Goal: Task Accomplishment & Management: Manage account settings

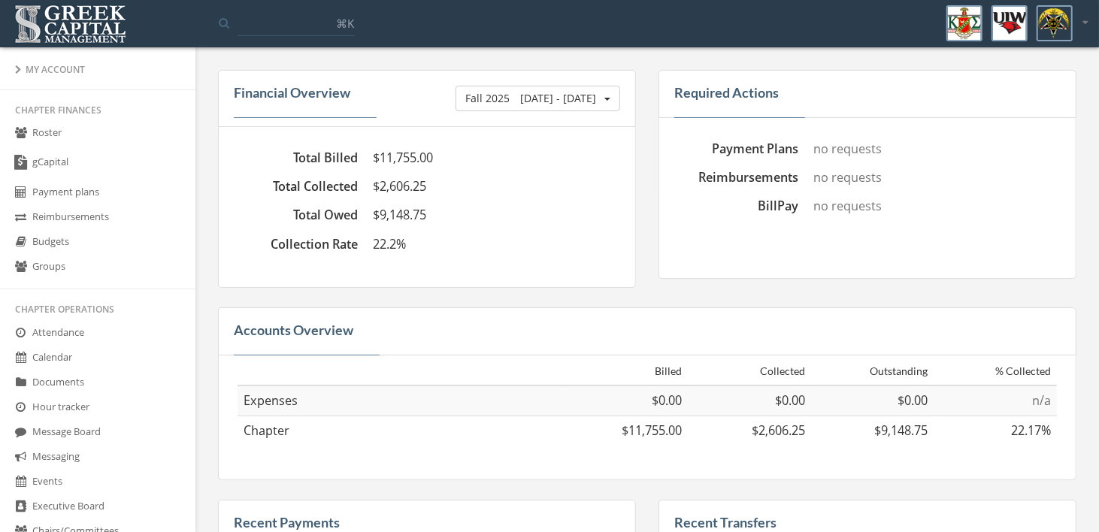
scroll to position [734, 0]
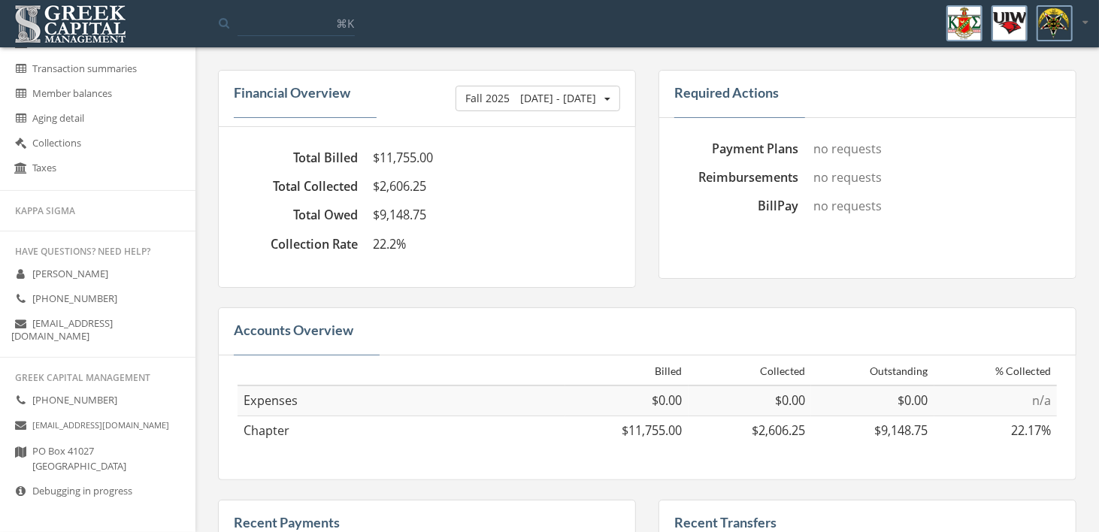
click at [17, 488] on icon at bounding box center [21, 491] width 15 height 13
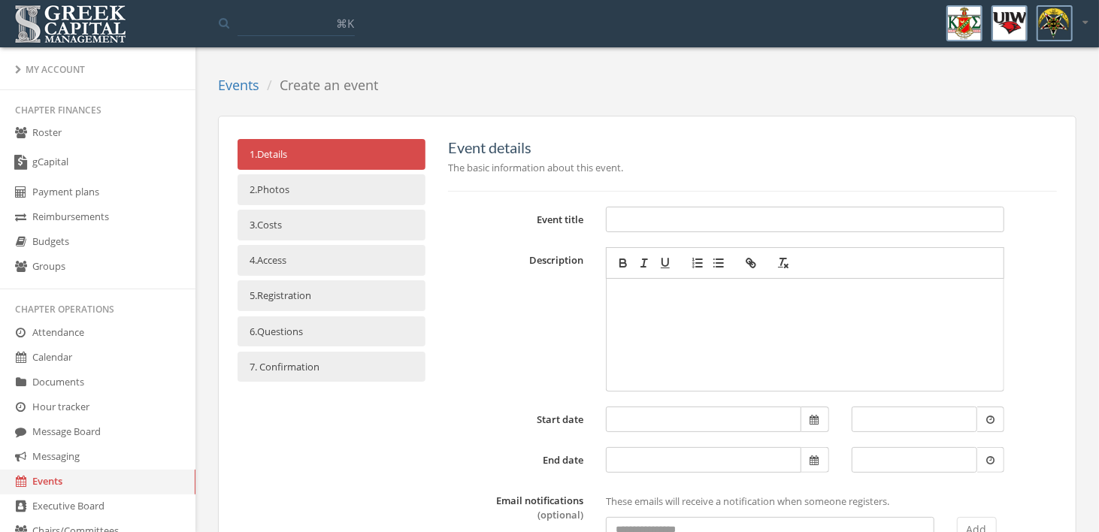
click at [1082, 26] on icon at bounding box center [1084, 22] width 5 height 10
click at [1023, 100] on link "Logout" at bounding box center [1038, 100] width 108 height 23
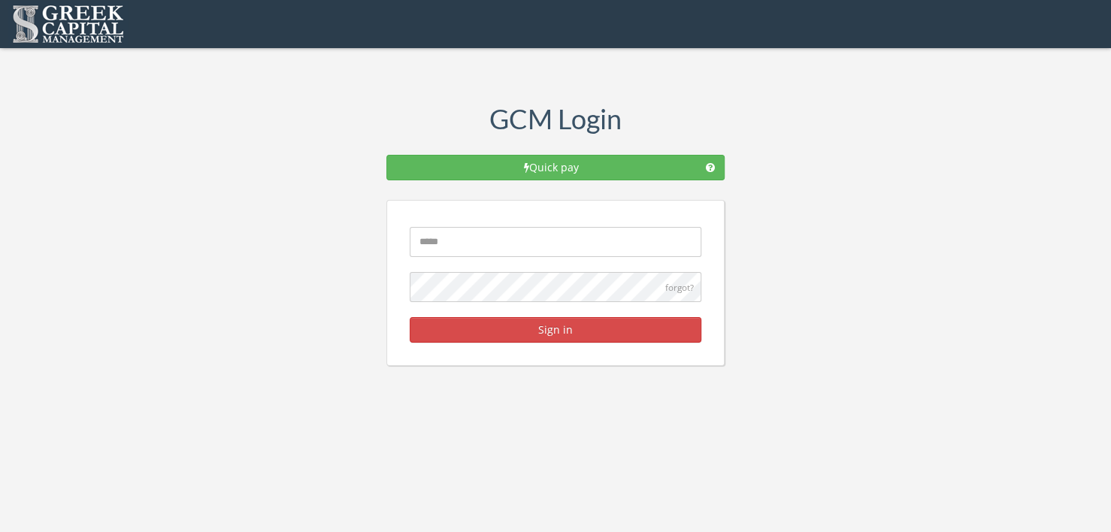
click at [526, 235] on input "text" at bounding box center [556, 242] width 292 height 30
type input "**********"
click at [549, 322] on button "Sign in" at bounding box center [556, 330] width 292 height 26
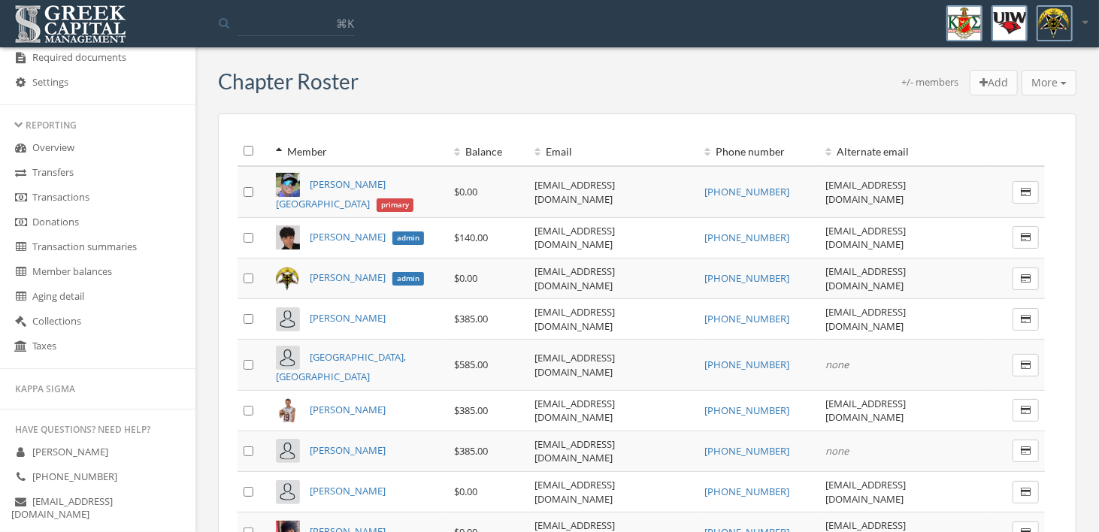
scroll to position [526, 0]
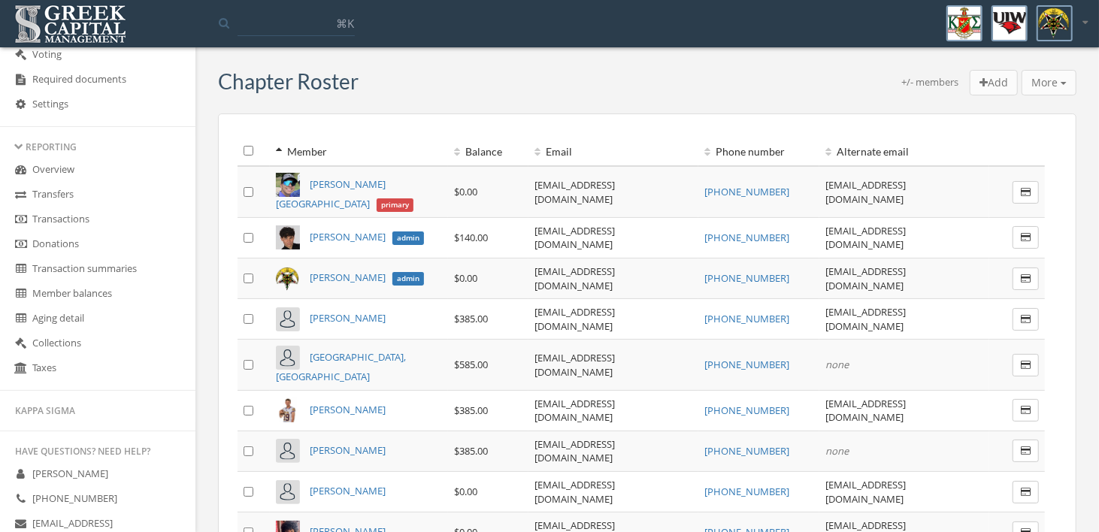
click at [68, 350] on link "Collections" at bounding box center [97, 343] width 195 height 25
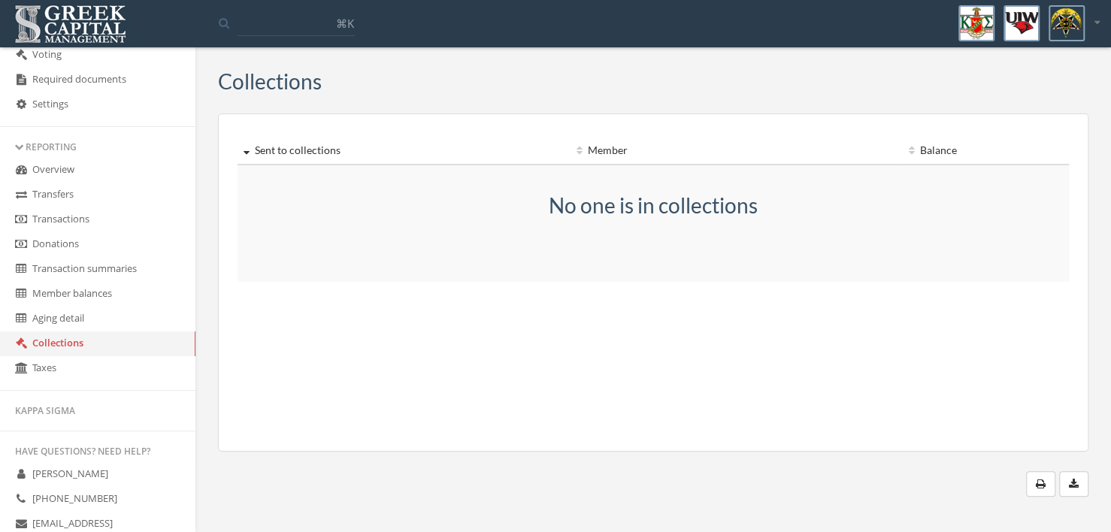
click at [49, 375] on link "Taxes" at bounding box center [97, 368] width 195 height 25
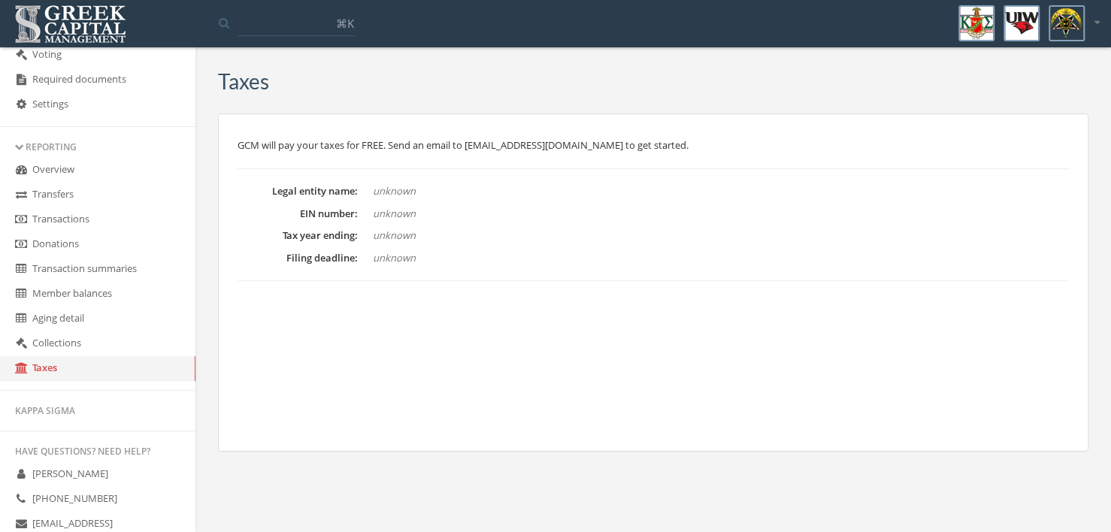
click at [71, 315] on link "Aging detail" at bounding box center [97, 319] width 195 height 25
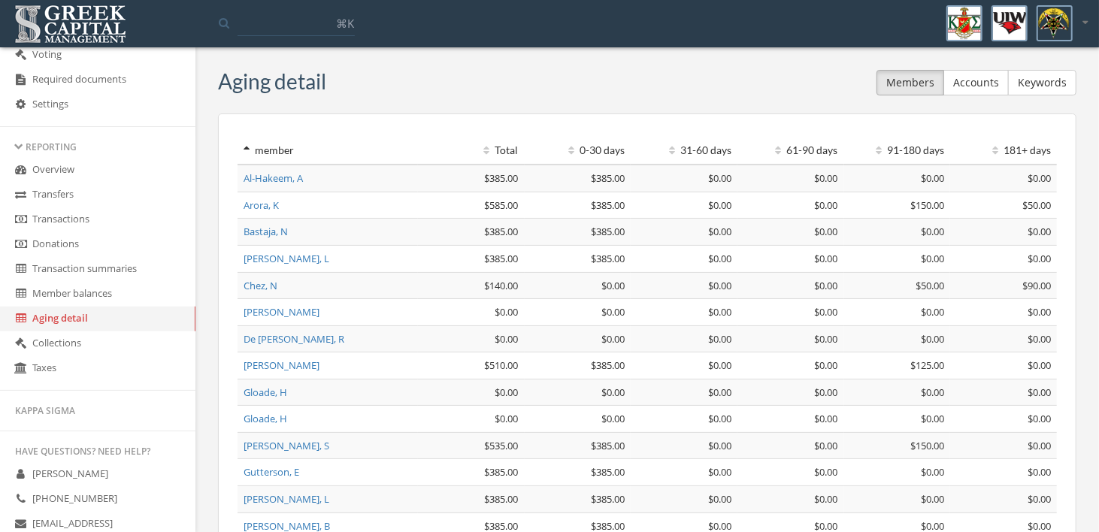
click at [78, 295] on link "Member balances" at bounding box center [97, 294] width 195 height 25
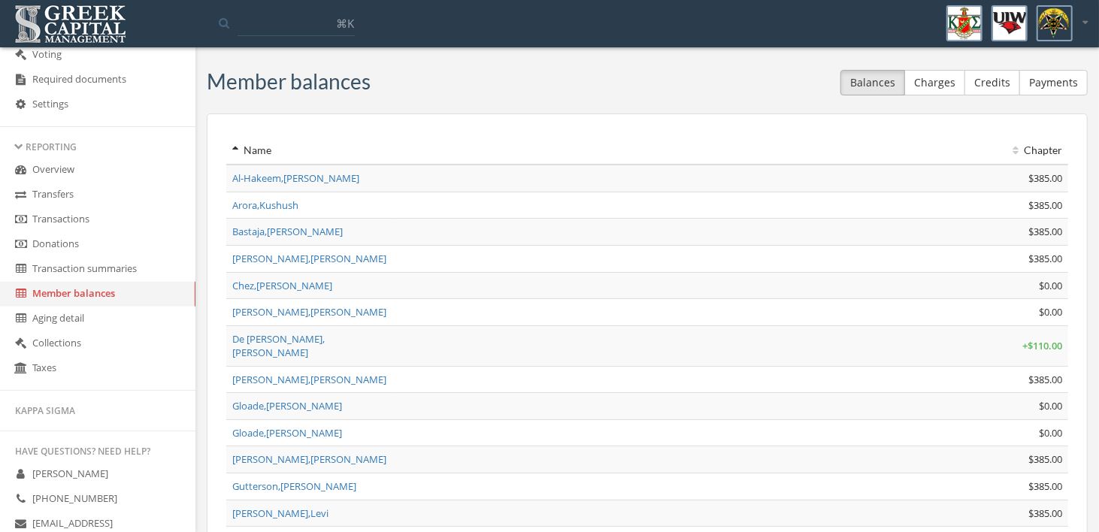
click at [65, 270] on link "Transaction summaries" at bounding box center [97, 269] width 195 height 25
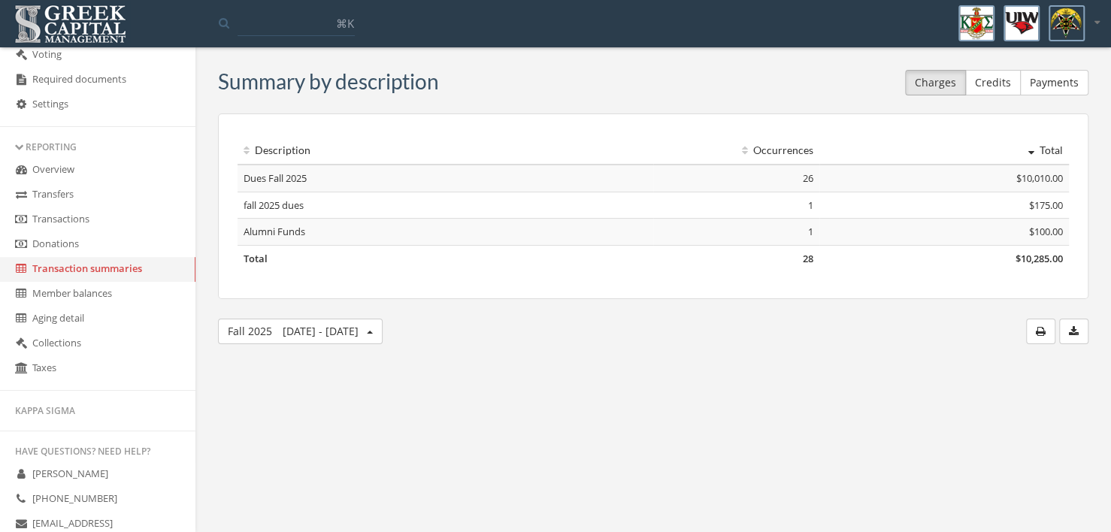
click at [65, 250] on link "Donations" at bounding box center [97, 244] width 195 height 25
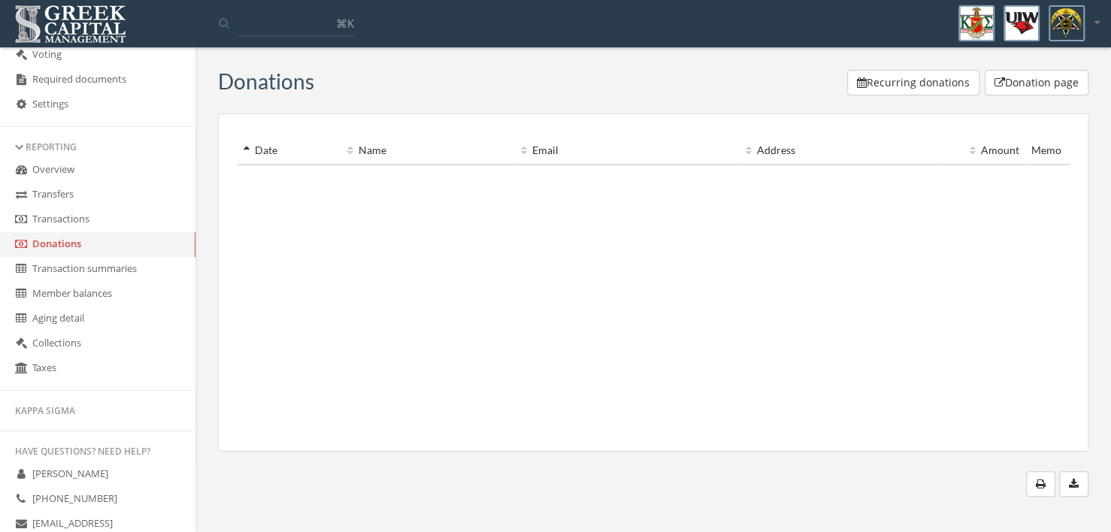
click at [56, 225] on link "Transactions" at bounding box center [97, 219] width 195 height 25
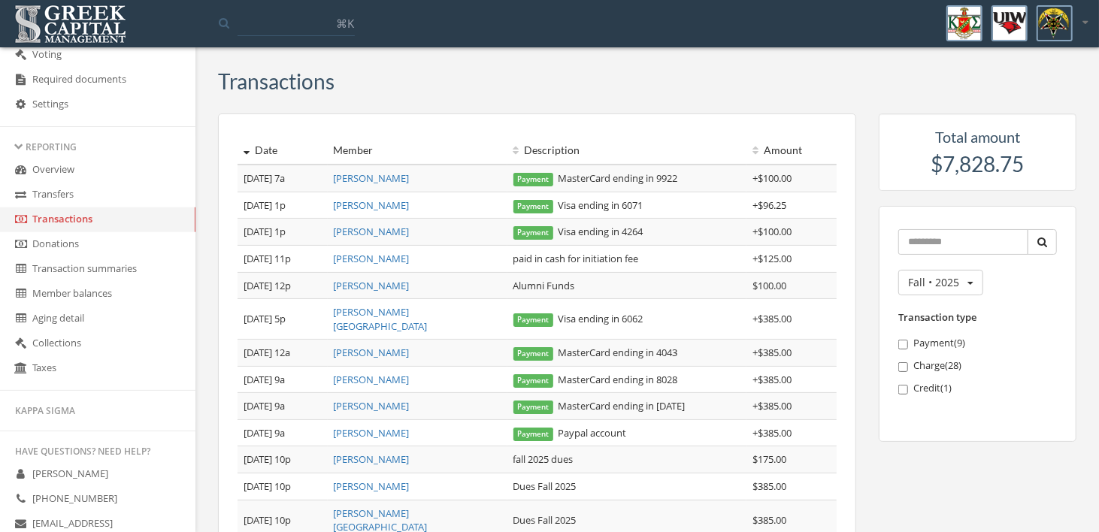
click at [65, 201] on link "Transfers" at bounding box center [97, 195] width 195 height 25
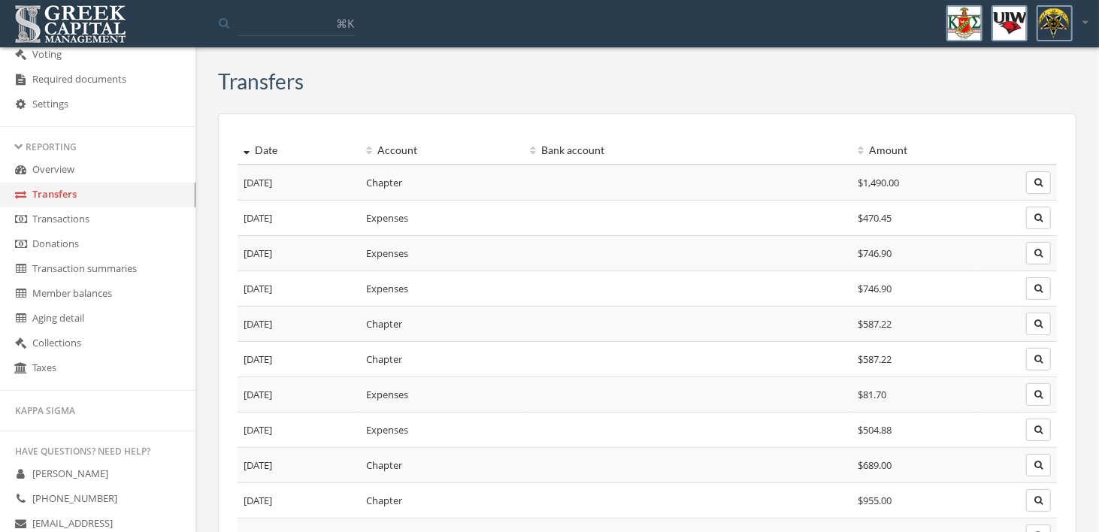
click at [66, 174] on link "Overview" at bounding box center [97, 170] width 195 height 25
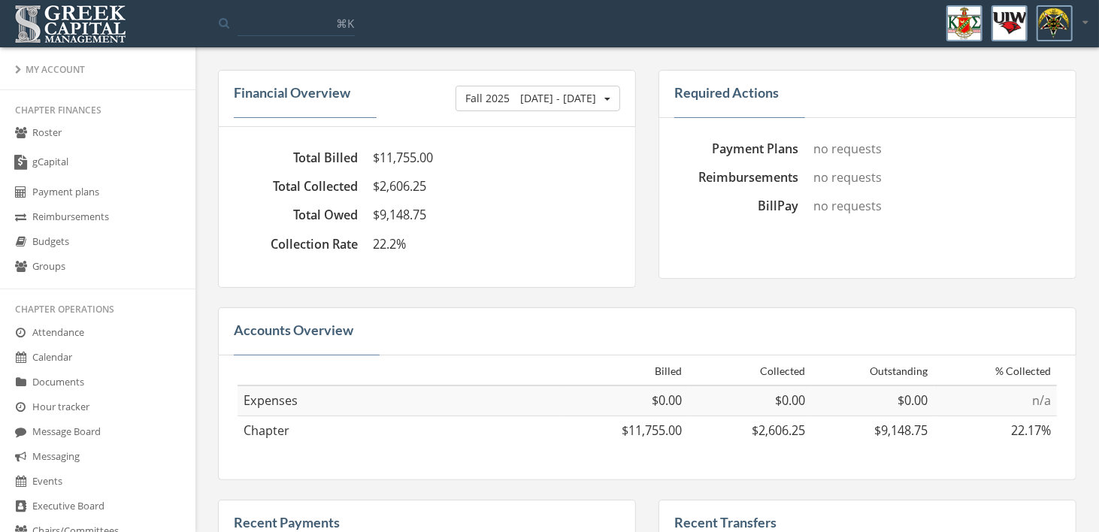
click at [55, 262] on link "Groups" at bounding box center [97, 267] width 195 height 25
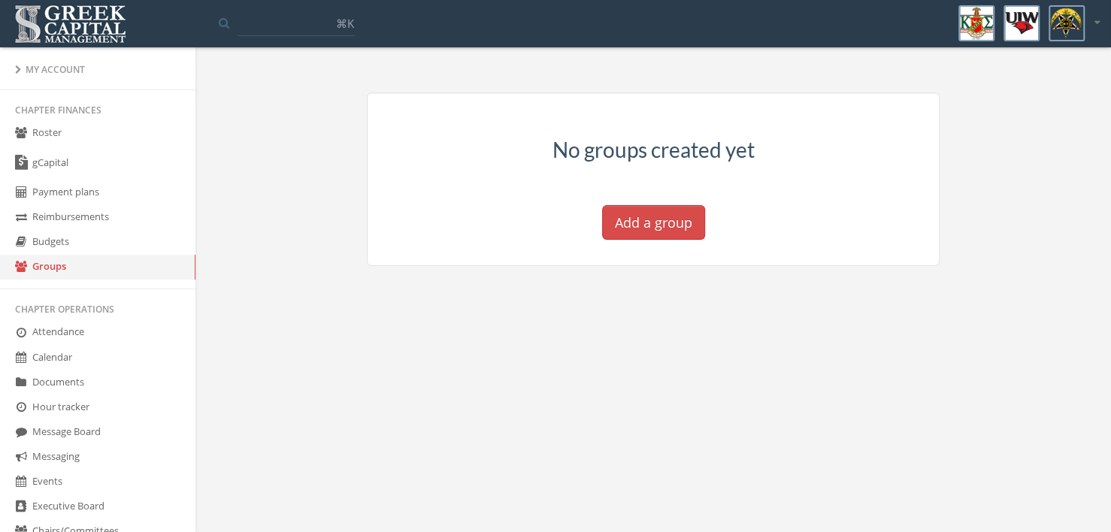
click at [620, 222] on button "Add a group" at bounding box center [653, 222] width 103 height 35
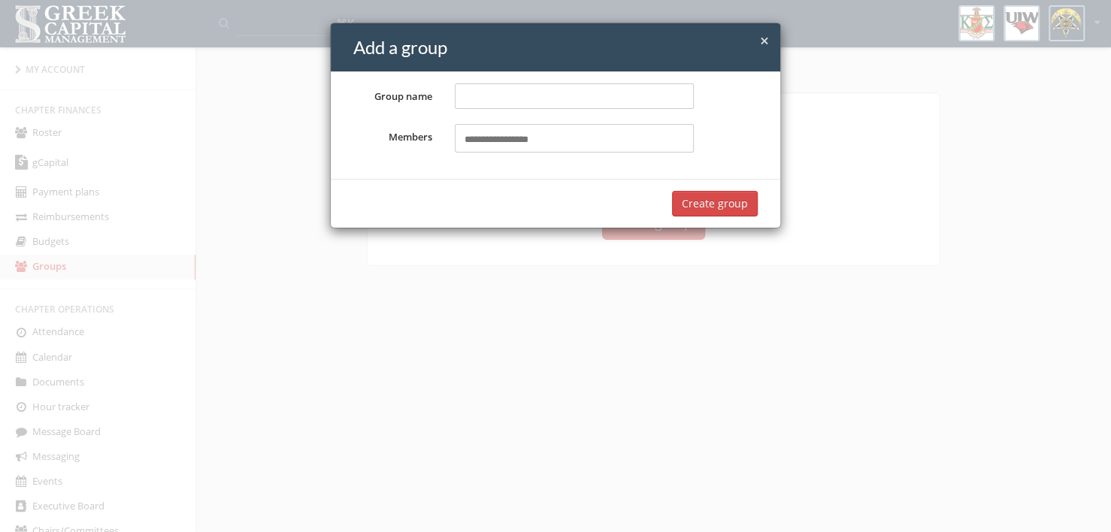
click at [768, 37] on span "×" at bounding box center [764, 40] width 9 height 21
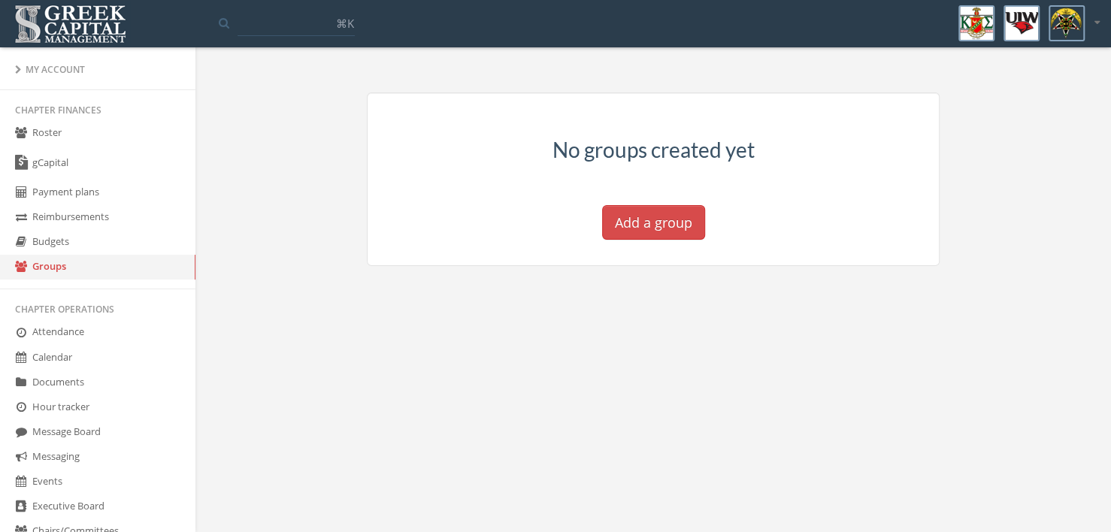
click at [93, 191] on link "Payment plans" at bounding box center [97, 192] width 195 height 25
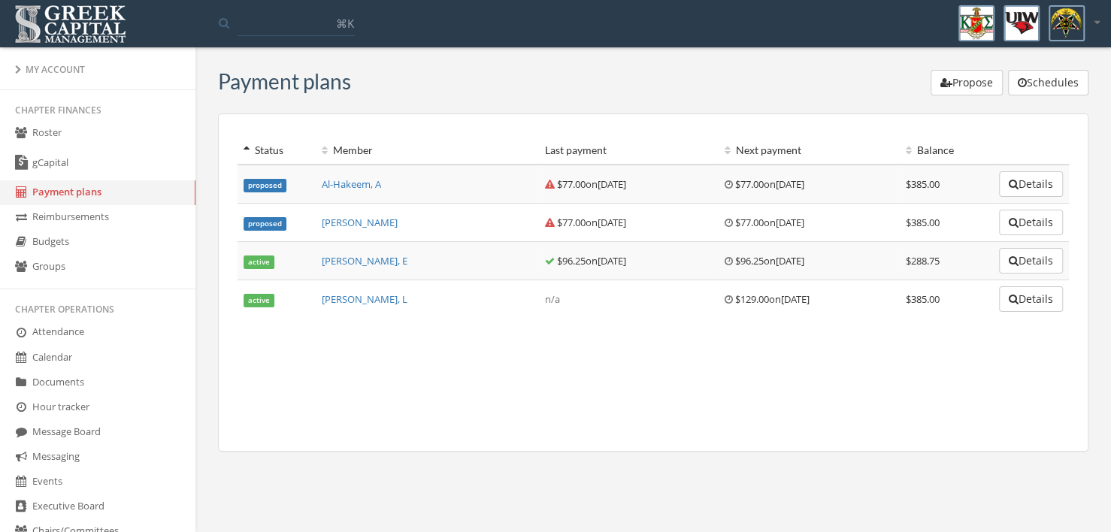
click at [84, 213] on link "Reimbursements" at bounding box center [97, 217] width 195 height 25
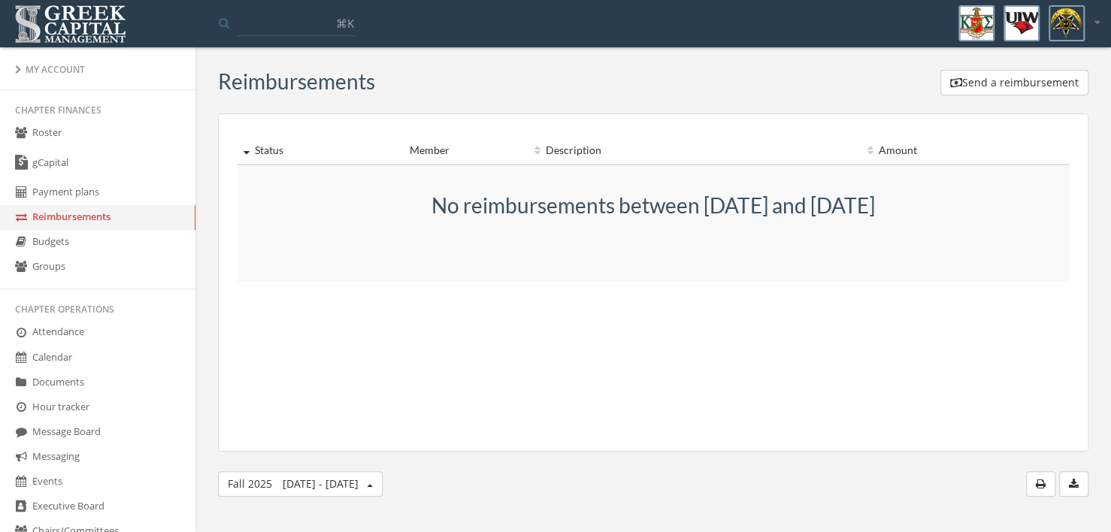
click at [79, 194] on link "Payment plans" at bounding box center [97, 192] width 195 height 25
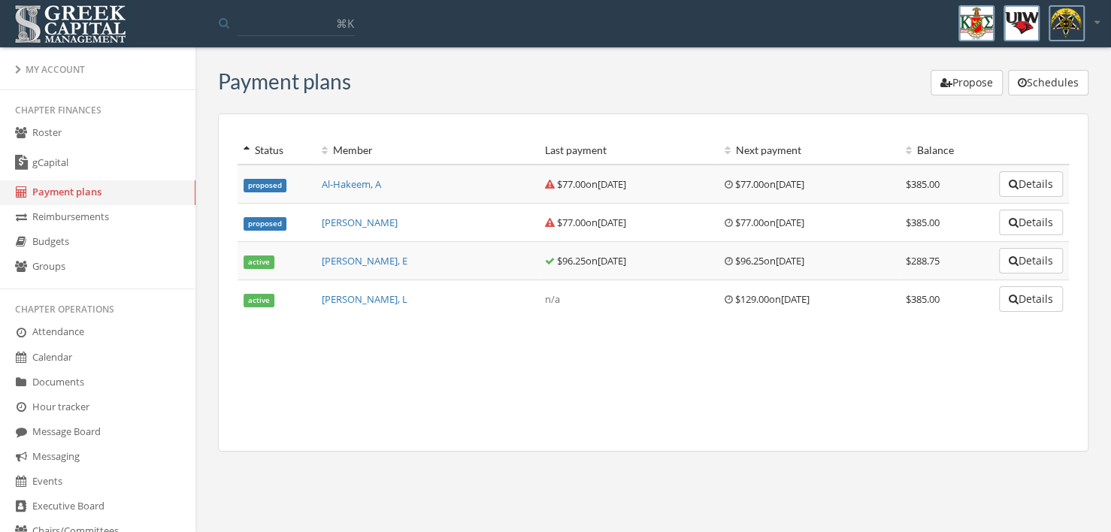
click at [62, 165] on link "gCapital" at bounding box center [97, 163] width 195 height 35
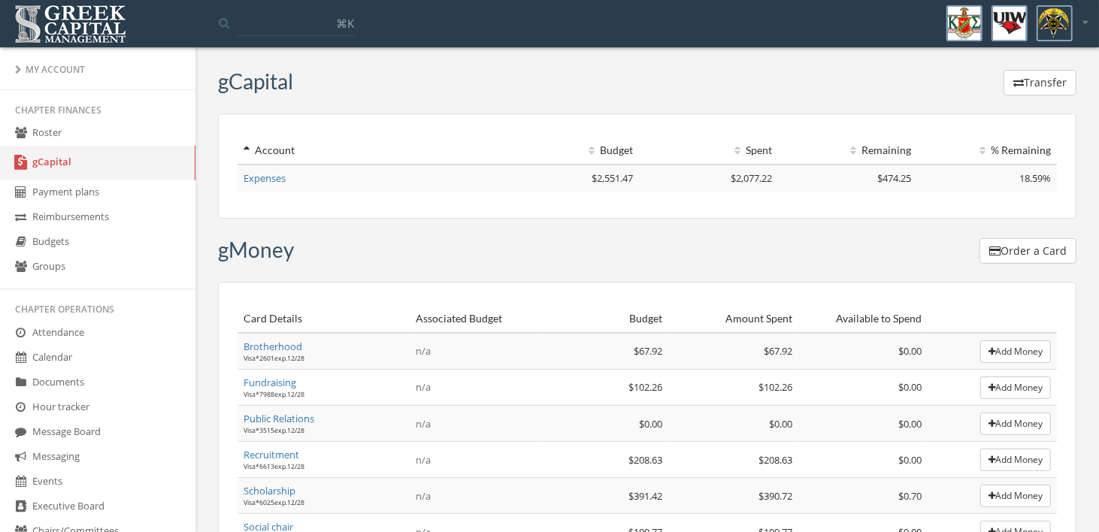
click at [47, 133] on link "Roster" at bounding box center [97, 133] width 195 height 25
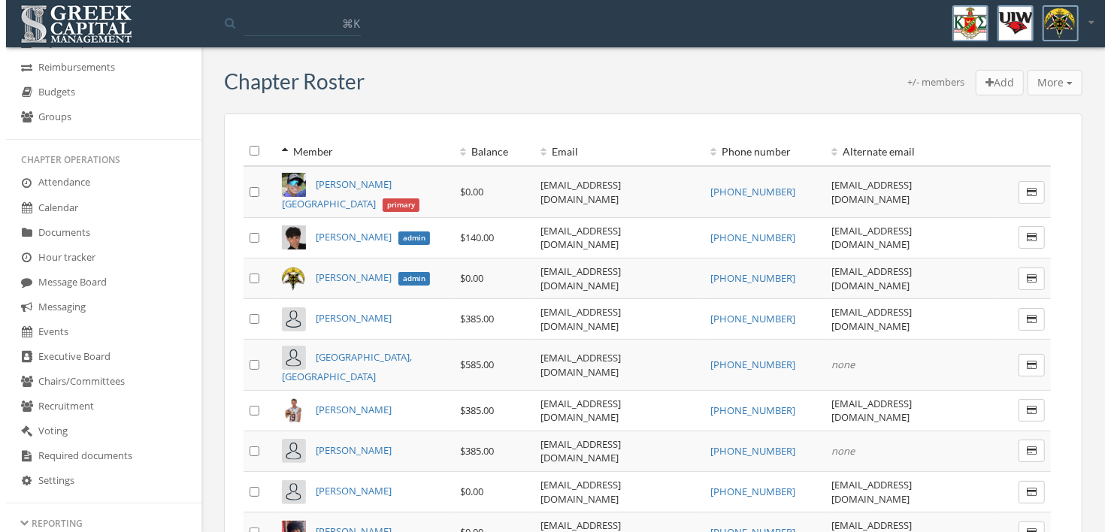
scroll to position [150, 0]
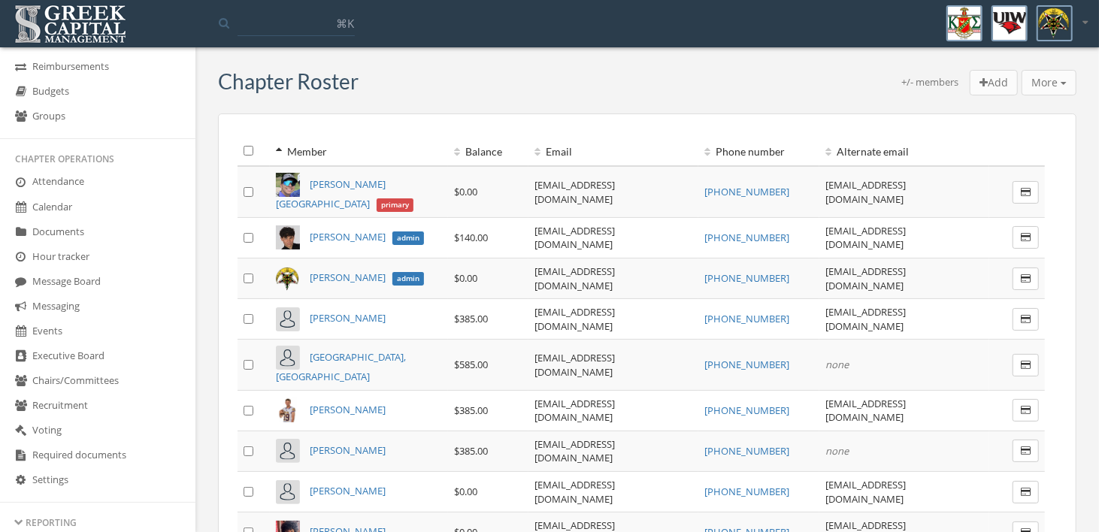
click at [85, 258] on link "Hour tracker" at bounding box center [97, 257] width 195 height 25
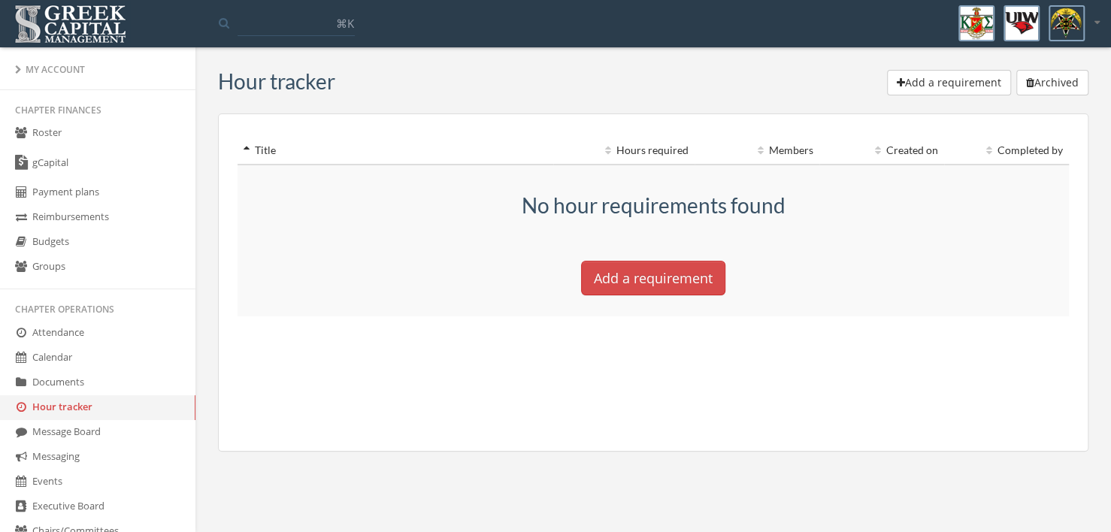
click at [60, 134] on link "Roster" at bounding box center [97, 133] width 195 height 25
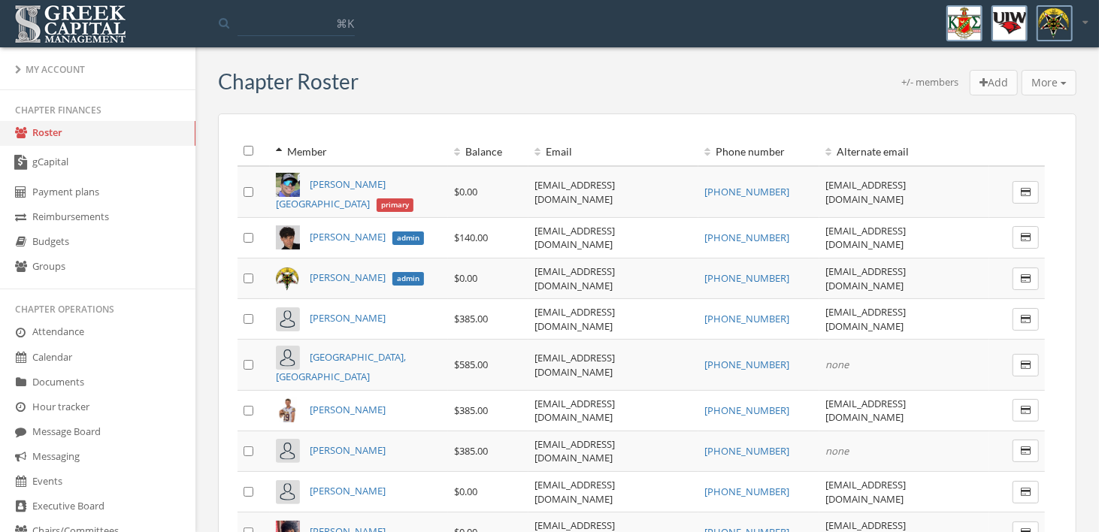
click at [60, 68] on div "My Account" at bounding box center [97, 69] width 165 height 13
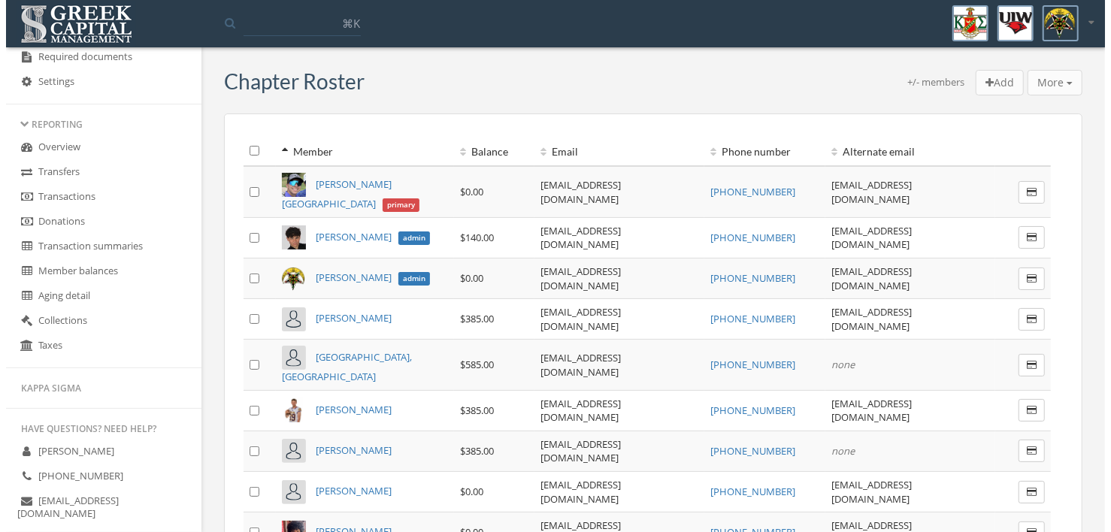
scroll to position [700, 0]
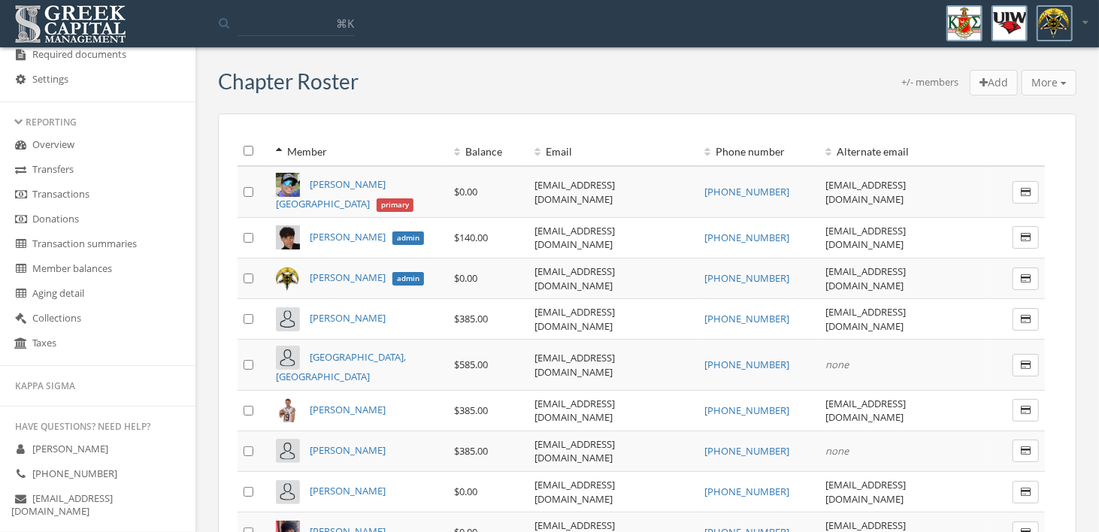
click at [65, 221] on link "Donations" at bounding box center [97, 219] width 195 height 25
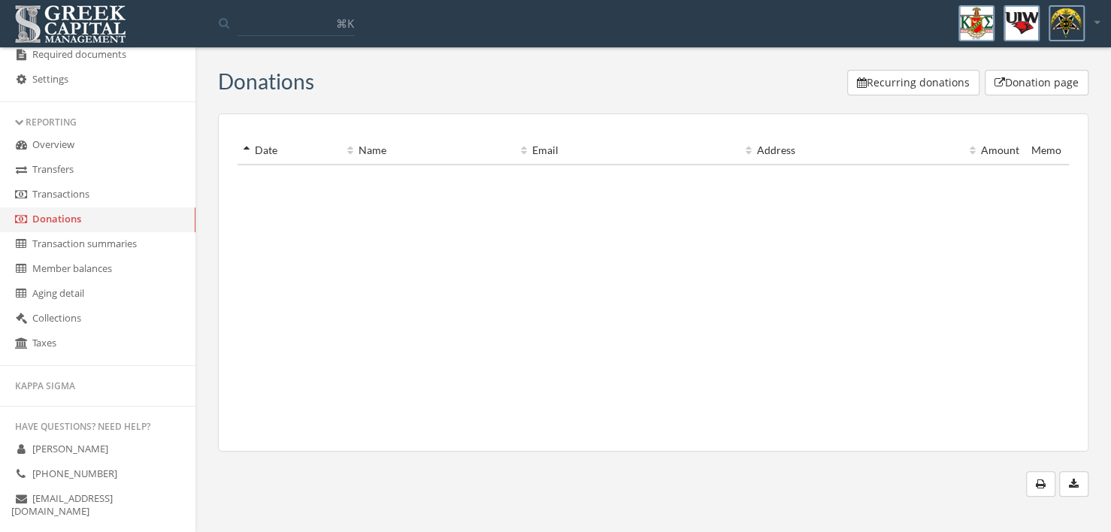
click at [1012, 86] on button "Donation page" at bounding box center [1037, 83] width 104 height 26
click at [898, 83] on button "Recurring donations" at bounding box center [913, 83] width 132 height 26
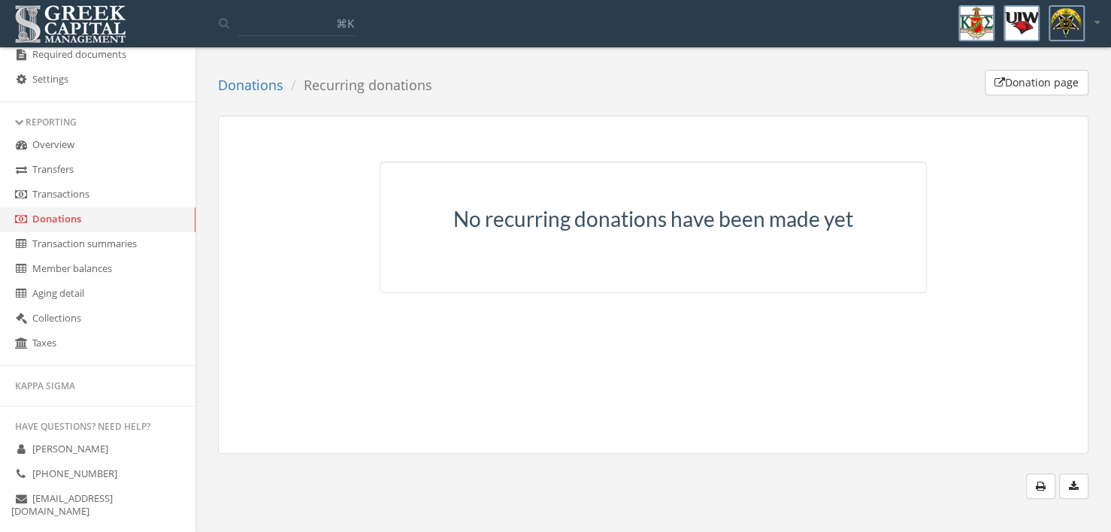
click at [238, 81] on link "Donations" at bounding box center [250, 85] width 65 height 18
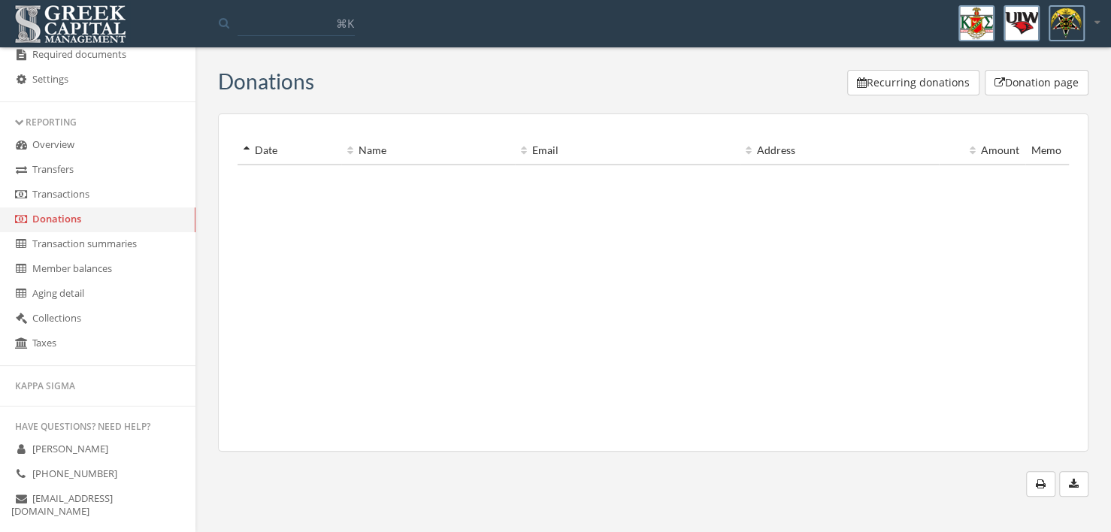
click at [124, 245] on link "Transaction summaries" at bounding box center [97, 244] width 195 height 25
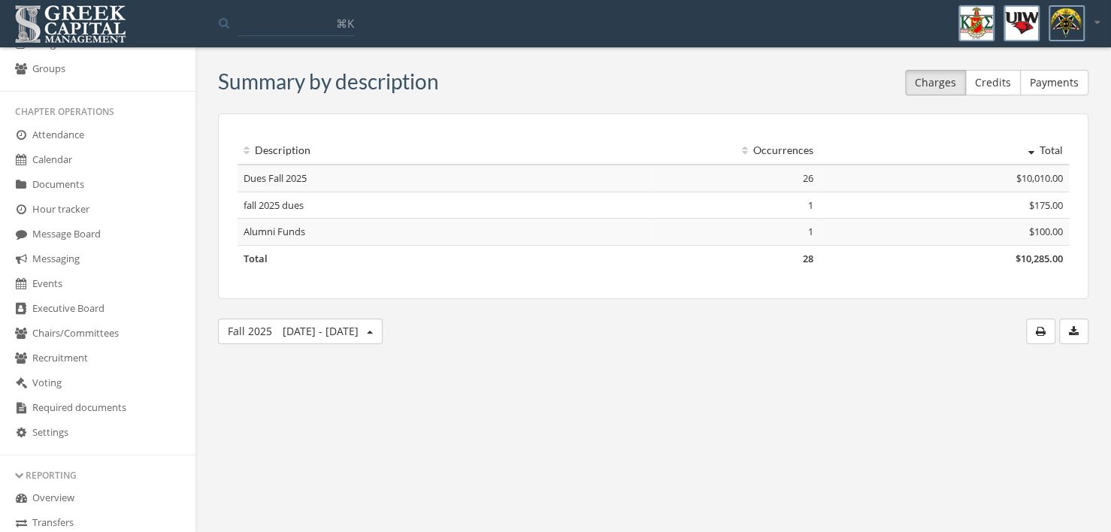
scroll to position [358, 0]
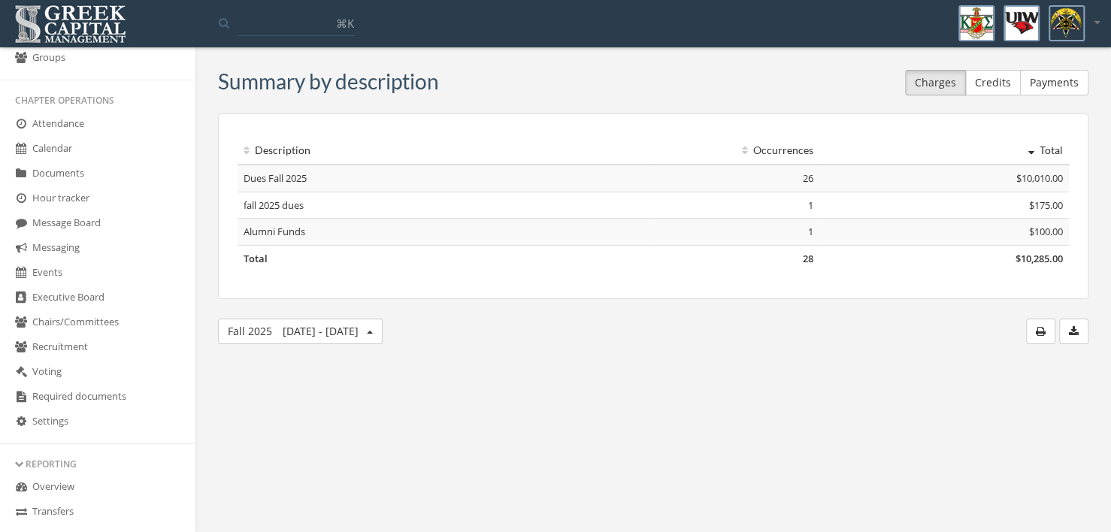
click at [1097, 25] on icon at bounding box center [1096, 22] width 5 height 10
click at [1022, 98] on link "Logout" at bounding box center [1050, 100] width 108 height 23
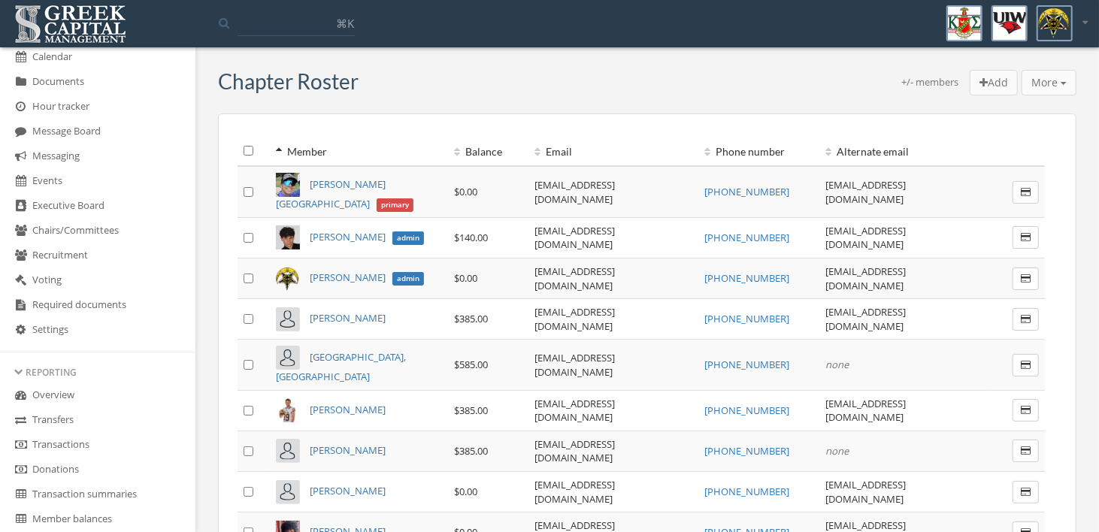
scroll to position [451, 0]
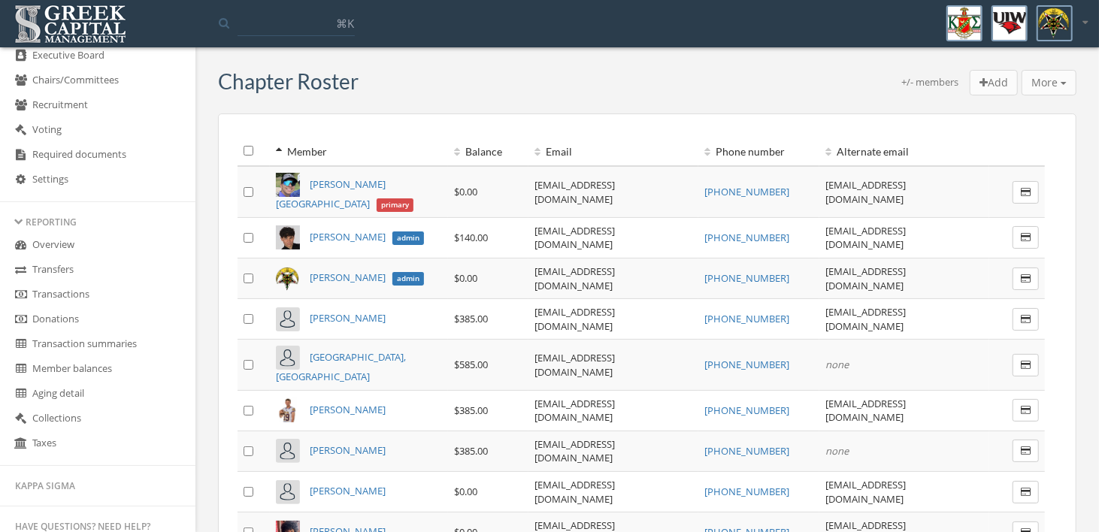
click at [42, 322] on link "Donations" at bounding box center [97, 319] width 195 height 25
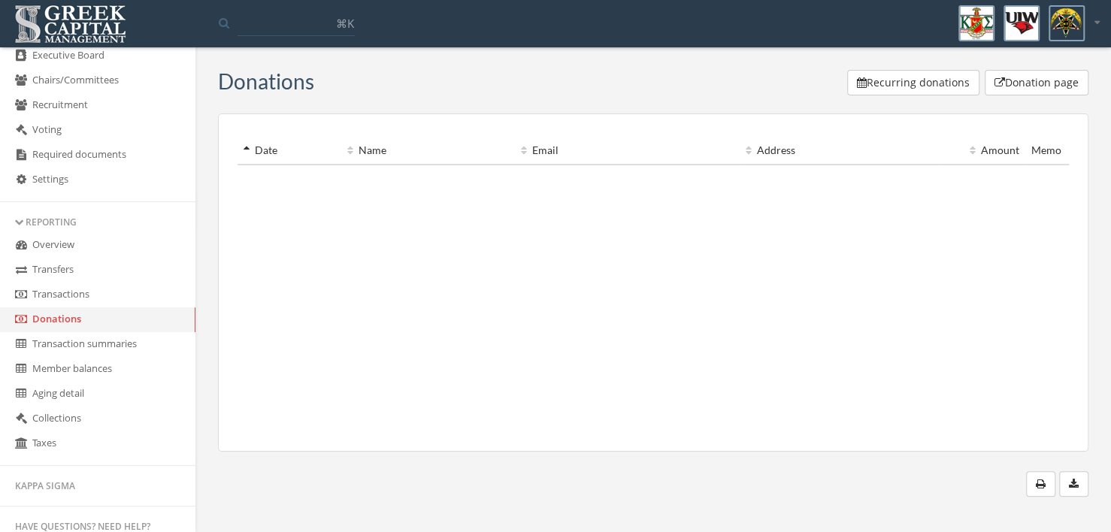
click at [1034, 89] on button "Donation page" at bounding box center [1037, 83] width 104 height 26
click at [923, 88] on button "Recurring donations" at bounding box center [913, 83] width 132 height 26
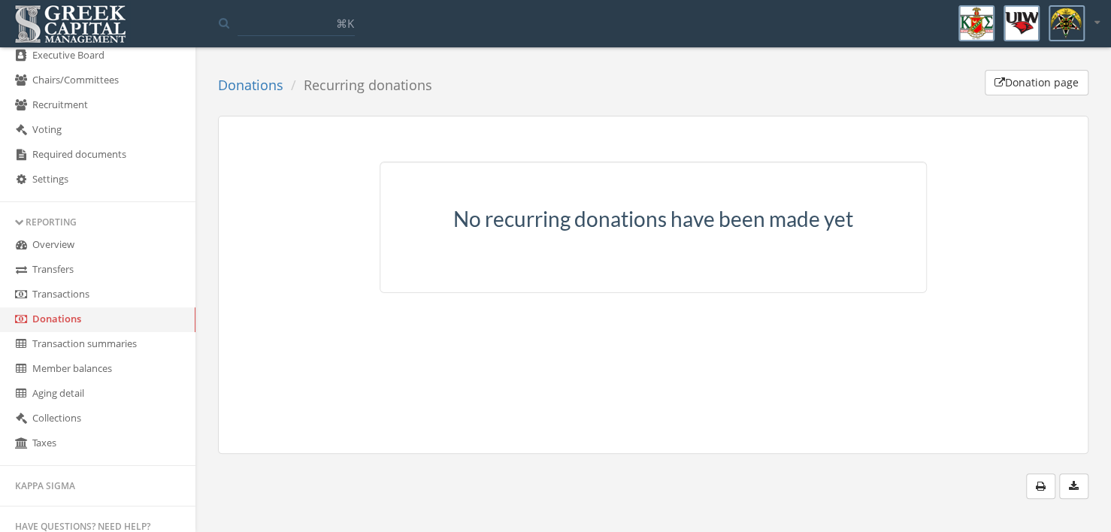
click at [1036, 83] on button "Donation page" at bounding box center [1037, 83] width 104 height 26
click at [95, 352] on link "Transaction summaries" at bounding box center [97, 344] width 195 height 25
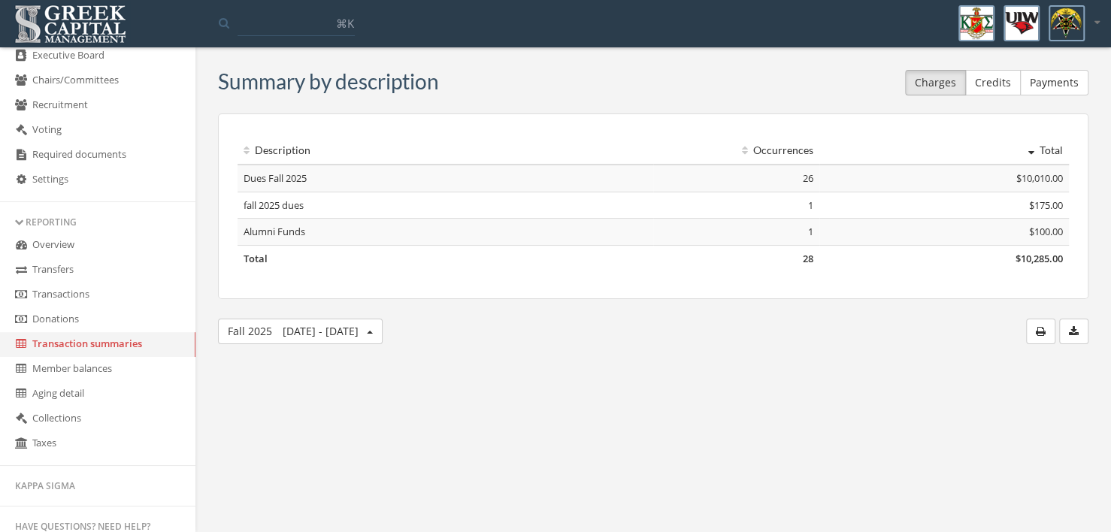
click at [92, 374] on link "Member balances" at bounding box center [97, 369] width 195 height 25
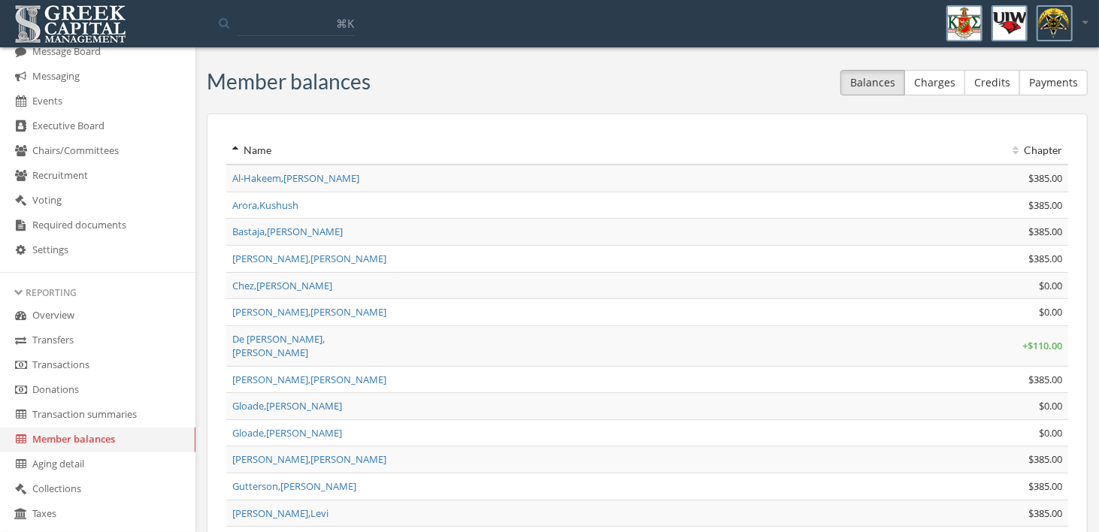
scroll to position [451, 0]
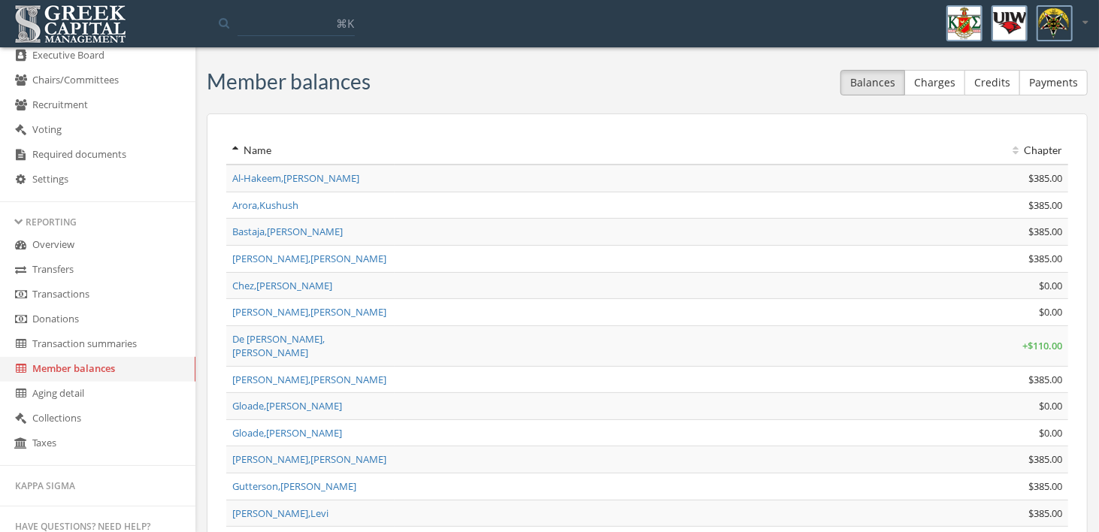
click at [59, 243] on link "Overview" at bounding box center [97, 245] width 195 height 25
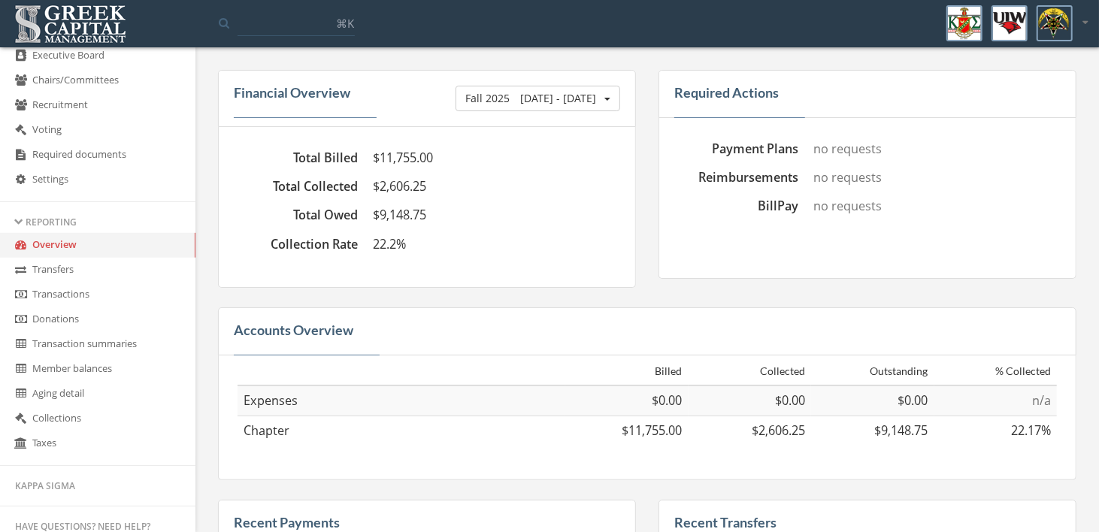
click at [65, 277] on link "Transfers" at bounding box center [97, 270] width 195 height 25
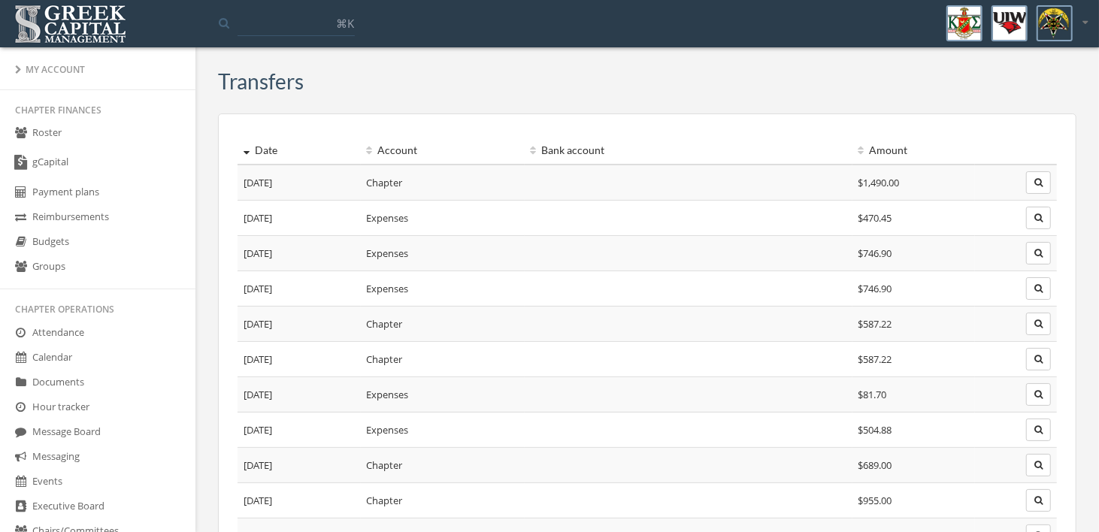
click at [17, 73] on icon at bounding box center [18, 69] width 7 height 9
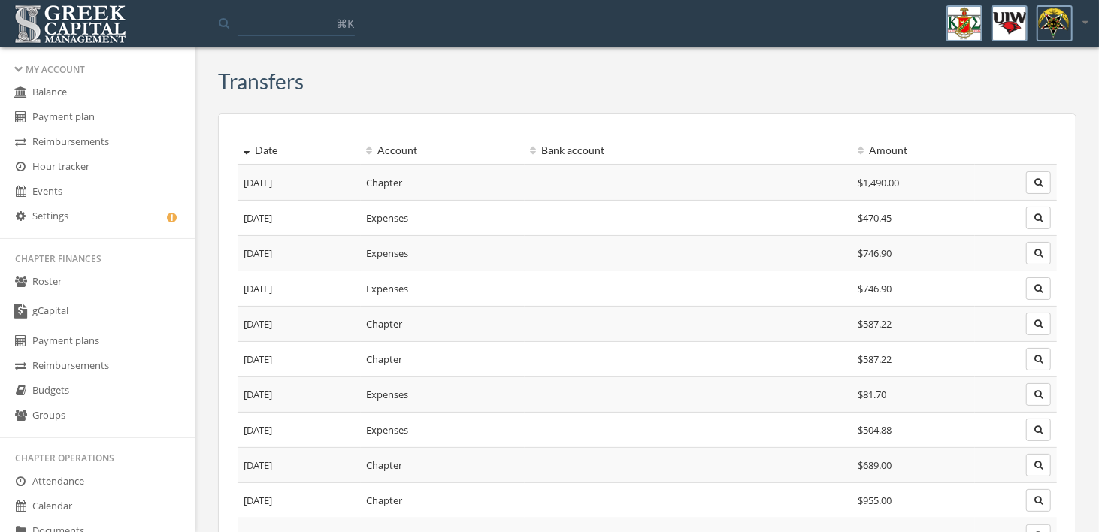
click at [17, 73] on div "My Account" at bounding box center [97, 69] width 165 height 13
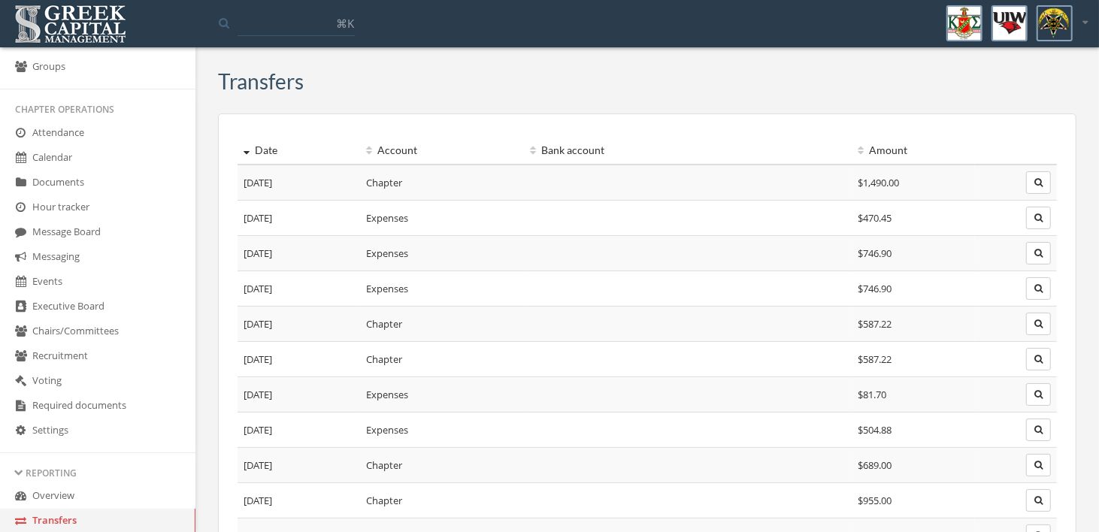
scroll to position [226, 0]
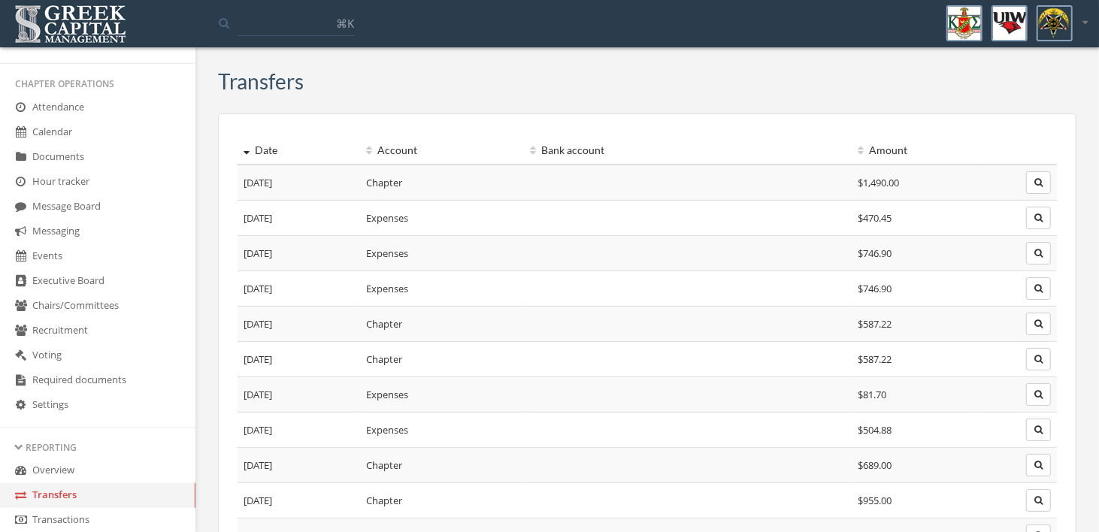
click at [71, 408] on link "Settings" at bounding box center [97, 405] width 195 height 25
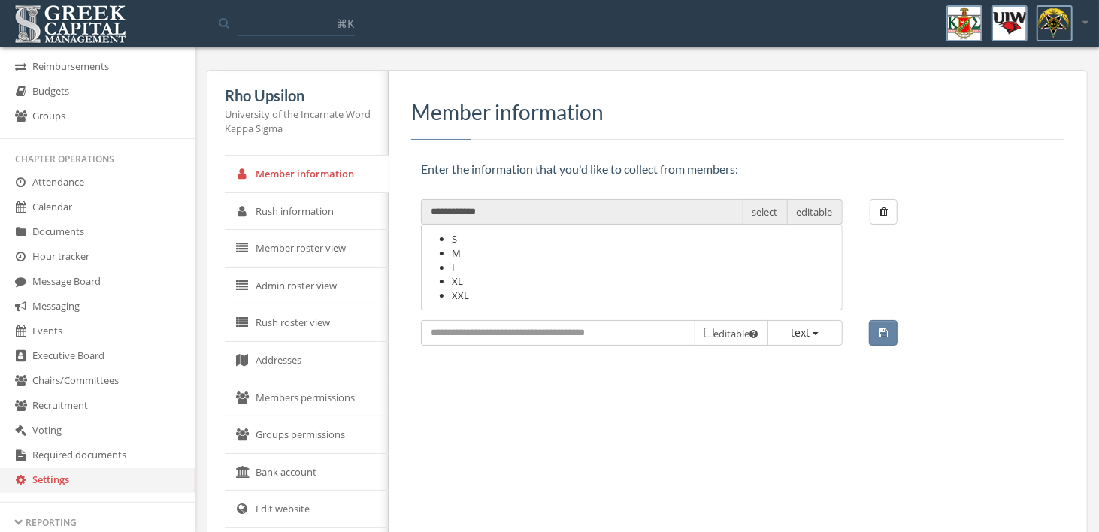
scroll to position [150, 0]
click at [64, 183] on link "Attendance" at bounding box center [97, 183] width 195 height 25
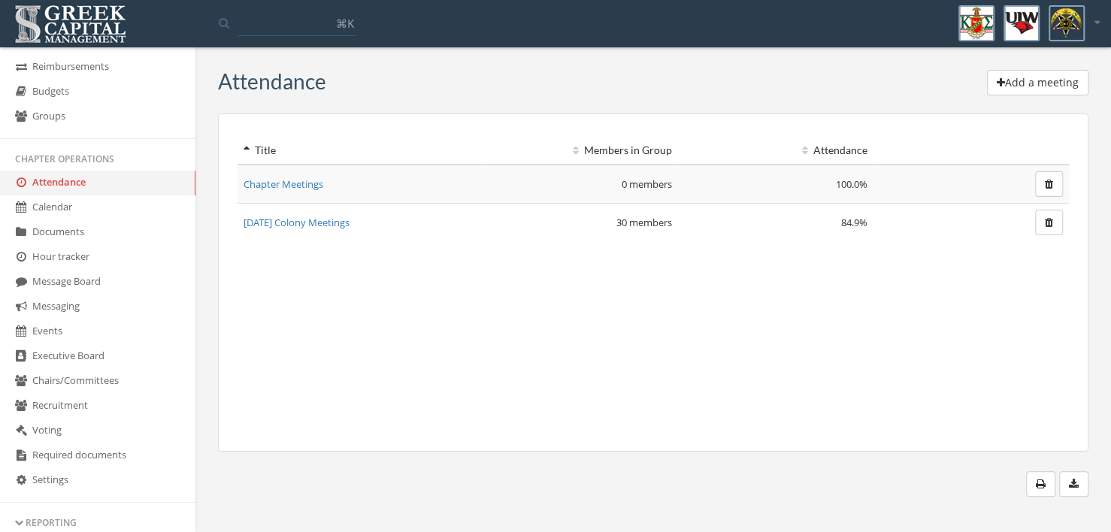
click at [59, 203] on link "Calendar" at bounding box center [97, 207] width 195 height 25
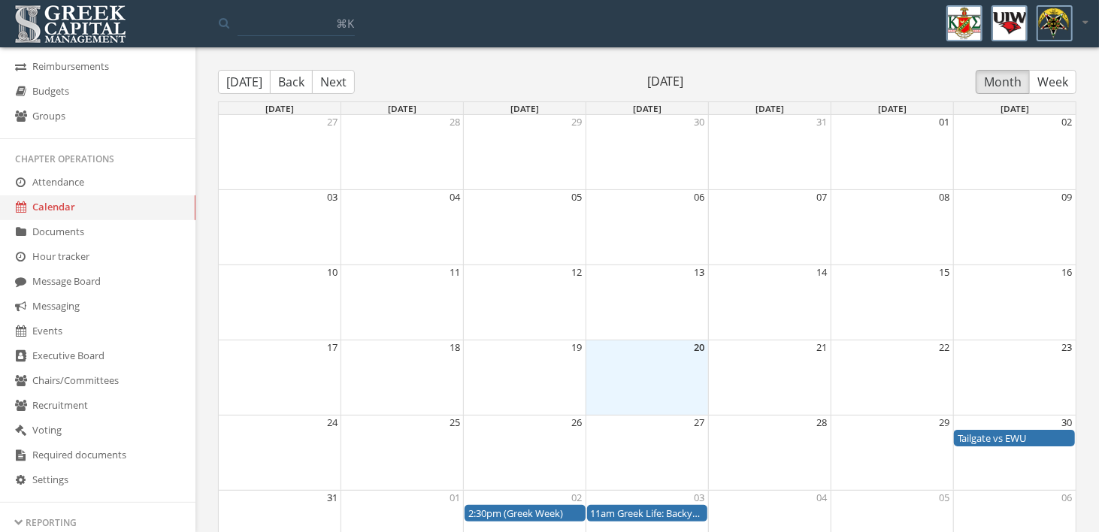
click at [404, 446] on div "Month View" at bounding box center [586, 439] width 734 height 18
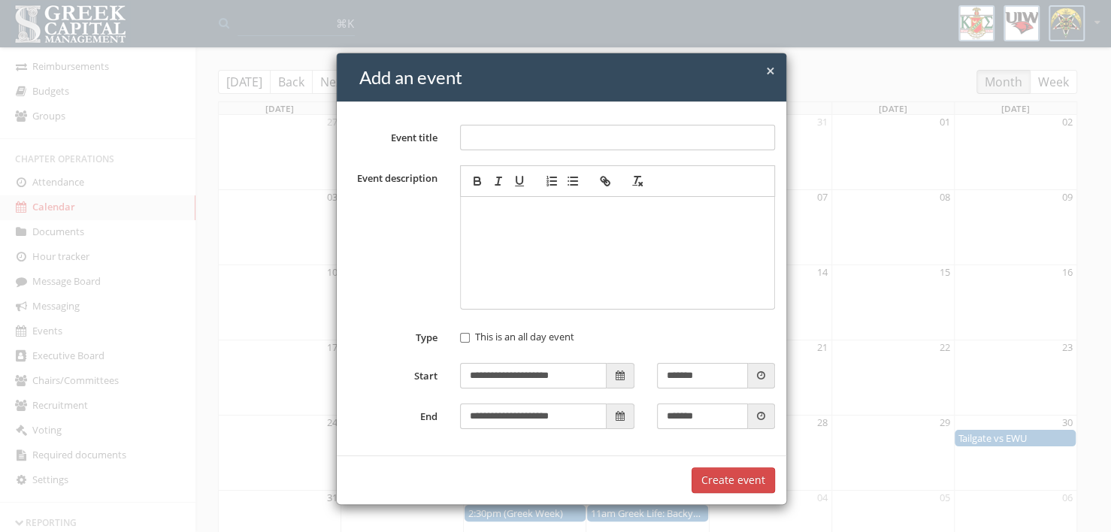
click at [767, 71] on span "×" at bounding box center [770, 70] width 9 height 21
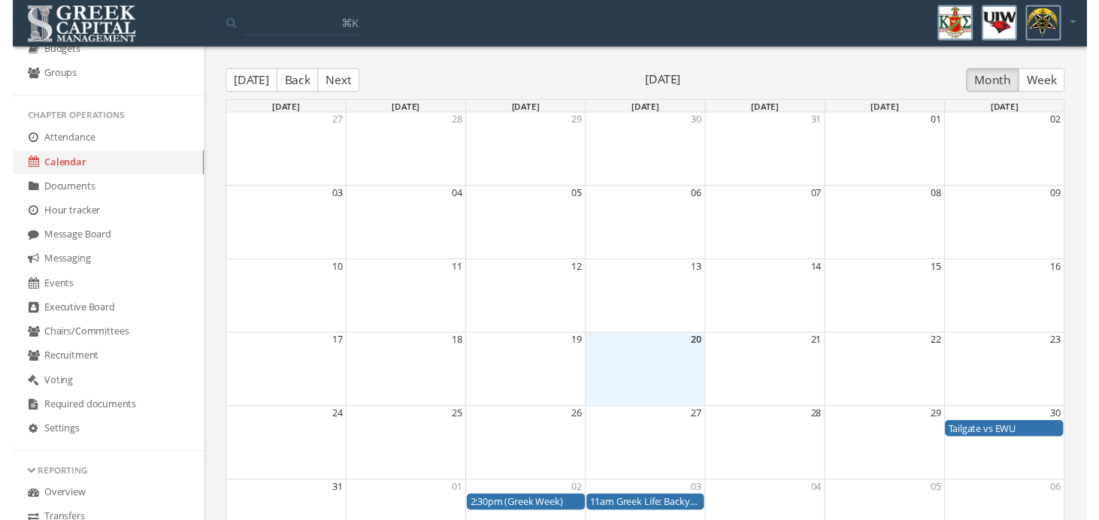
scroll to position [226, 0]
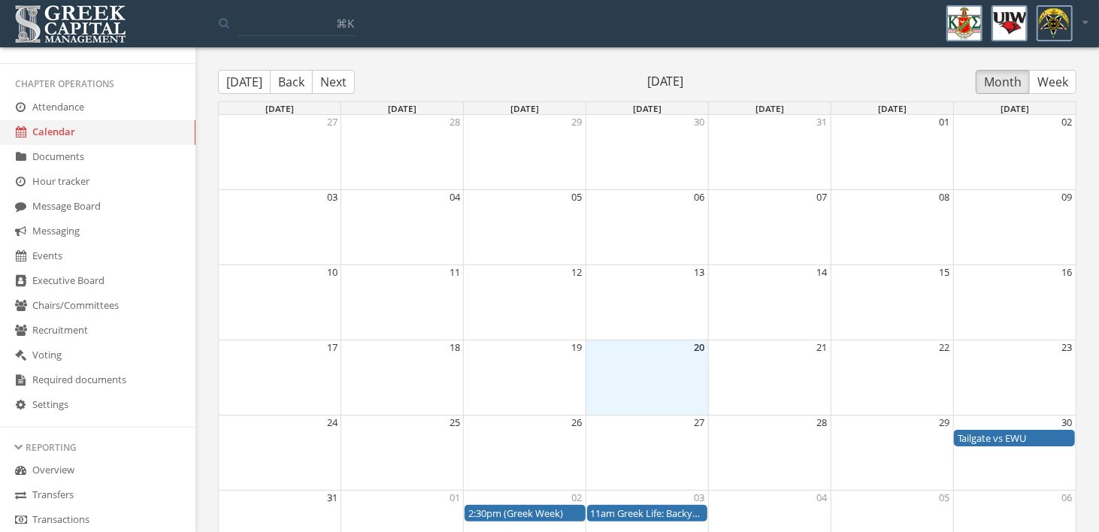
click at [67, 399] on link "Settings" at bounding box center [97, 405] width 195 height 25
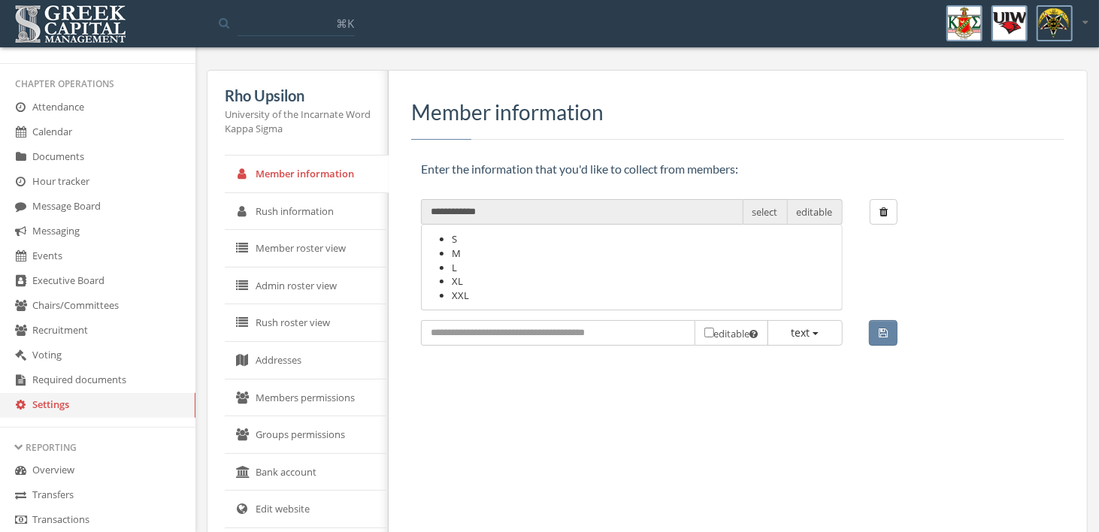
click at [351, 257] on link "Member roster view" at bounding box center [307, 249] width 164 height 38
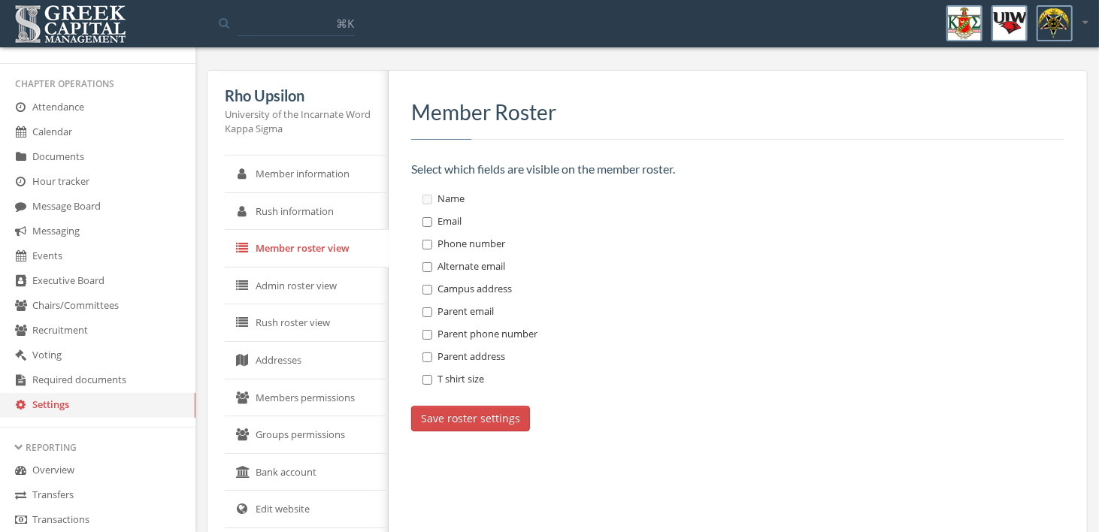
click at [348, 398] on link "Members permissions" at bounding box center [307, 399] width 164 height 38
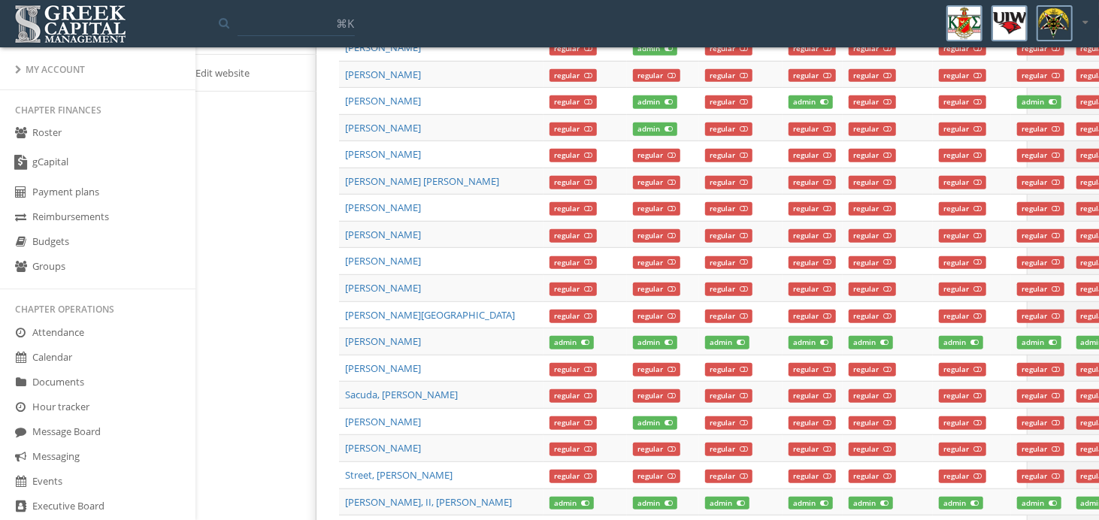
scroll to position [425, 60]
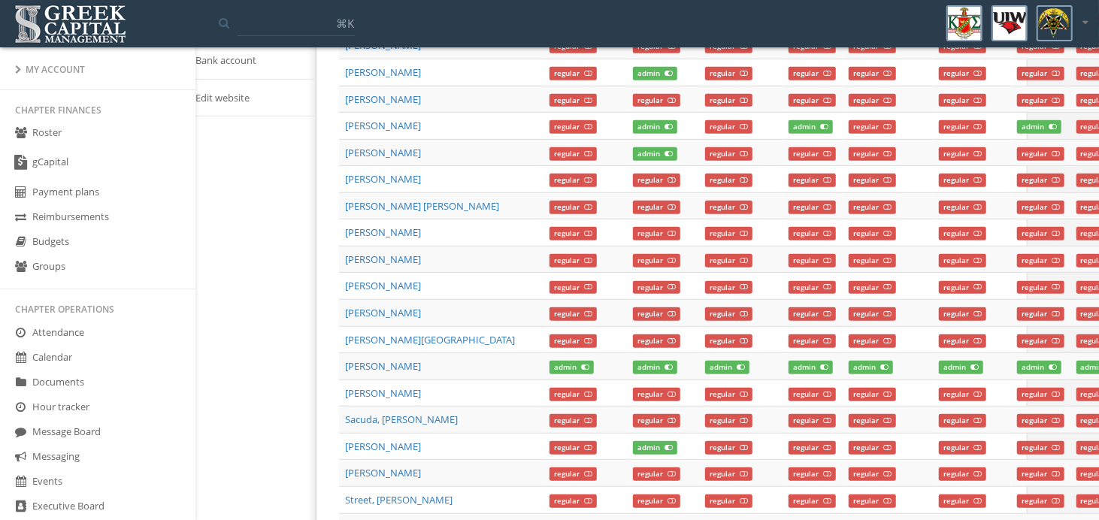
click at [60, 135] on link "Roster" at bounding box center [97, 133] width 195 height 25
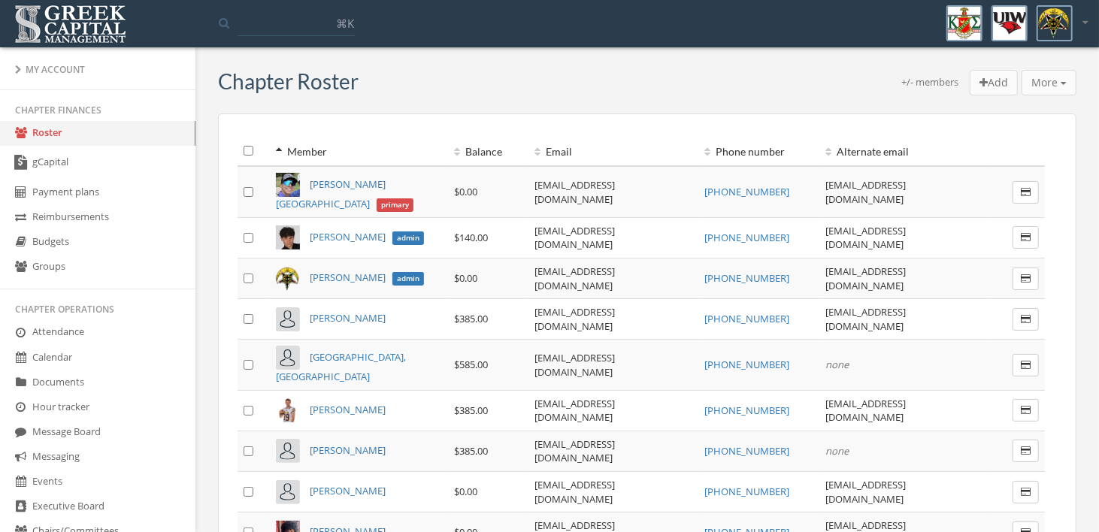
click at [349, 21] on span "⌘K" at bounding box center [345, 23] width 18 height 15
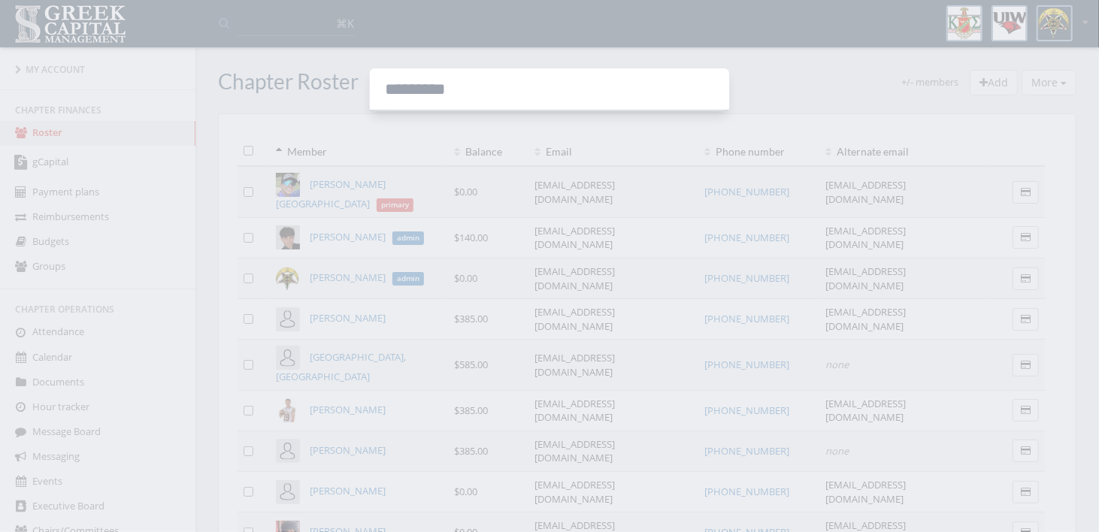
click at [369, 29] on div at bounding box center [549, 266] width 1099 height 532
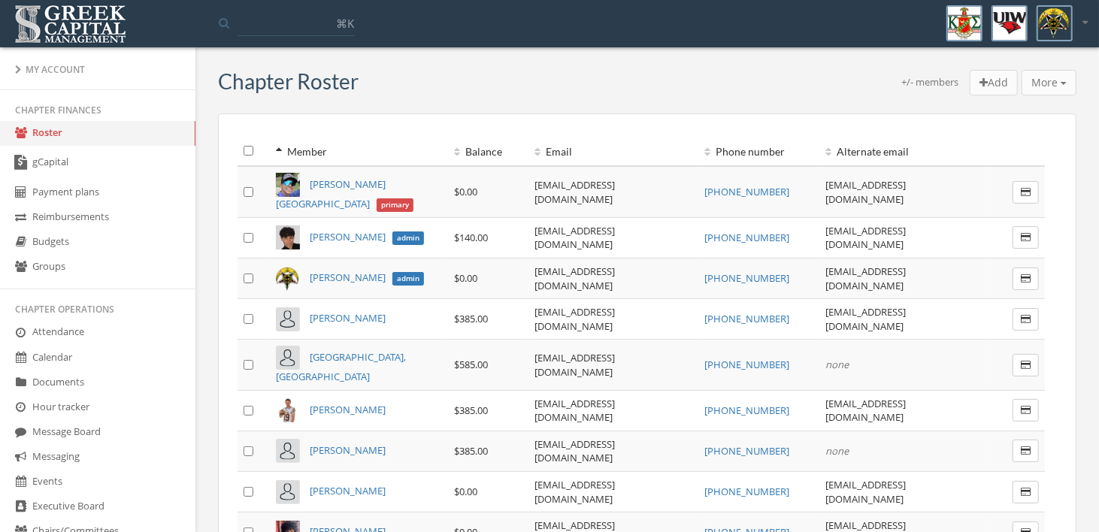
click at [1083, 27] on icon at bounding box center [1084, 22] width 5 height 10
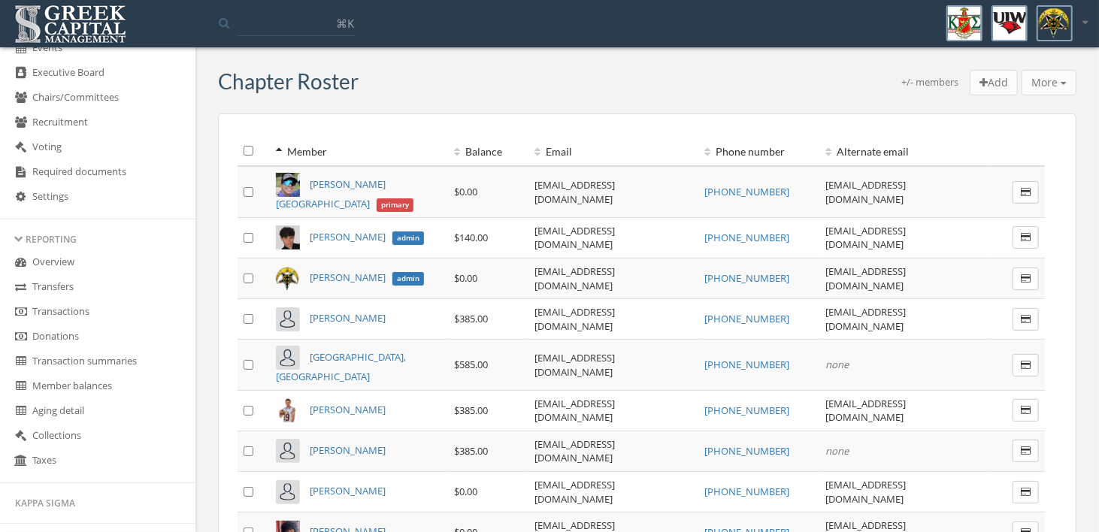
scroll to position [409, 0]
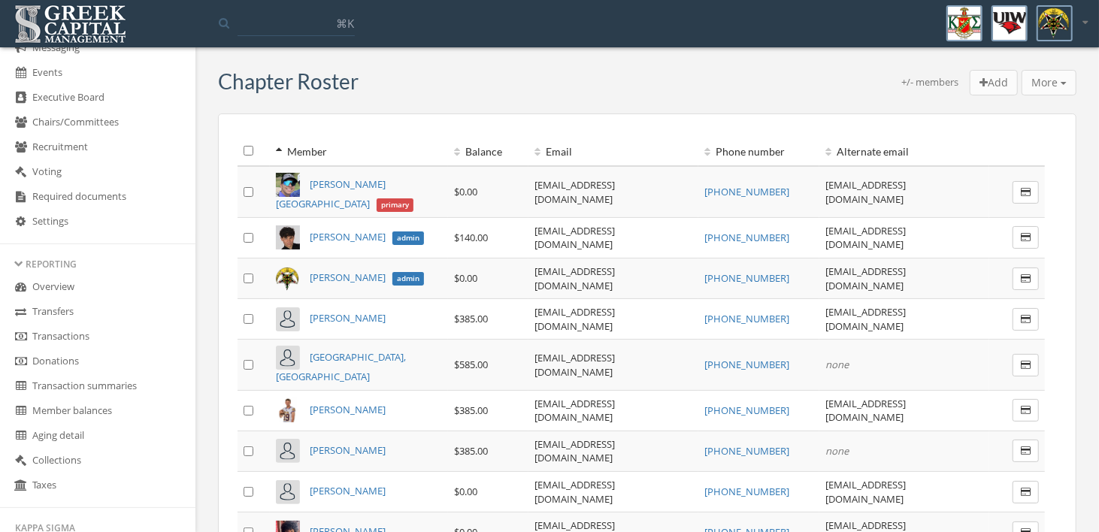
click at [53, 286] on link "Overview" at bounding box center [97, 287] width 195 height 25
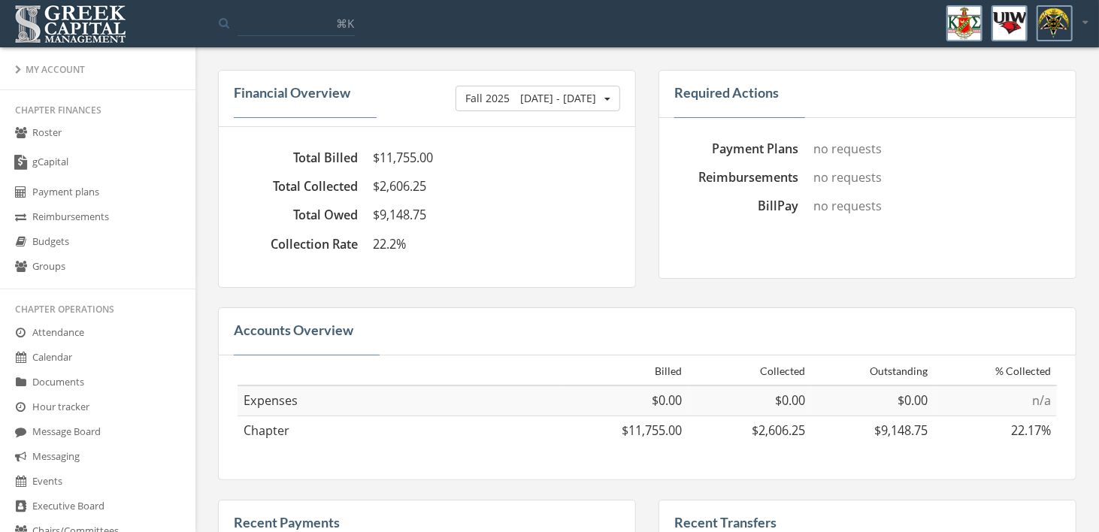
click at [52, 69] on div "My Account" at bounding box center [97, 69] width 165 height 13
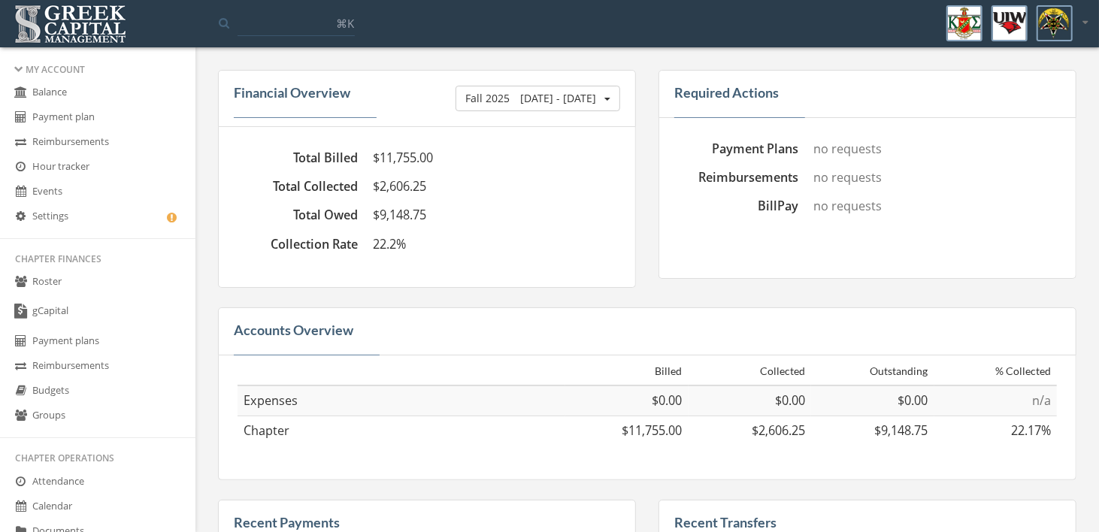
click at [52, 69] on div "My Account" at bounding box center [97, 69] width 165 height 13
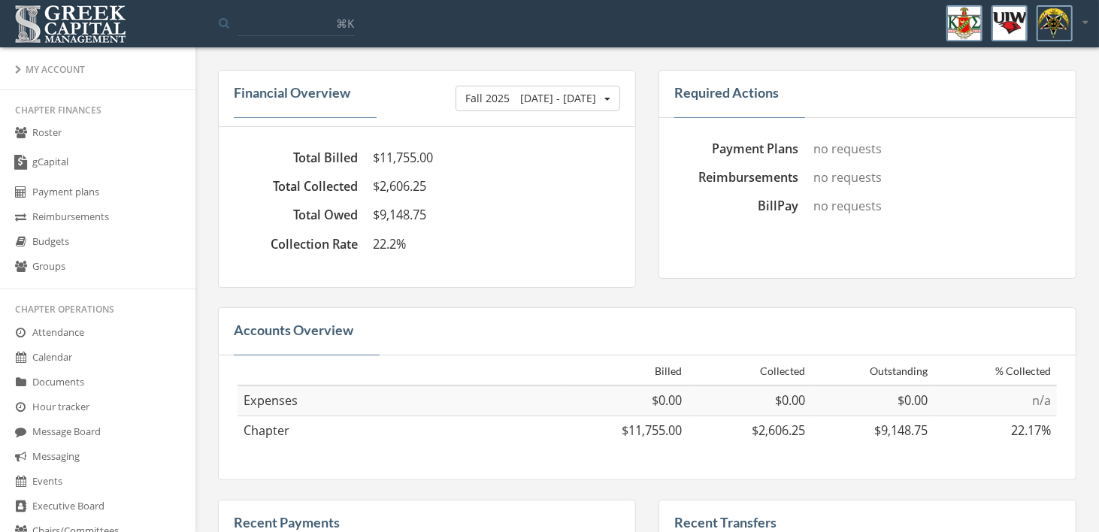
click at [52, 69] on div "My Account" at bounding box center [97, 69] width 165 height 13
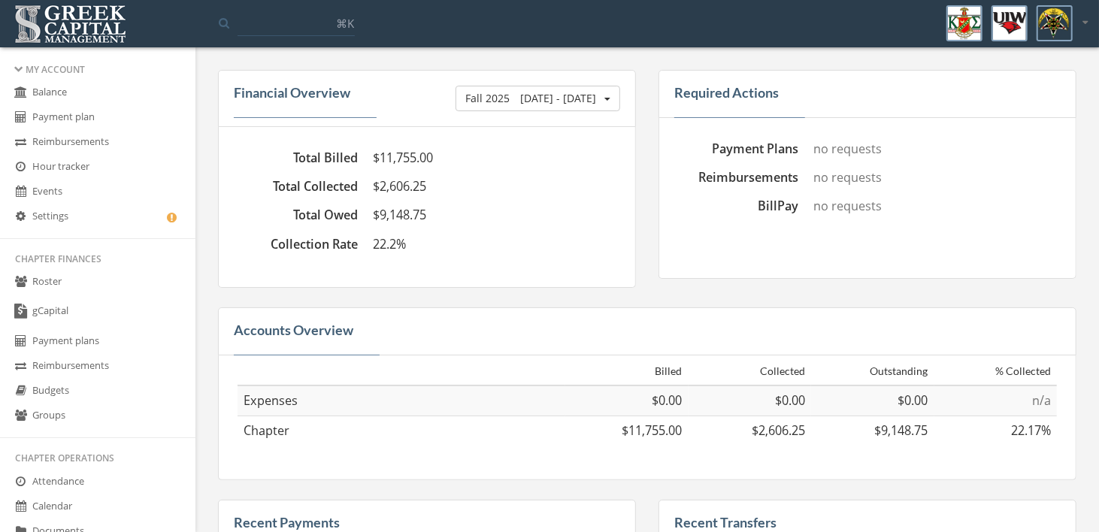
click at [64, 220] on link "Settings" at bounding box center [97, 216] width 195 height 25
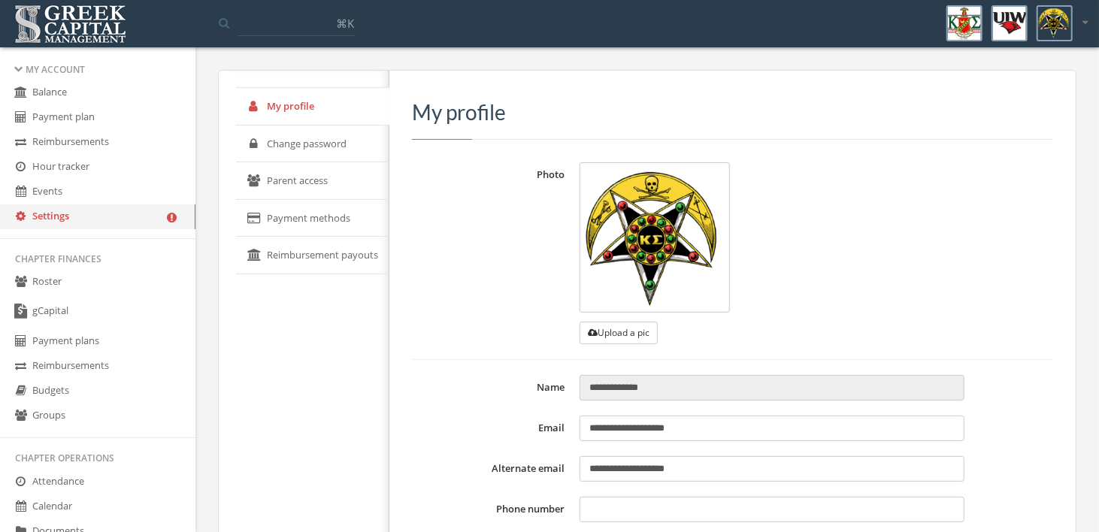
type input "**********"
select select "***"
click at [64, 220] on link "Settings" at bounding box center [97, 216] width 195 height 25
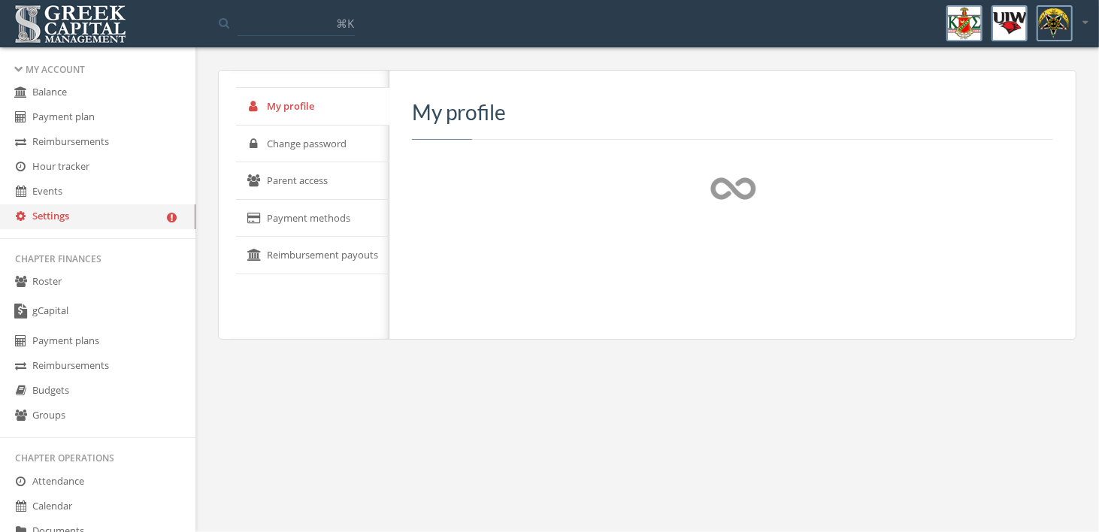
select select "***"
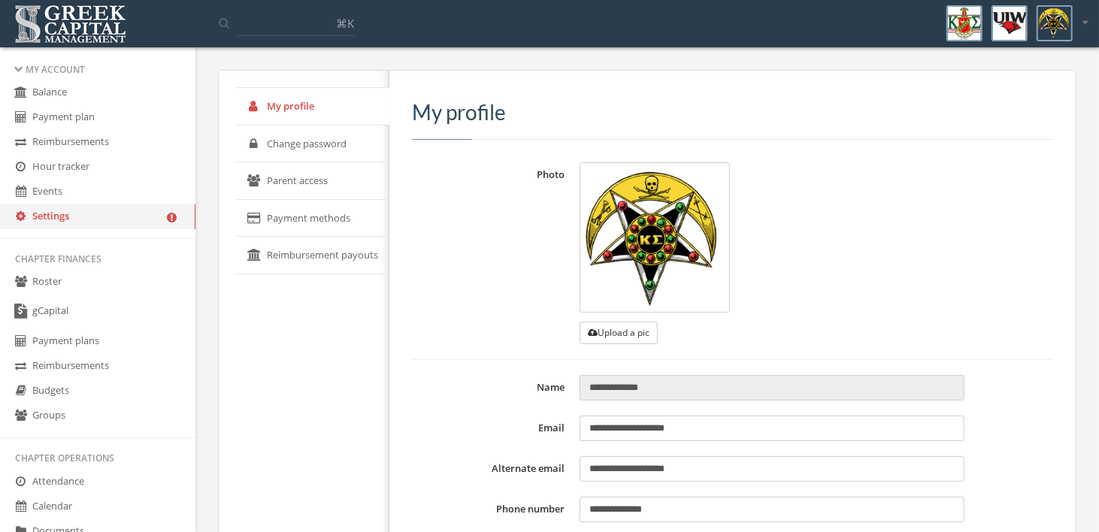
click at [316, 218] on link "Payment methods" at bounding box center [312, 219] width 153 height 38
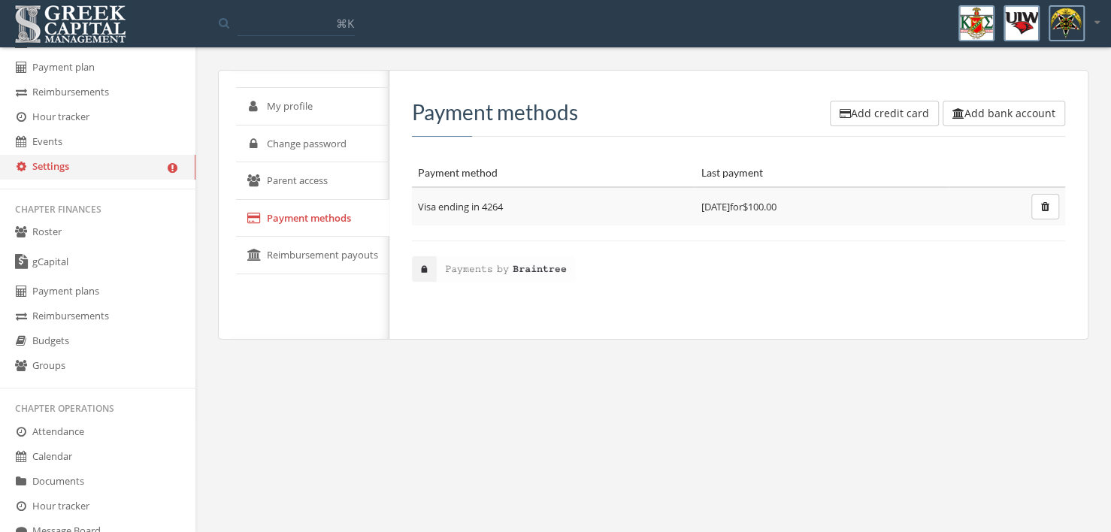
scroll to position [75, 0]
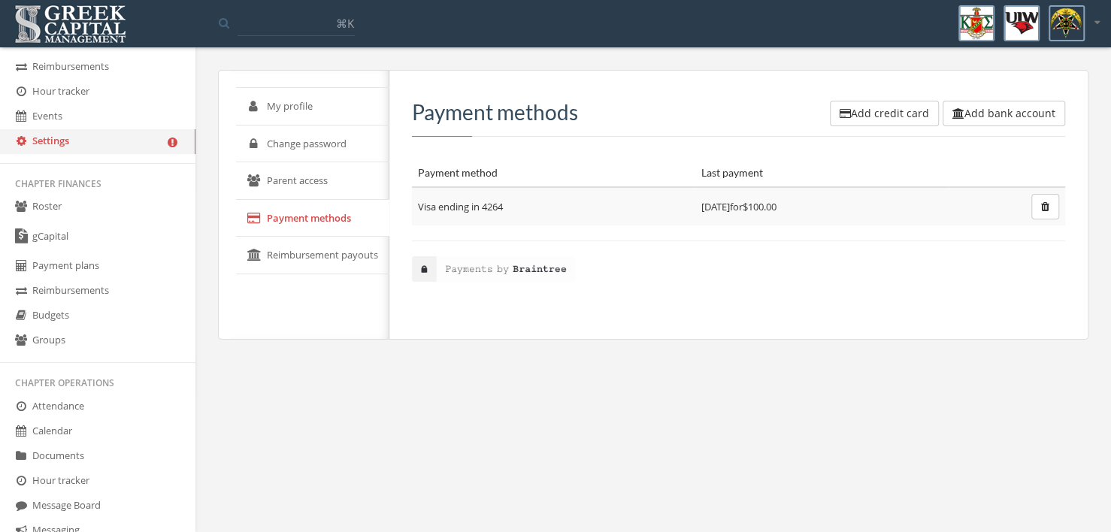
click at [62, 203] on link "Roster" at bounding box center [97, 207] width 195 height 25
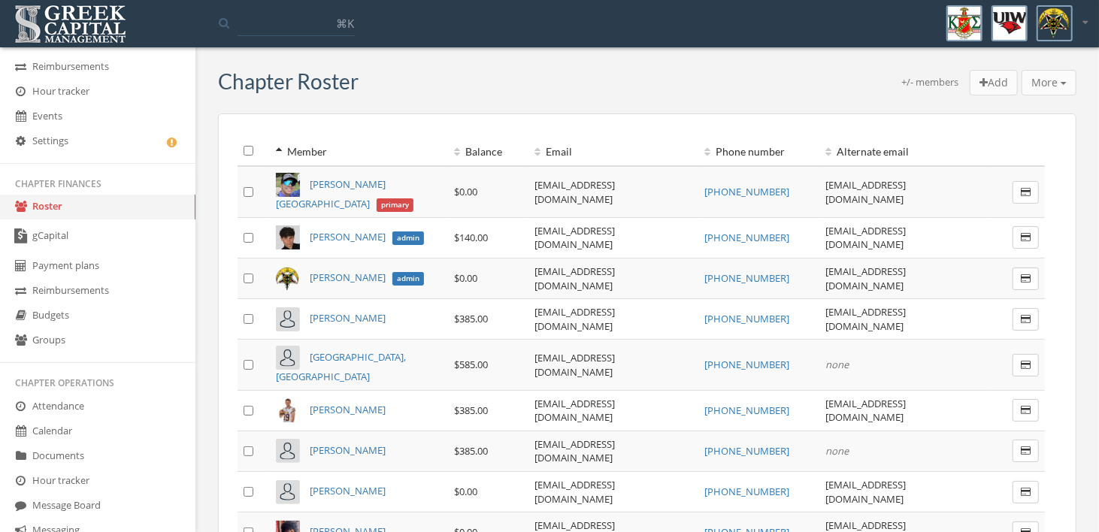
click at [58, 237] on link "gCapital" at bounding box center [97, 236] width 195 height 35
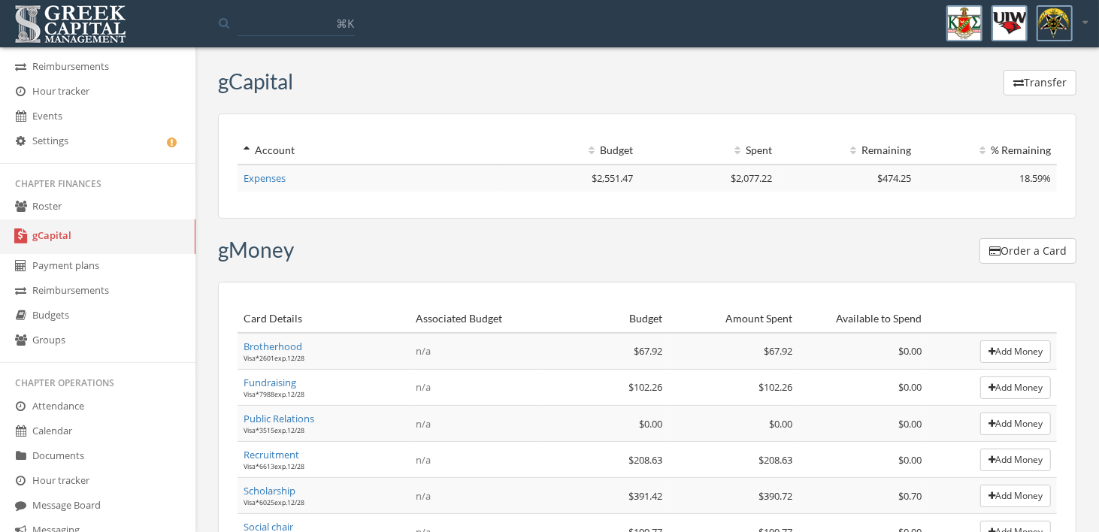
click at [62, 268] on link "Payment plans" at bounding box center [97, 266] width 195 height 25
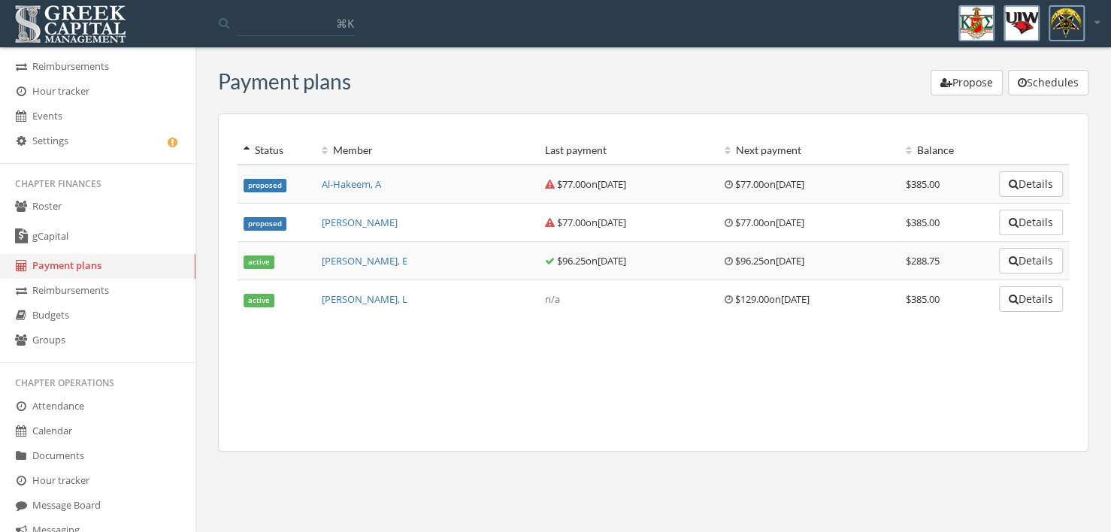
click at [56, 315] on link "Budgets" at bounding box center [97, 316] width 195 height 25
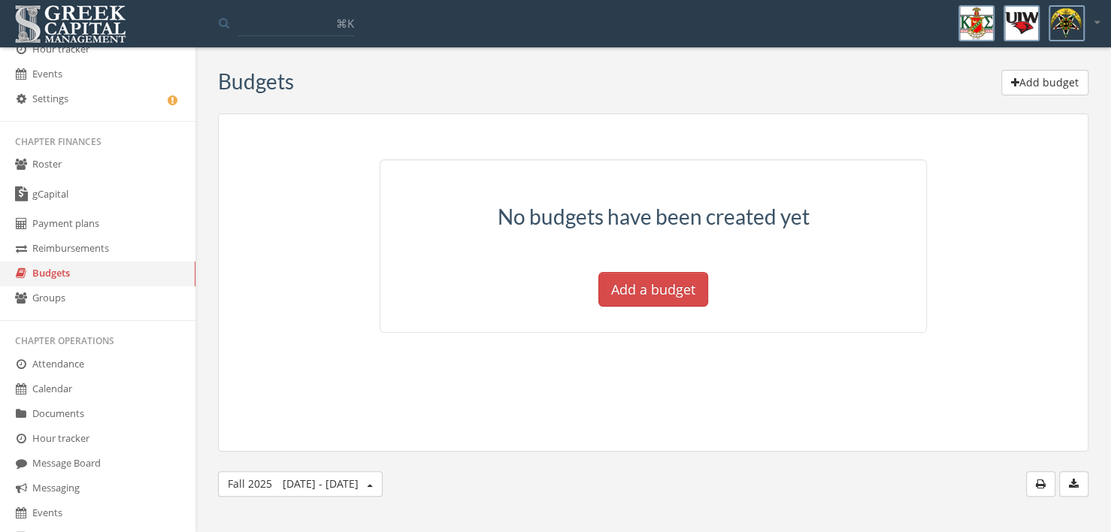
scroll to position [150, 0]
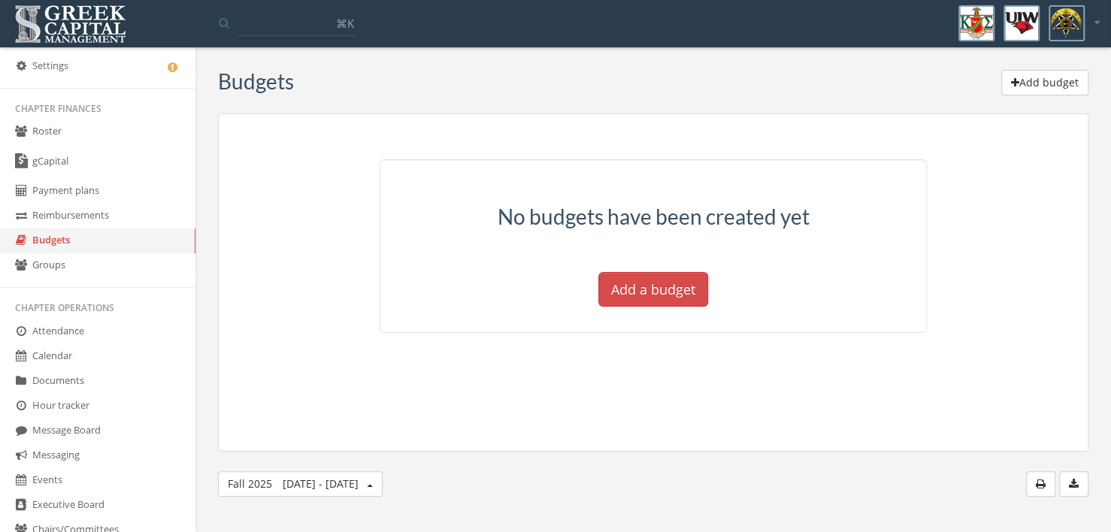
click at [53, 265] on link "Groups" at bounding box center [97, 265] width 195 height 25
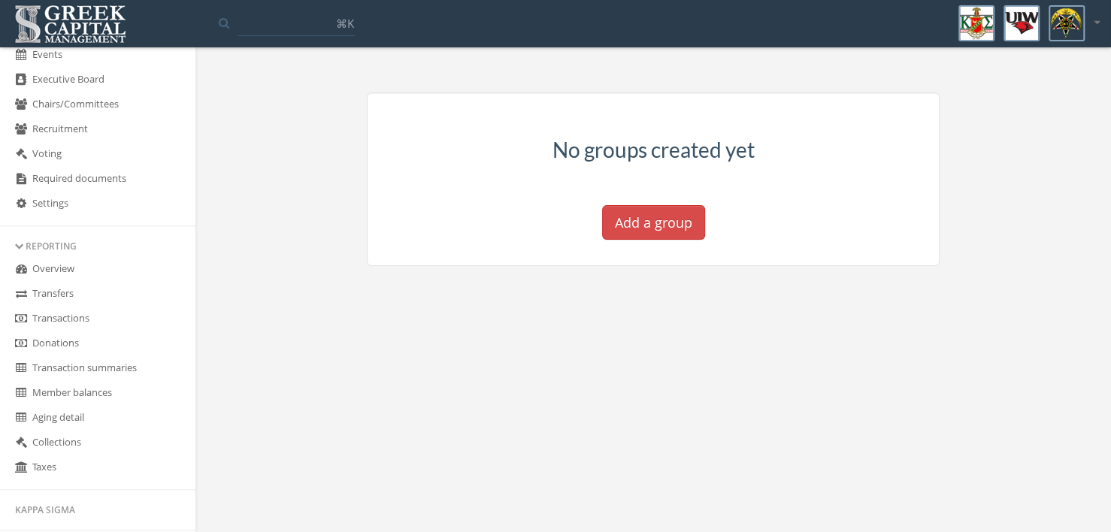
scroll to position [601, 0]
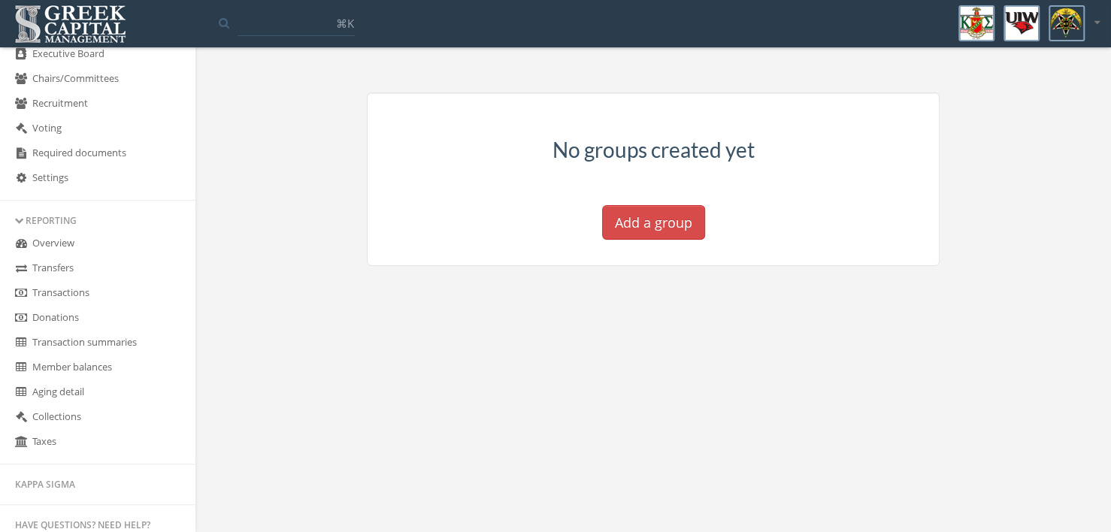
click at [99, 299] on link "Transactions" at bounding box center [97, 293] width 195 height 25
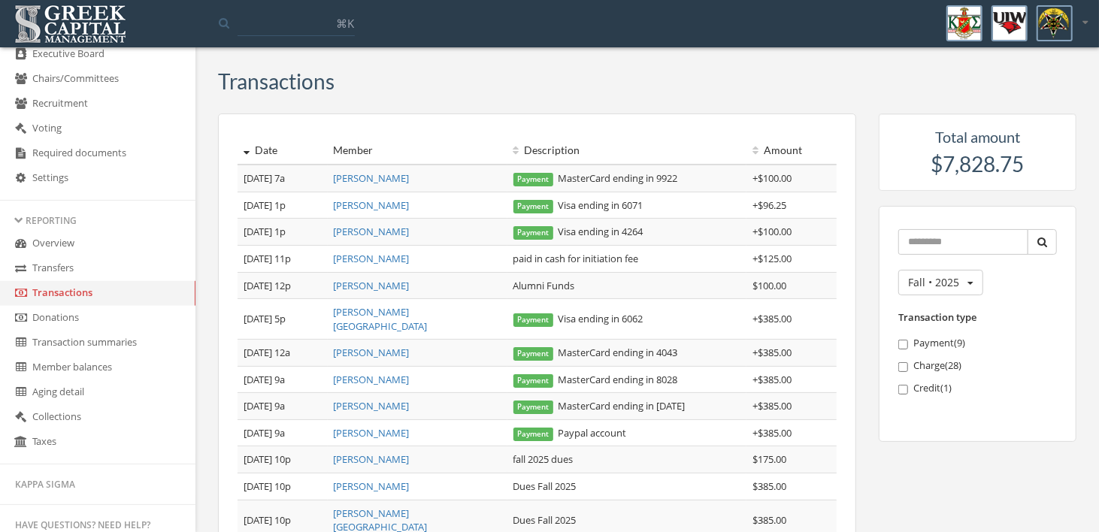
click at [73, 323] on link "Donations" at bounding box center [97, 318] width 195 height 25
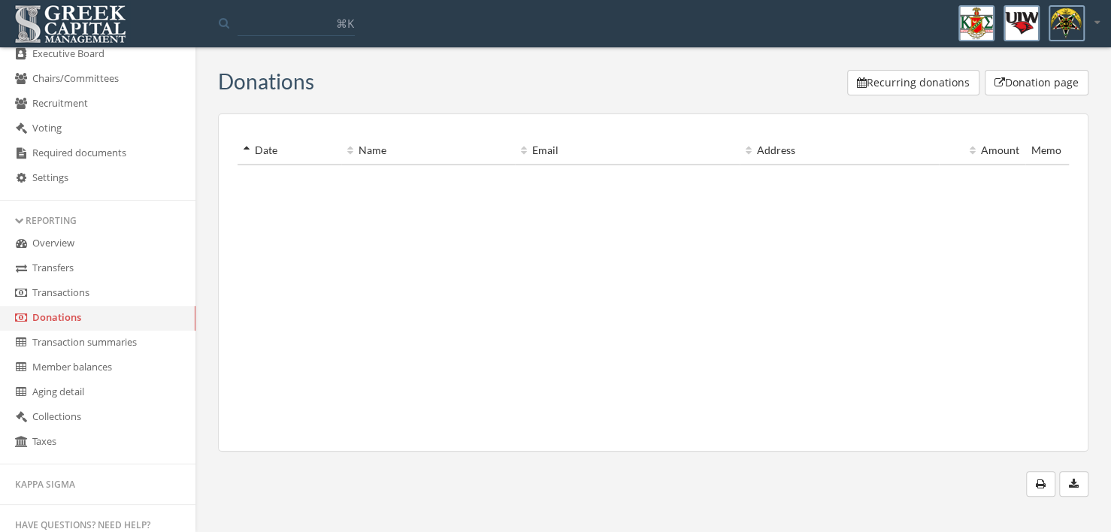
click at [110, 347] on link "Transaction summaries" at bounding box center [97, 343] width 195 height 25
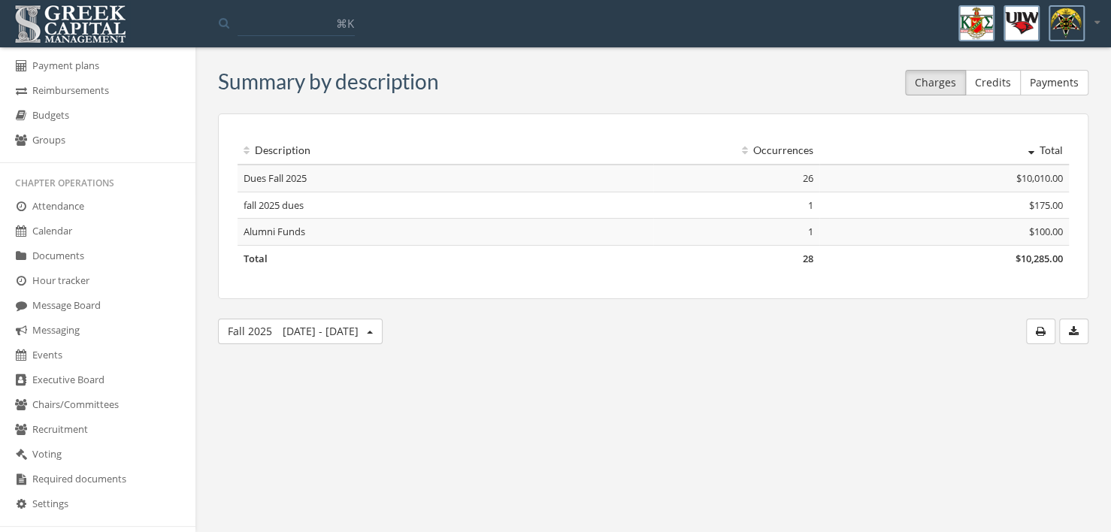
scroll to position [301, 0]
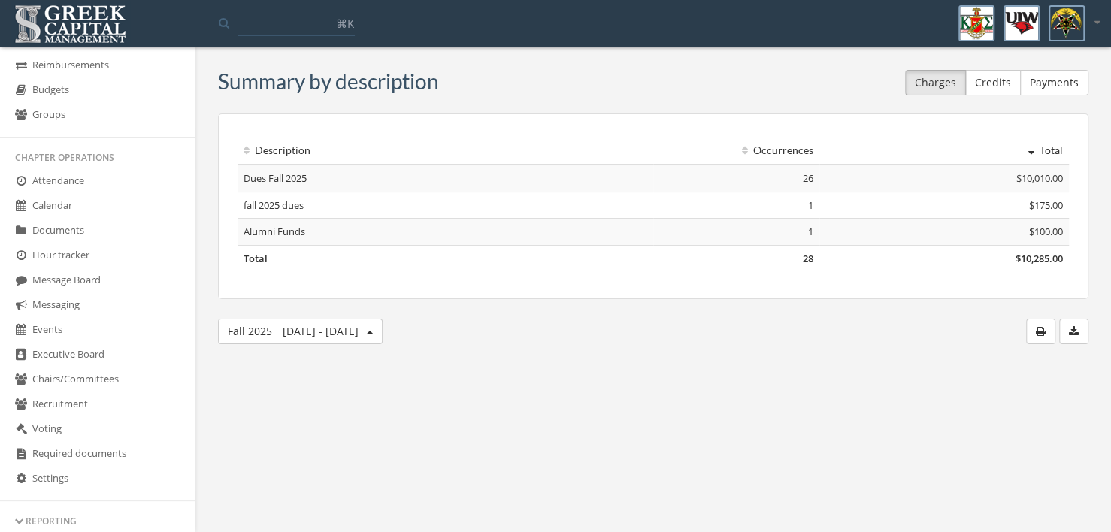
click at [1094, 25] on icon at bounding box center [1096, 22] width 5 height 10
click at [1029, 102] on link "Logout" at bounding box center [1050, 100] width 108 height 23
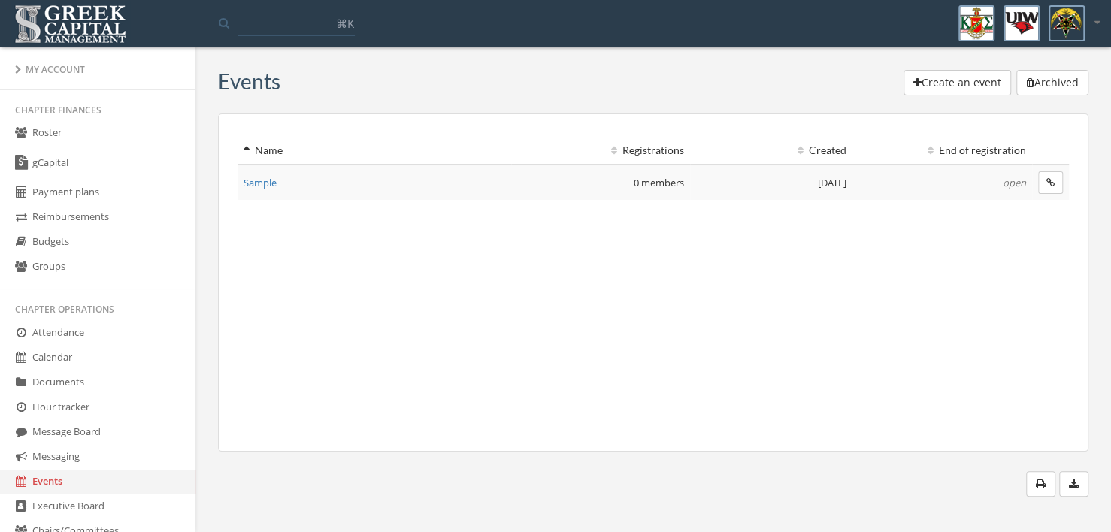
click at [1052, 185] on icon "button" at bounding box center [1050, 182] width 8 height 9
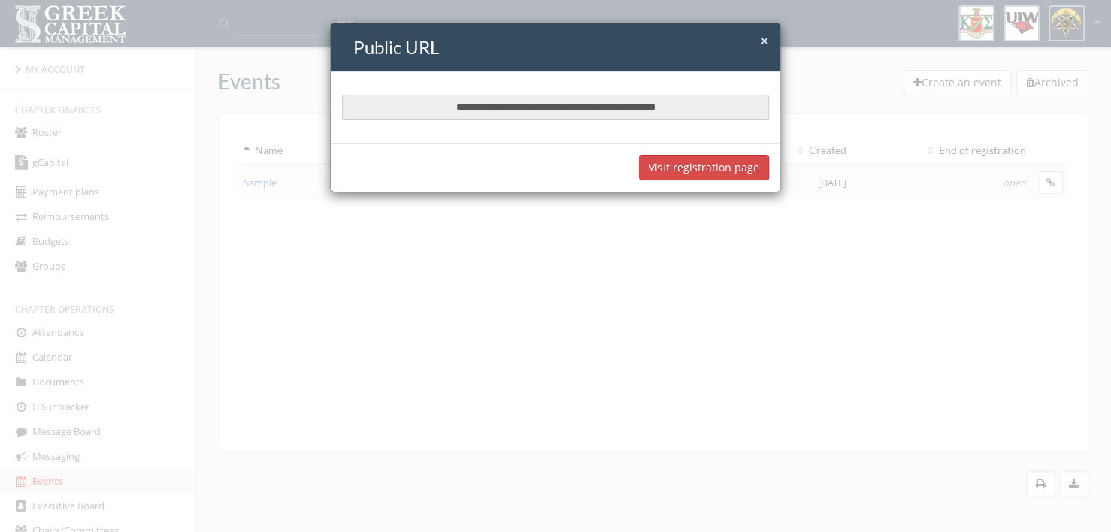
click at [762, 38] on span "×" at bounding box center [764, 40] width 9 height 21
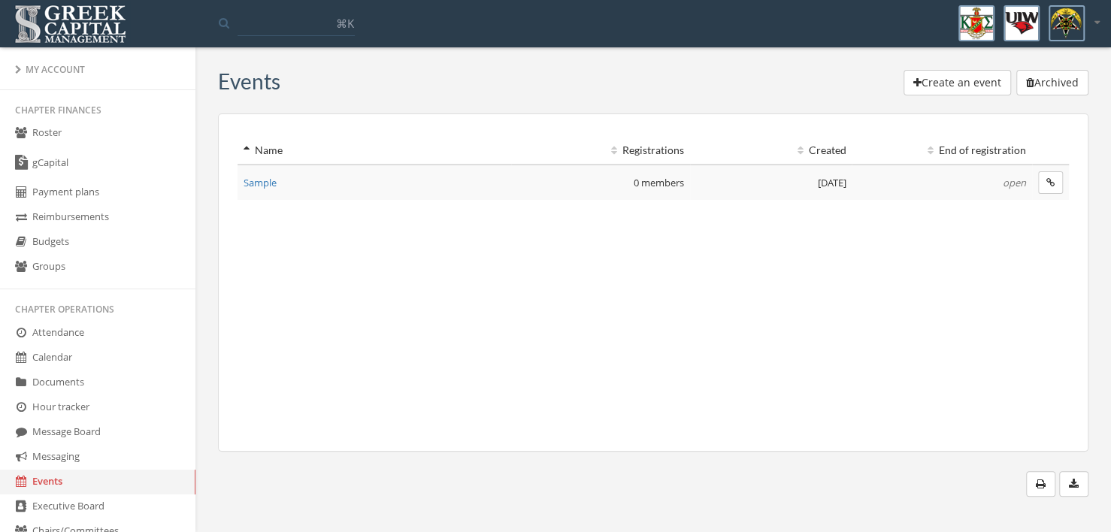
click at [258, 180] on span "Sample" at bounding box center [260, 183] width 33 height 14
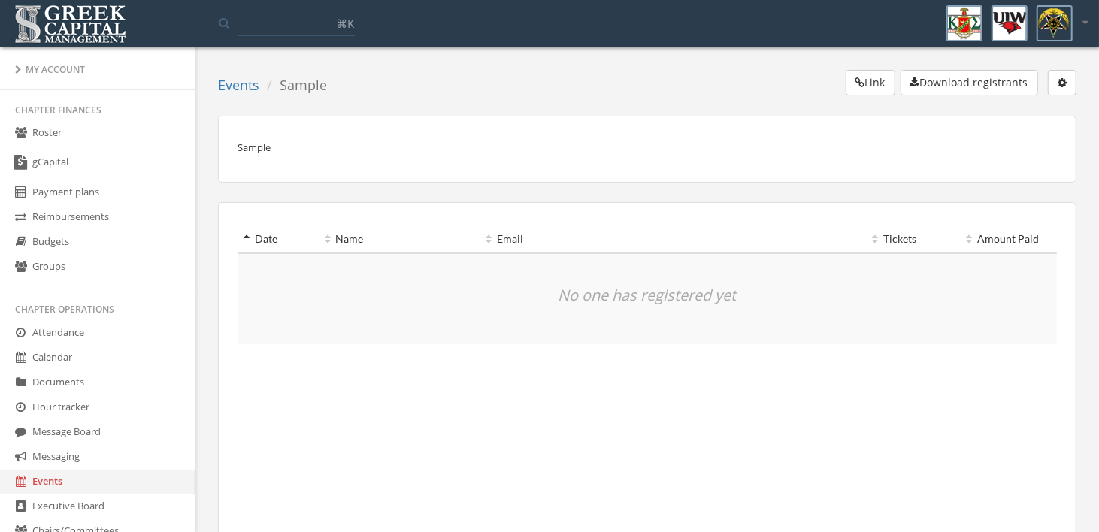
click at [1061, 82] on icon "button" at bounding box center [1062, 82] width 9 height 11
click at [1034, 110] on link "Edit event" at bounding box center [1016, 112] width 108 height 23
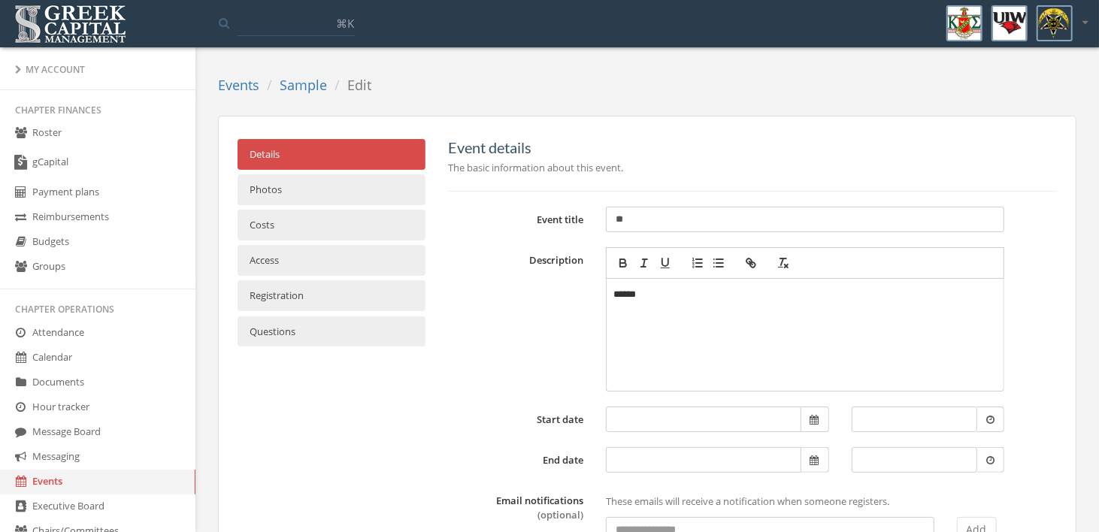
type input "*"
type input "**********"
drag, startPoint x: 680, startPoint y: 298, endPoint x: 619, endPoint y: 295, distance: 61.7
click at [619, 295] on p "******" at bounding box center [805, 294] width 383 height 17
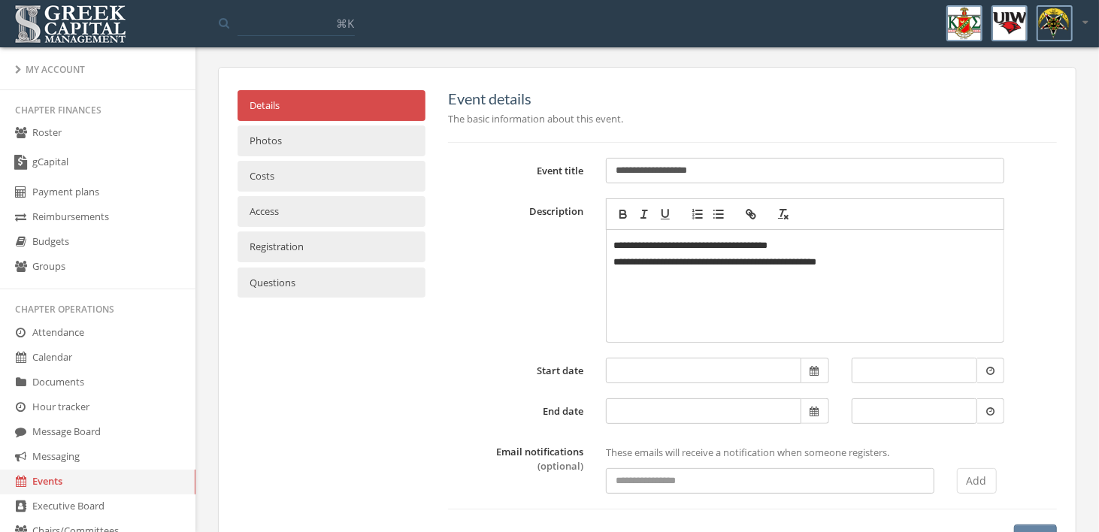
scroll to position [75, 0]
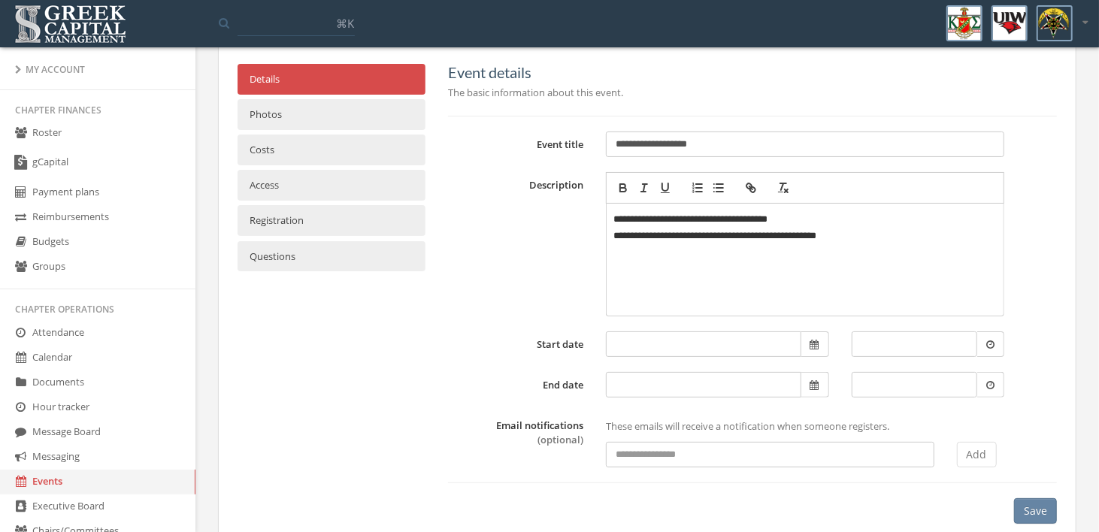
click at [689, 457] on input at bounding box center [770, 455] width 328 height 26
type input "**********"
click at [994, 453] on button "Add" at bounding box center [977, 455] width 40 height 26
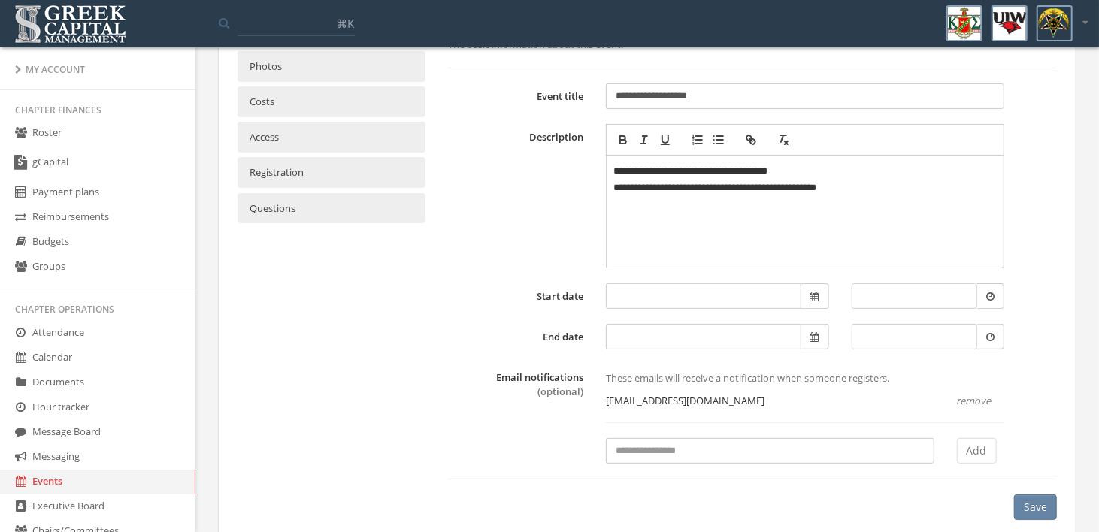
scroll to position [149, 0]
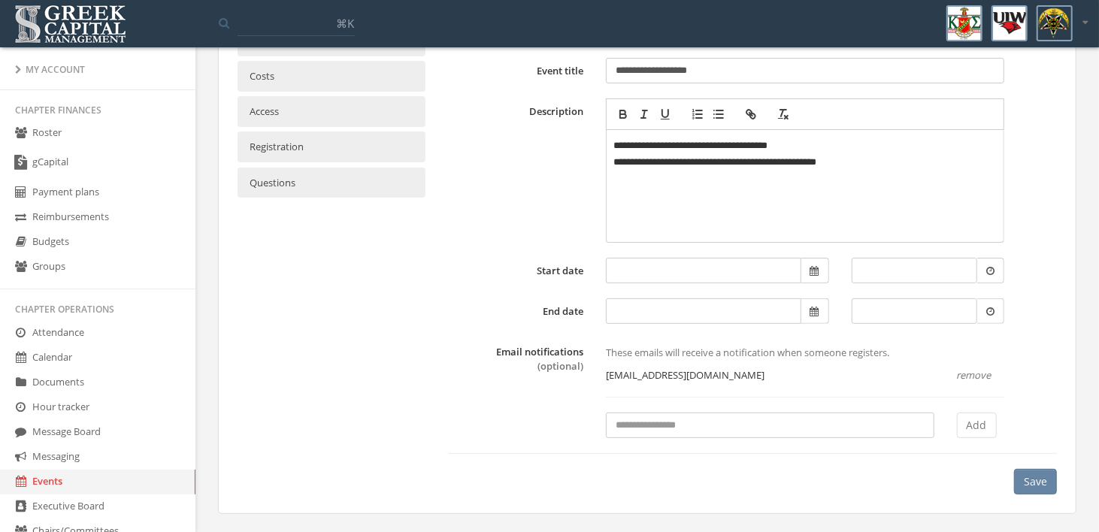
click at [661, 425] on input at bounding box center [770, 426] width 328 height 26
paste input "**********"
type input "**********"
click at [979, 425] on button "Add" at bounding box center [977, 426] width 40 height 26
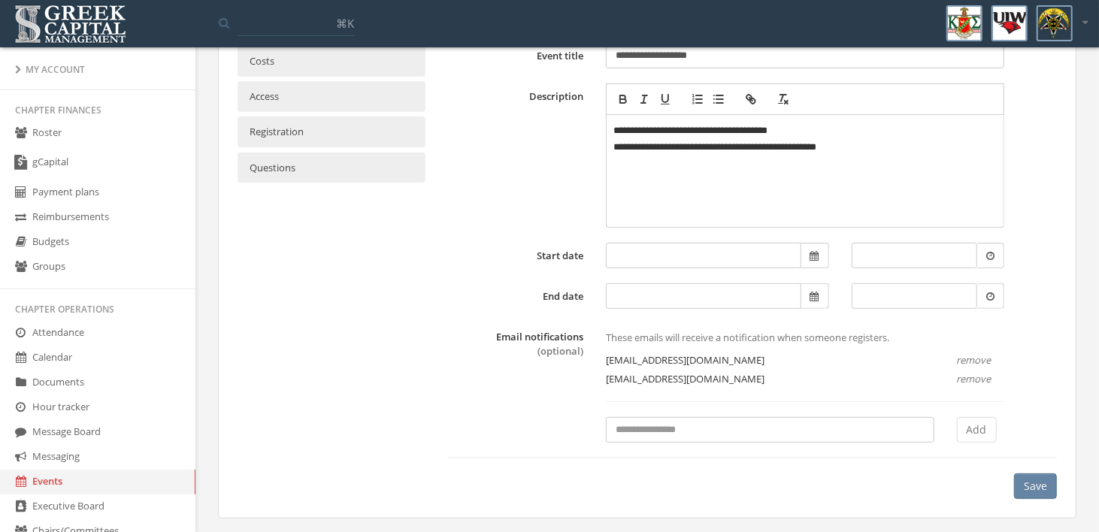
scroll to position [168, 0]
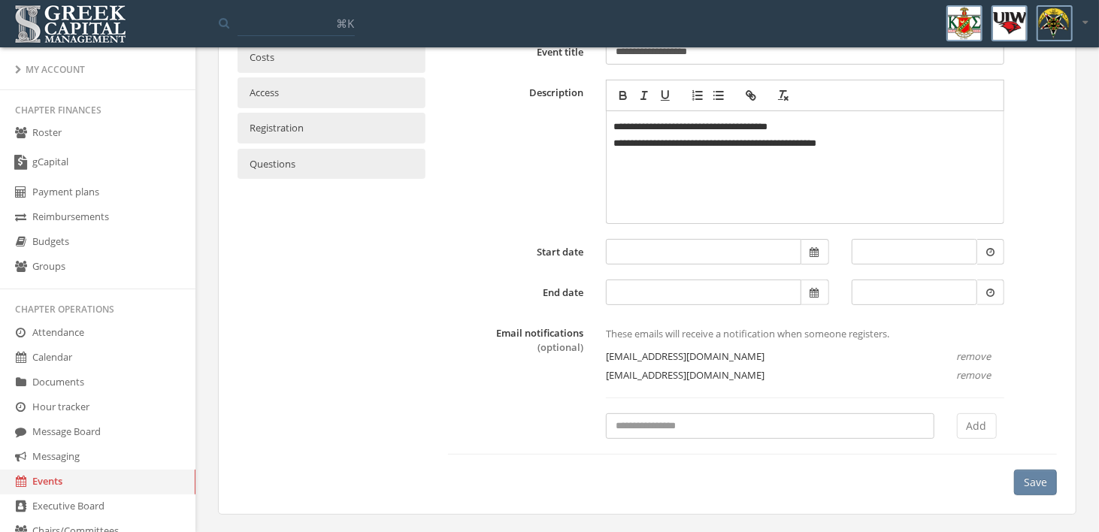
click at [1034, 473] on button "Save" at bounding box center [1035, 483] width 43 height 26
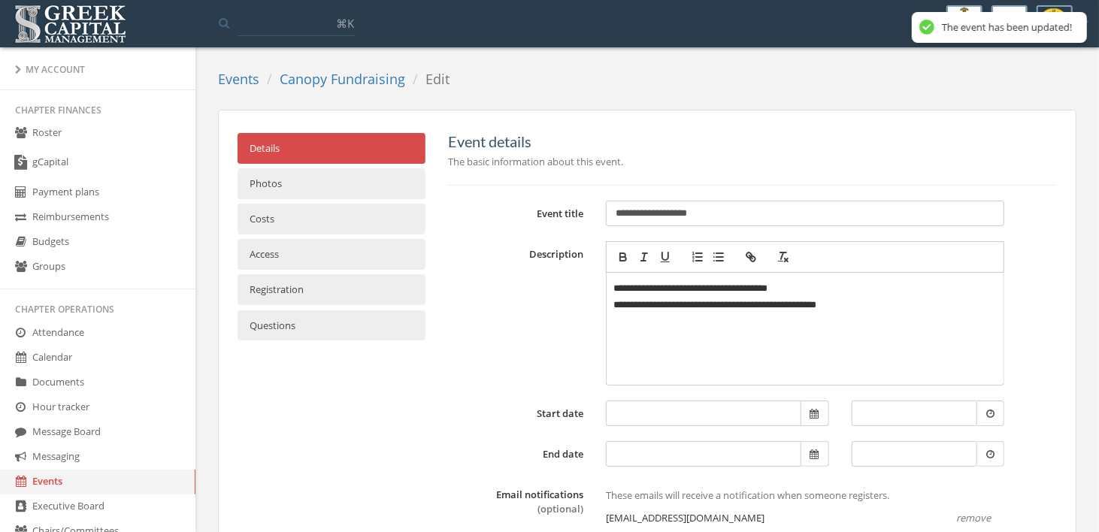
scroll to position [0, 0]
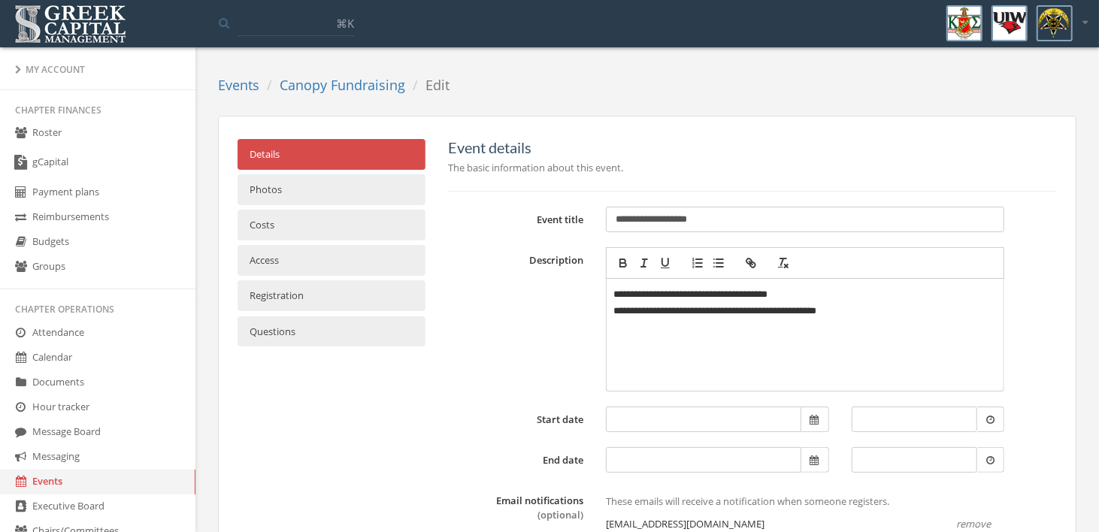
click at [304, 188] on link "Photos" at bounding box center [332, 189] width 188 height 31
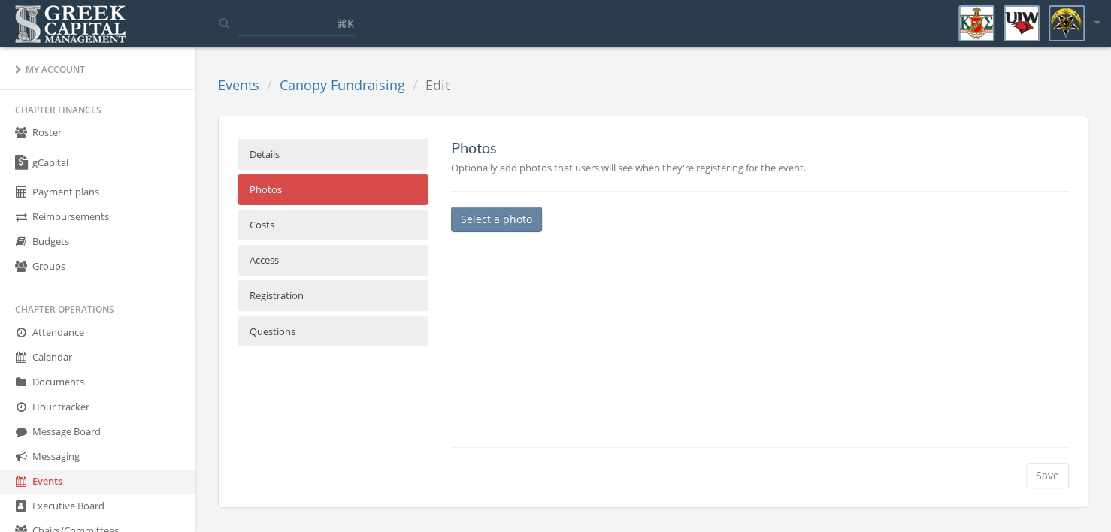
click at [519, 225] on button "Select a photo" at bounding box center [496, 220] width 91 height 26
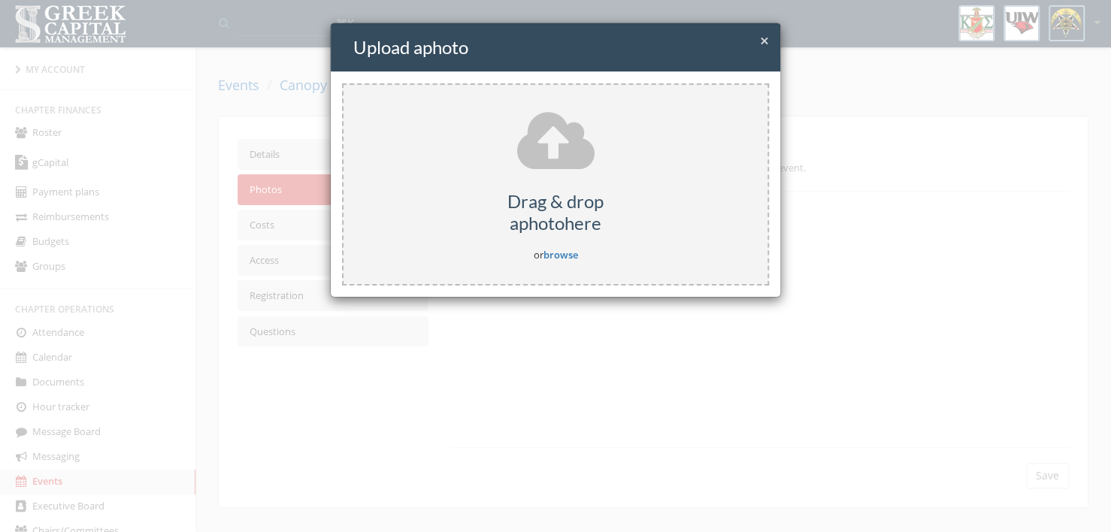
click at [562, 248] on link "browse" at bounding box center [560, 255] width 35 height 14
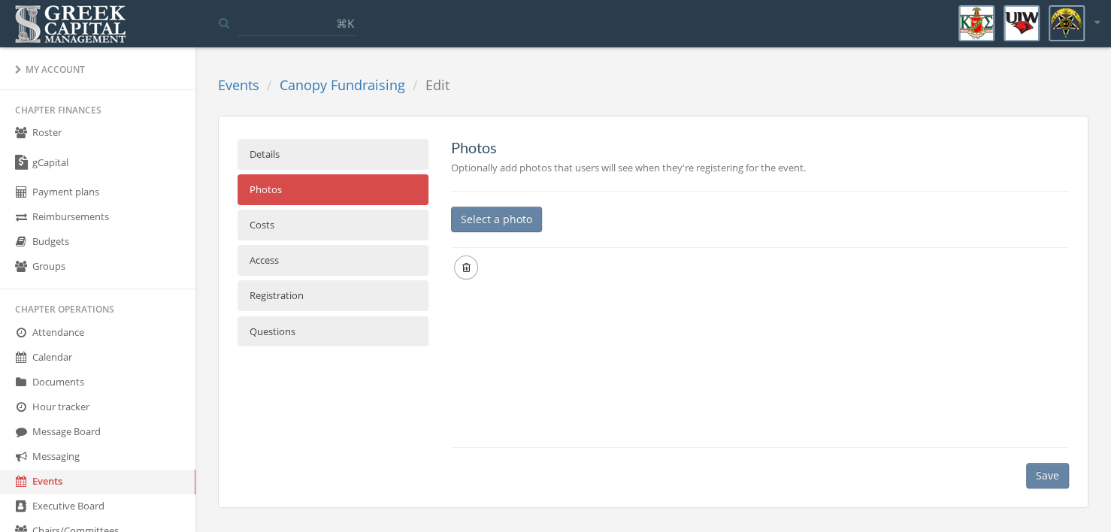
click at [1057, 481] on button "Save" at bounding box center [1047, 476] width 43 height 26
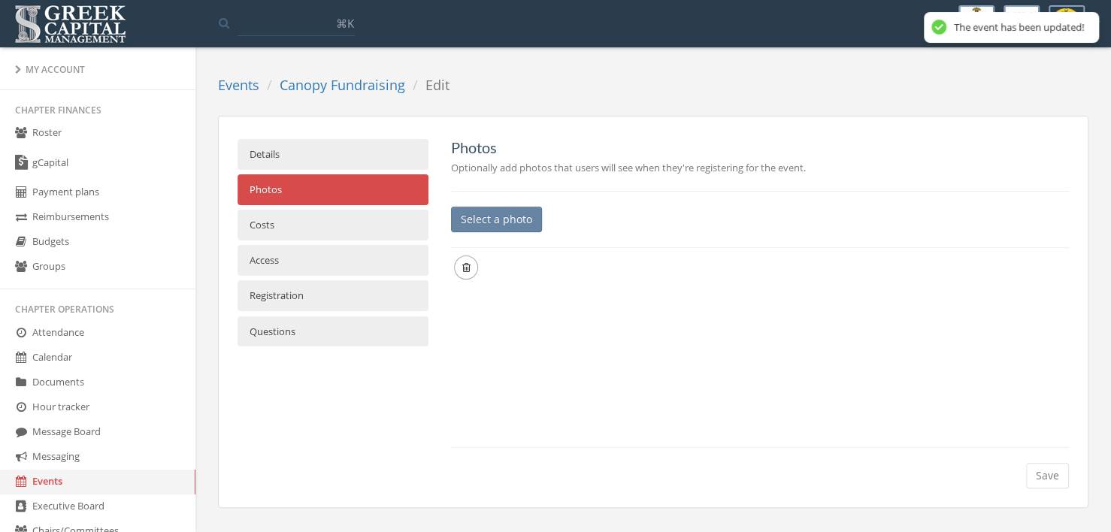
click at [307, 225] on link "Costs" at bounding box center [333, 225] width 191 height 31
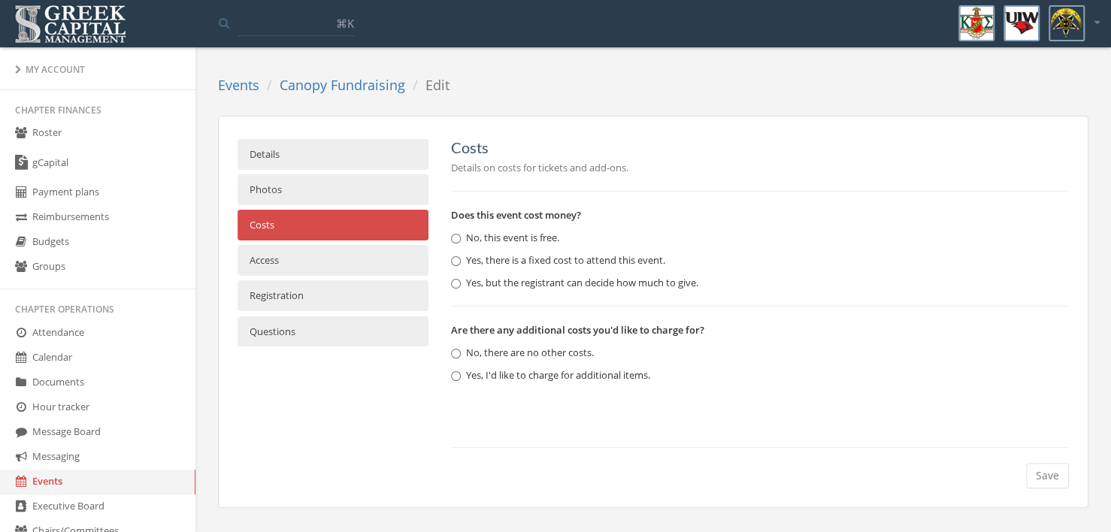
click at [528, 282] on label "Yes, but the registrant can decide how much to give." at bounding box center [574, 283] width 247 height 15
click at [348, 260] on link "Access" at bounding box center [333, 260] width 191 height 31
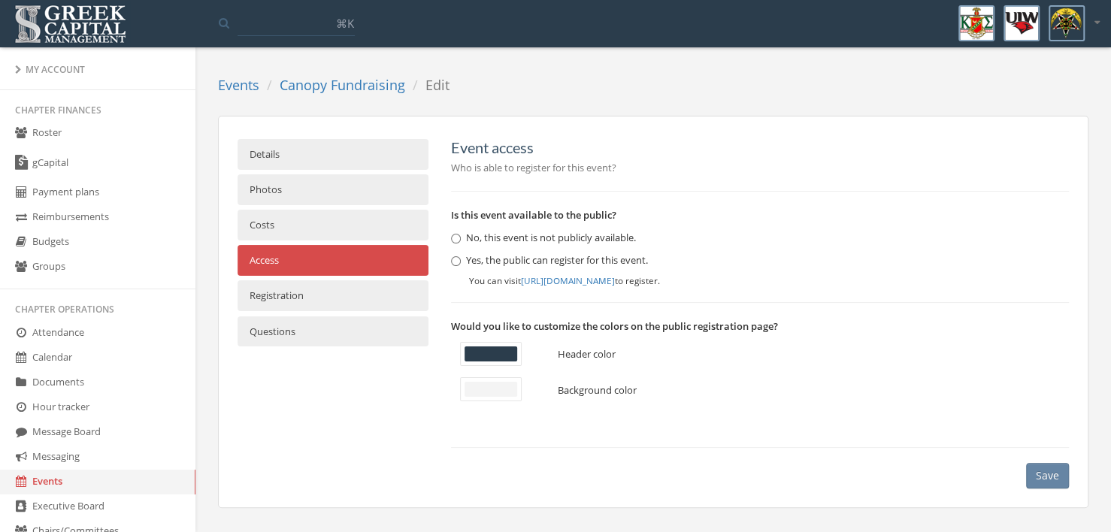
click at [350, 299] on link "Registration" at bounding box center [333, 295] width 191 height 31
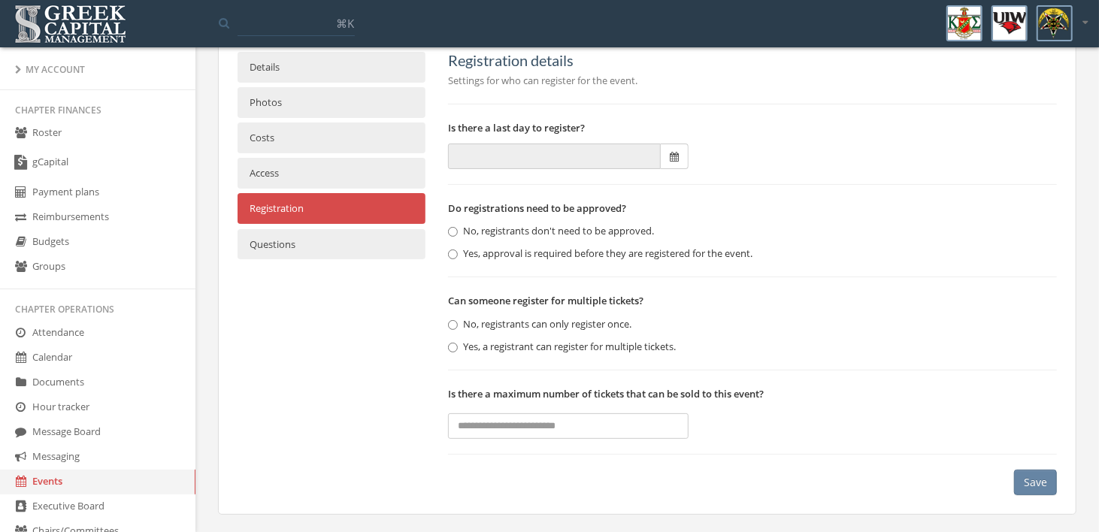
scroll to position [87, 0]
click at [349, 243] on link "Questions" at bounding box center [332, 244] width 188 height 31
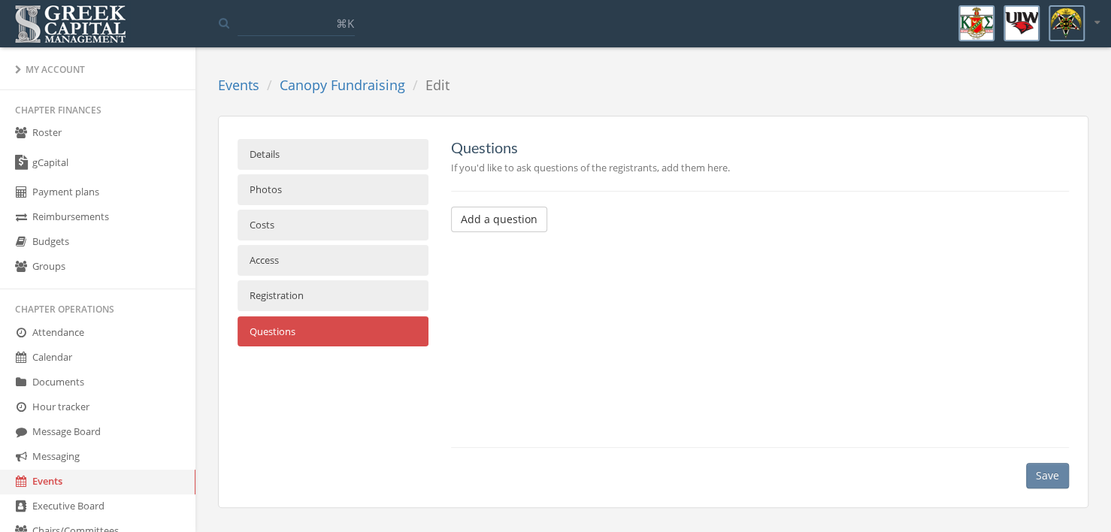
click at [1057, 478] on button "Save" at bounding box center [1047, 476] width 43 height 26
click at [233, 84] on link "Events" at bounding box center [238, 85] width 41 height 18
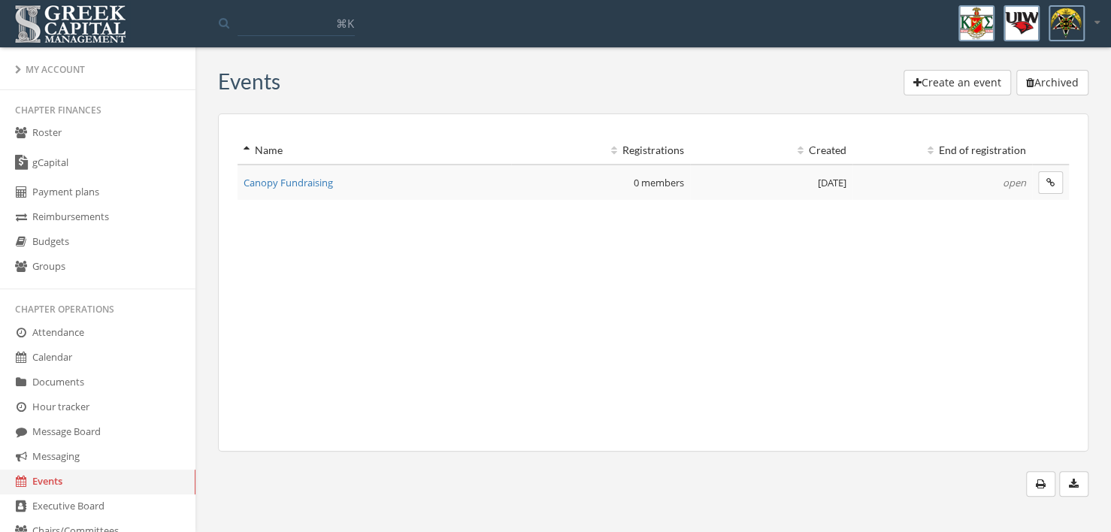
click at [314, 178] on span "Canopy Fundraising" at bounding box center [288, 183] width 89 height 14
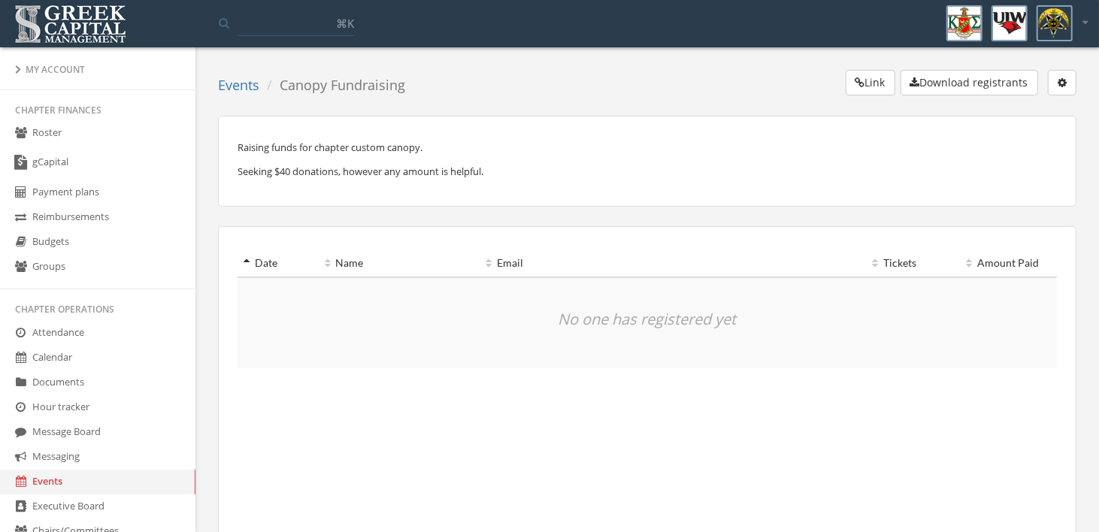
click at [241, 82] on link "Events" at bounding box center [238, 85] width 41 height 18
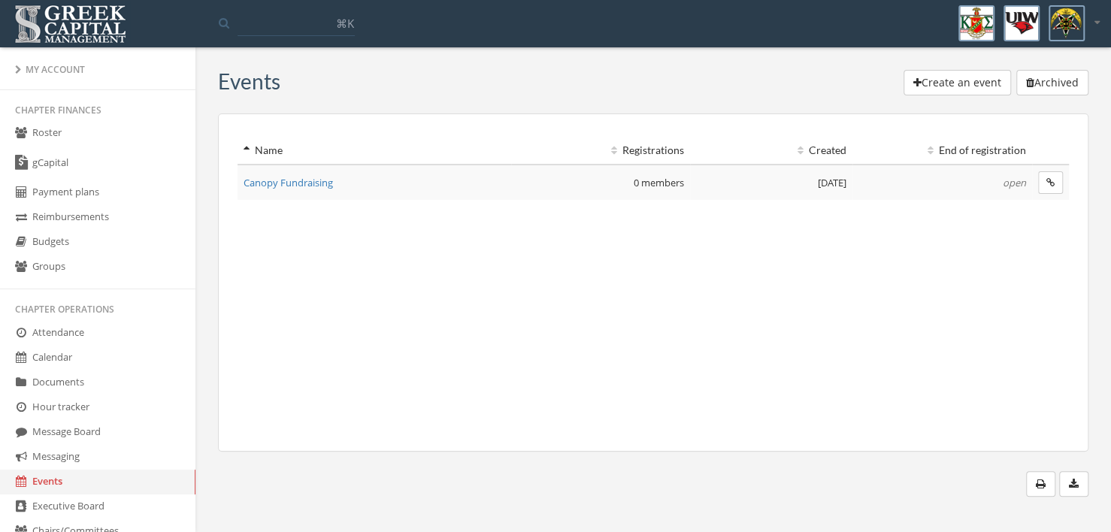
click at [316, 183] on span "Canopy Fundraising" at bounding box center [288, 183] width 89 height 14
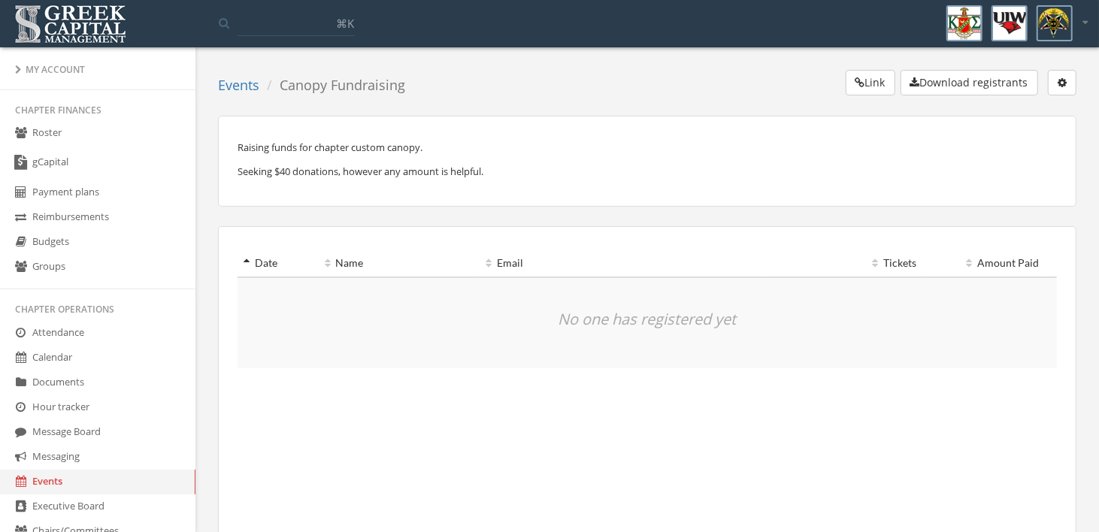
click at [1069, 83] on button "button" at bounding box center [1062, 83] width 29 height 26
click at [1032, 109] on link "Edit event" at bounding box center [1016, 112] width 108 height 23
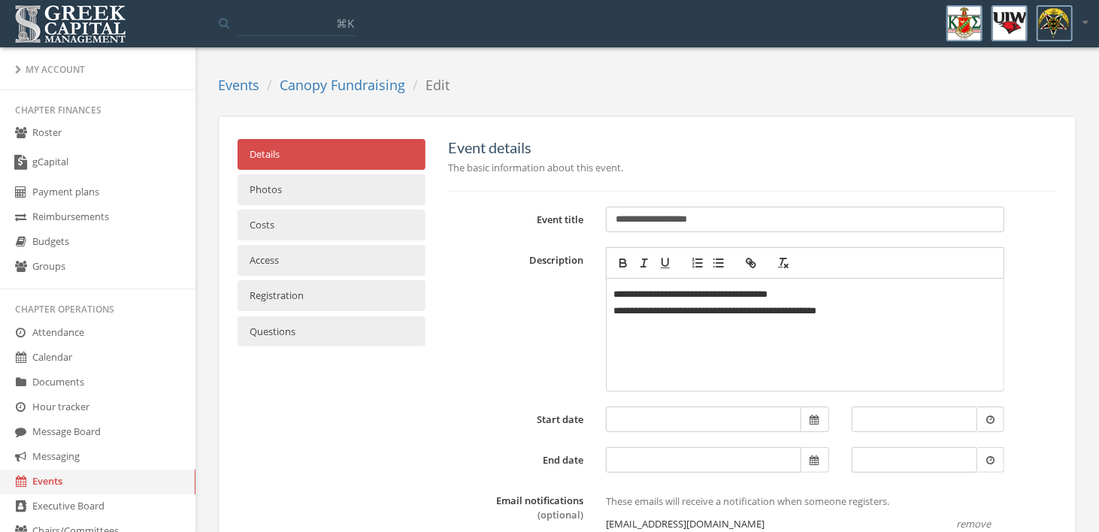
click at [722, 291] on p "**********" at bounding box center [805, 294] width 383 height 17
click at [871, 317] on p "**********" at bounding box center [805, 311] width 383 height 17
click at [667, 307] on p "**********" at bounding box center [805, 311] width 383 height 17
click at [895, 310] on p "**********" at bounding box center [805, 311] width 383 height 17
click at [630, 325] on p "**********" at bounding box center [805, 327] width 383 height 17
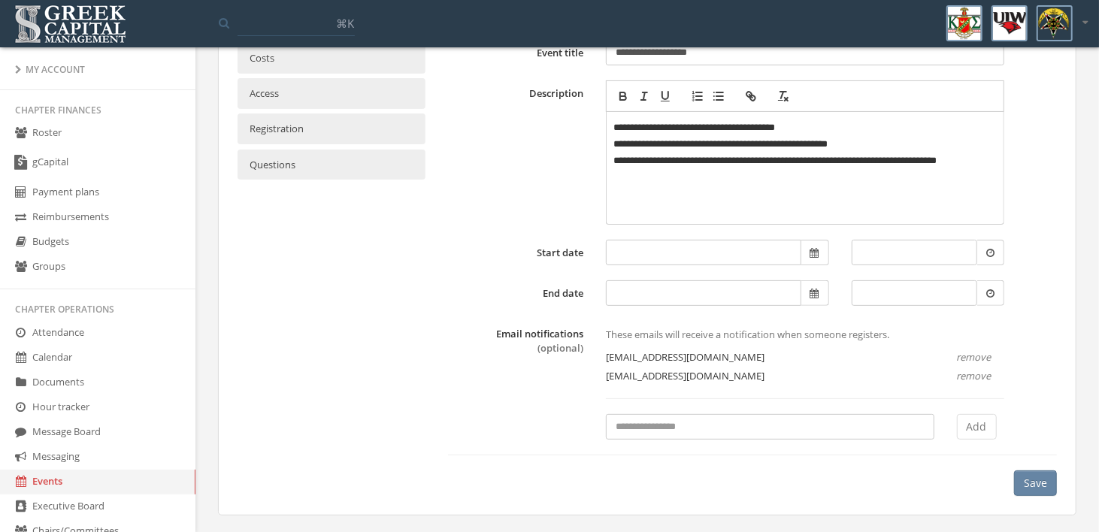
scroll to position [168, 0]
click at [1039, 487] on button "Save" at bounding box center [1035, 483] width 43 height 26
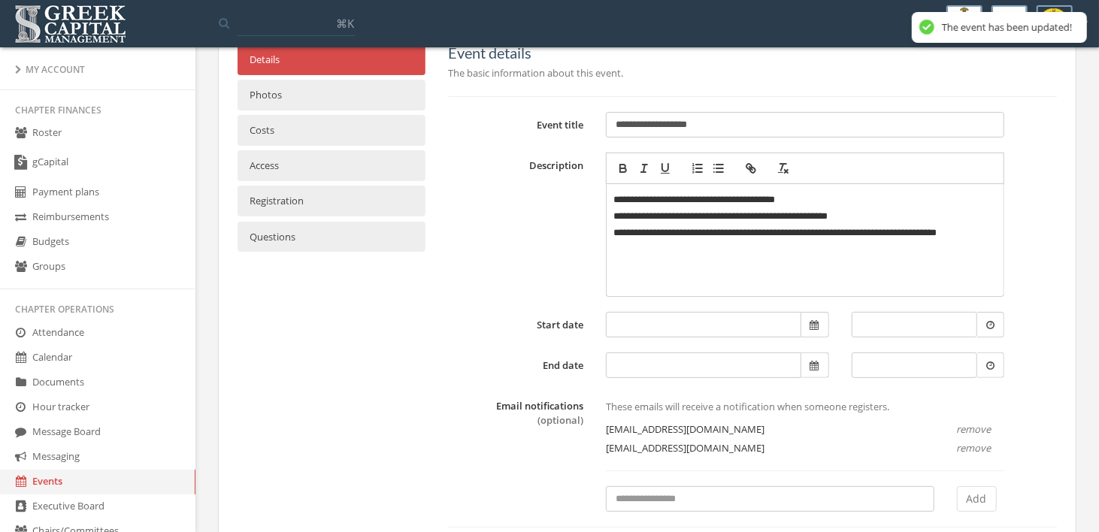
scroll to position [0, 0]
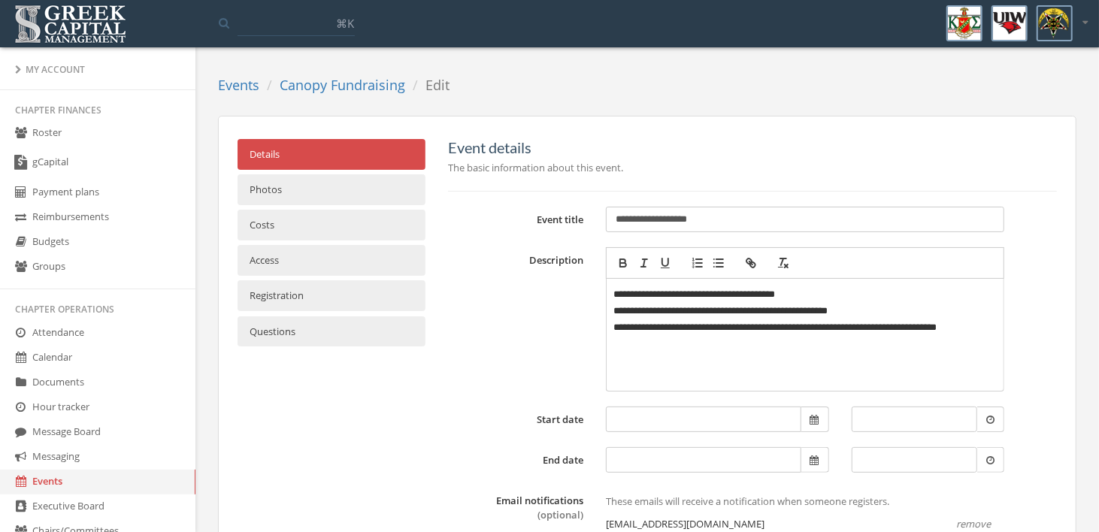
click at [248, 91] on link "Events" at bounding box center [238, 85] width 41 height 18
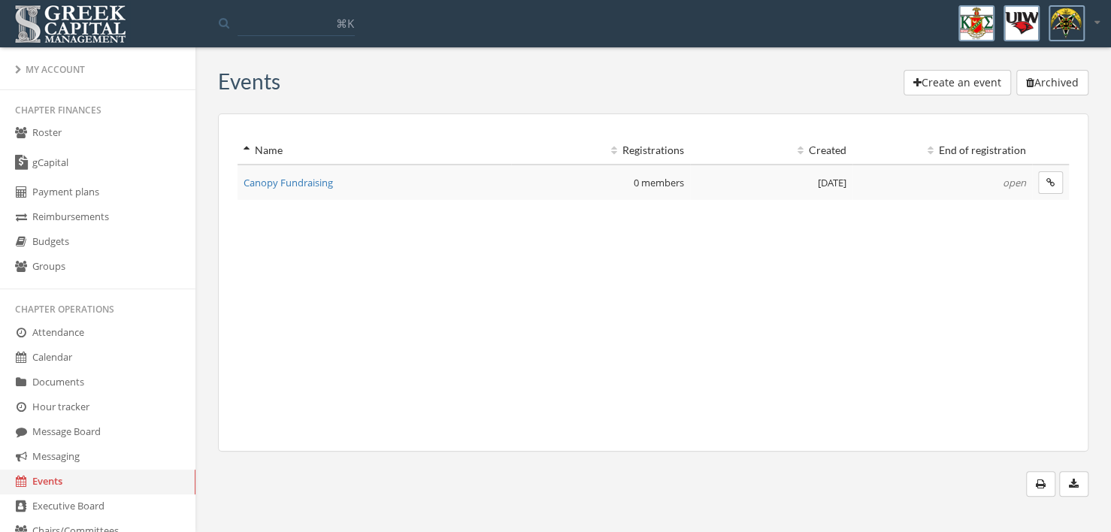
click at [297, 183] on span "Canopy Fundraising" at bounding box center [288, 183] width 89 height 14
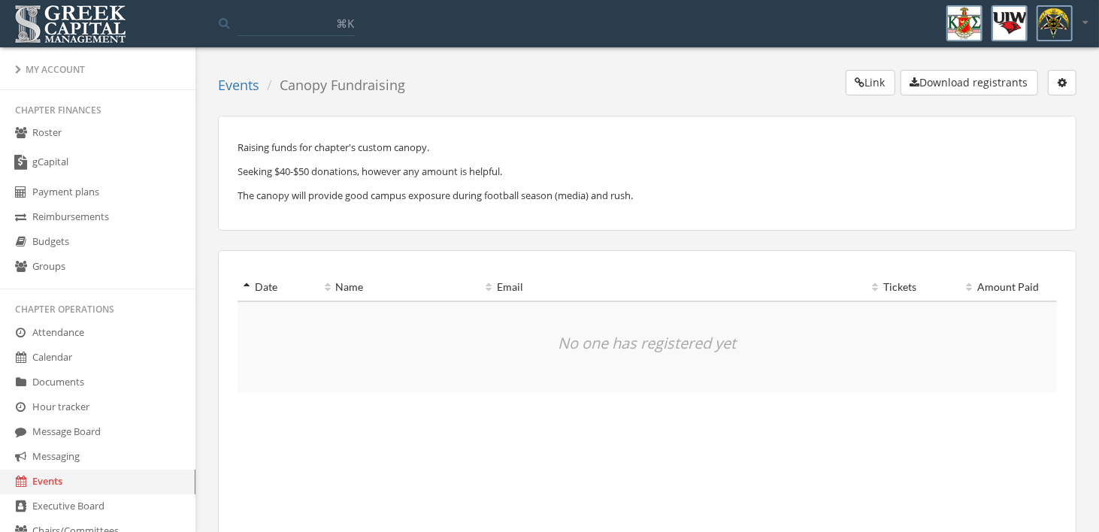
click at [1063, 82] on icon "button" at bounding box center [1062, 82] width 9 height 11
click at [1011, 107] on link "Edit event" at bounding box center [1016, 112] width 108 height 23
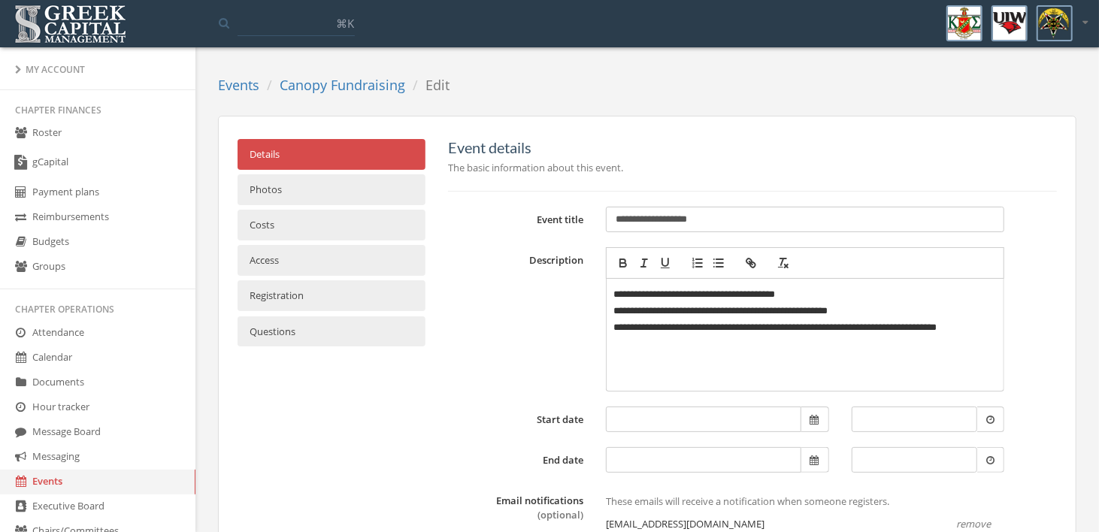
click at [927, 325] on p "**********" at bounding box center [805, 335] width 383 height 33
click at [705, 362] on div "**********" at bounding box center [805, 335] width 383 height 98
click at [347, 189] on link "Photos" at bounding box center [332, 189] width 188 height 31
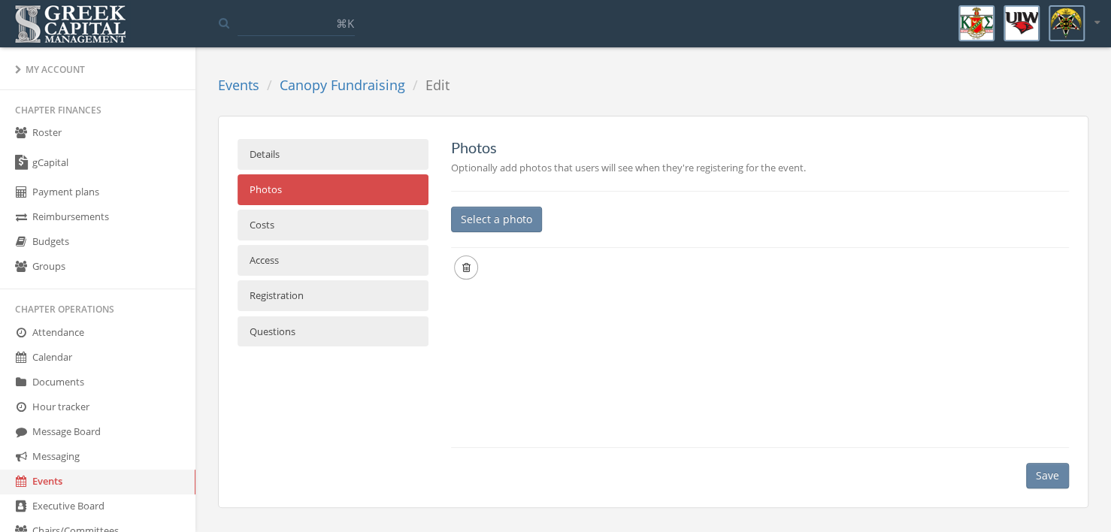
click at [304, 161] on link "Details" at bounding box center [333, 154] width 191 height 31
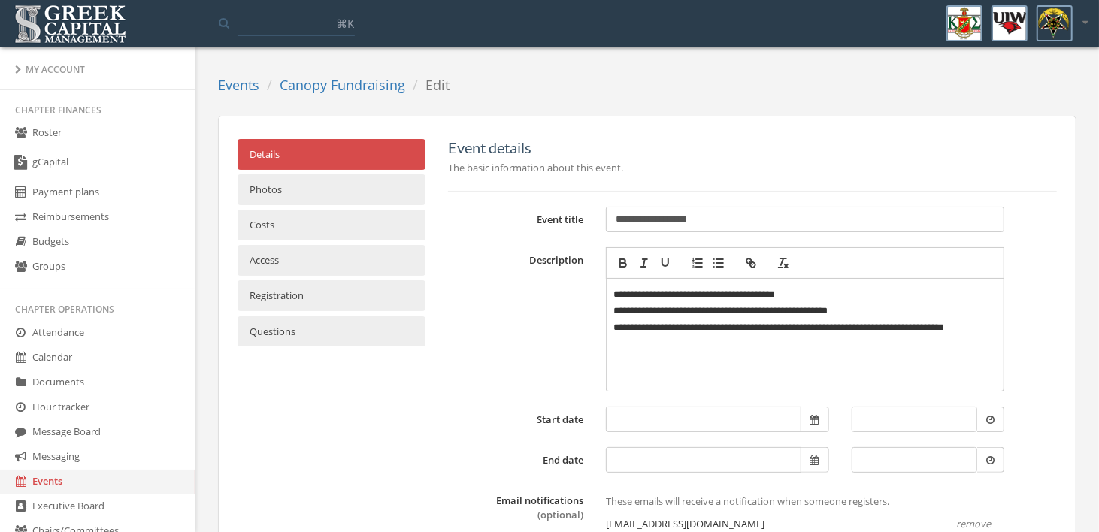
click at [659, 352] on div "**********" at bounding box center [805, 335] width 383 height 98
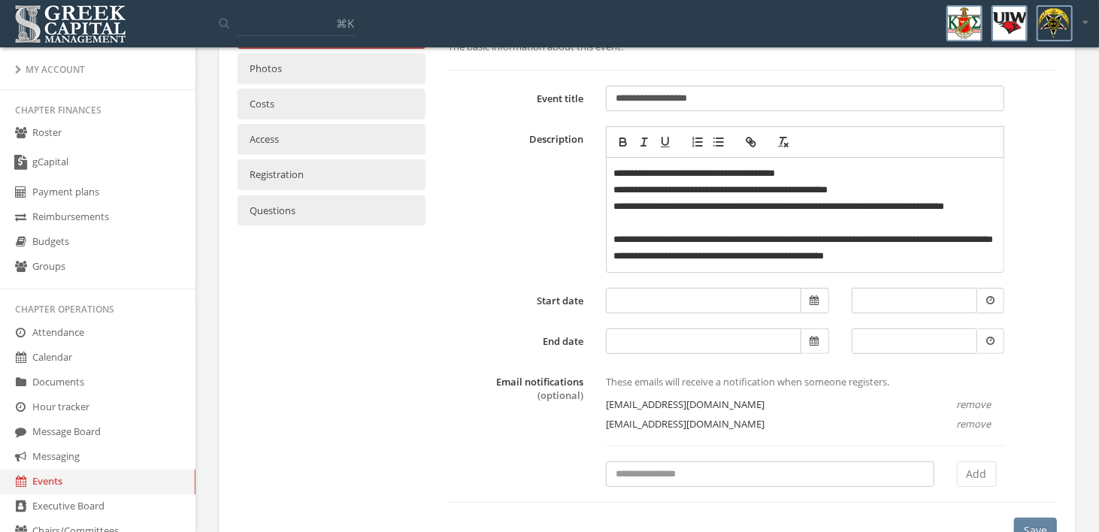
scroll to position [170, 0]
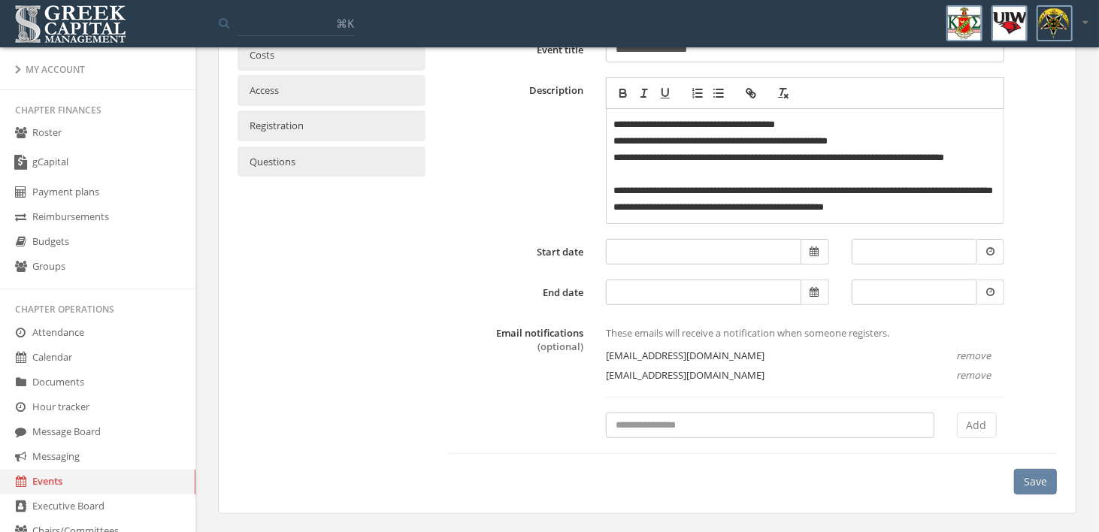
click at [1043, 483] on button "Save" at bounding box center [1035, 482] width 43 height 26
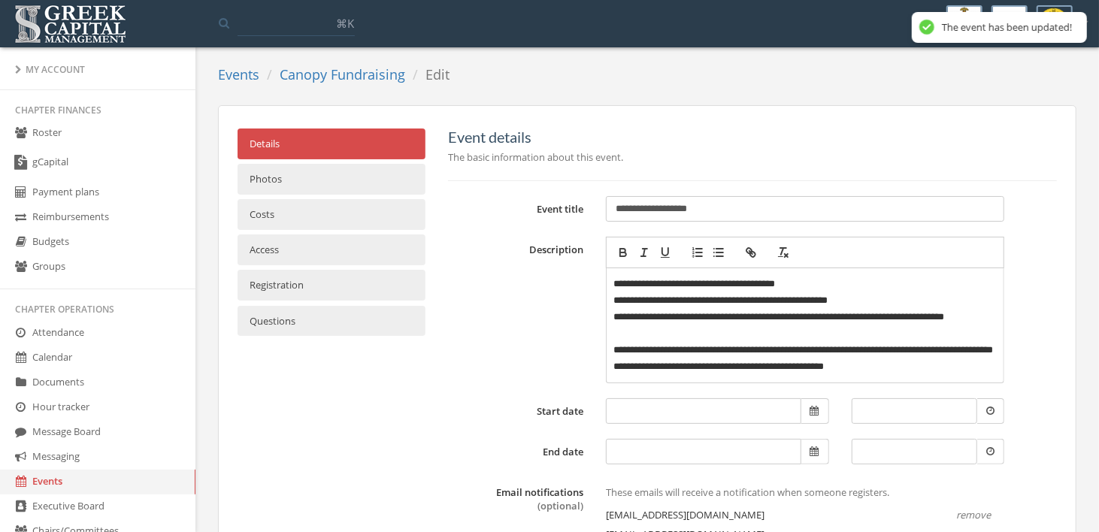
scroll to position [0, 0]
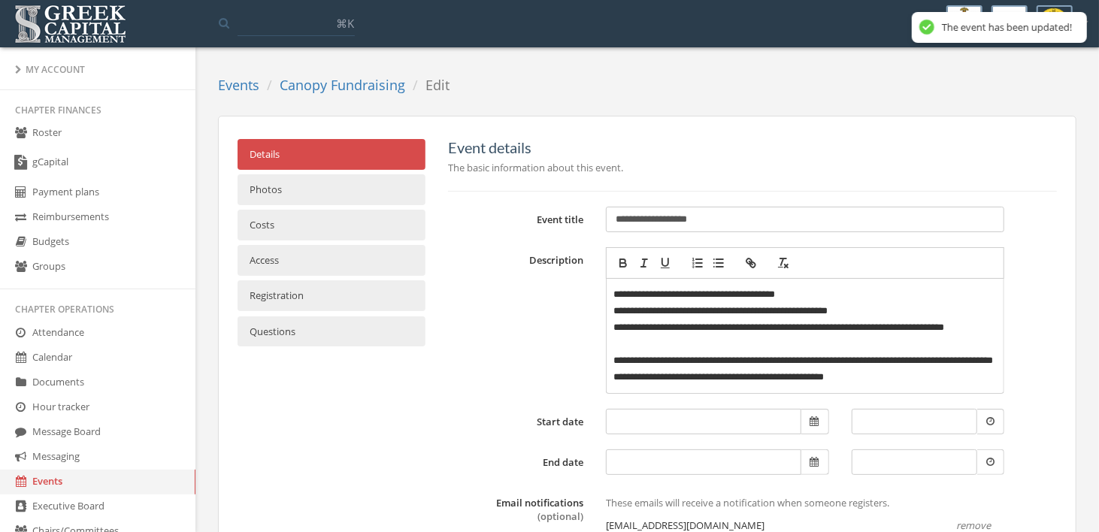
click at [234, 83] on link "Events" at bounding box center [238, 85] width 41 height 18
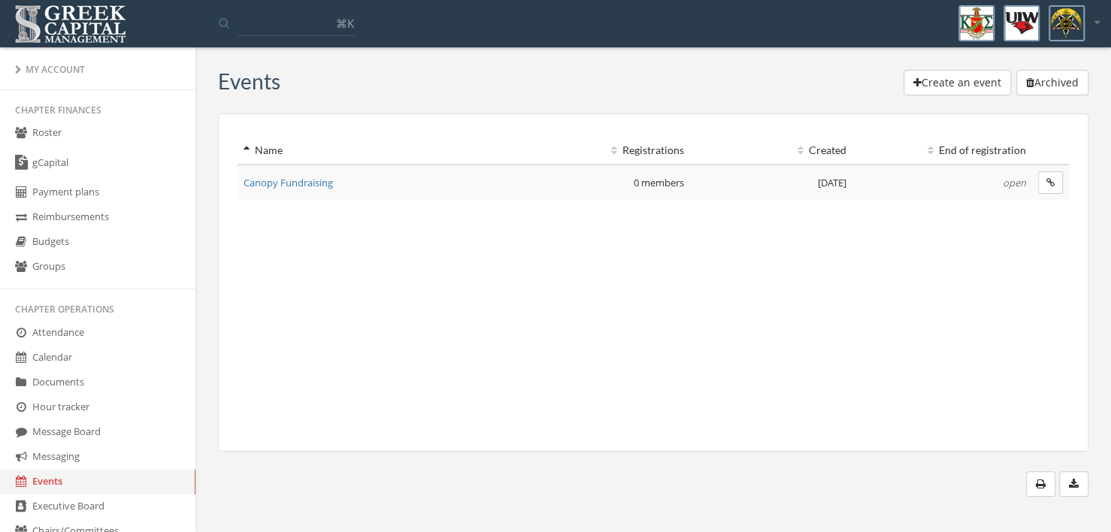
click at [285, 184] on span "Canopy Fundraising" at bounding box center [288, 183] width 89 height 14
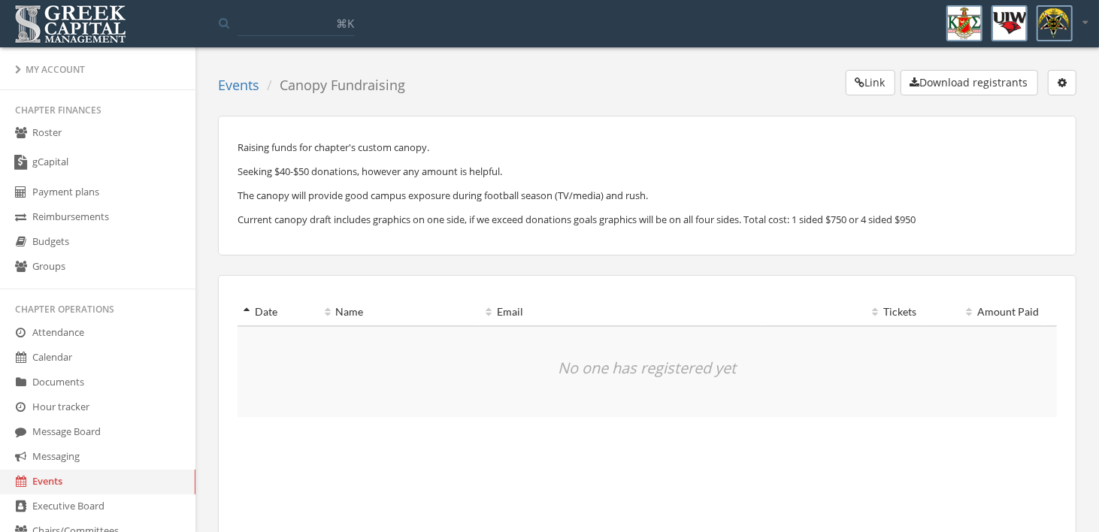
click at [232, 86] on link "Events" at bounding box center [238, 85] width 41 height 18
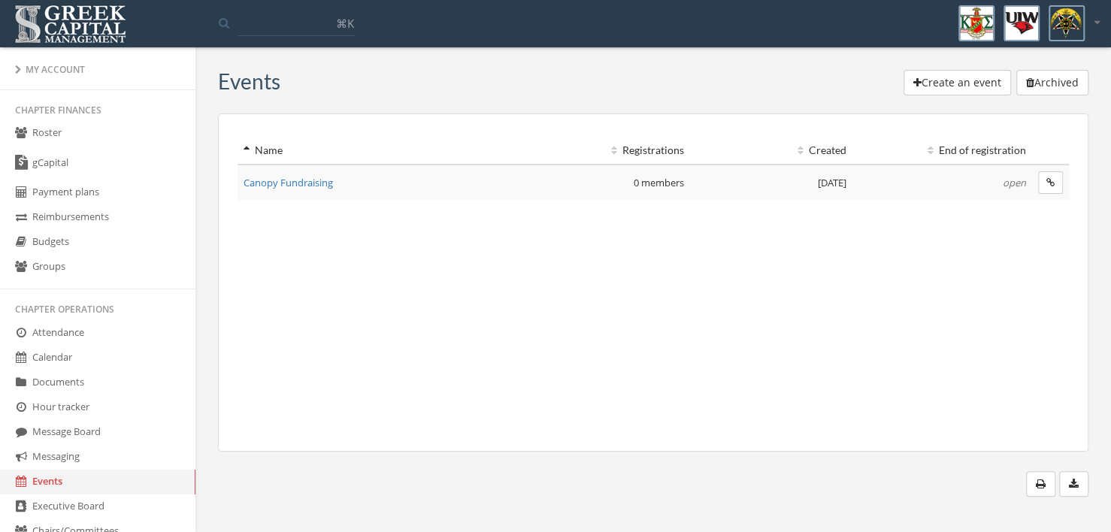
click at [60, 138] on link "Roster" at bounding box center [97, 133] width 195 height 25
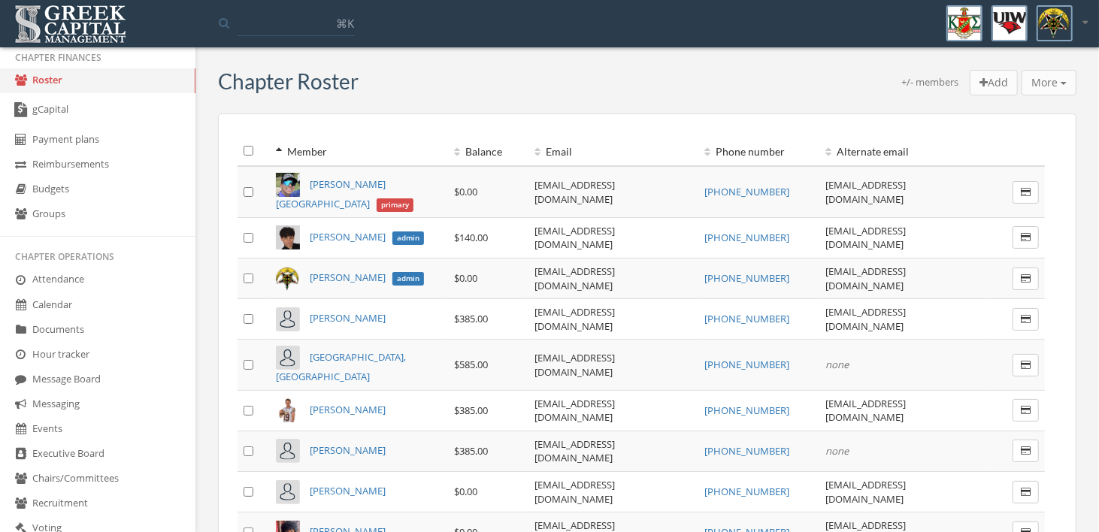
scroll to position [150, 0]
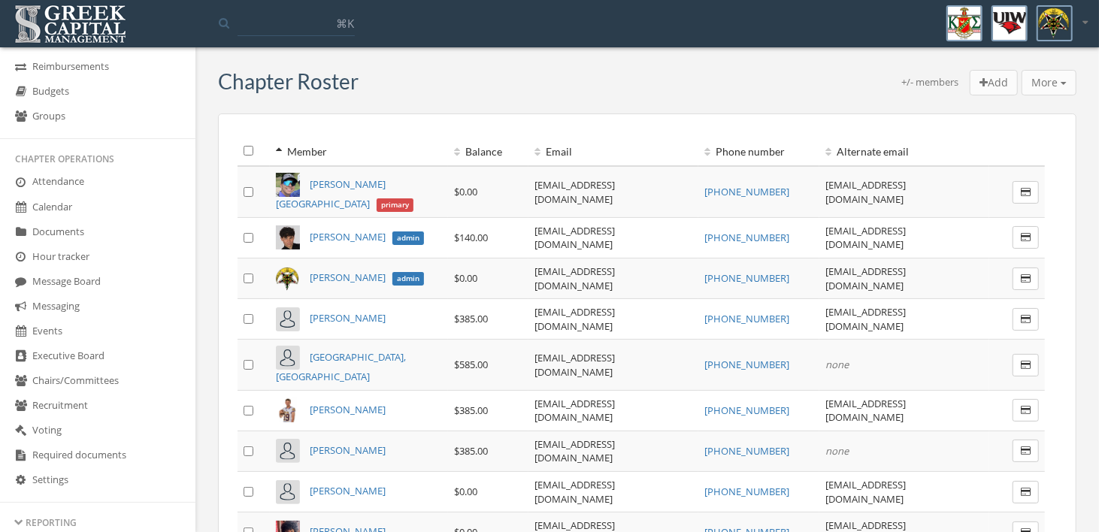
click at [43, 338] on link "Events" at bounding box center [97, 331] width 195 height 25
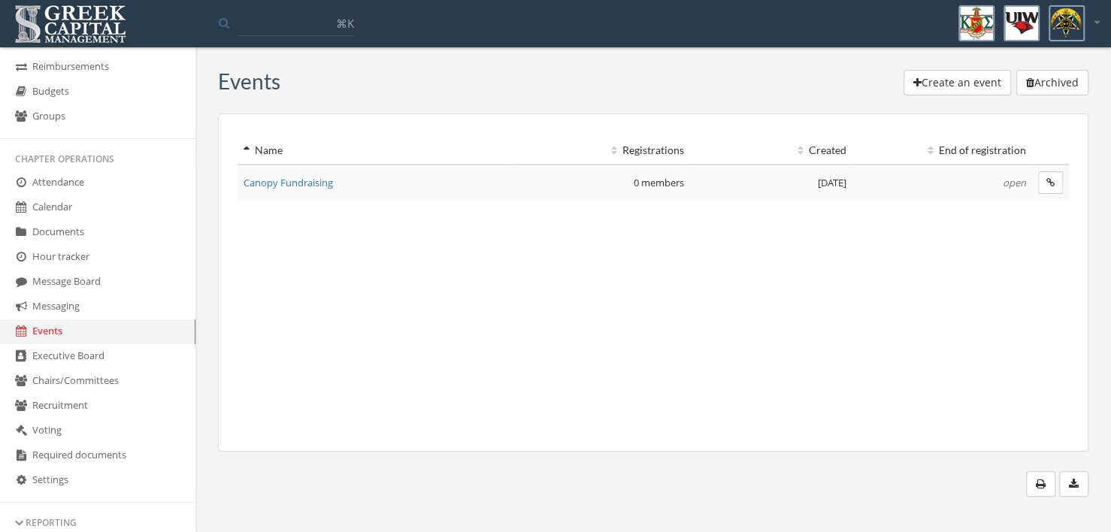
click at [1047, 184] on icon "button" at bounding box center [1050, 182] width 8 height 9
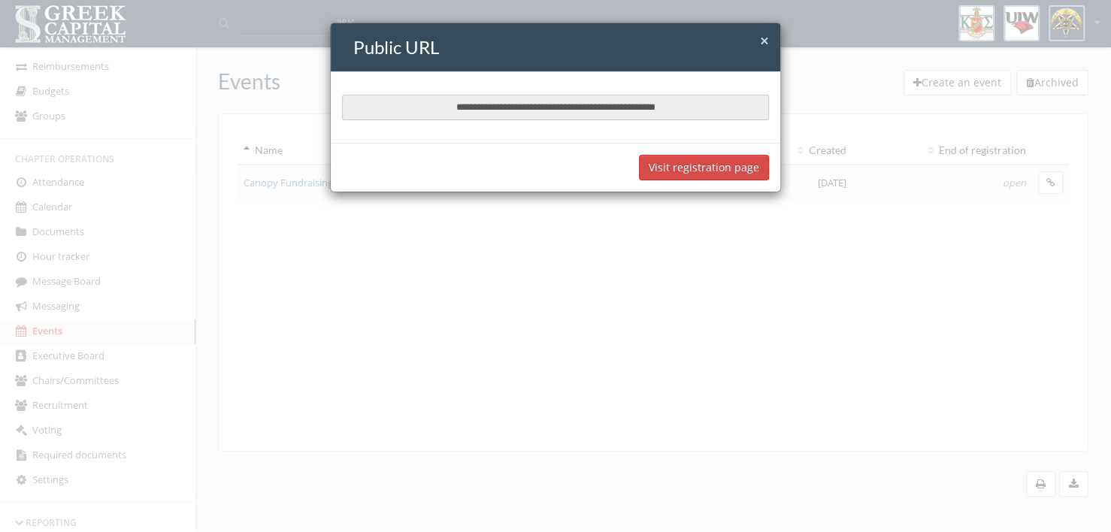
click at [741, 171] on button "Visit registration page" at bounding box center [704, 168] width 130 height 26
click at [764, 39] on span "×" at bounding box center [764, 40] width 9 height 21
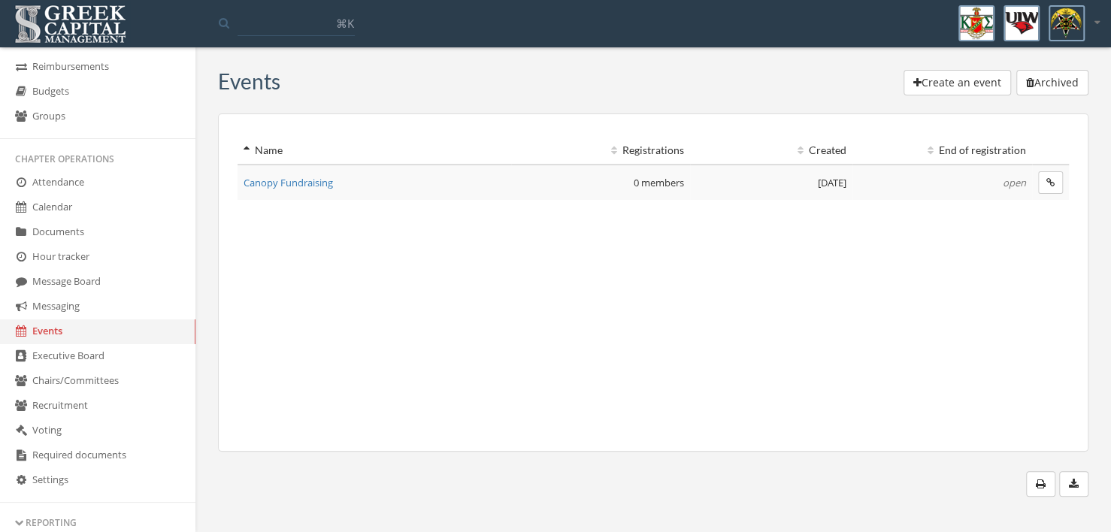
click at [276, 176] on span "Canopy Fundraising" at bounding box center [288, 183] width 89 height 14
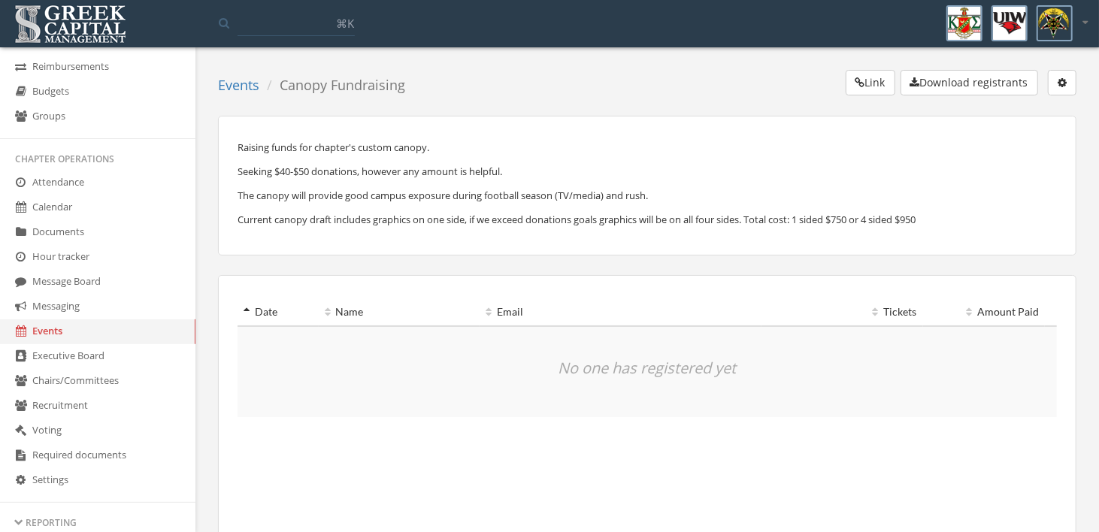
click at [1059, 72] on button "button" at bounding box center [1062, 83] width 29 height 26
click at [1036, 113] on link "Edit event" at bounding box center [1016, 112] width 108 height 23
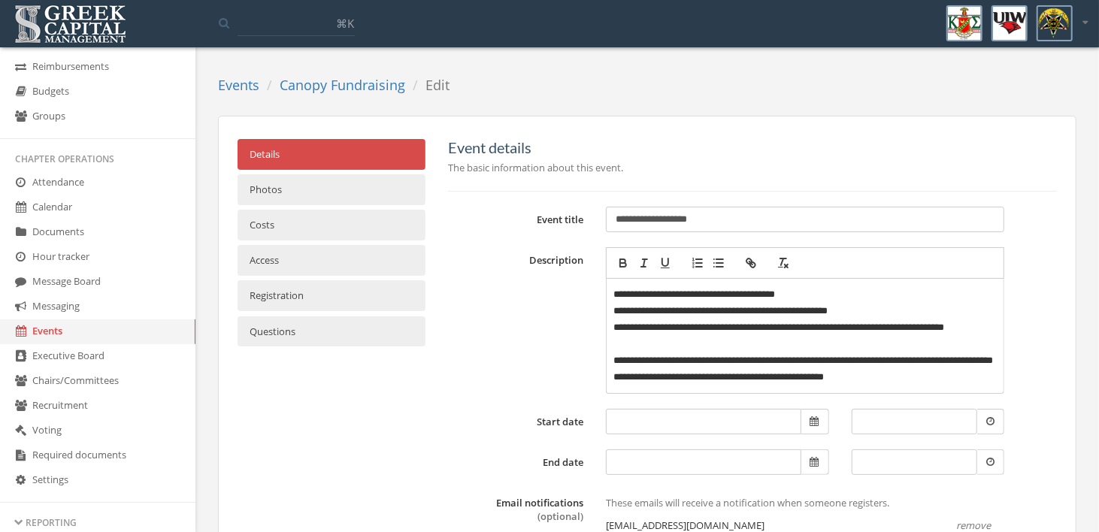
click at [290, 190] on link "Photos" at bounding box center [332, 189] width 188 height 31
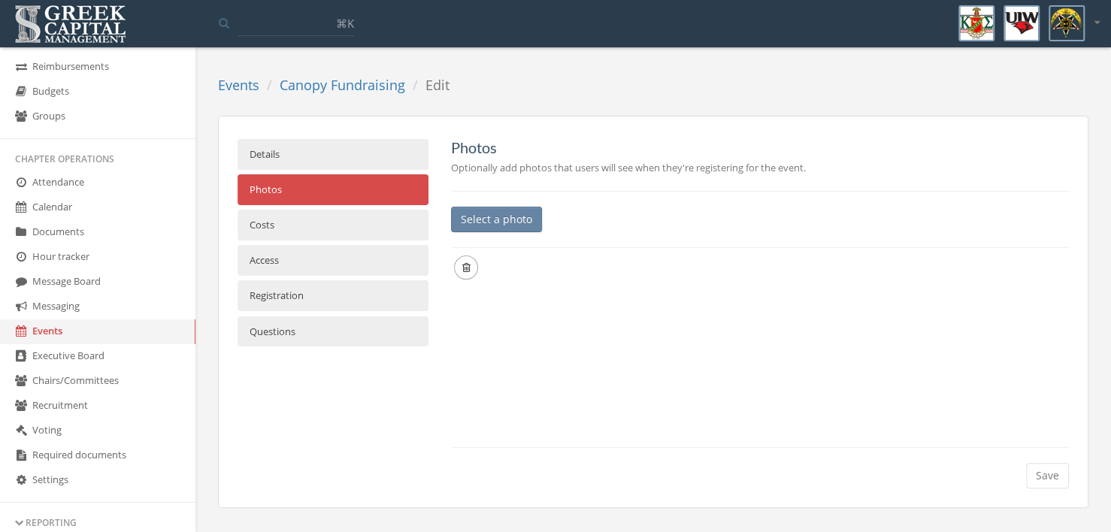
click at [492, 216] on button "Select a photo" at bounding box center [496, 220] width 91 height 26
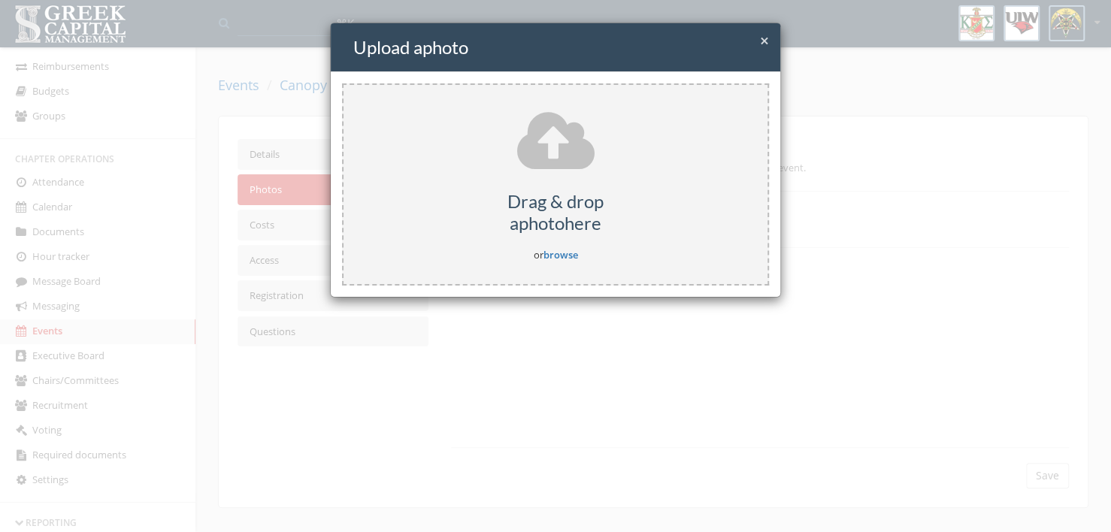
click at [561, 253] on link "browse" at bounding box center [560, 255] width 35 height 14
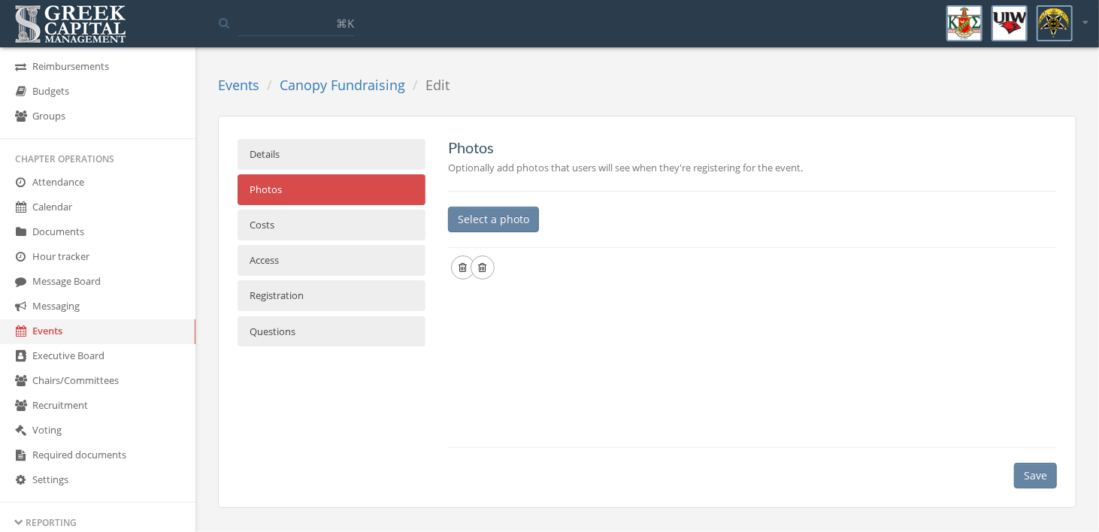
click at [487, 219] on button "Select a photo" at bounding box center [493, 220] width 91 height 26
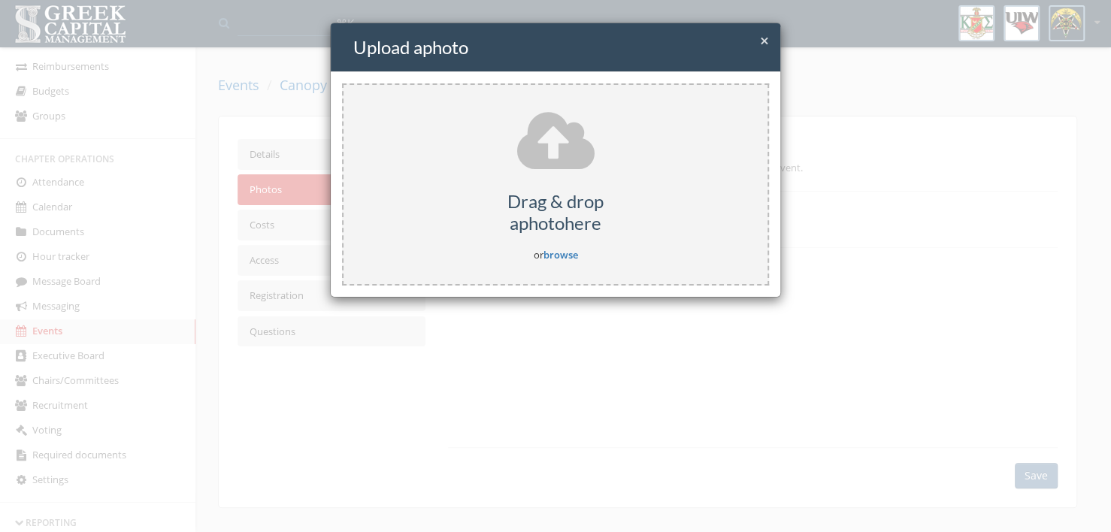
click at [568, 254] on link "browse" at bounding box center [560, 255] width 35 height 14
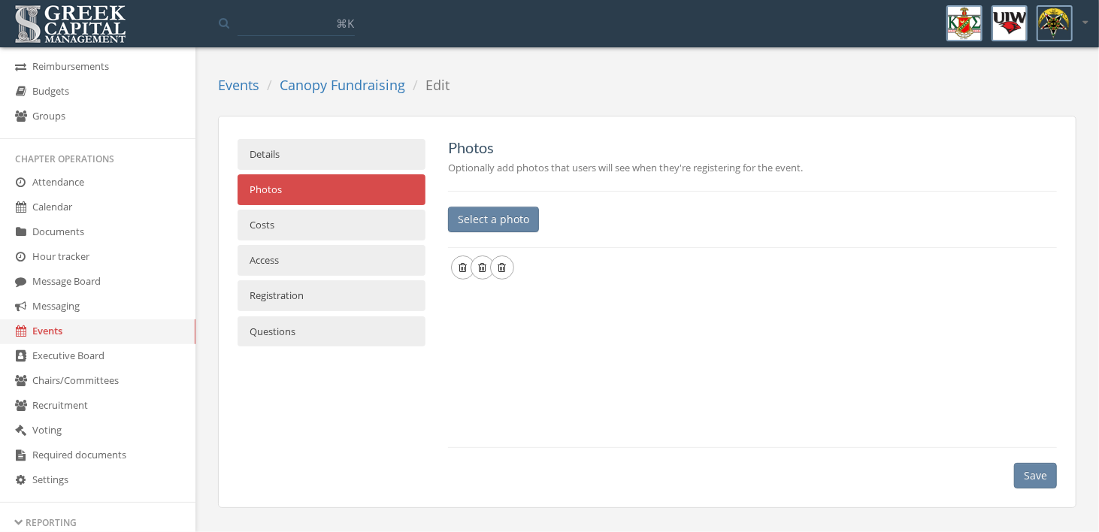
scroll to position [126, 0]
click at [1037, 481] on button "Save" at bounding box center [1035, 476] width 43 height 26
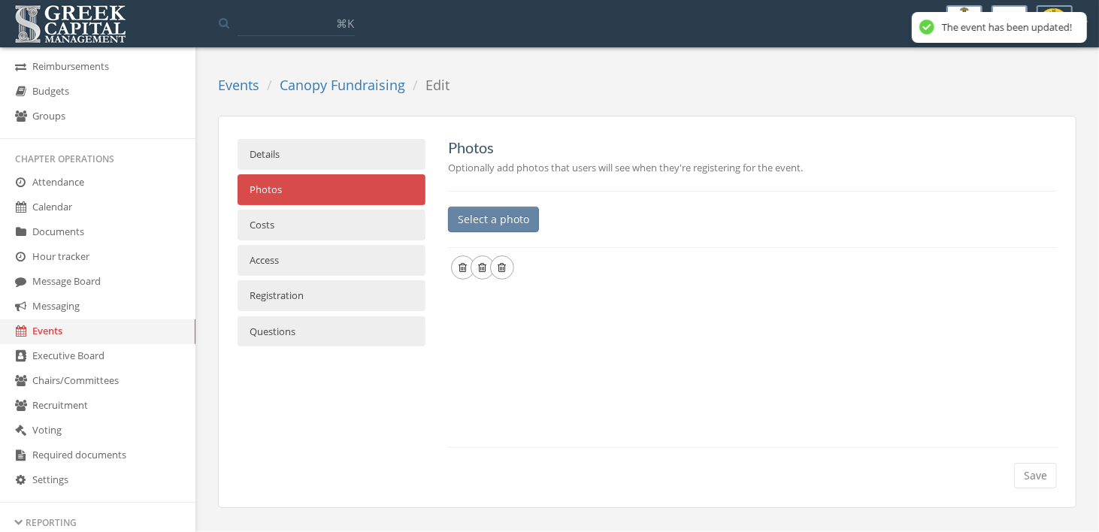
scroll to position [0, 0]
click at [268, 145] on link "Details" at bounding box center [332, 154] width 188 height 31
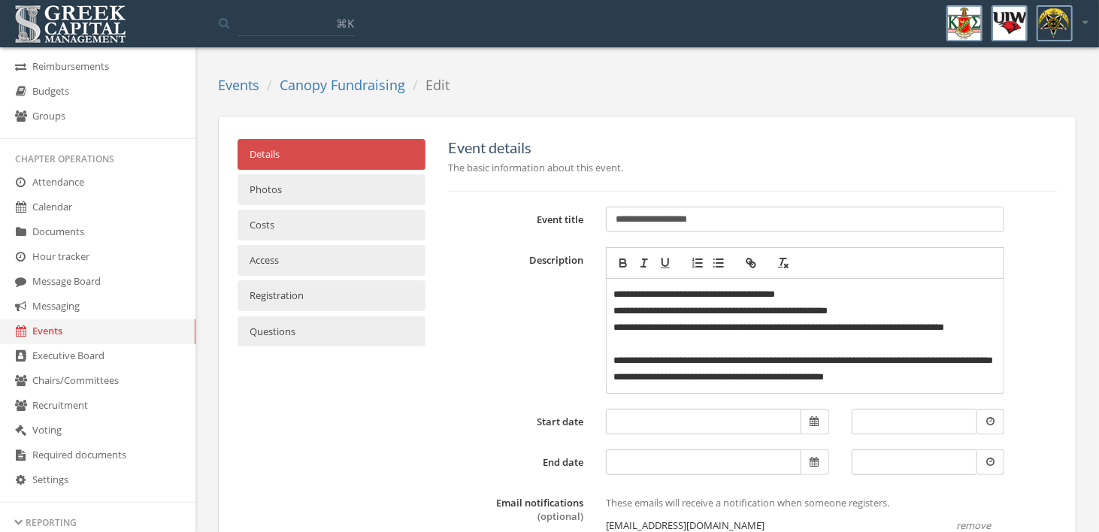
click at [616, 219] on input "**********" at bounding box center [805, 220] width 398 height 26
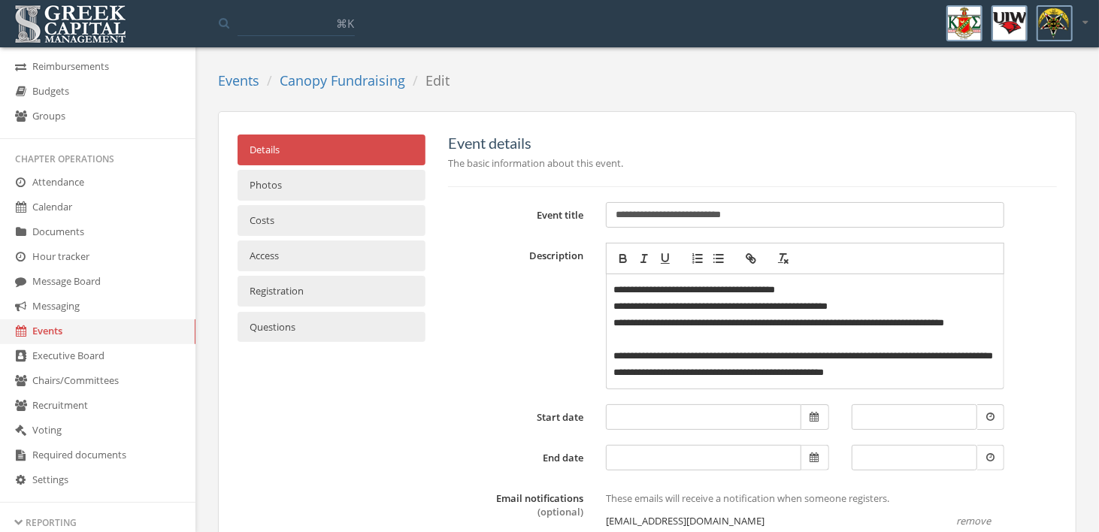
scroll to position [75, 0]
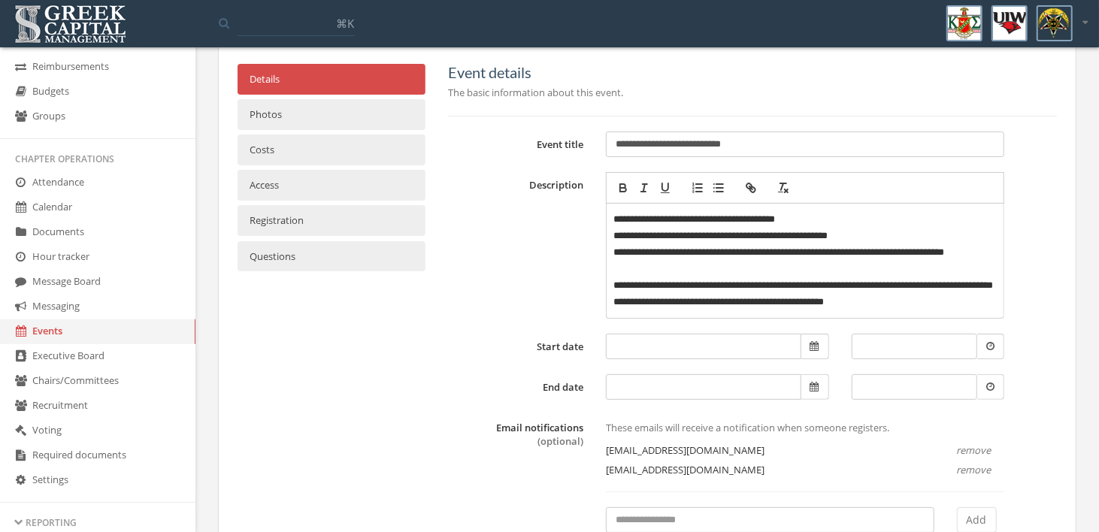
type input "**********"
click at [892, 231] on p "**********" at bounding box center [805, 236] width 383 height 17
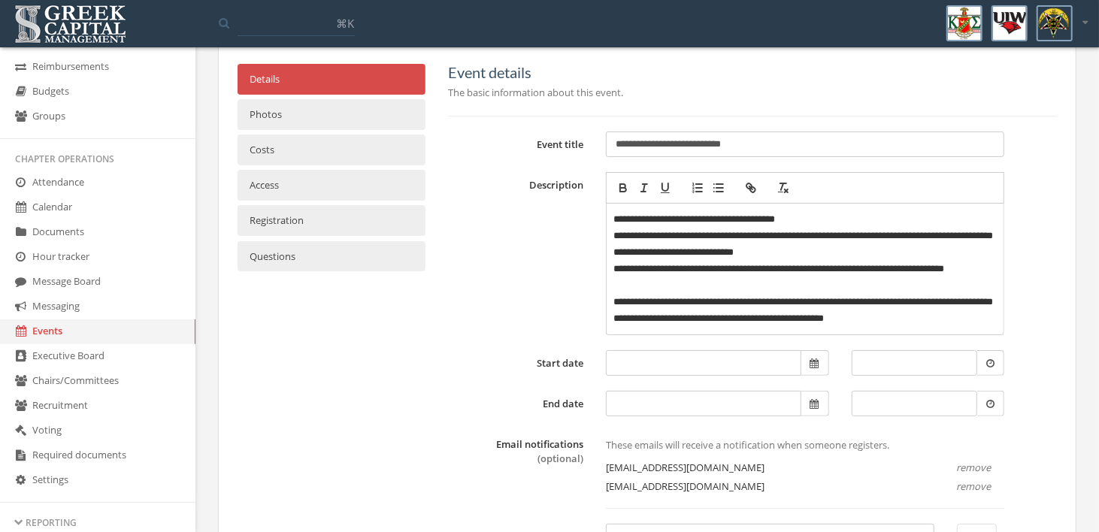
click at [864, 255] on p "**********" at bounding box center [805, 244] width 383 height 33
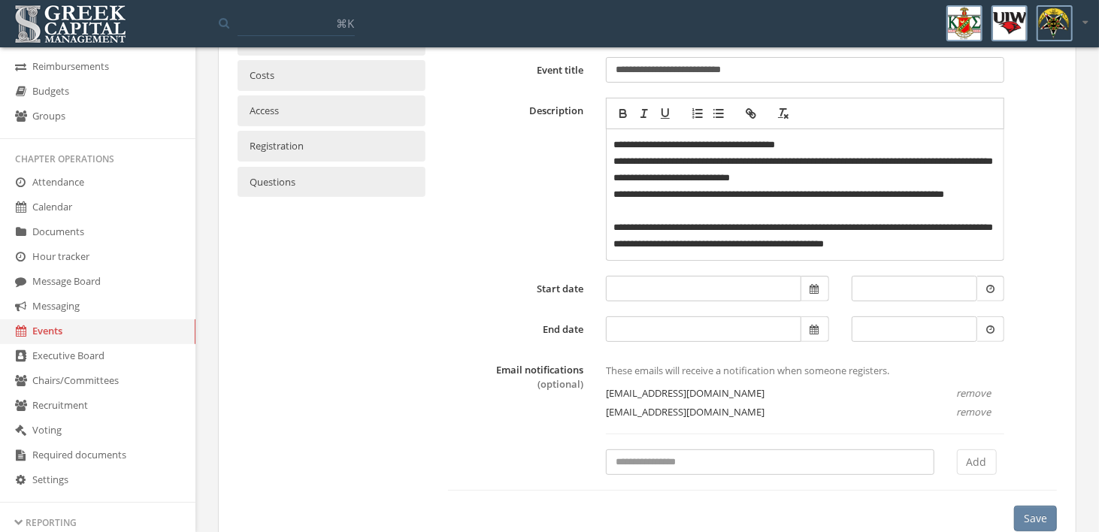
scroll to position [150, 0]
click at [1022, 511] on button "Save" at bounding box center [1035, 518] width 43 height 26
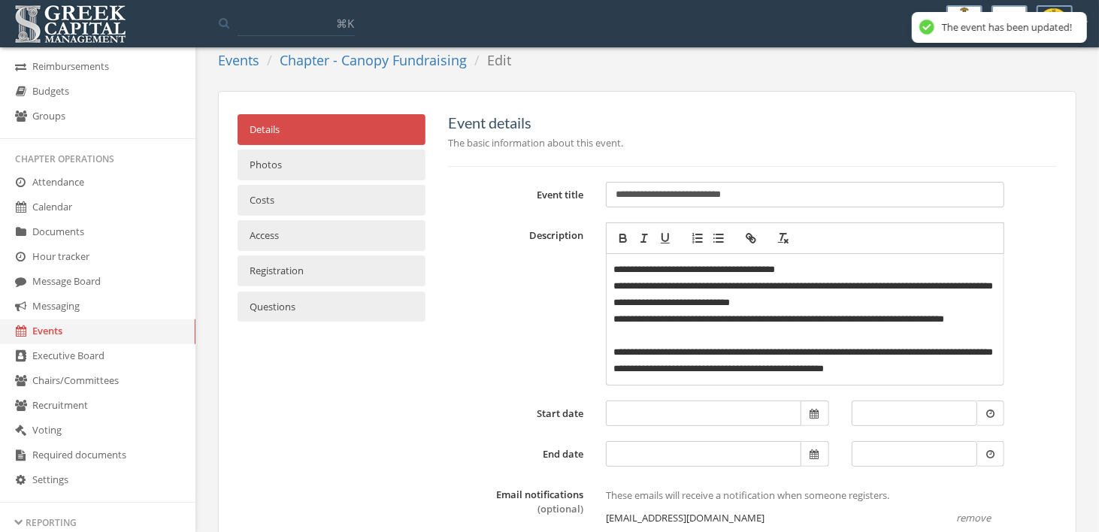
scroll to position [0, 0]
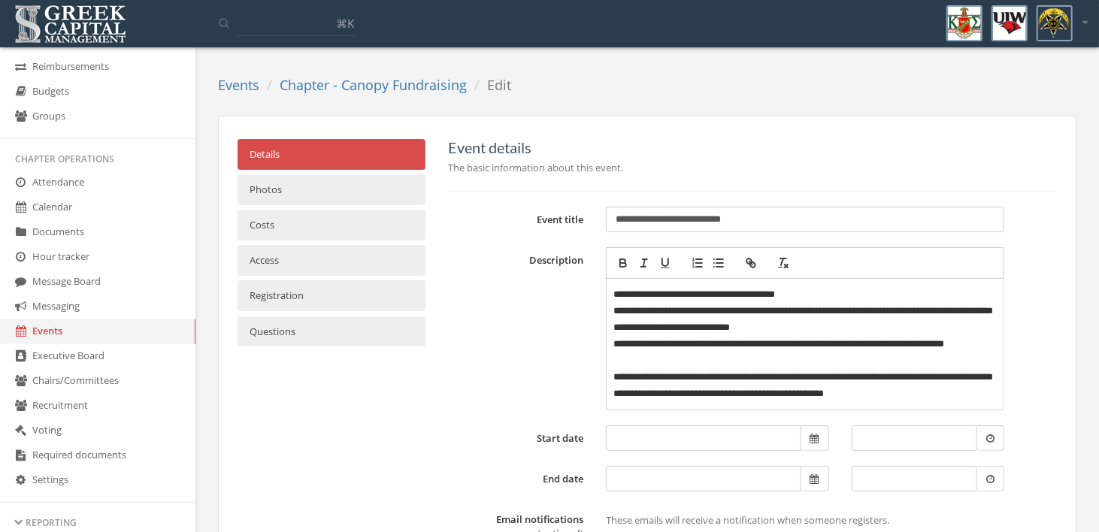
click at [254, 90] on link "Events" at bounding box center [238, 85] width 41 height 18
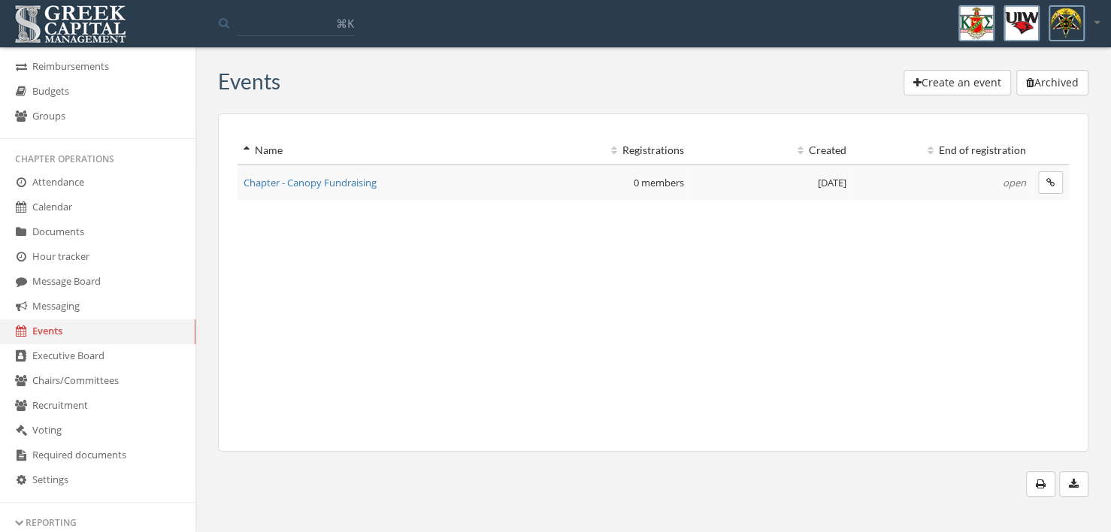
click at [373, 186] on span "Chapter - Canopy Fundraising" at bounding box center [310, 183] width 133 height 14
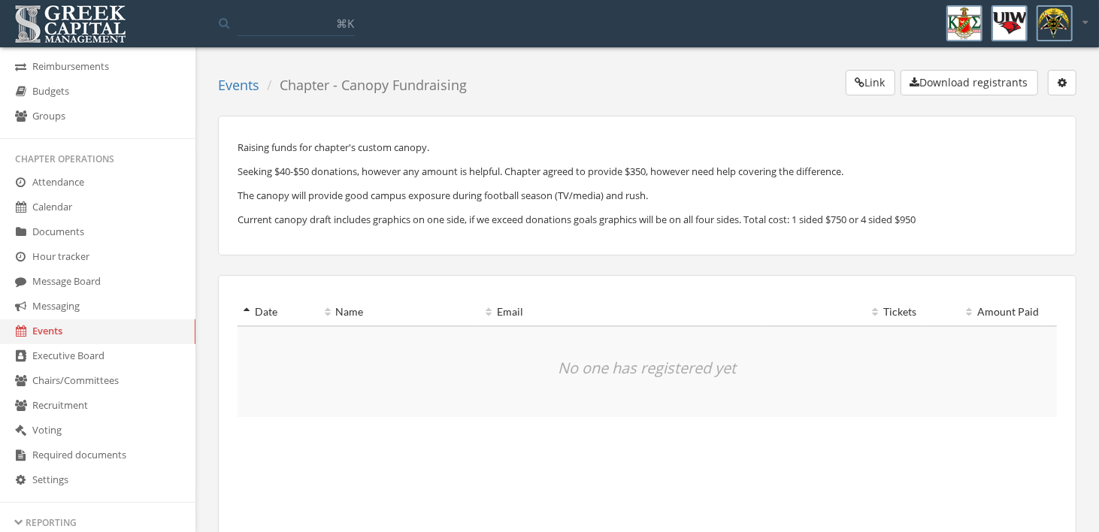
click at [1060, 86] on icon "button" at bounding box center [1062, 82] width 9 height 11
click at [1044, 104] on link "Edit event" at bounding box center [1016, 112] width 108 height 23
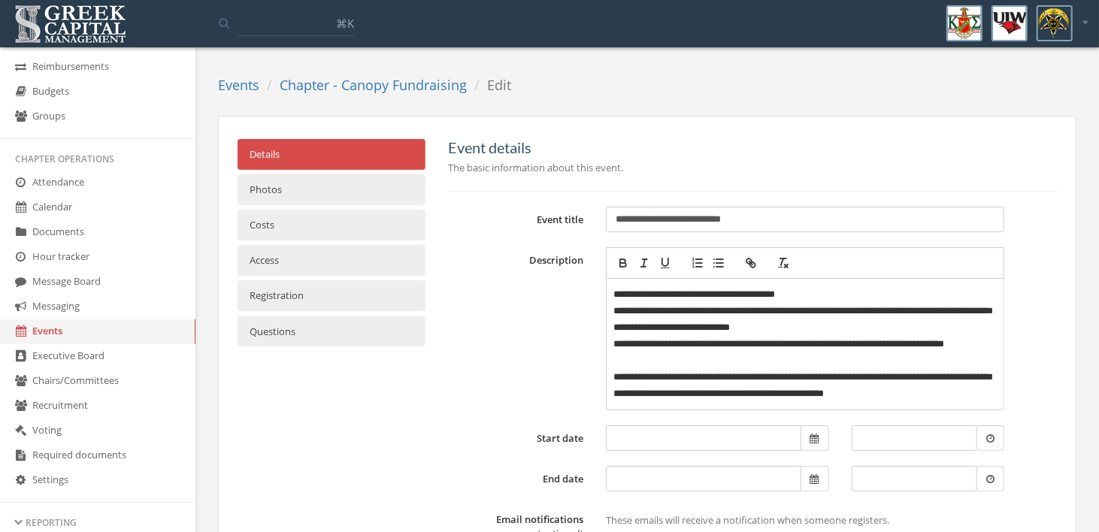
click at [963, 378] on p "**********" at bounding box center [805, 385] width 383 height 33
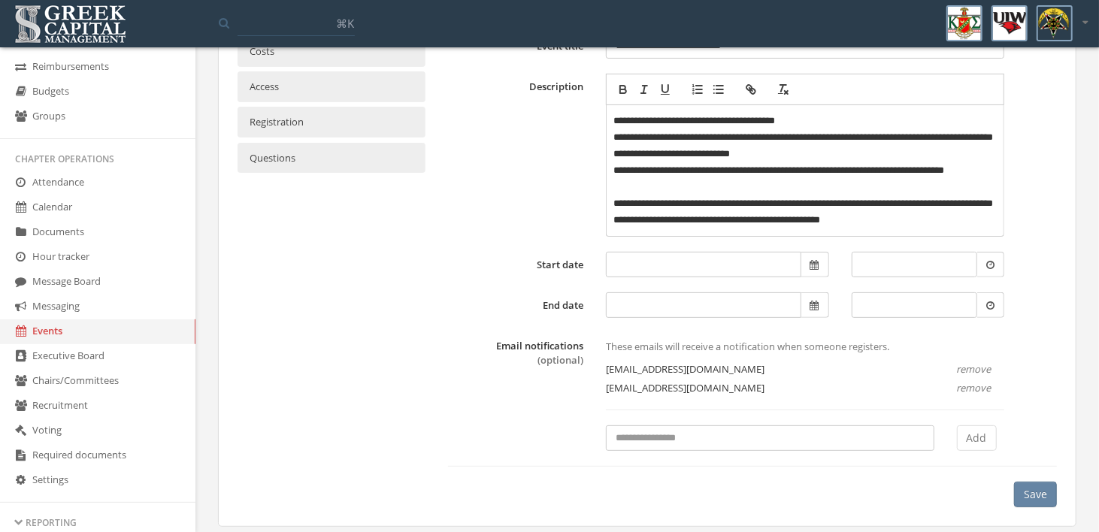
scroll to position [186, 0]
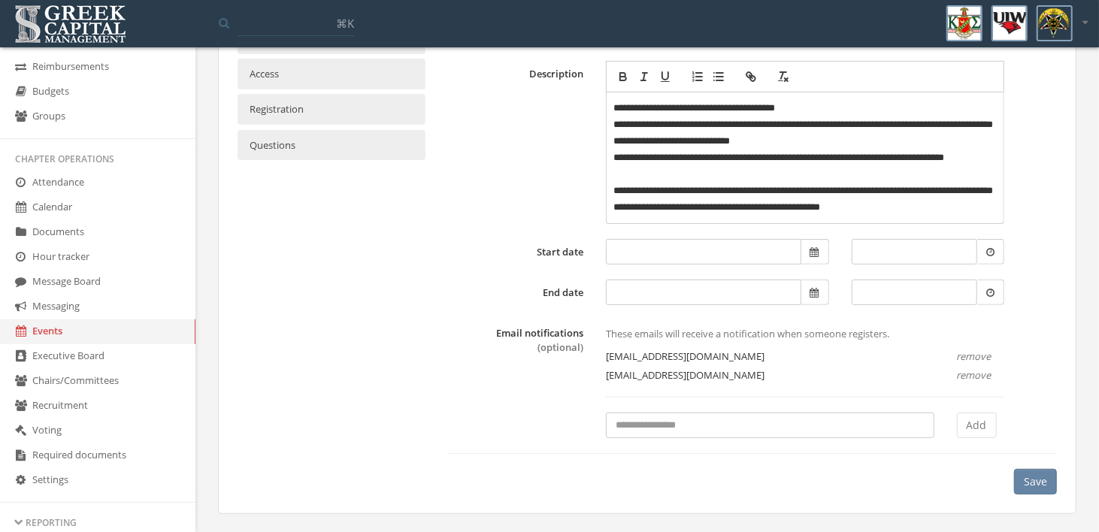
click at [1043, 486] on button "Save" at bounding box center [1035, 482] width 43 height 26
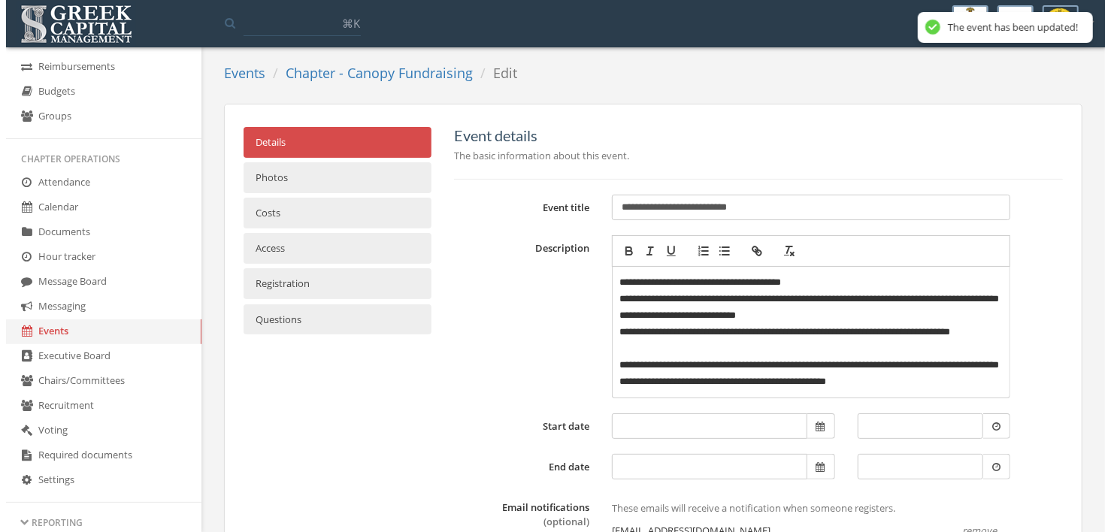
scroll to position [0, 0]
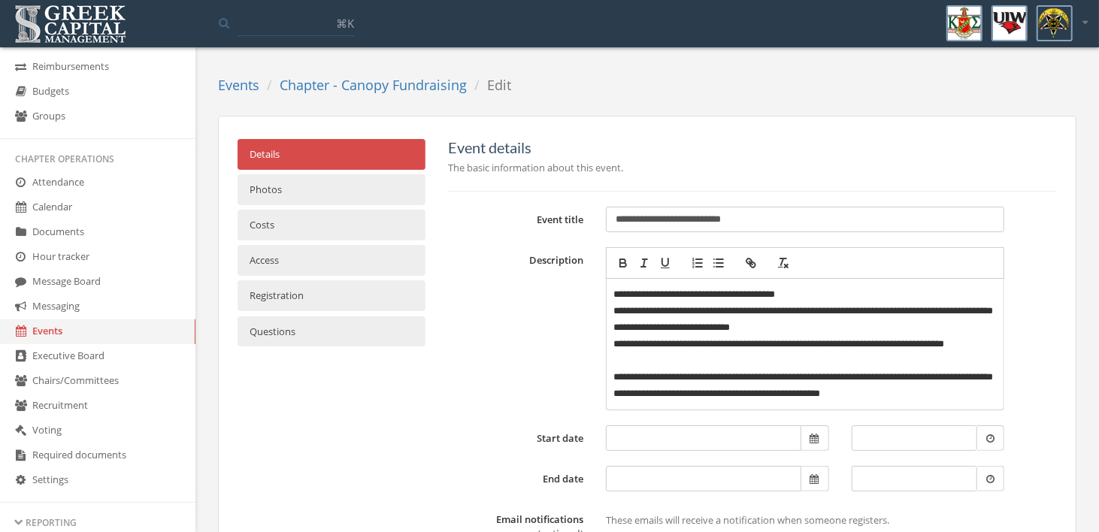
click at [294, 192] on link "Photos" at bounding box center [332, 189] width 188 height 31
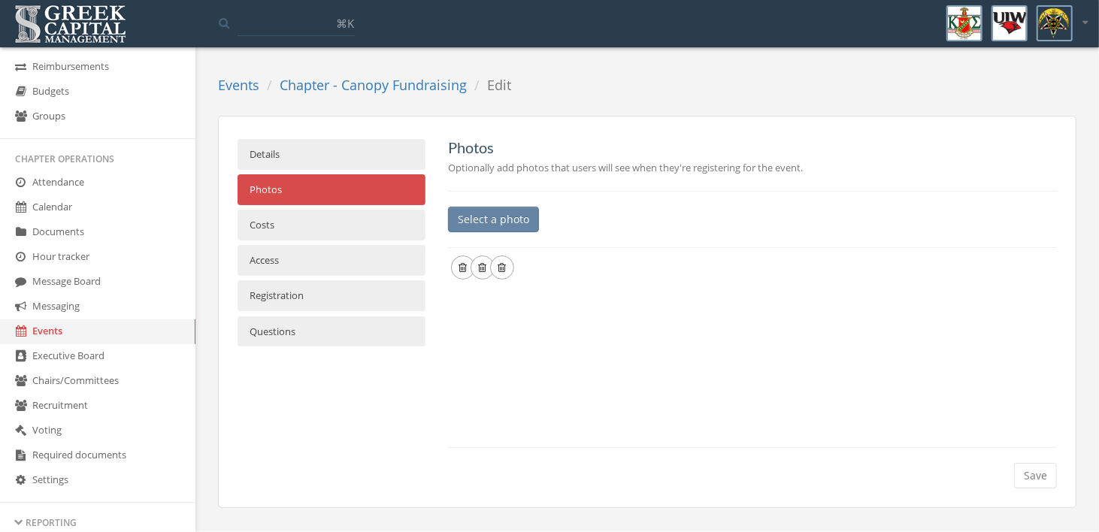
click at [241, 90] on link "Events" at bounding box center [238, 85] width 41 height 18
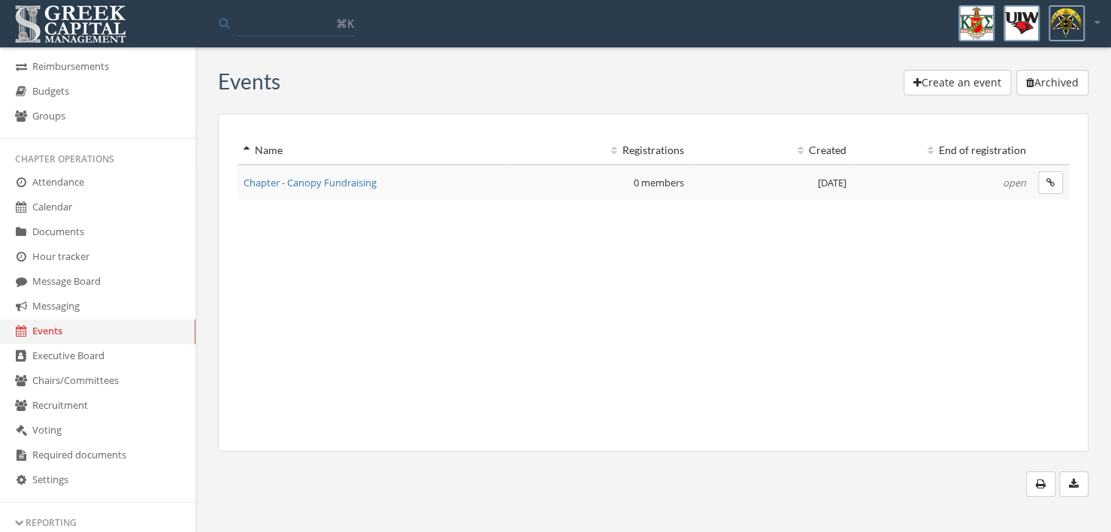
click at [1052, 183] on icon "button" at bounding box center [1050, 182] width 8 height 9
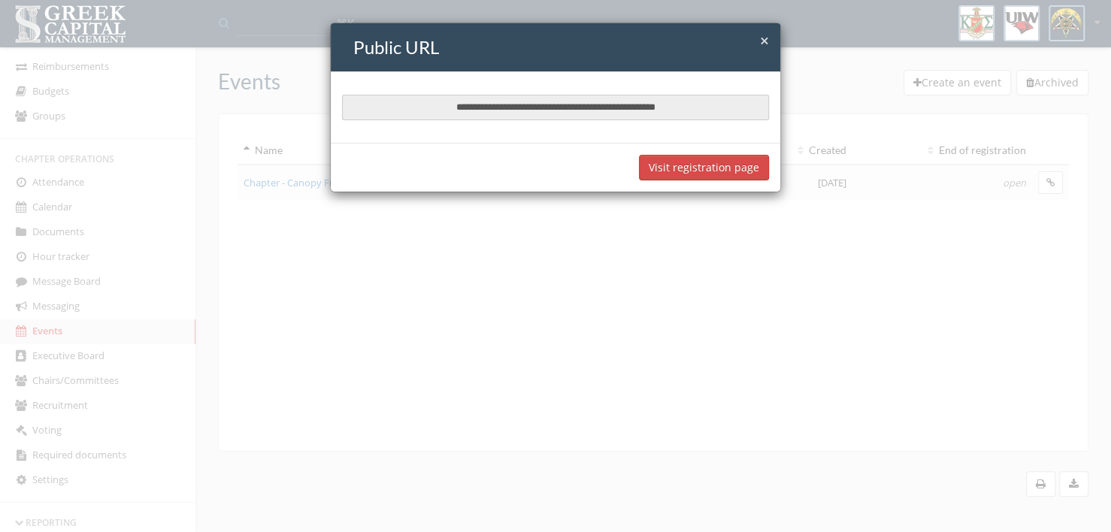
click at [596, 275] on div "**********" at bounding box center [555, 266] width 1111 height 532
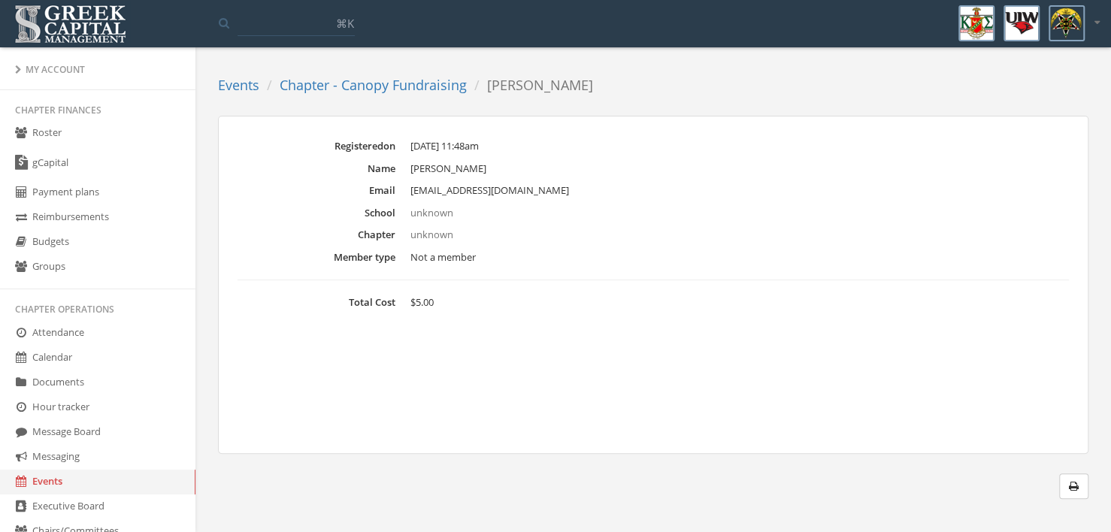
click at [245, 86] on link "Events" at bounding box center [238, 85] width 41 height 18
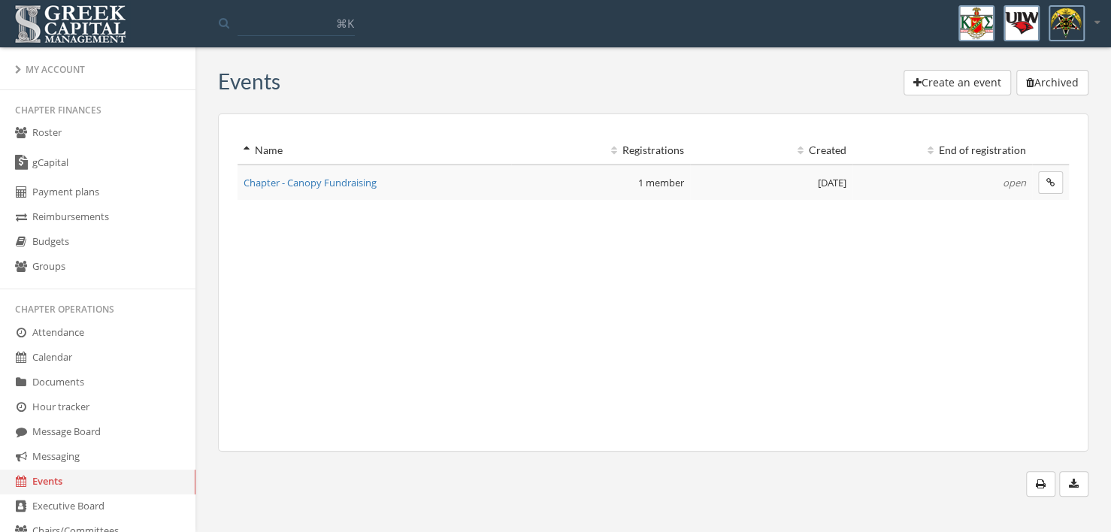
click at [345, 180] on span "Chapter - Canopy Fundraising" at bounding box center [310, 183] width 133 height 14
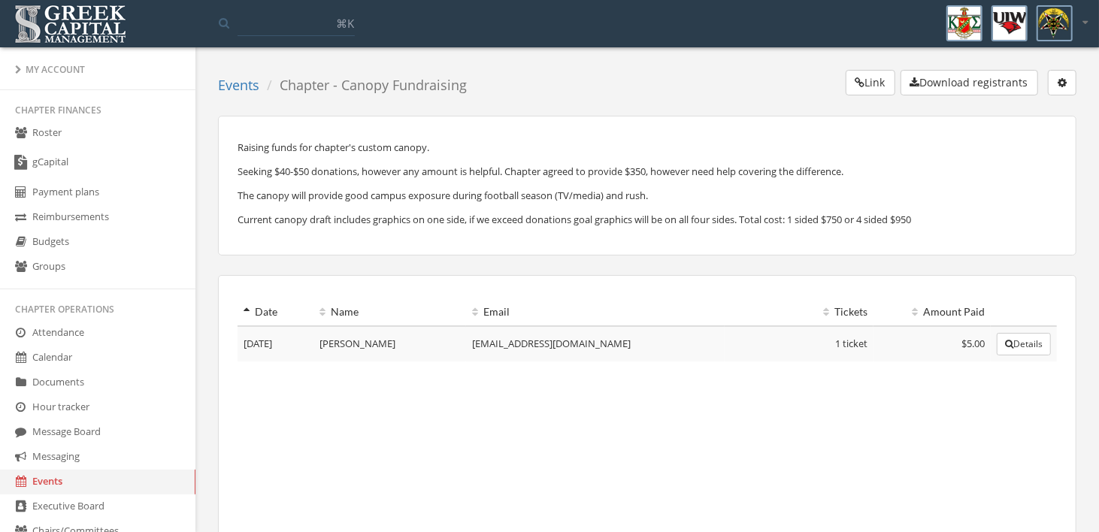
click at [1021, 345] on button "Details" at bounding box center [1024, 344] width 54 height 23
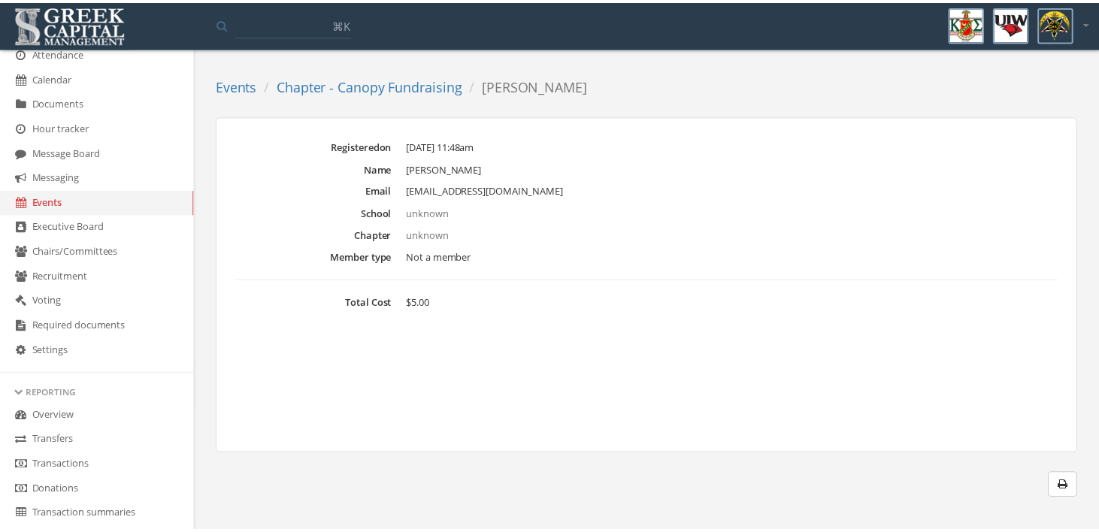
scroll to position [376, 0]
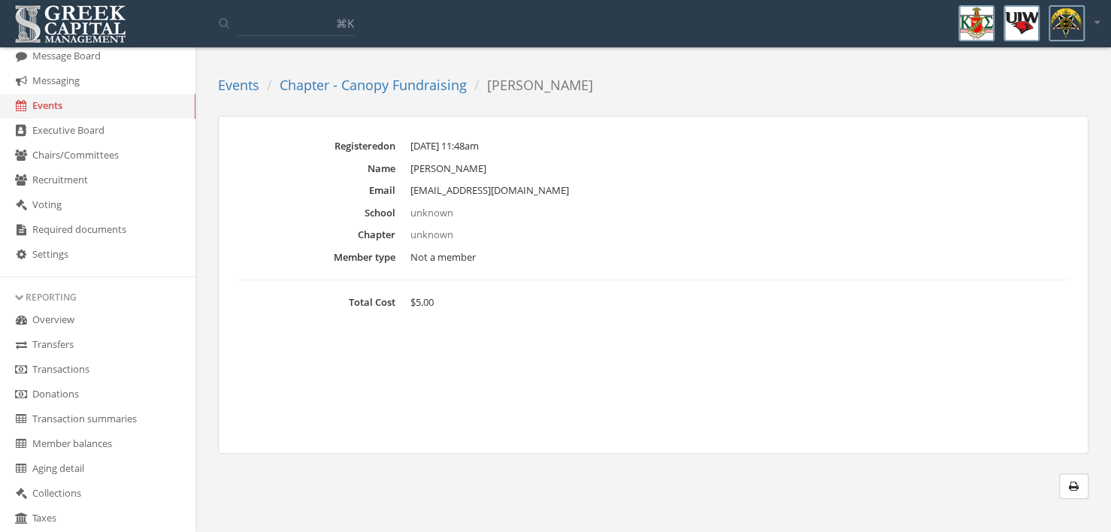
click at [56, 324] on link "Overview" at bounding box center [97, 320] width 195 height 25
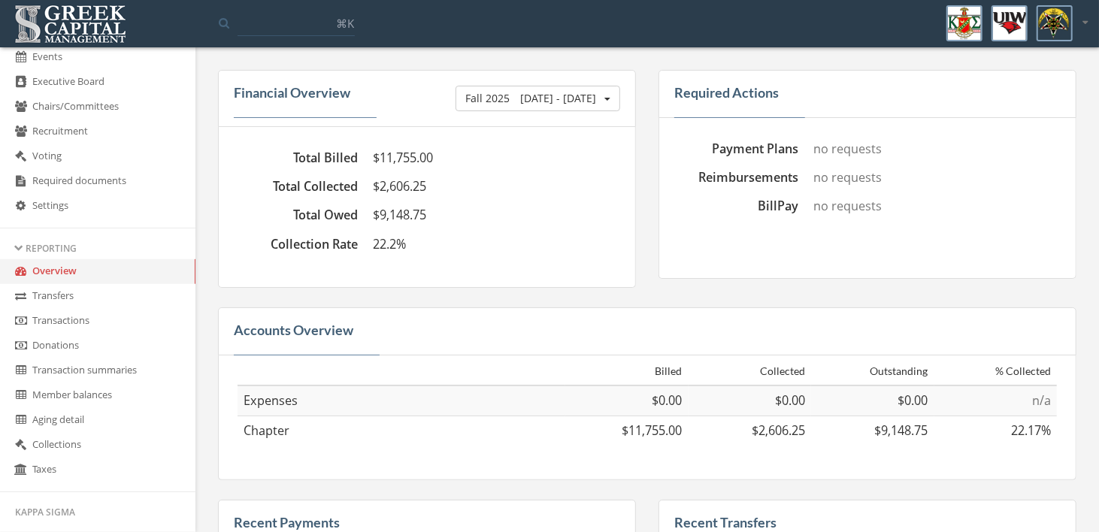
scroll to position [451, 0]
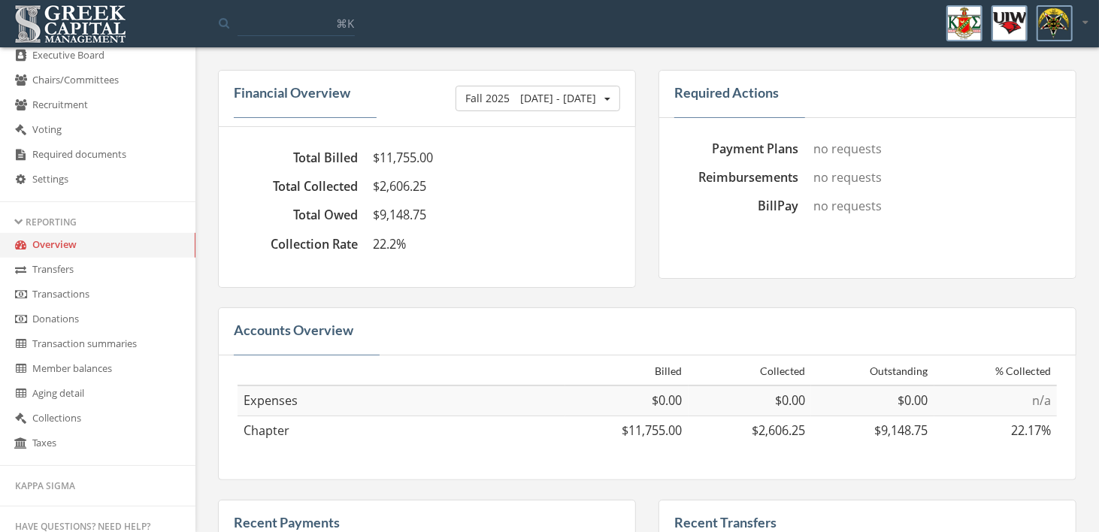
click at [61, 274] on link "Transfers" at bounding box center [97, 270] width 195 height 25
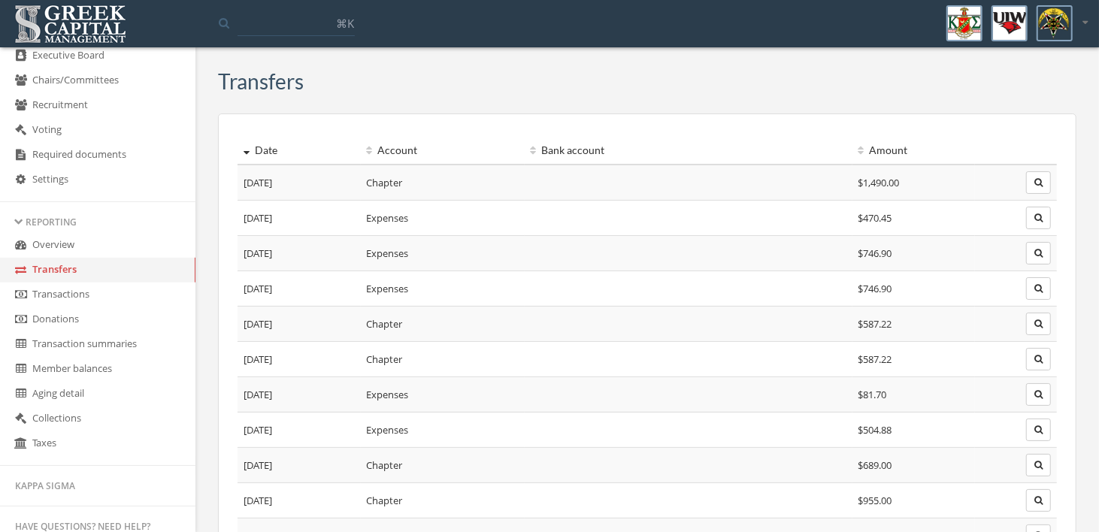
click at [50, 300] on link "Transactions" at bounding box center [97, 295] width 195 height 25
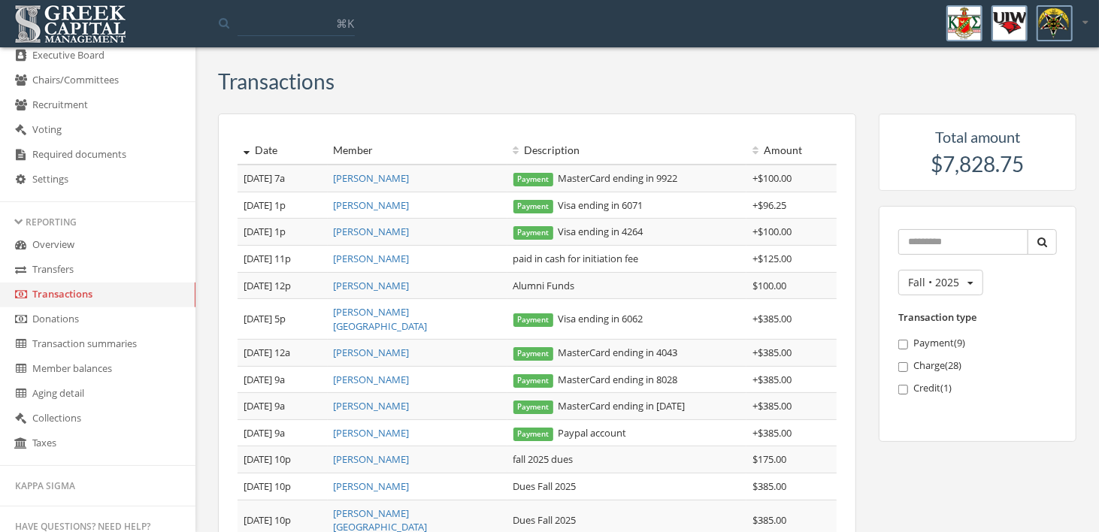
click at [104, 347] on link "Transaction summaries" at bounding box center [97, 344] width 195 height 25
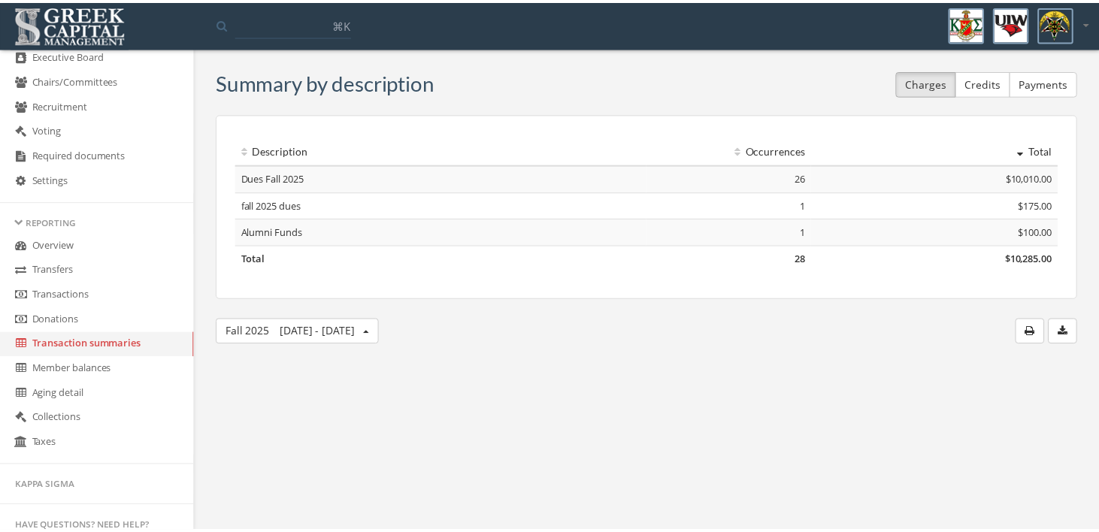
scroll to position [376, 0]
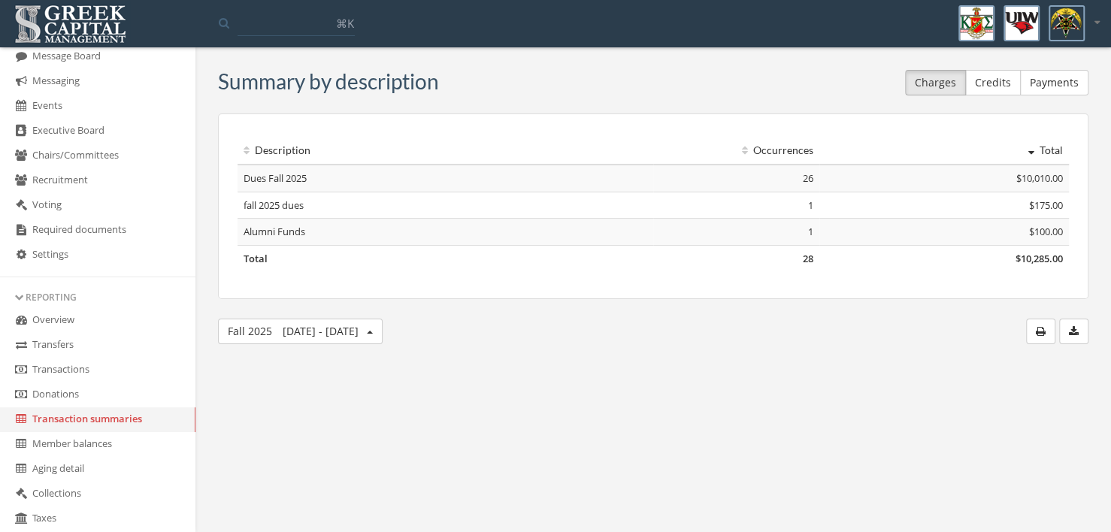
click at [72, 322] on link "Overview" at bounding box center [97, 320] width 195 height 25
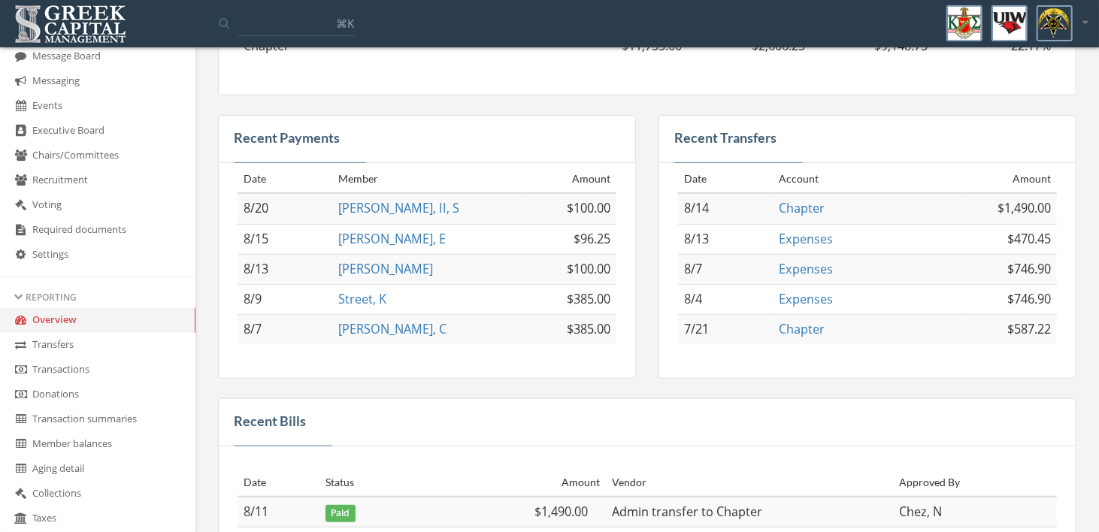
scroll to position [376, 0]
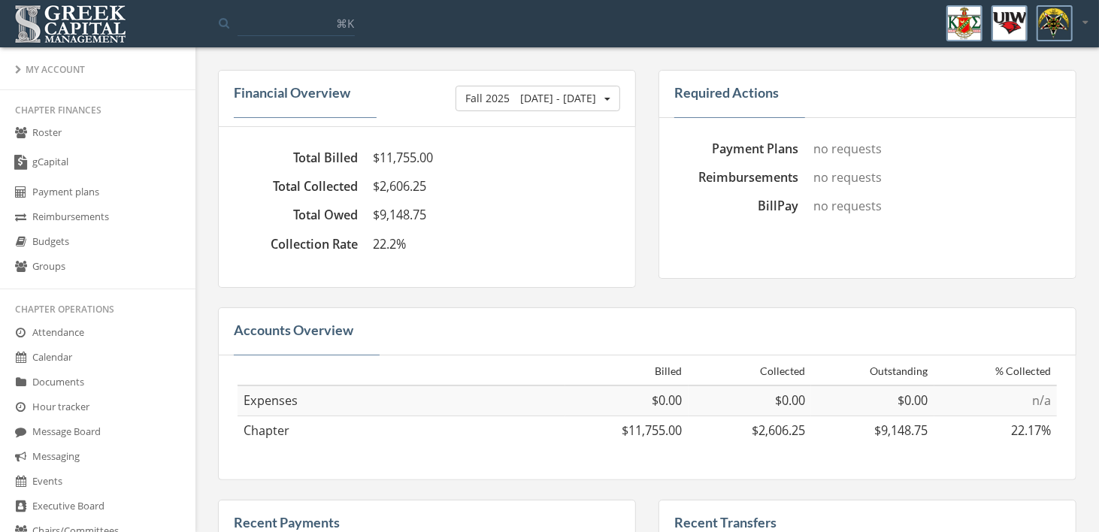
click at [50, 63] on div "My Account" at bounding box center [97, 69] width 165 height 13
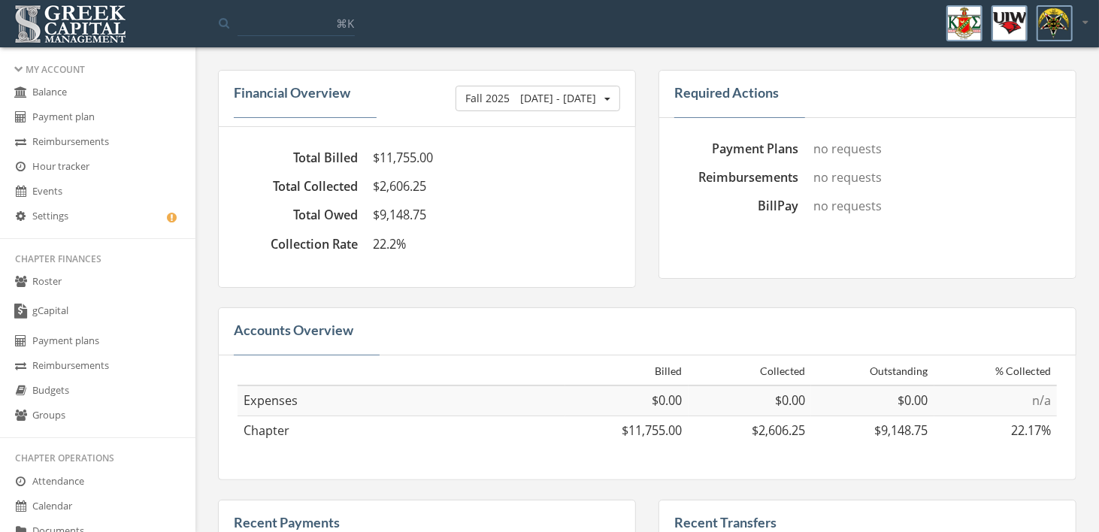
click at [60, 92] on link "Balance" at bounding box center [97, 92] width 195 height 25
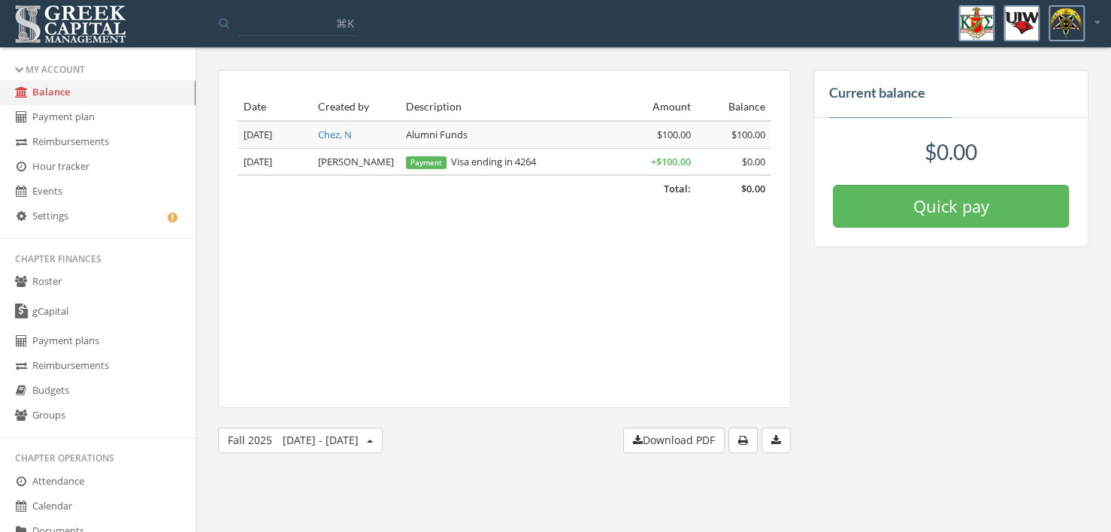
click at [72, 191] on link "Events" at bounding box center [97, 192] width 195 height 25
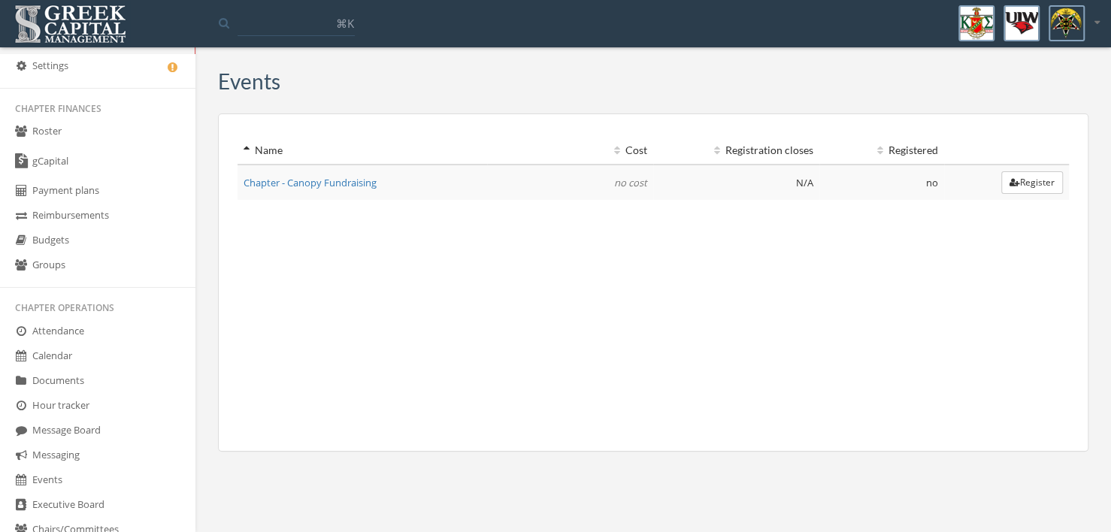
scroll to position [226, 0]
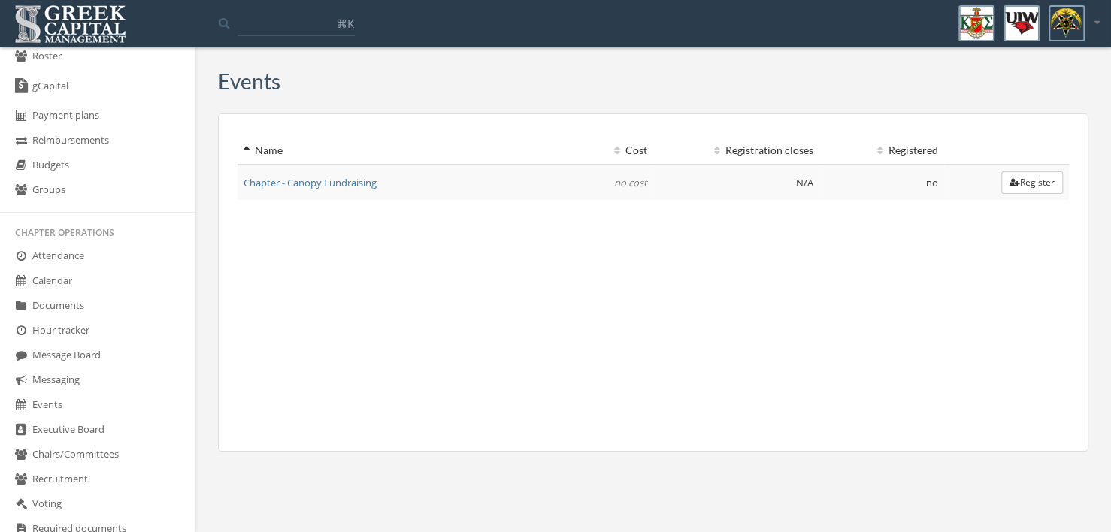
click at [32, 405] on link "Events" at bounding box center [97, 405] width 195 height 25
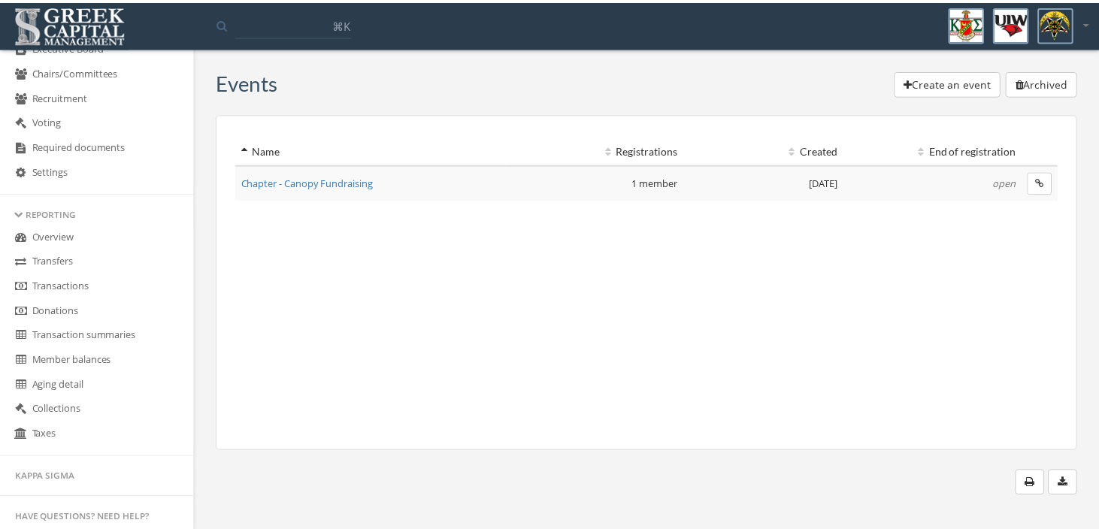
scroll to position [620, 0]
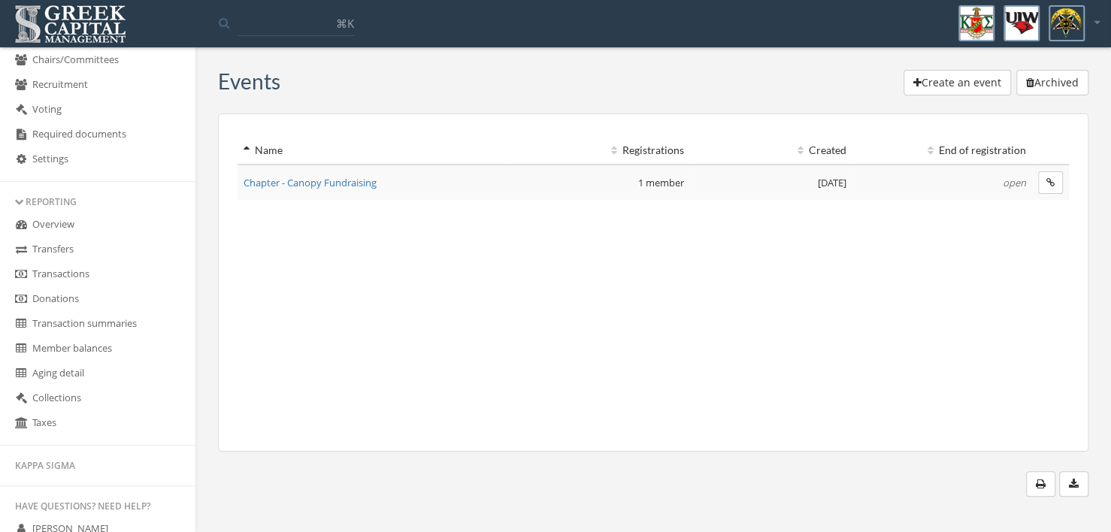
click at [62, 226] on link "Overview" at bounding box center [97, 225] width 195 height 25
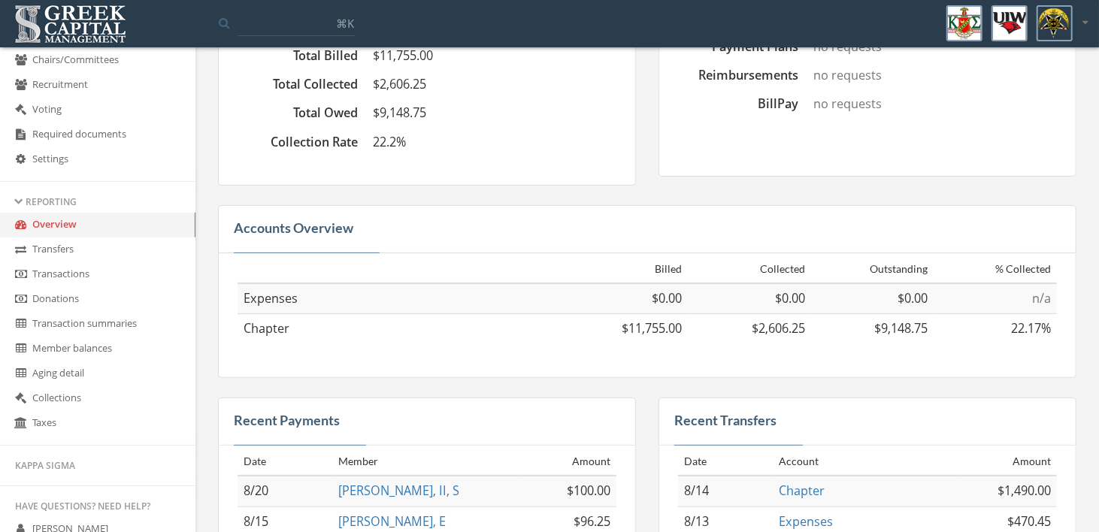
scroll to position [150, 0]
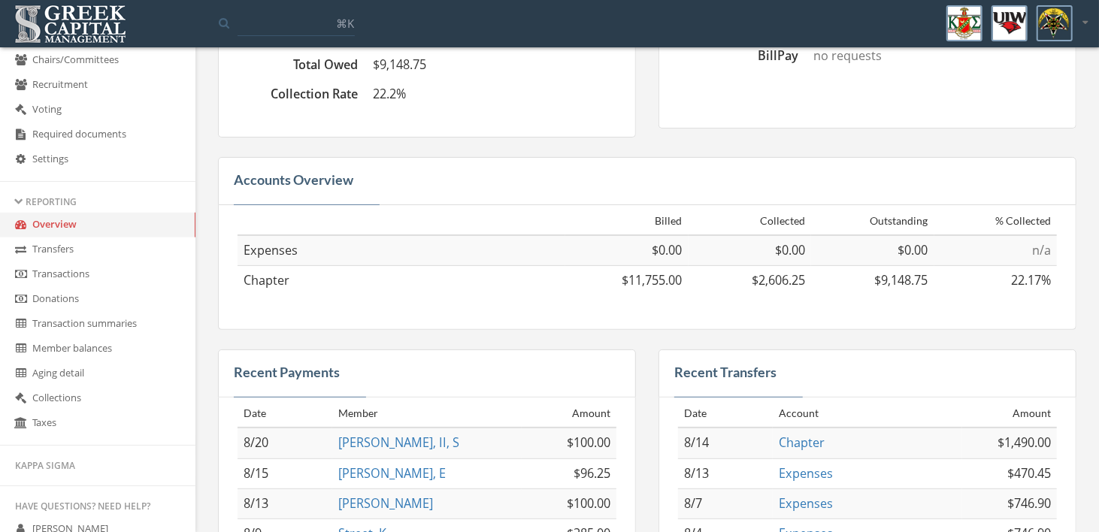
click at [56, 247] on link "Transfers" at bounding box center [97, 250] width 195 height 25
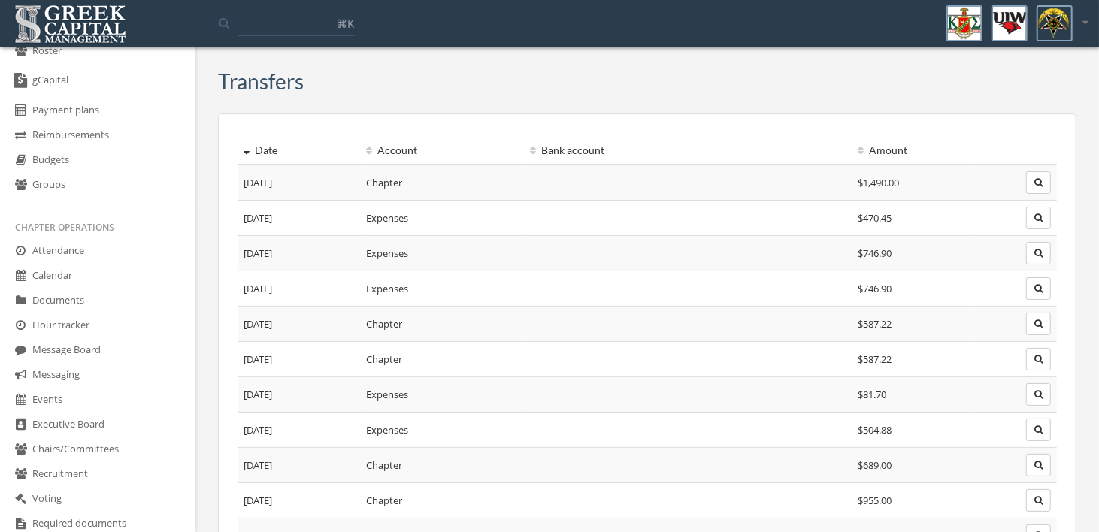
scroll to position [169, 0]
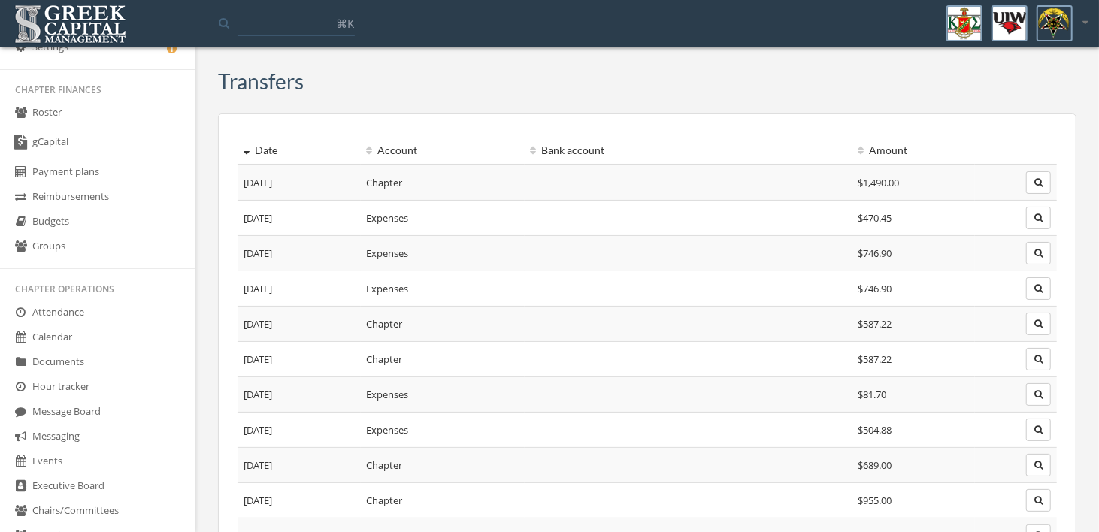
click at [74, 142] on link "gCapital" at bounding box center [97, 143] width 195 height 35
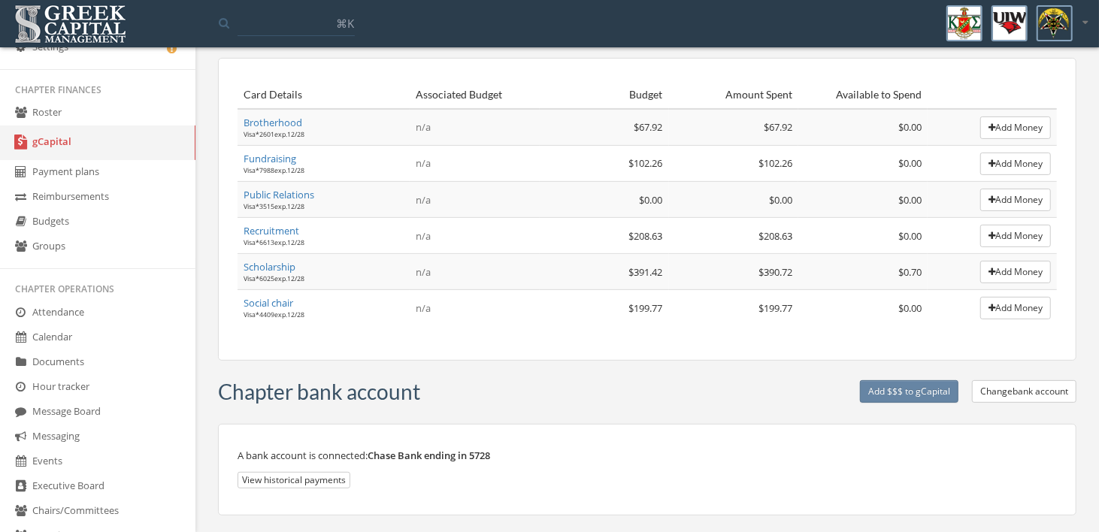
scroll to position [94, 0]
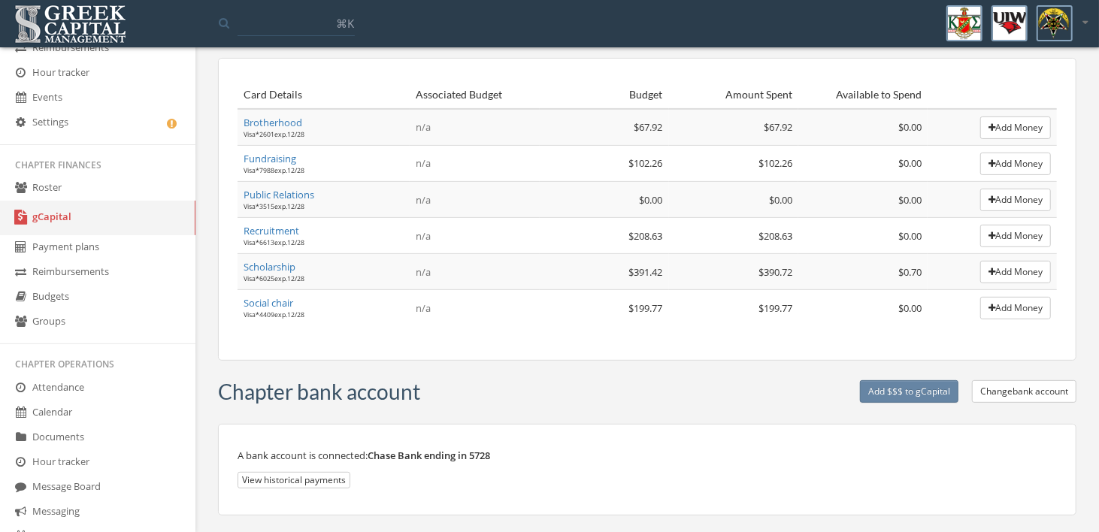
click at [55, 187] on link "Roster" at bounding box center [97, 188] width 195 height 25
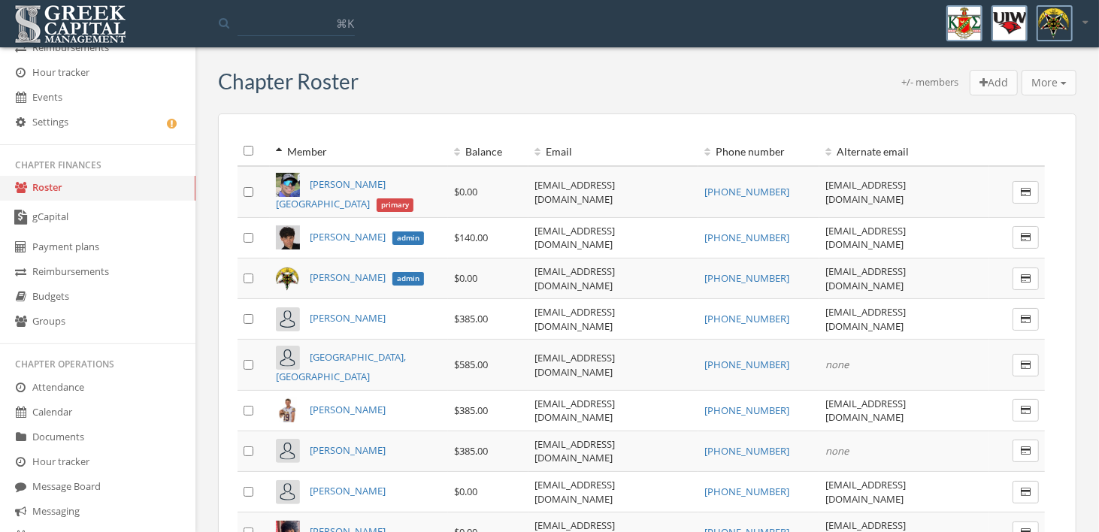
click at [61, 301] on link "Budgets" at bounding box center [97, 297] width 195 height 25
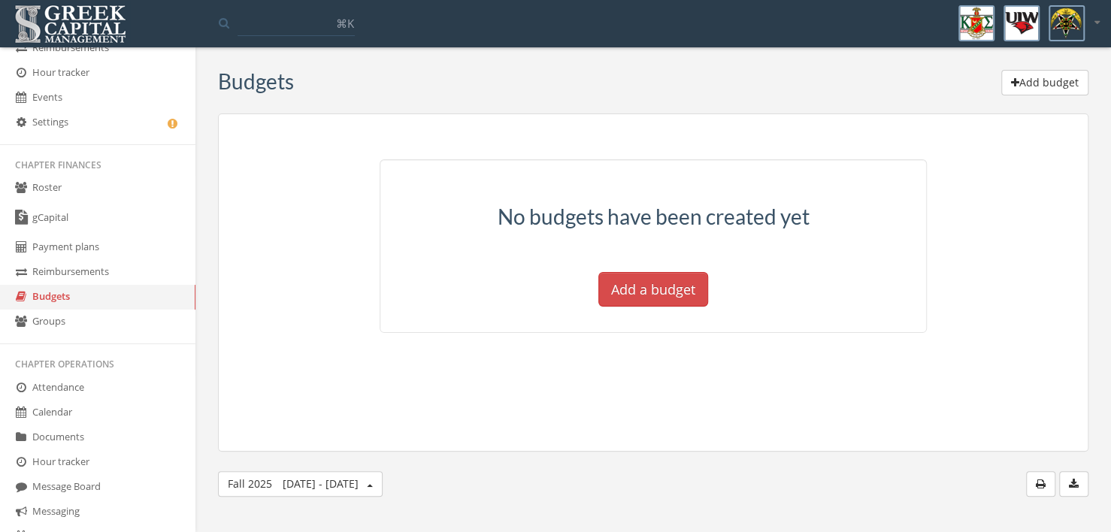
click at [59, 321] on link "Groups" at bounding box center [97, 322] width 195 height 25
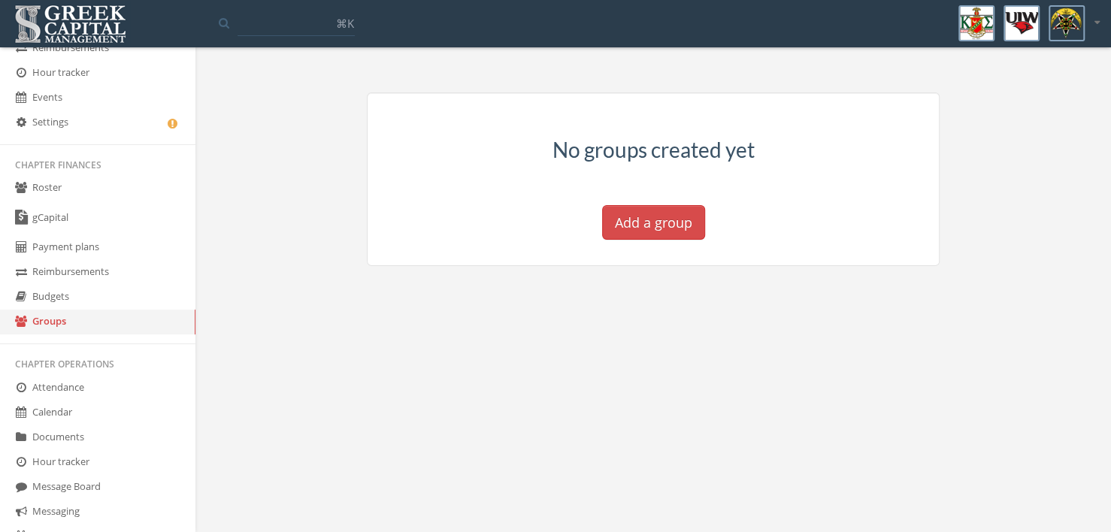
click at [72, 292] on link "Budgets" at bounding box center [97, 297] width 195 height 25
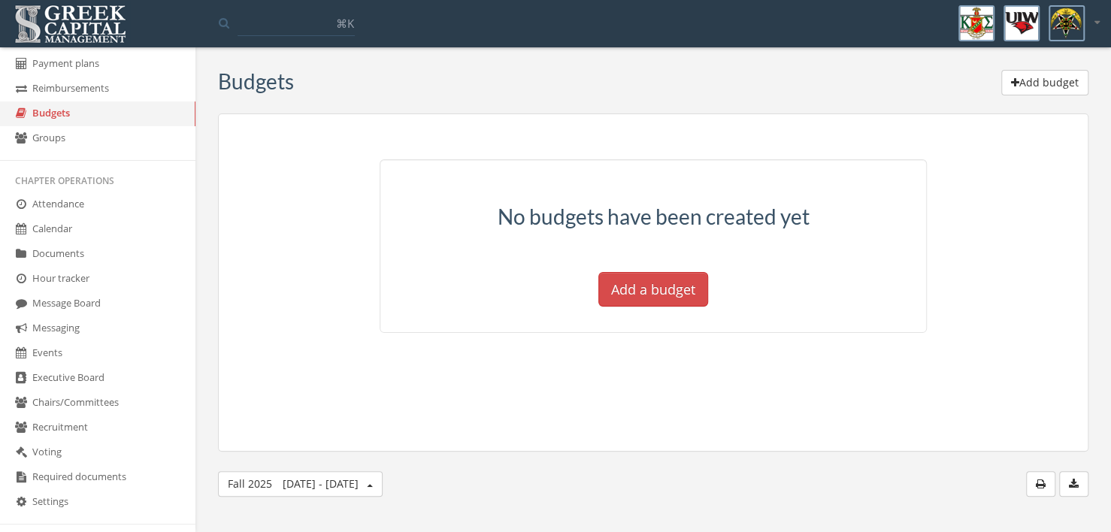
scroll to position [301, 0]
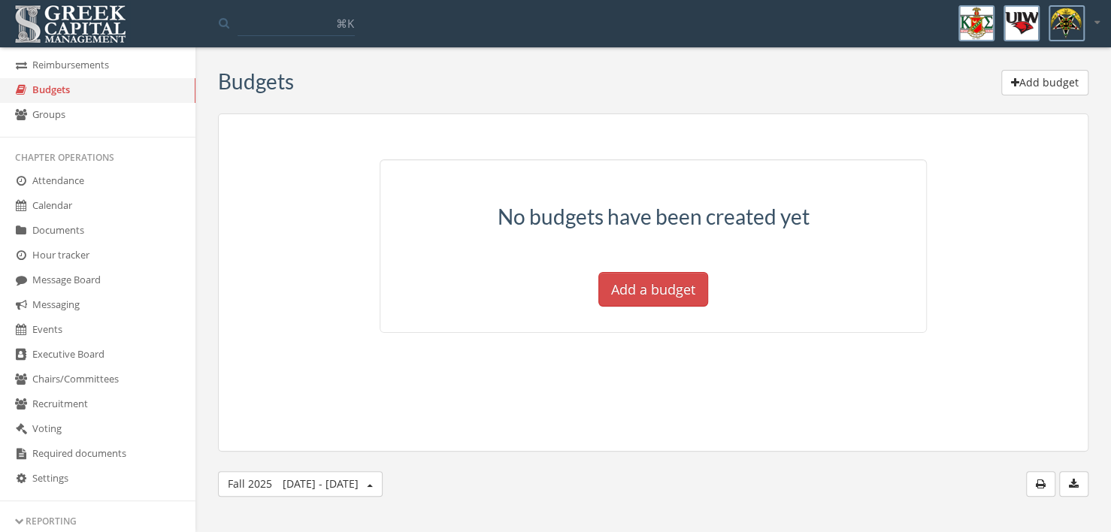
click at [62, 333] on link "Events" at bounding box center [97, 330] width 195 height 25
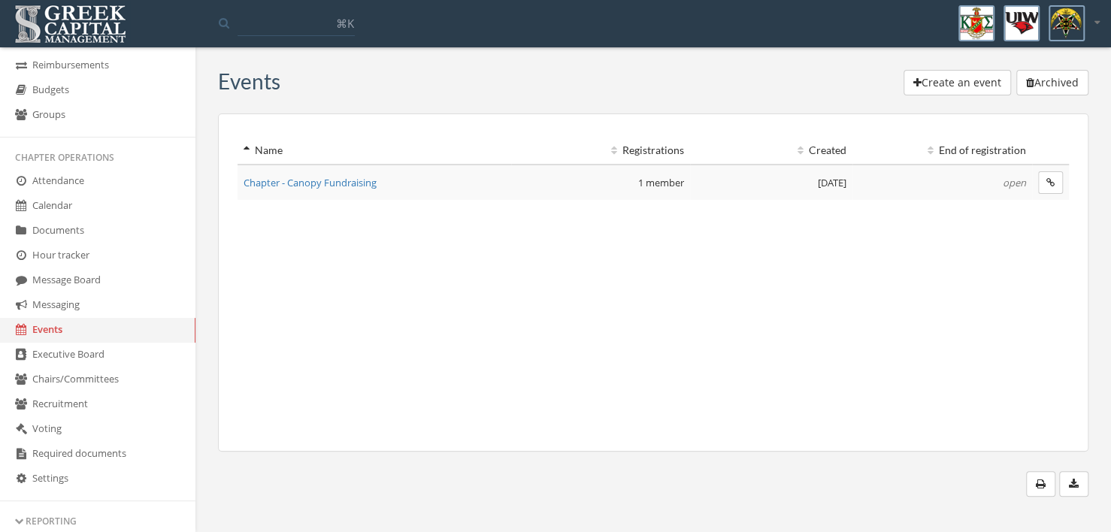
click at [364, 183] on span "Chapter - Canopy Fundraising" at bounding box center [310, 183] width 133 height 14
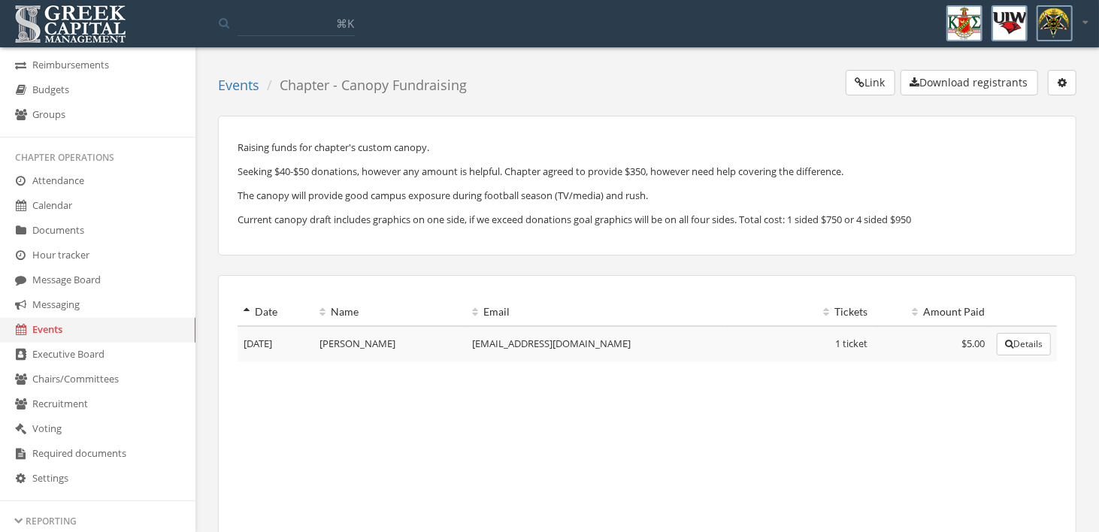
click at [1027, 347] on button "Details" at bounding box center [1024, 344] width 54 height 23
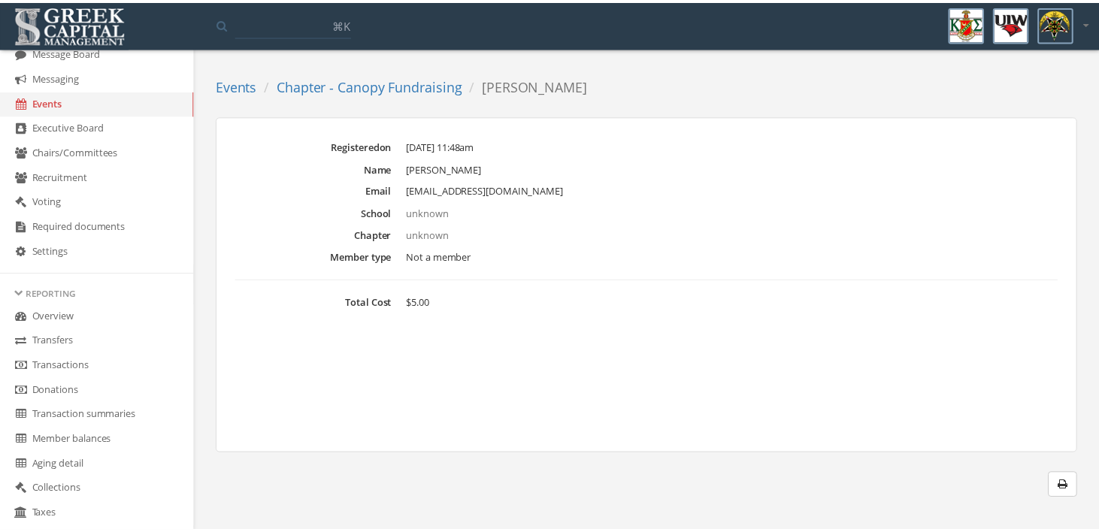
scroll to position [530, 0]
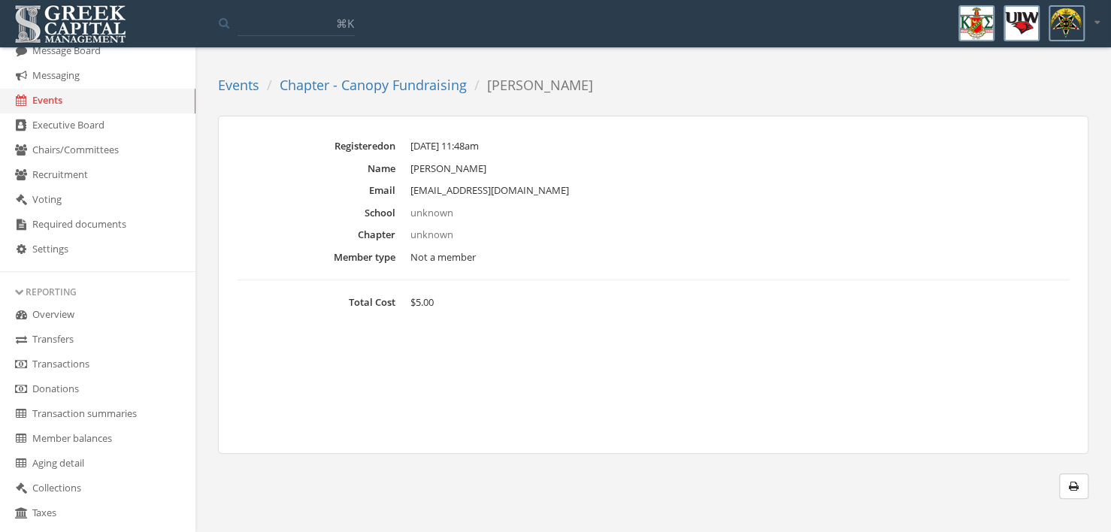
click at [77, 315] on link "Overview" at bounding box center [97, 315] width 195 height 25
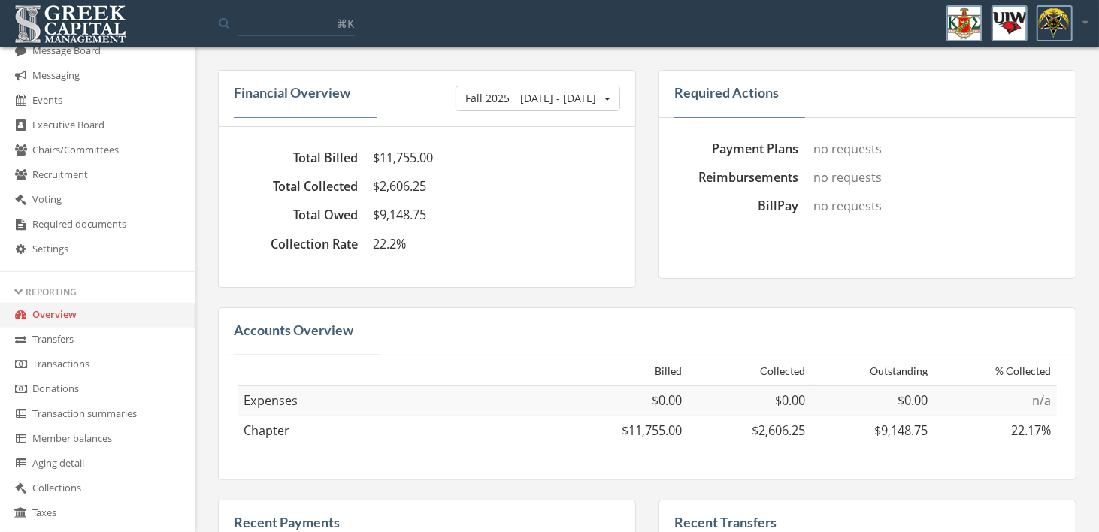
click at [604, 104] on button "Fall 2025 Jun 1 - Today" at bounding box center [538, 99] width 165 height 26
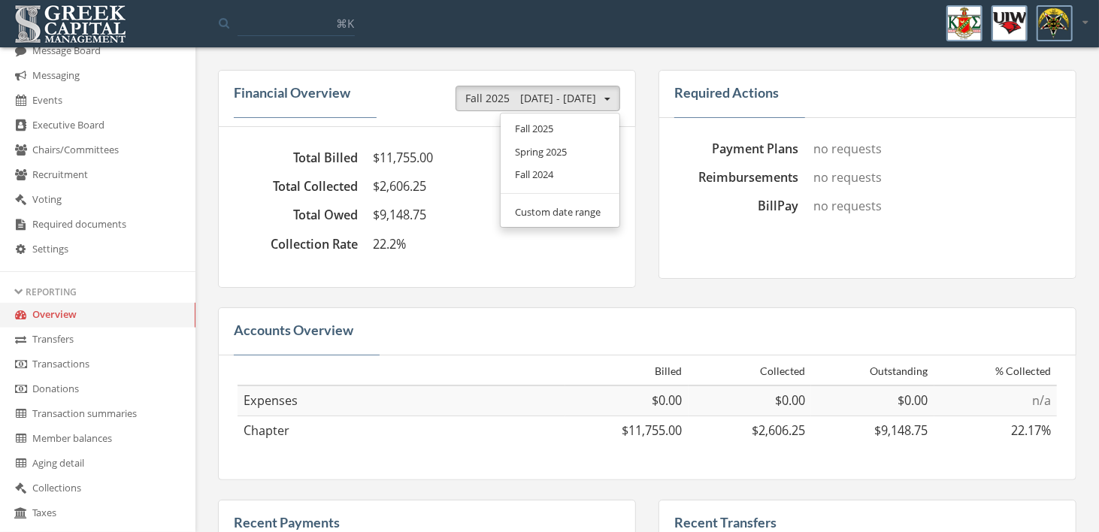
click at [577, 210] on link "Custom date range" at bounding box center [560, 212] width 108 height 23
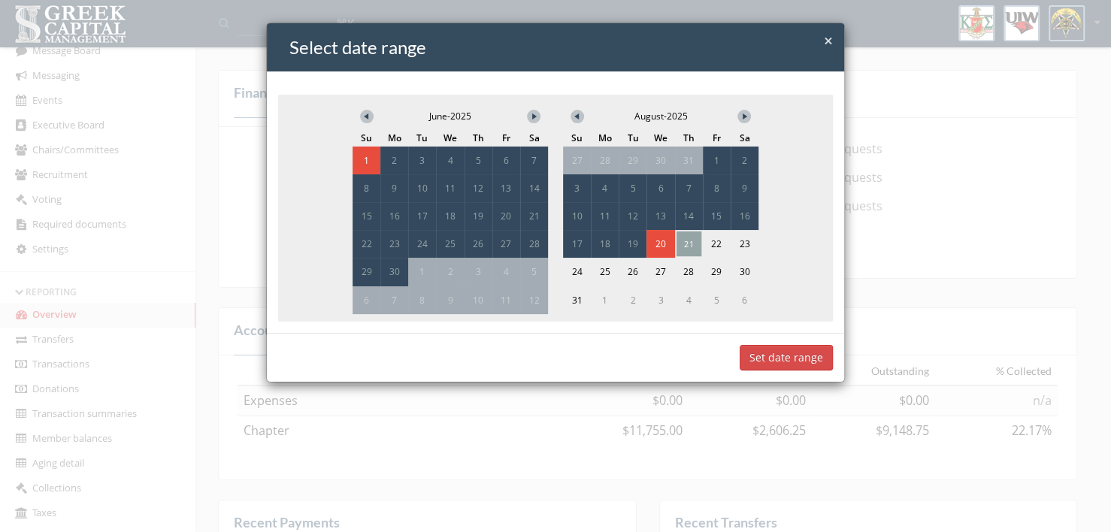
click at [688, 240] on span "21" at bounding box center [688, 244] width 25 height 25
click at [800, 355] on button "Set date range" at bounding box center [786, 358] width 93 height 26
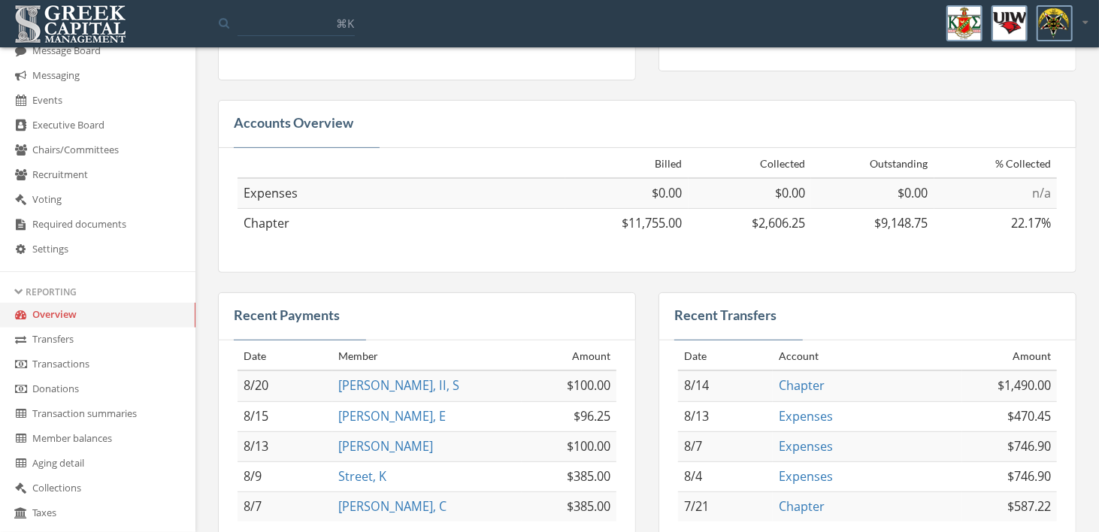
scroll to position [226, 0]
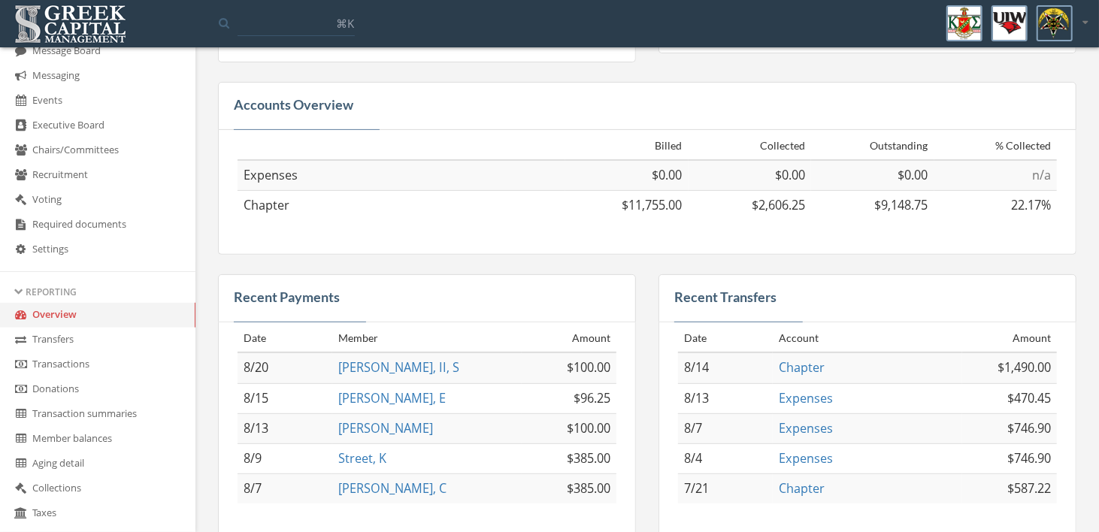
click at [272, 294] on link "Recent Payments" at bounding box center [287, 297] width 106 height 17
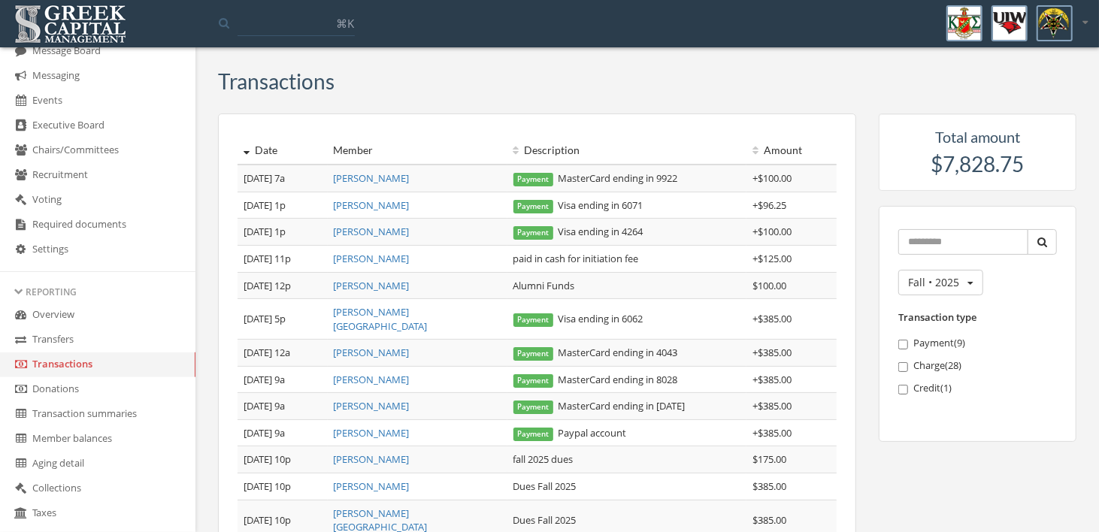
click at [545, 150] on div "Description" at bounding box center [627, 150] width 228 height 15
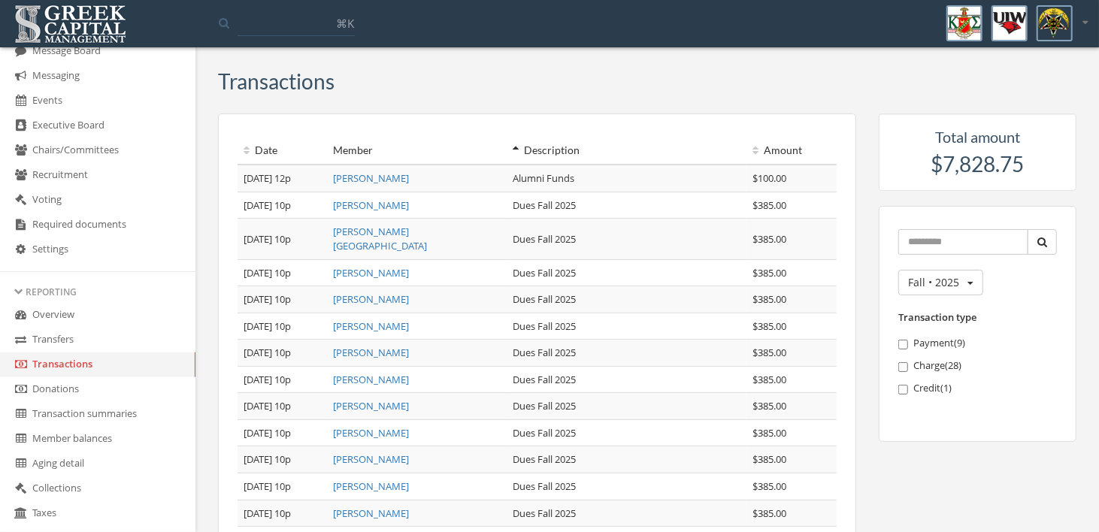
click at [545, 150] on div "Description" at bounding box center [627, 150] width 228 height 15
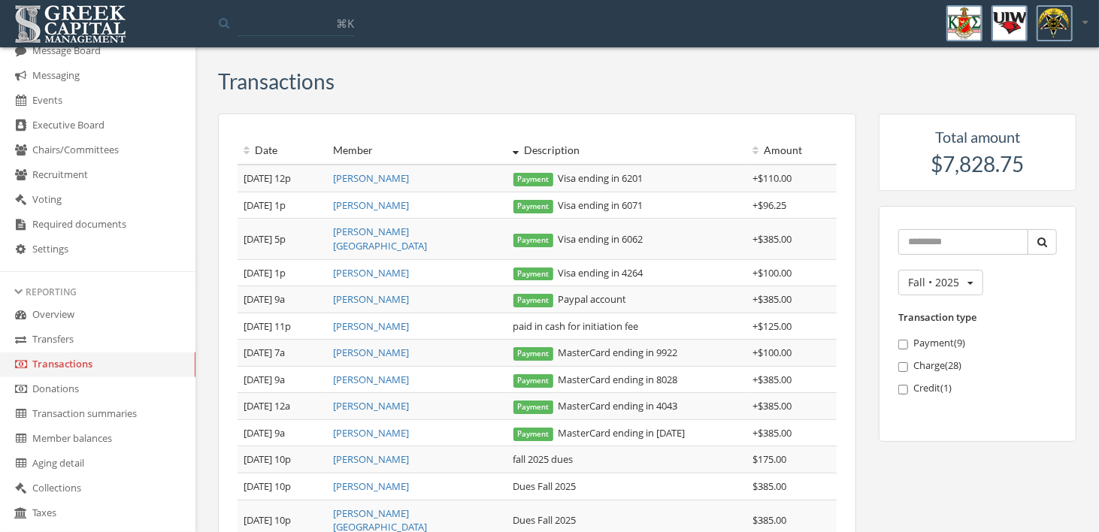
click at [545, 150] on div "Description" at bounding box center [627, 150] width 228 height 15
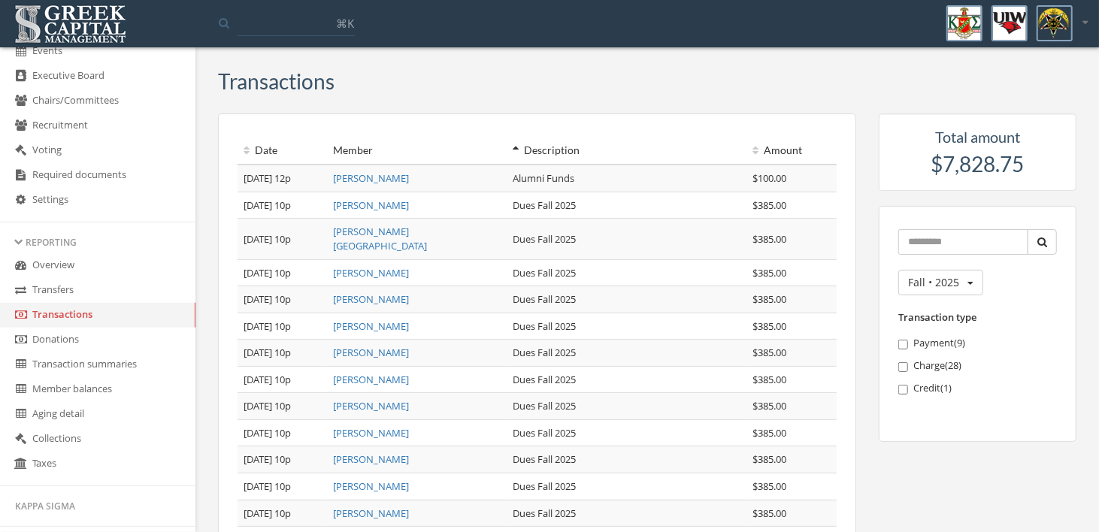
scroll to position [605, 0]
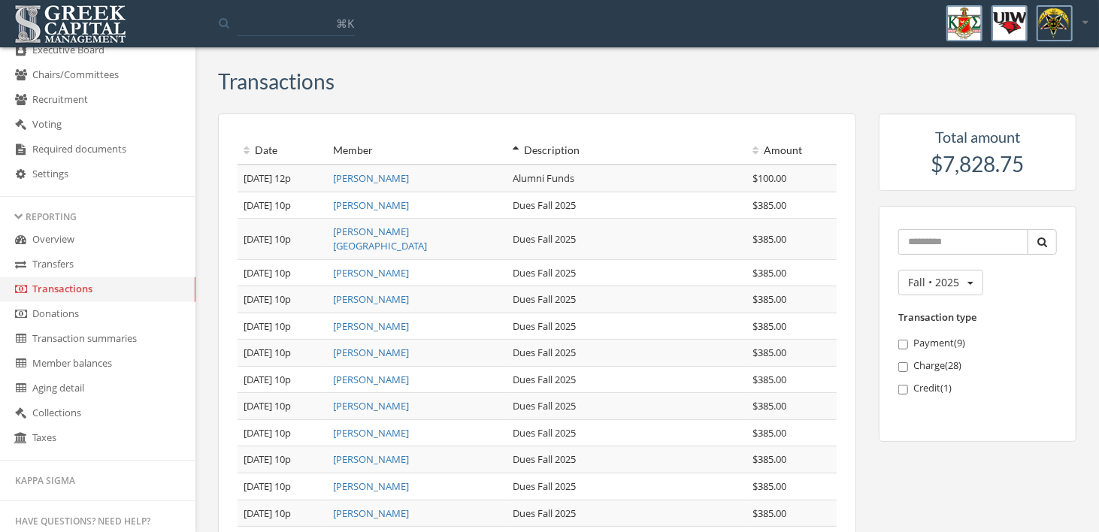
click at [62, 313] on link "Donations" at bounding box center [97, 314] width 195 height 25
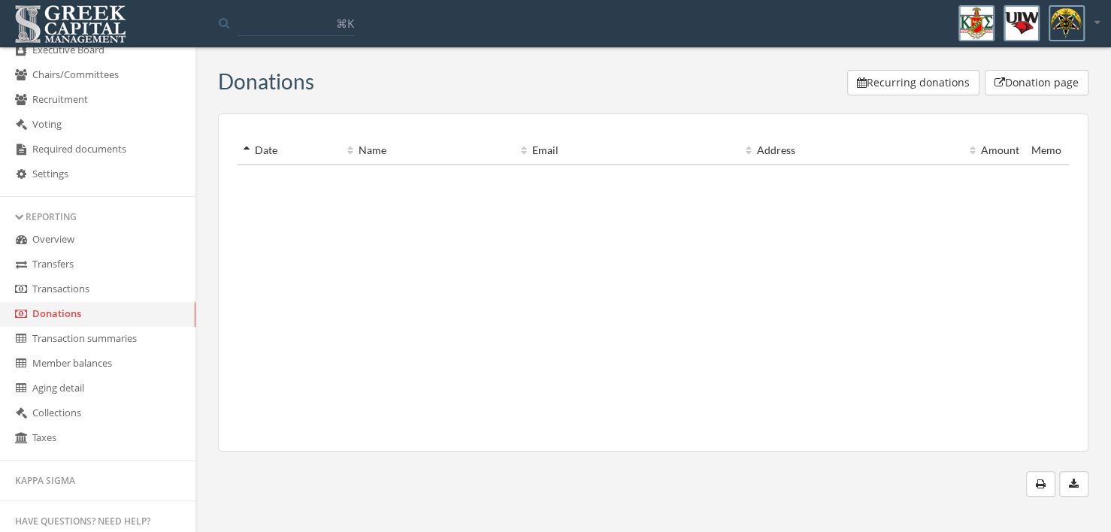
click at [65, 297] on link "Transactions" at bounding box center [97, 289] width 195 height 25
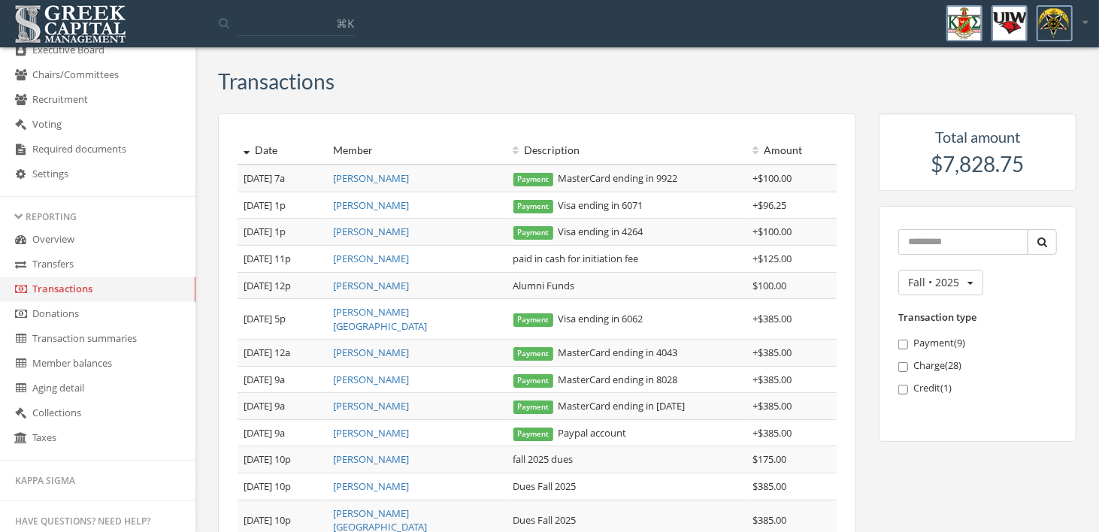
click at [55, 263] on link "Transfers" at bounding box center [97, 265] width 195 height 25
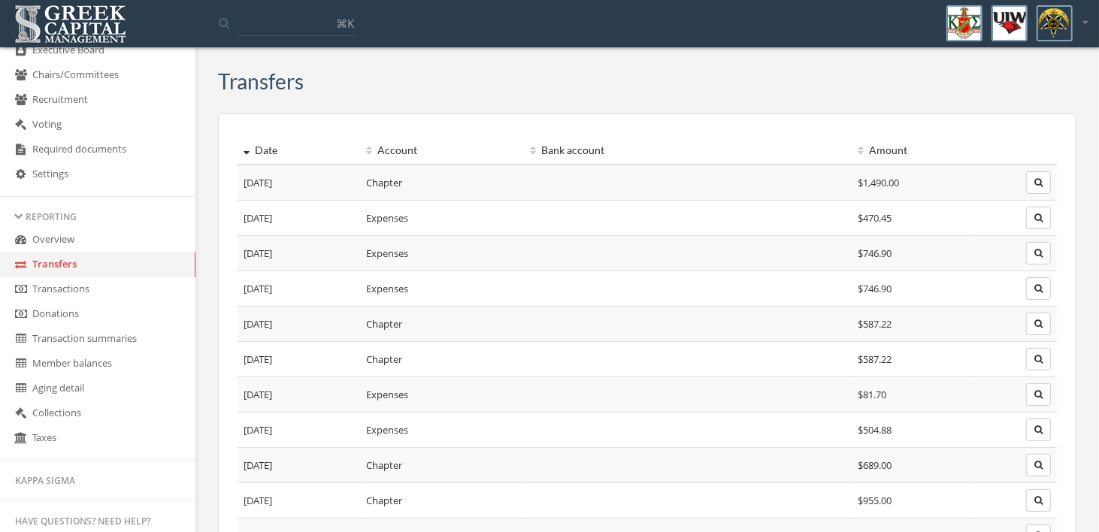
click at [77, 248] on link "Overview" at bounding box center [97, 240] width 195 height 25
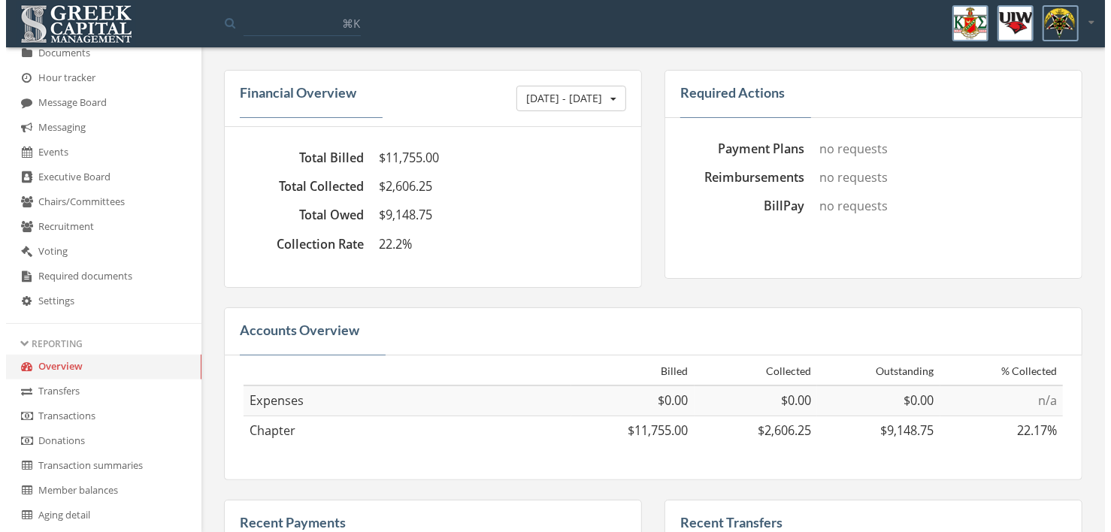
scroll to position [455, 0]
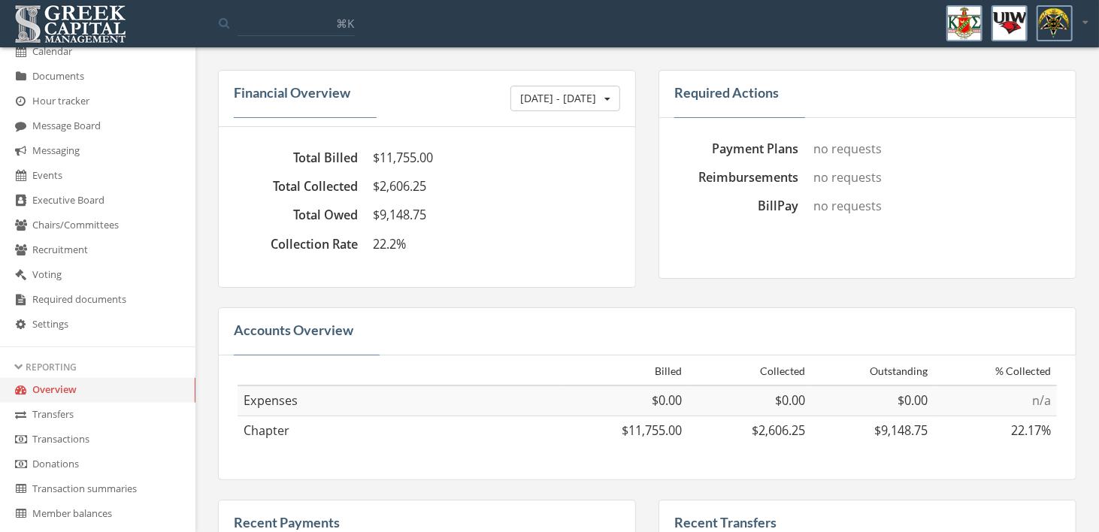
click at [60, 175] on link "Events" at bounding box center [97, 176] width 195 height 25
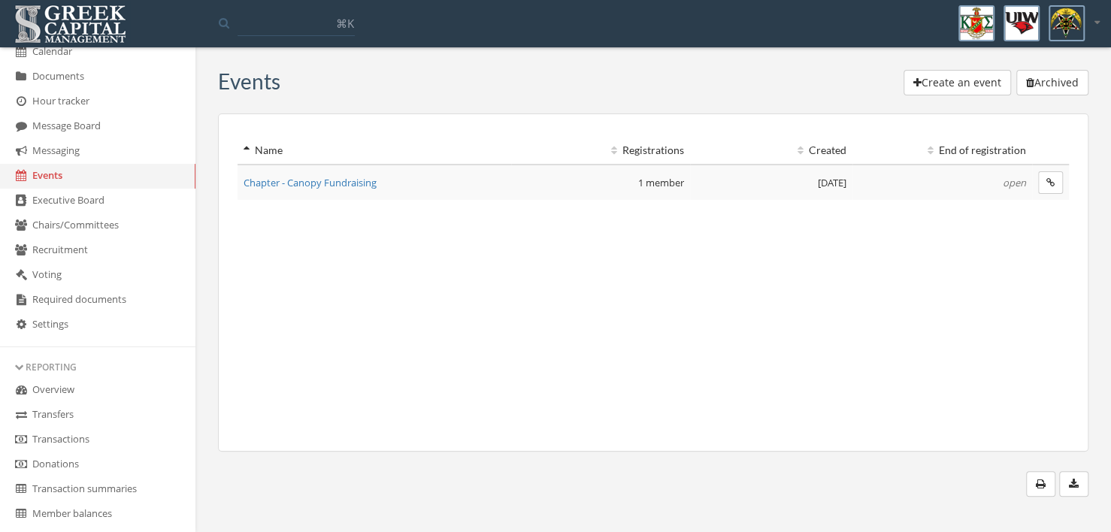
click at [1047, 486] on button "button" at bounding box center [1040, 484] width 29 height 26
click at [1079, 483] on button "button" at bounding box center [1073, 484] width 29 height 26
click at [1096, 216] on div "Event s Create an event Archived Name Registrations Created End of registration…" at bounding box center [653, 283] width 893 height 427
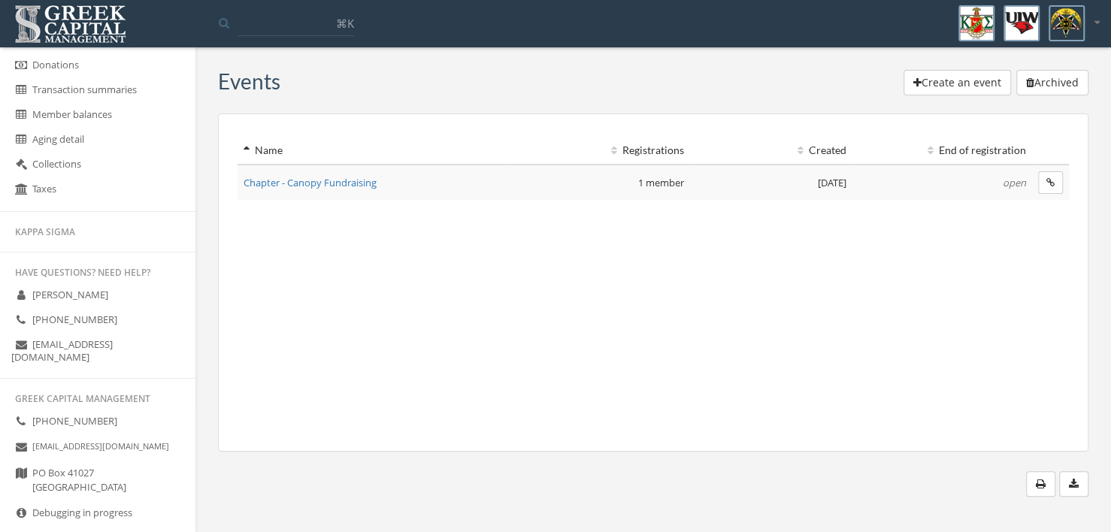
scroll to position [884, 0]
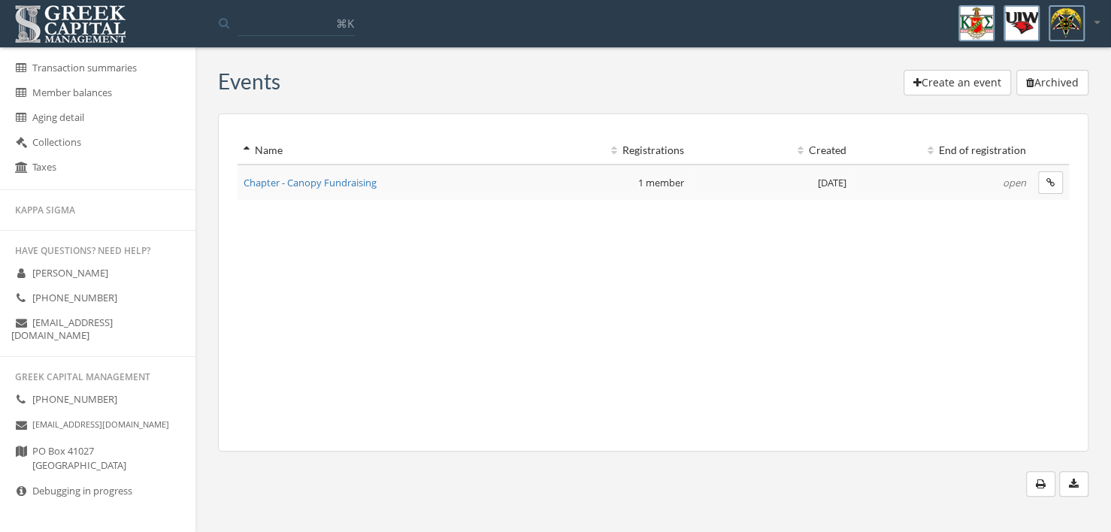
click at [76, 492] on link "Debugging in progress" at bounding box center [97, 492] width 195 height 25
click at [25, 495] on icon at bounding box center [21, 491] width 15 height 13
click at [20, 492] on icon at bounding box center [21, 491] width 15 height 13
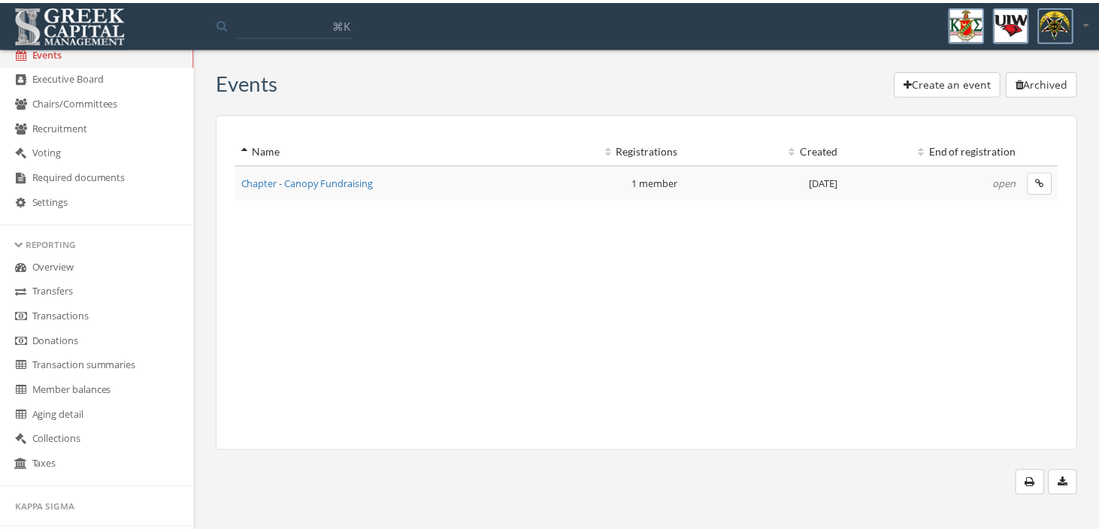
scroll to position [572, 0]
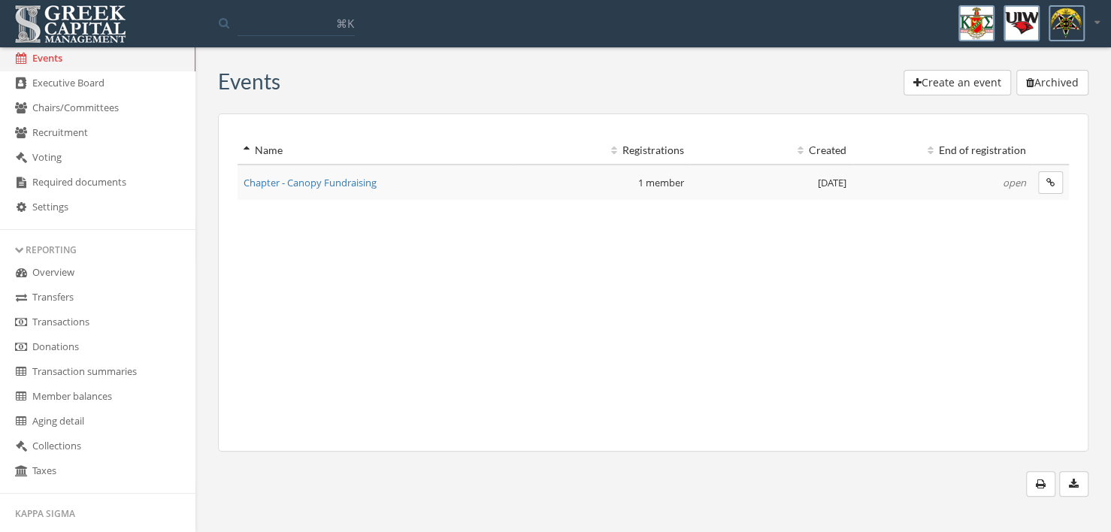
click at [56, 433] on link "Aging detail" at bounding box center [97, 422] width 195 height 25
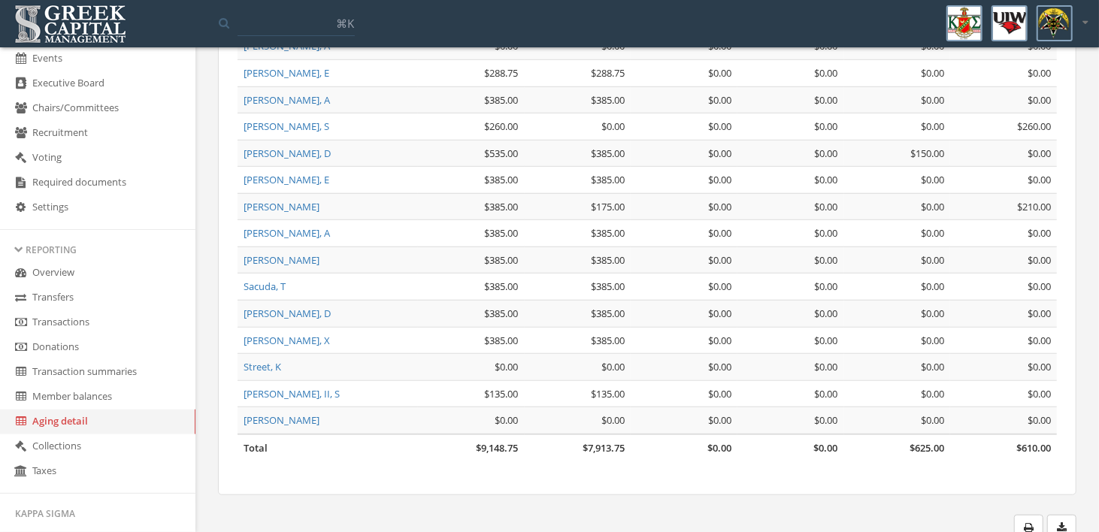
scroll to position [615, 0]
click at [83, 398] on link "Member balances" at bounding box center [97, 397] width 195 height 25
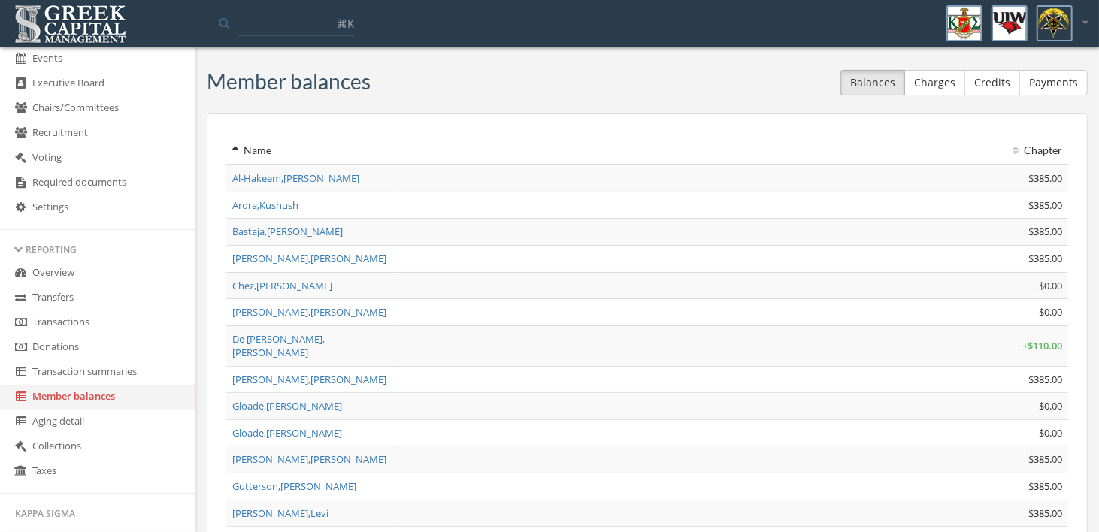
click at [947, 87] on button "Charges" at bounding box center [934, 83] width 61 height 26
click at [1004, 82] on button "Credits" at bounding box center [992, 83] width 56 height 26
click at [1049, 85] on button "Payments" at bounding box center [1053, 83] width 68 height 26
click at [80, 379] on link "Transaction summaries" at bounding box center [97, 372] width 195 height 25
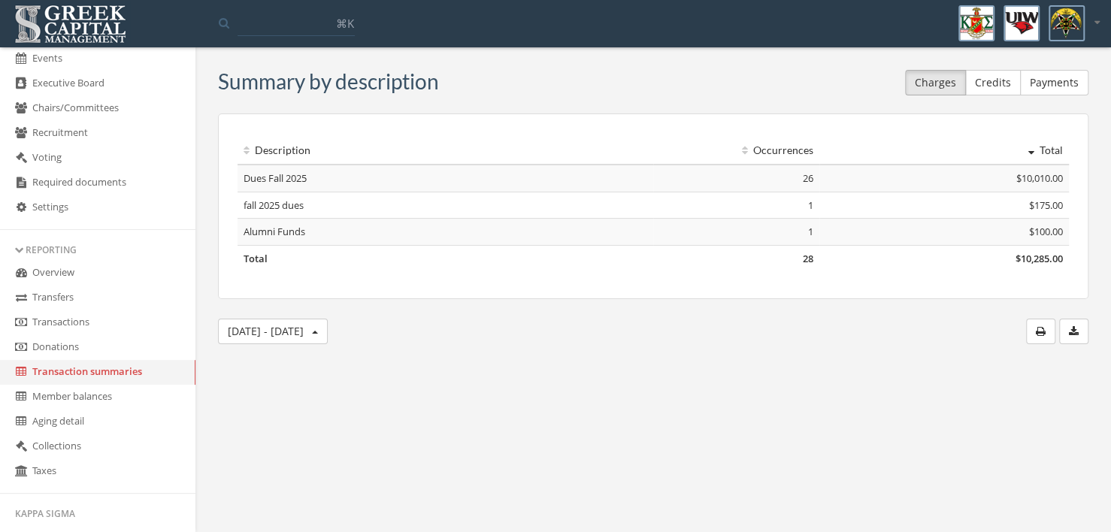
click at [270, 230] on td "Alumni Funds" at bounding box center [446, 232] width 416 height 27
click at [283, 206] on td "fall 2025 dues" at bounding box center [446, 205] width 416 height 27
click at [279, 175] on td "Dues Fall 2025" at bounding box center [446, 178] width 416 height 27
click at [57, 356] on link "Donations" at bounding box center [97, 347] width 195 height 25
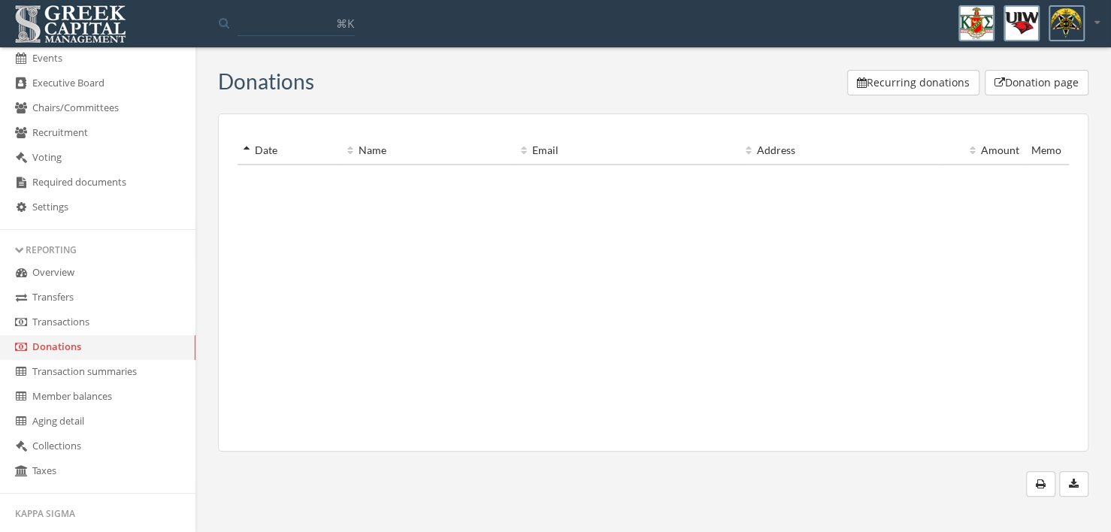
click at [67, 326] on link "Transactions" at bounding box center [97, 322] width 195 height 25
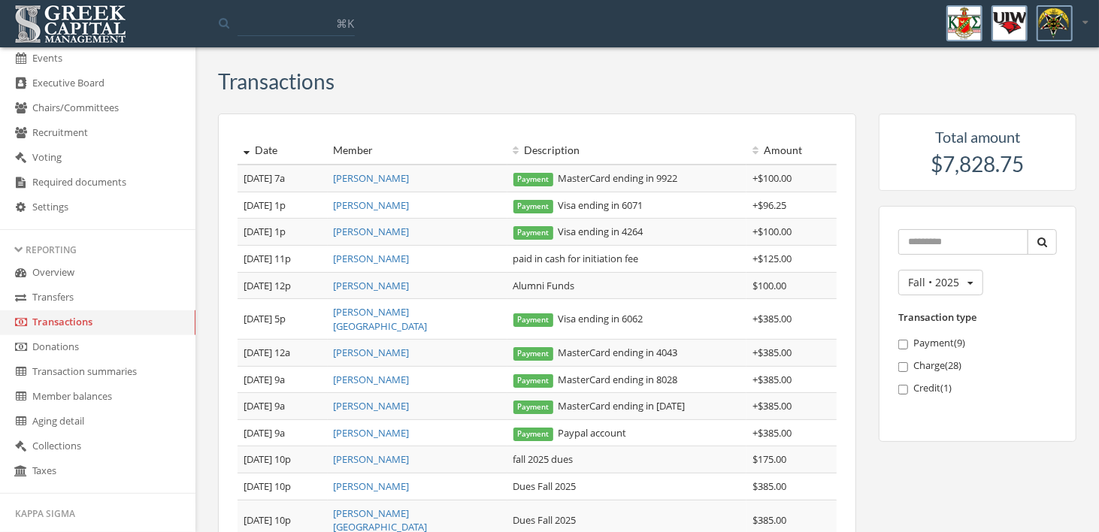
click at [244, 150] on icon at bounding box center [247, 150] width 6 height 11
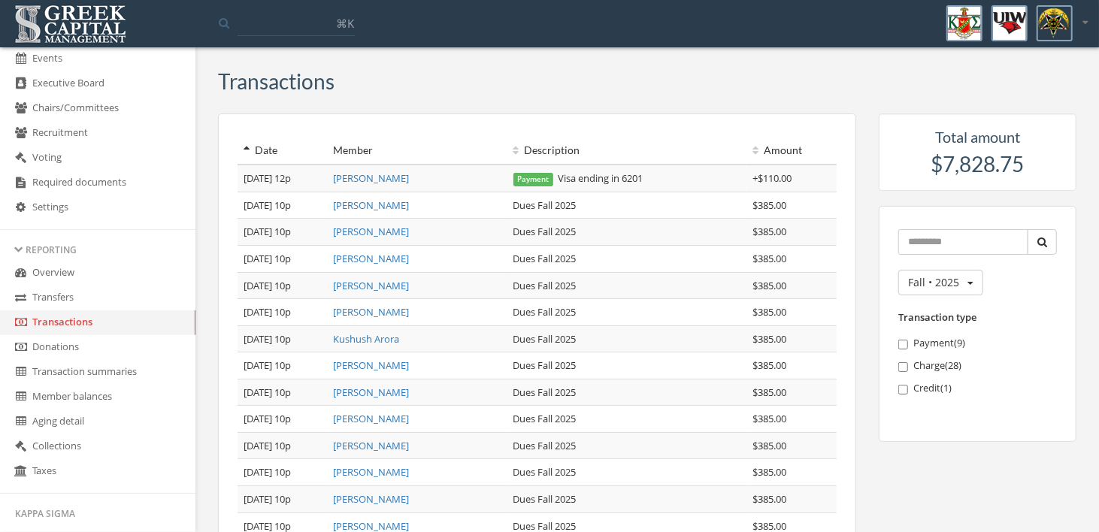
click at [244, 150] on icon at bounding box center [247, 150] width 6 height 11
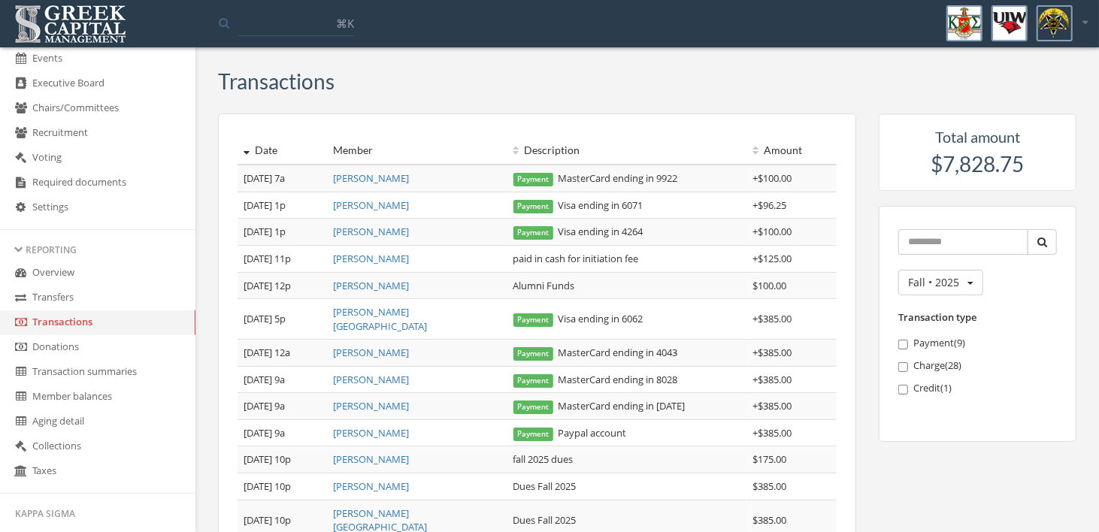
click at [62, 302] on link "Transfers" at bounding box center [97, 298] width 195 height 25
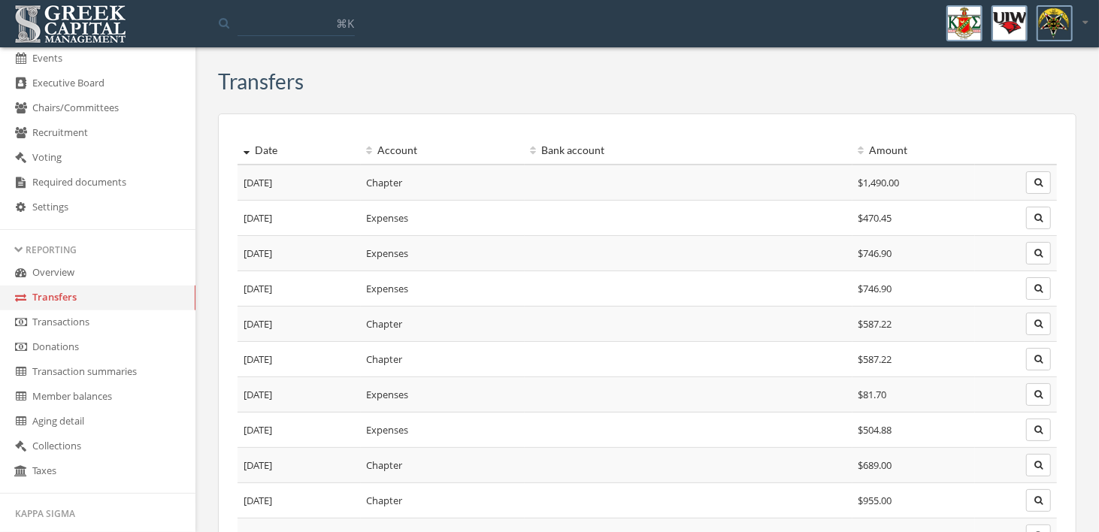
click at [54, 279] on link "Overview" at bounding box center [97, 273] width 195 height 25
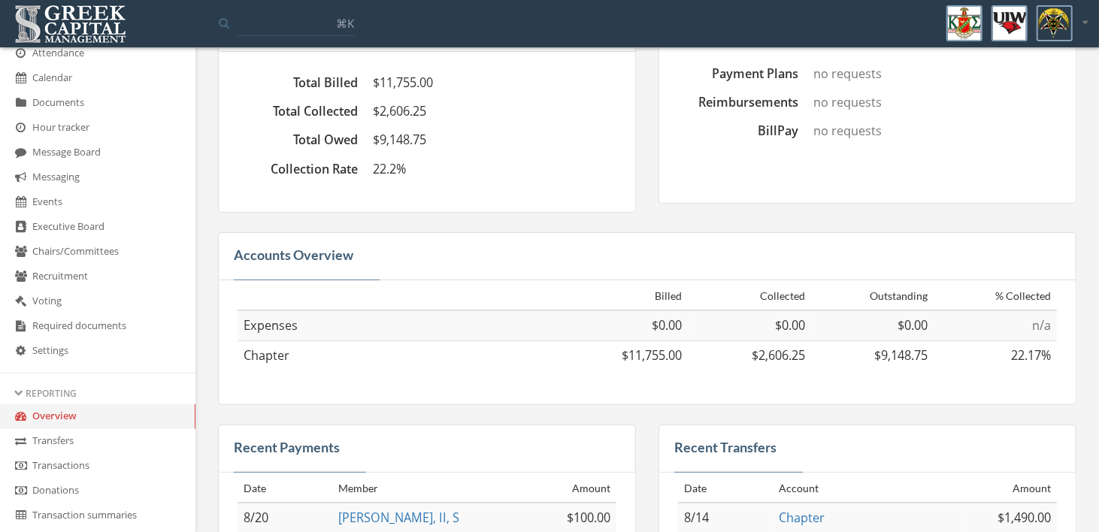
scroll to position [422, 0]
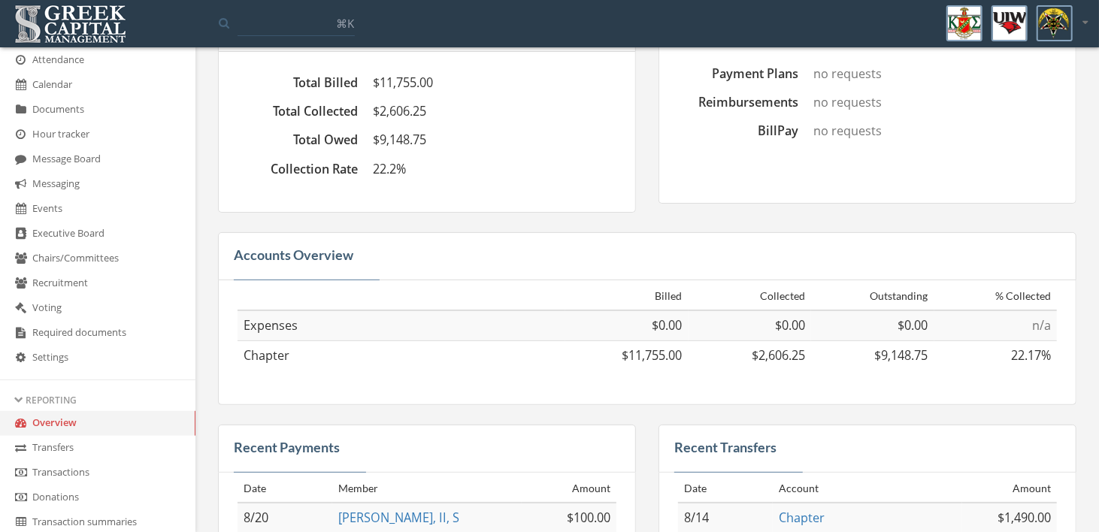
click at [60, 210] on link "Events" at bounding box center [97, 209] width 195 height 25
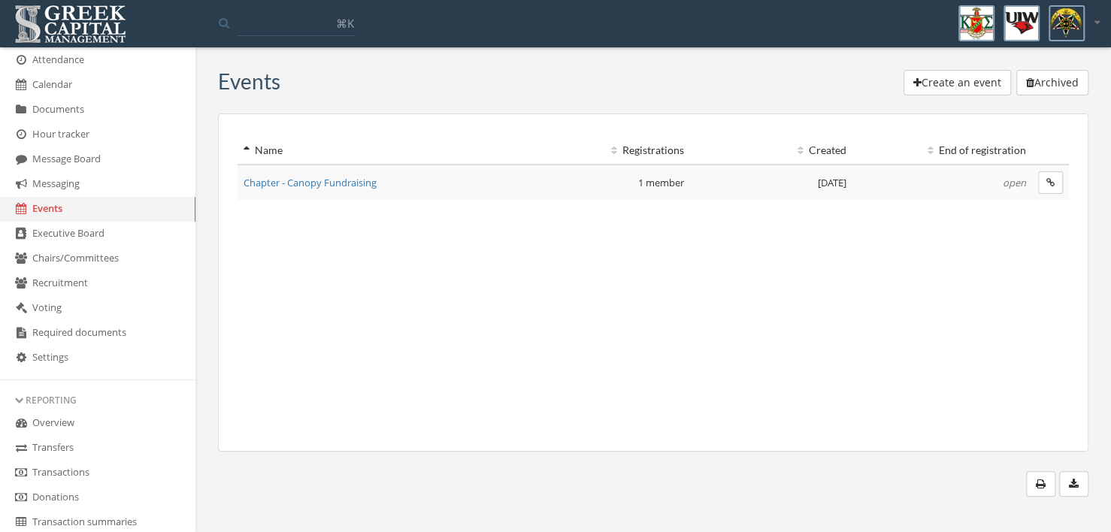
click at [350, 177] on span "Chapter - Canopy Fundraising" at bounding box center [310, 183] width 133 height 14
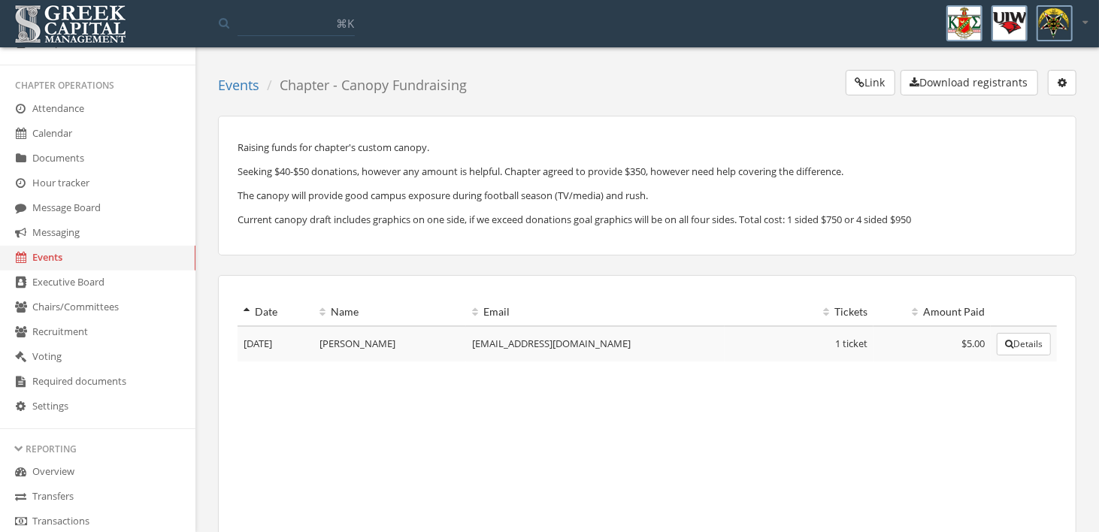
scroll to position [347, 0]
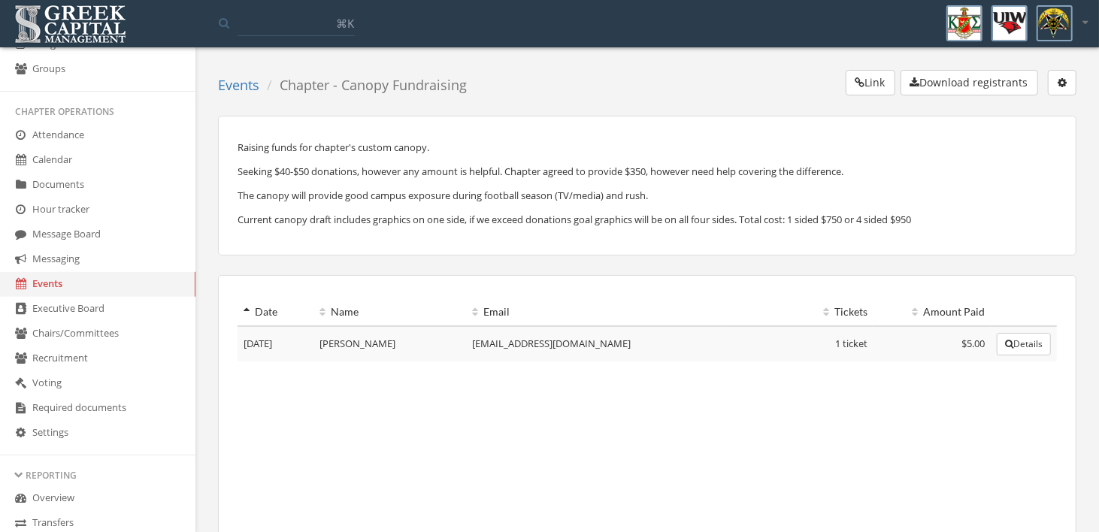
click at [58, 265] on link "Messaging" at bounding box center [97, 259] width 195 height 25
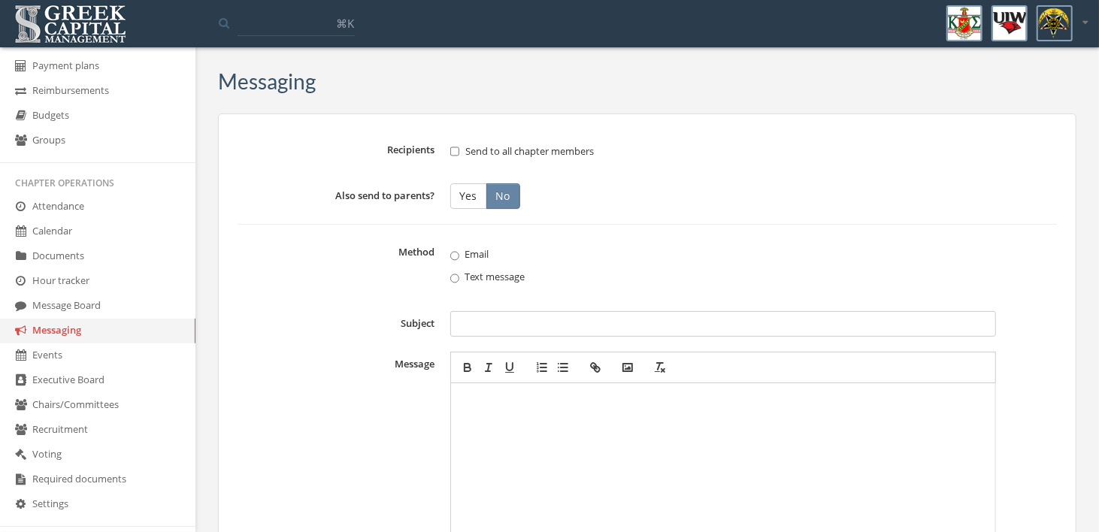
scroll to position [196, 0]
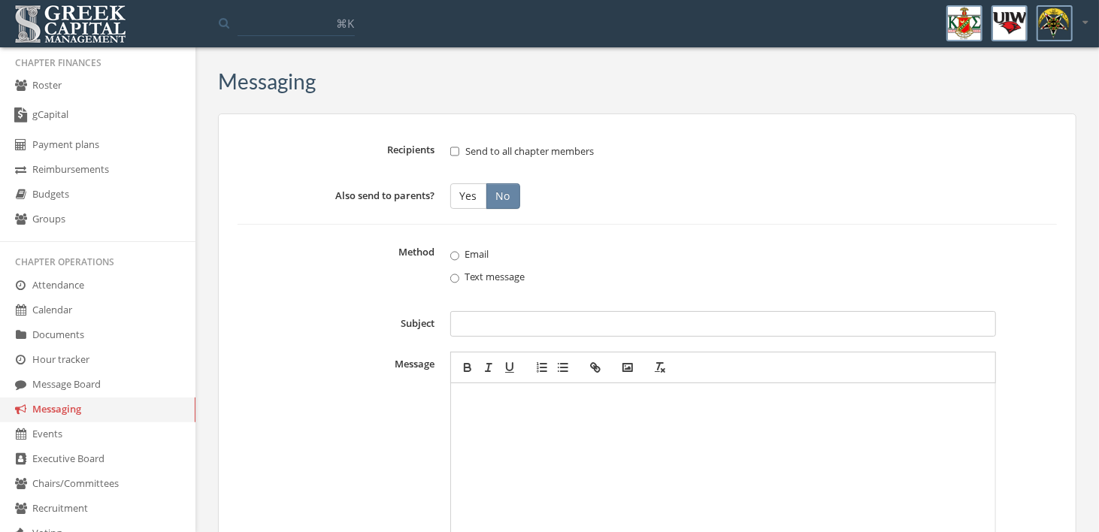
click at [46, 84] on link "Roster" at bounding box center [97, 86] width 195 height 25
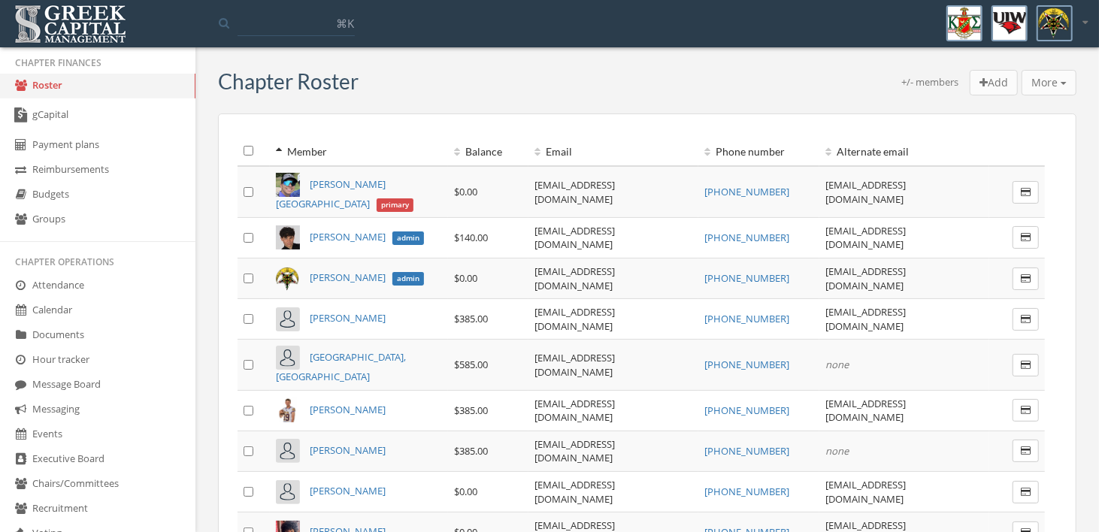
click at [47, 120] on link "gCapital" at bounding box center [97, 115] width 195 height 35
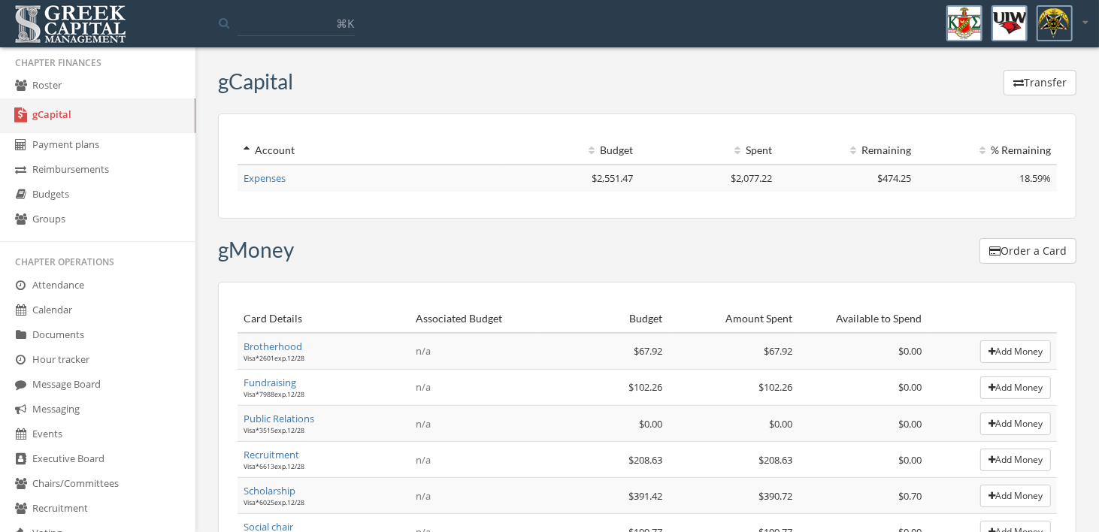
click at [82, 168] on link "Reimbursements" at bounding box center [97, 170] width 195 height 25
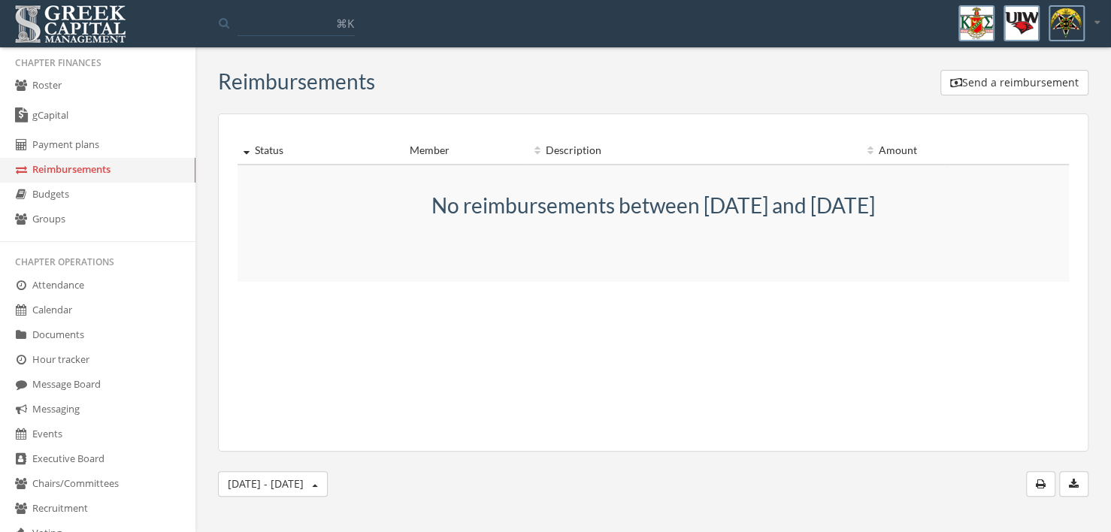
click at [83, 147] on link "Payment plans" at bounding box center [97, 145] width 195 height 25
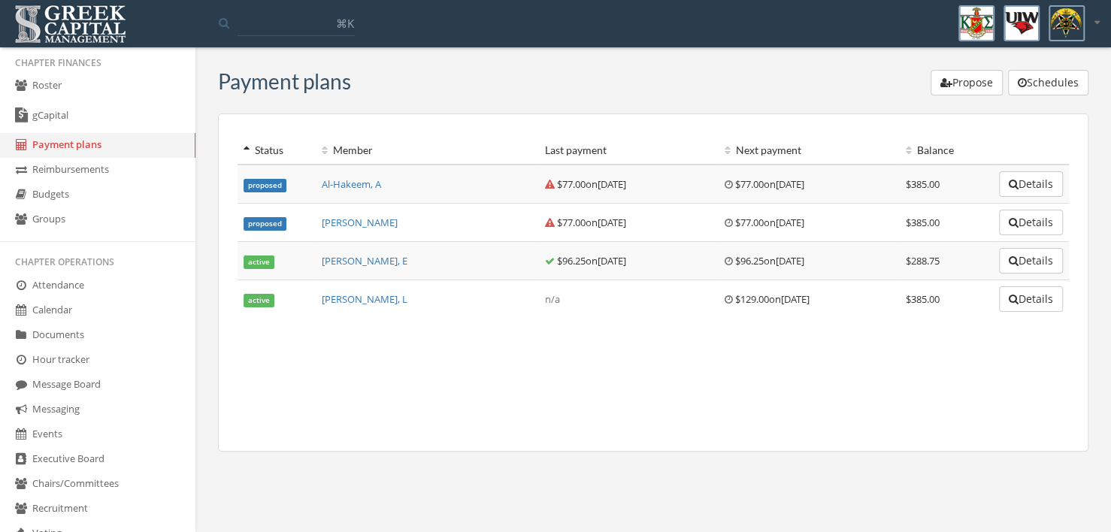
click at [47, 110] on link "gCapital" at bounding box center [97, 115] width 195 height 35
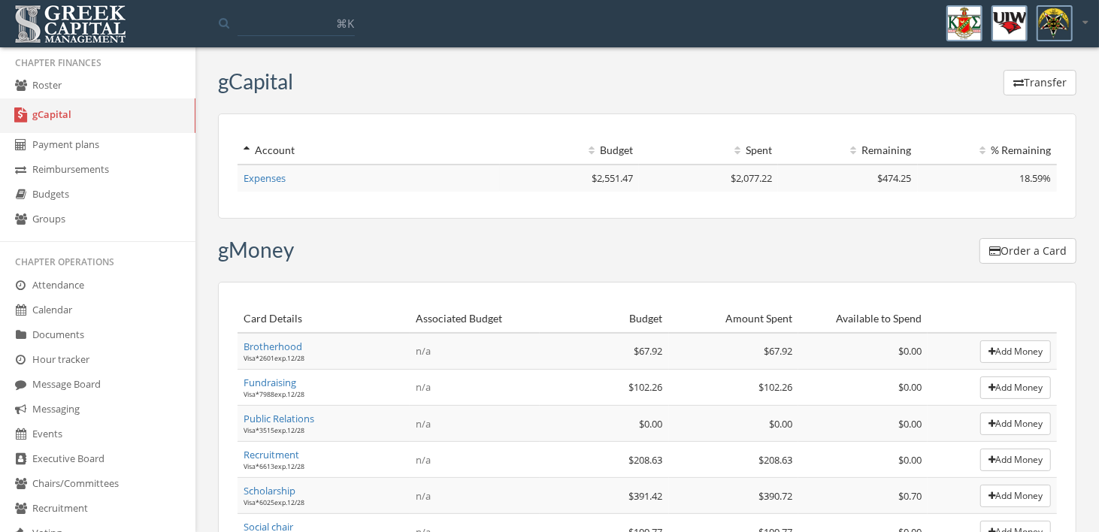
click at [51, 192] on link "Budgets" at bounding box center [97, 195] width 195 height 25
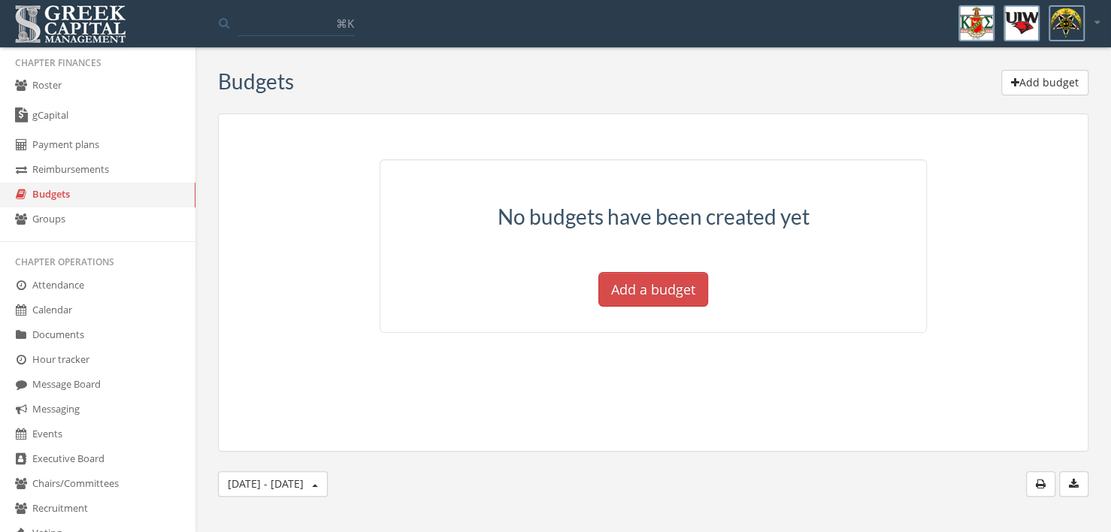
click at [55, 217] on link "Groups" at bounding box center [97, 219] width 195 height 25
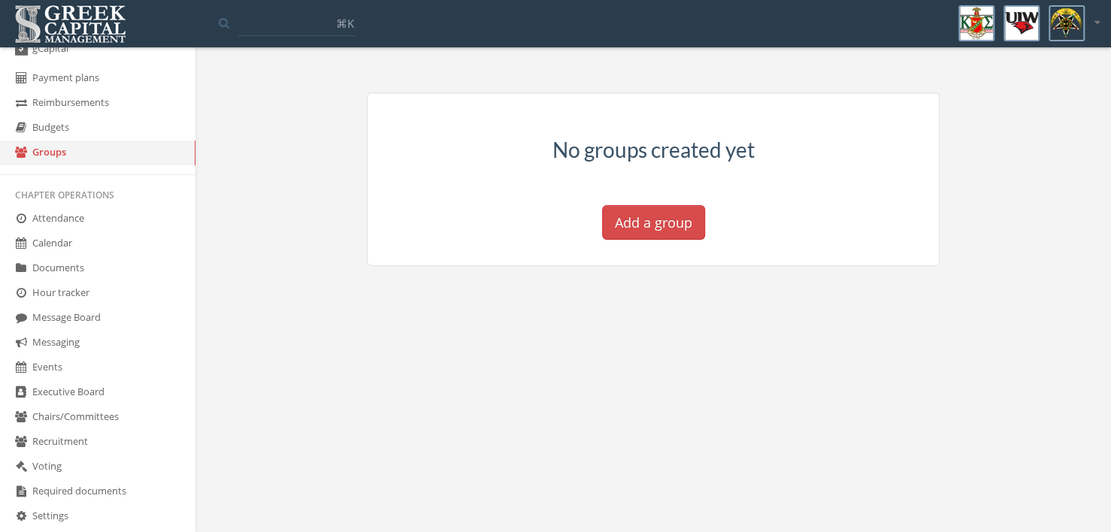
scroll to position [271, 0]
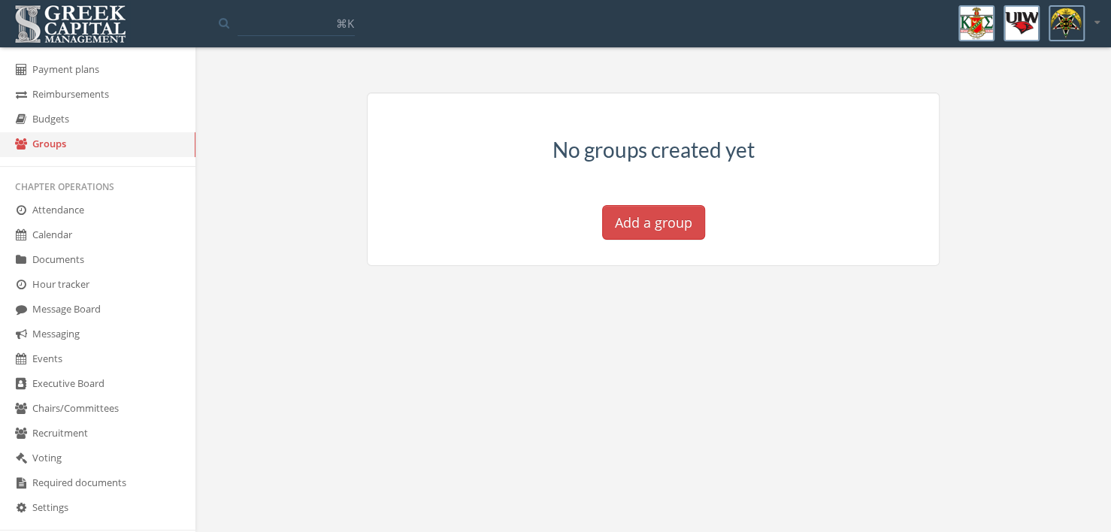
click at [47, 362] on link "Events" at bounding box center [97, 359] width 195 height 25
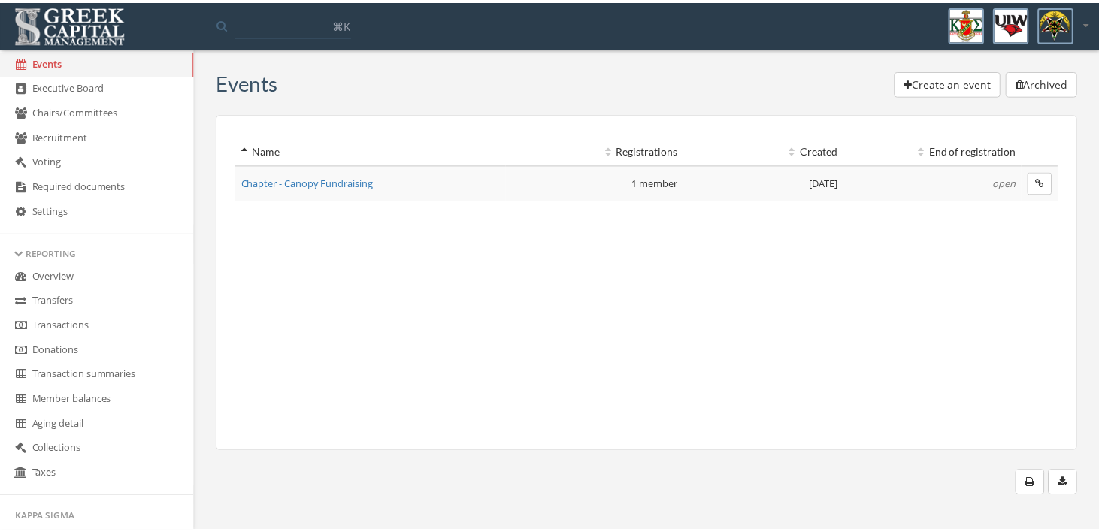
scroll to position [647, 0]
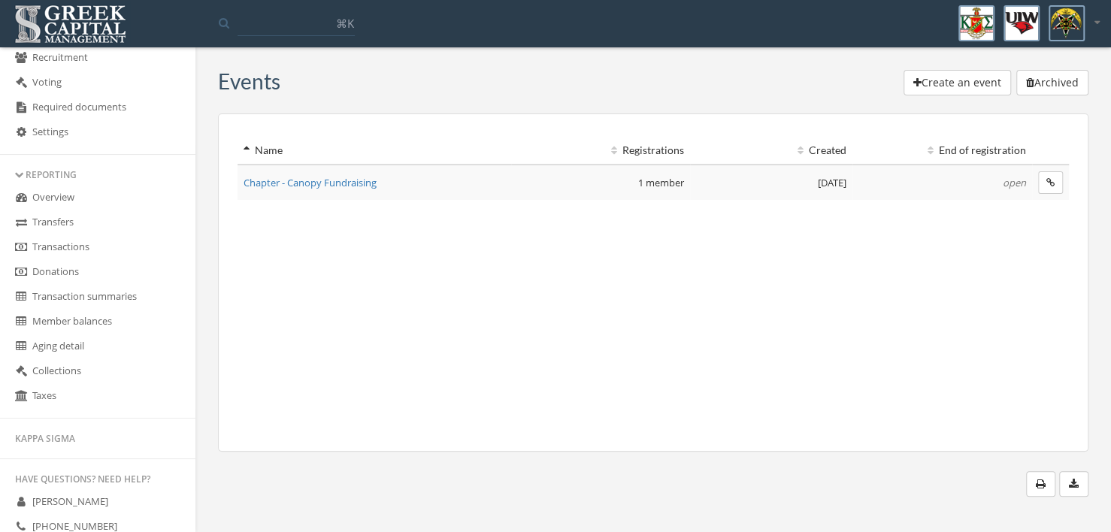
click at [74, 255] on link "Transactions" at bounding box center [97, 247] width 195 height 25
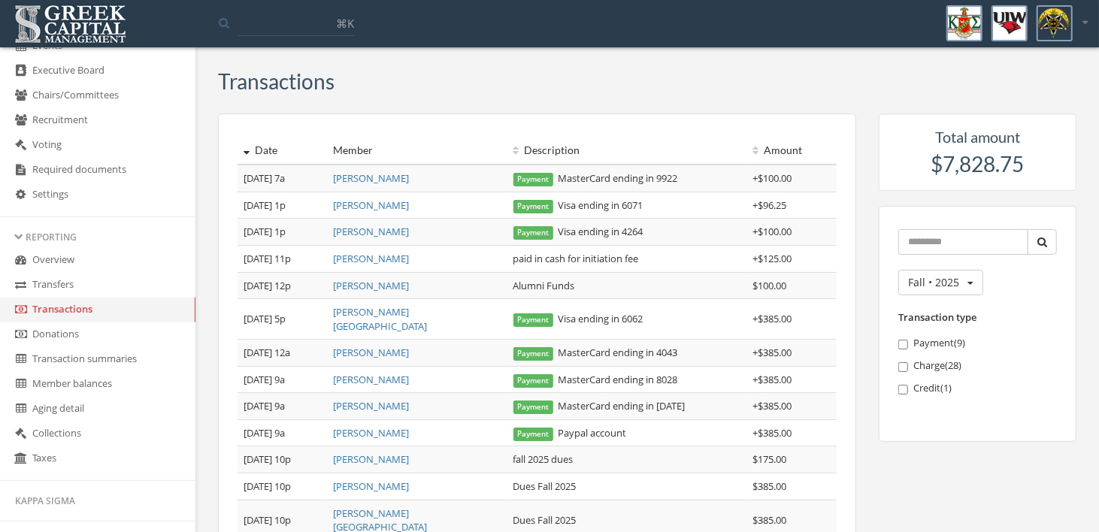
scroll to position [588, 0]
click at [47, 254] on link "Overview" at bounding box center [97, 257] width 195 height 25
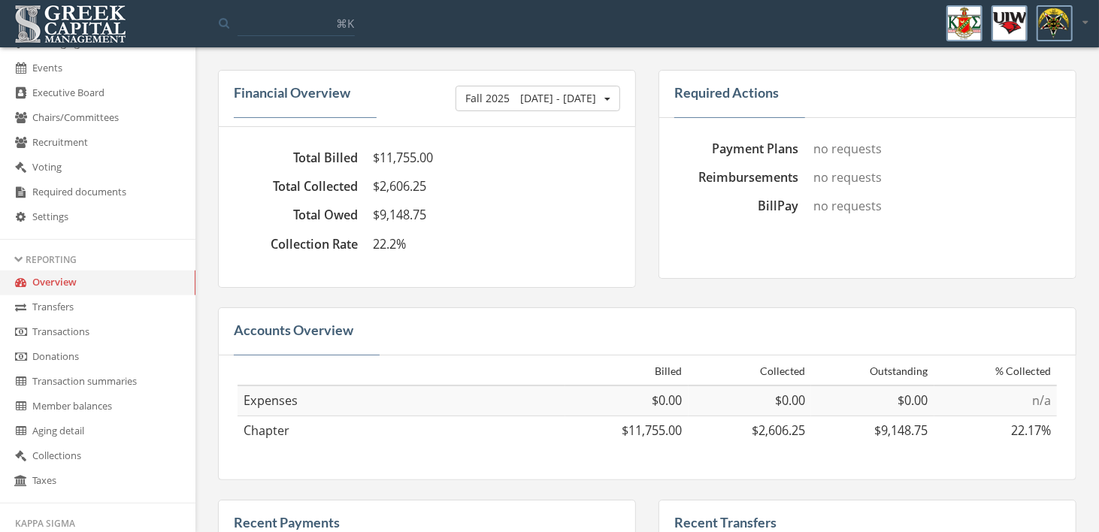
scroll to position [588, 0]
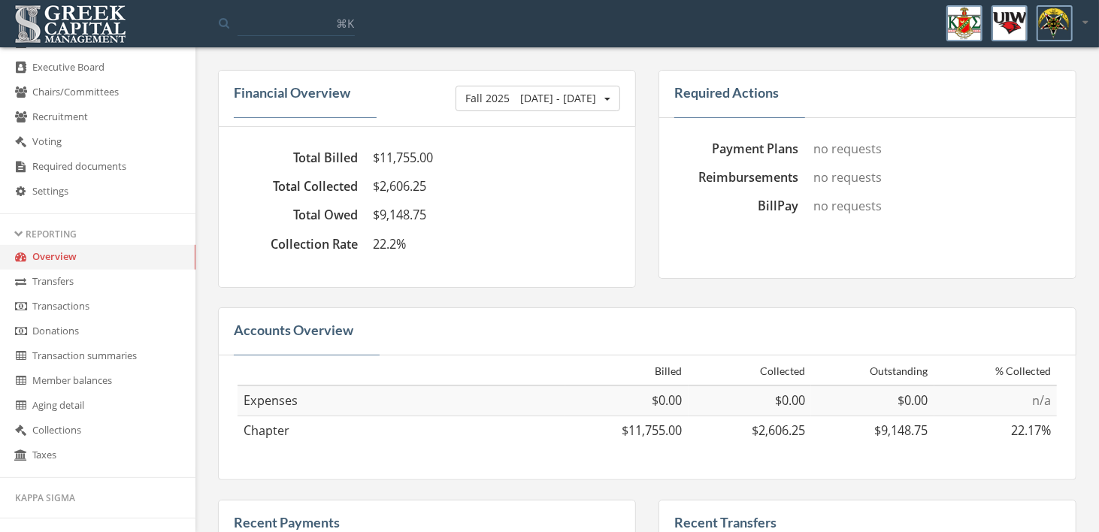
click at [42, 283] on link "Transfers" at bounding box center [97, 282] width 195 height 25
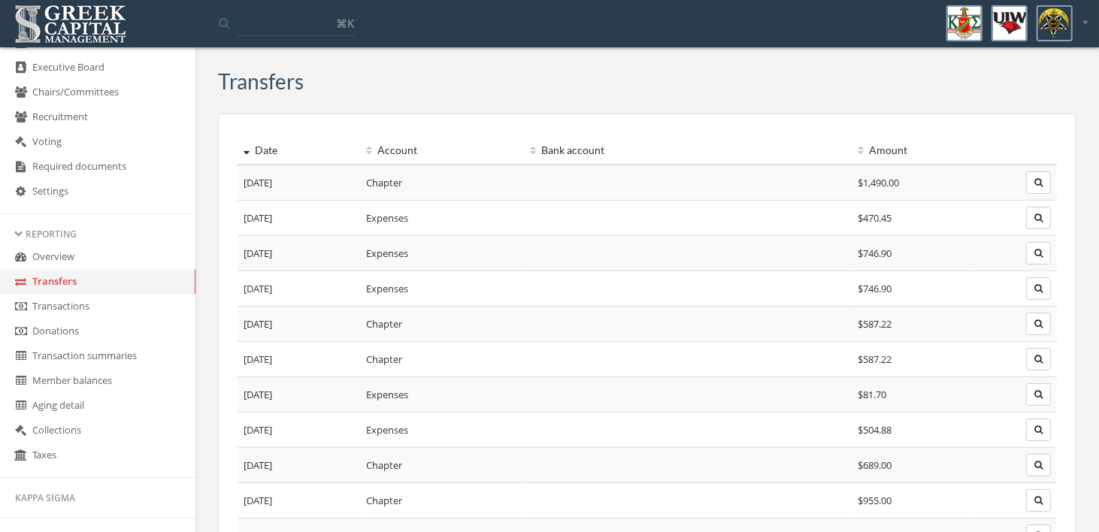
click at [50, 262] on link "Overview" at bounding box center [97, 257] width 195 height 25
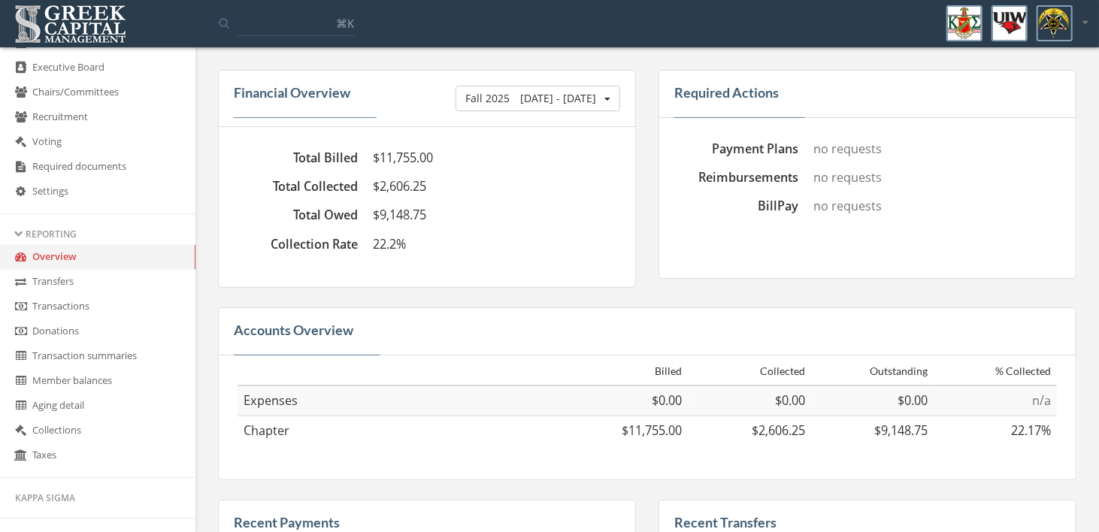
drag, startPoint x: 277, startPoint y: 92, endPoint x: 281, endPoint y: 127, distance: 35.5
click at [277, 98] on h4 "Financial Overview" at bounding box center [292, 94] width 117 height 16
click at [297, 112] on div "Financial Overview Fall 2025 Jun 1 - Today Fall 2025 Spring 2025 Fall 2024 Cust…" at bounding box center [427, 98] width 418 height 57
click at [316, 336] on h4 "Accounts Overview" at bounding box center [294, 331] width 120 height 16
click at [314, 335] on h4 "Accounts Overview" at bounding box center [294, 331] width 120 height 16
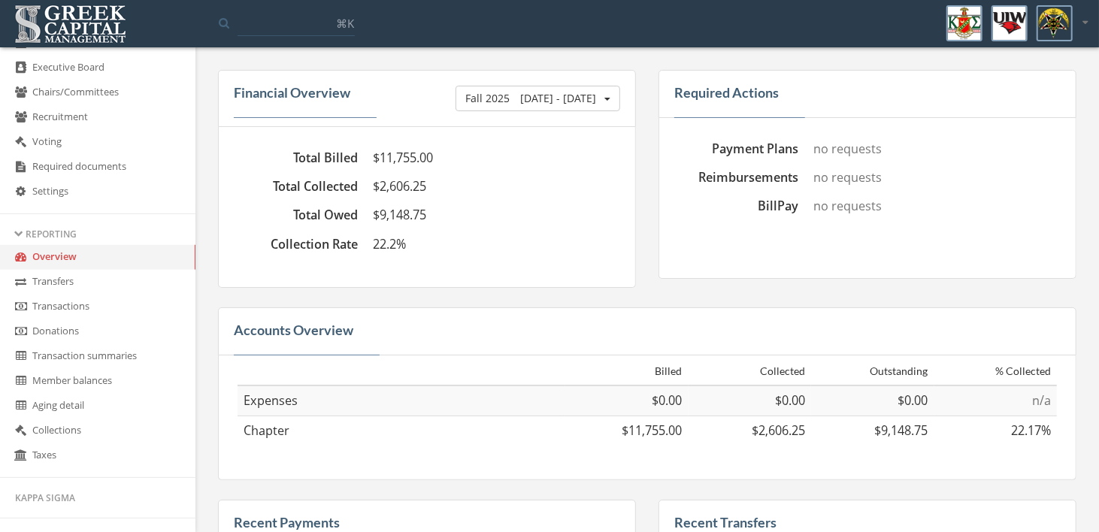
click at [311, 339] on h4 "Accounts Overview" at bounding box center [294, 331] width 120 height 16
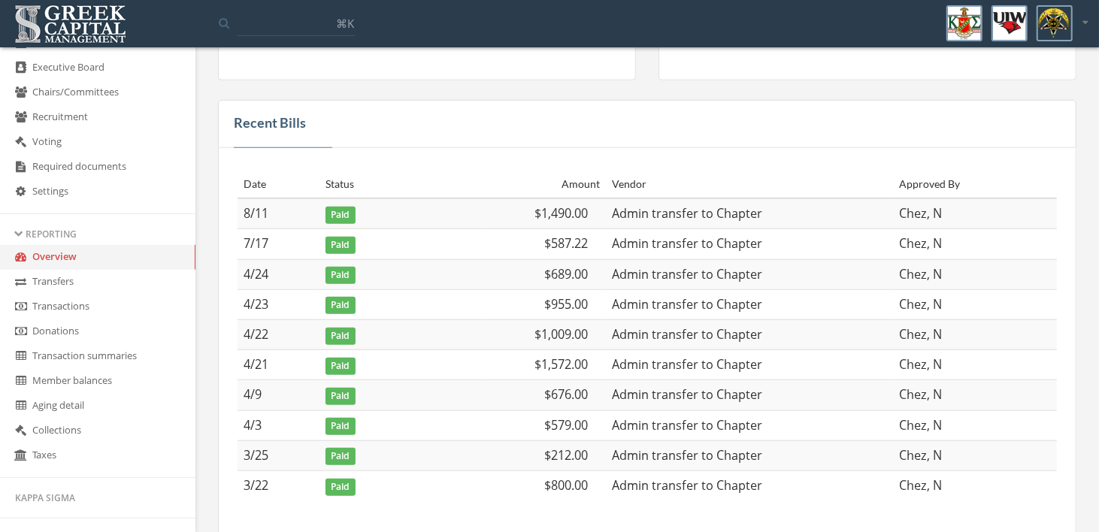
scroll to position [700, 0]
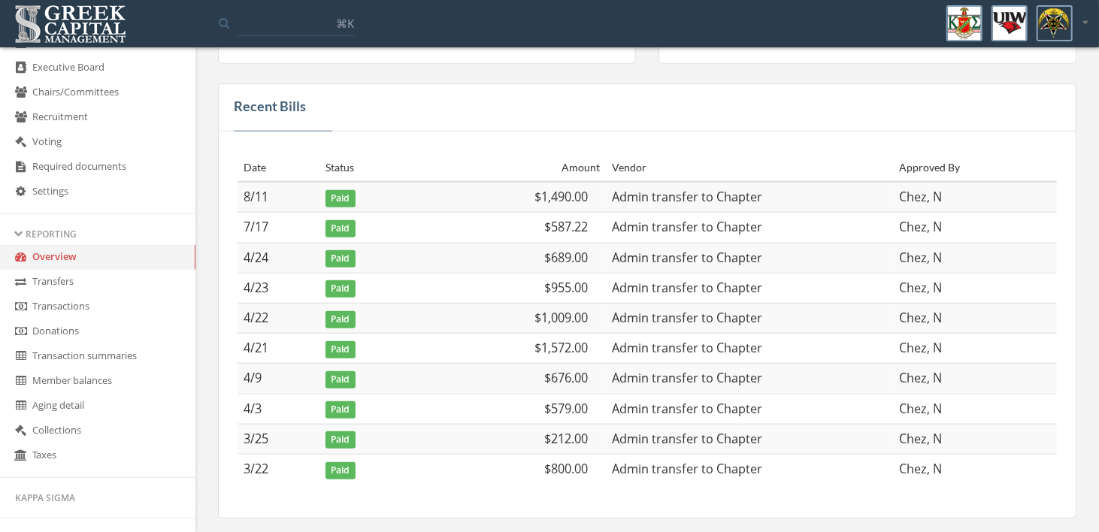
click at [38, 288] on link "Transfers" at bounding box center [97, 282] width 195 height 25
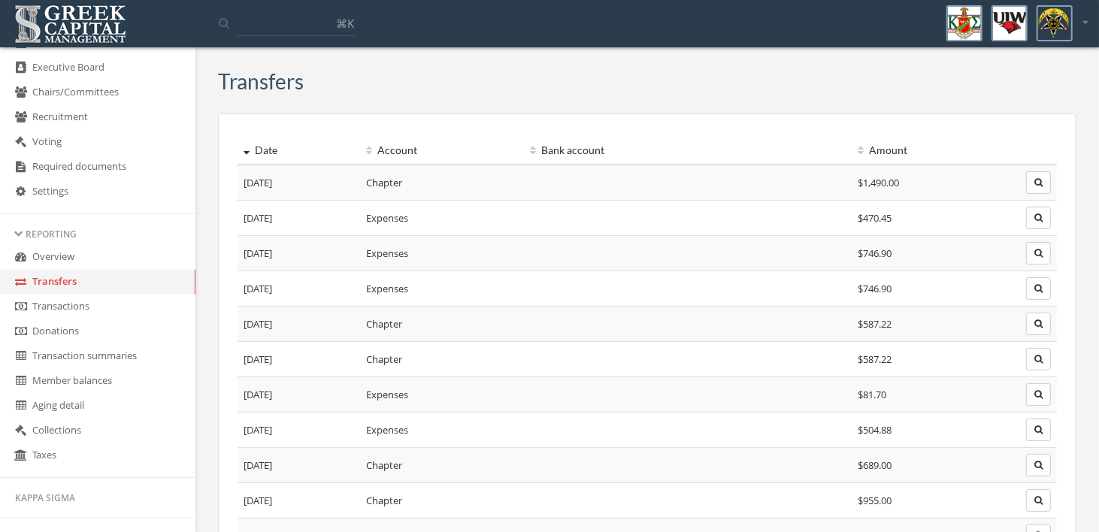
click at [67, 310] on link "Transactions" at bounding box center [97, 307] width 195 height 25
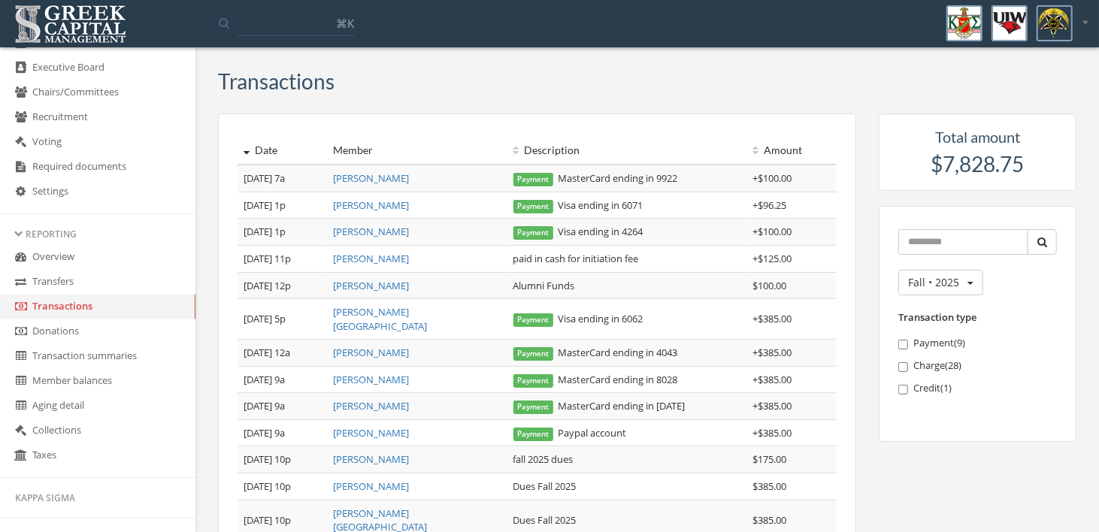
click at [59, 338] on link "Donations" at bounding box center [97, 331] width 195 height 25
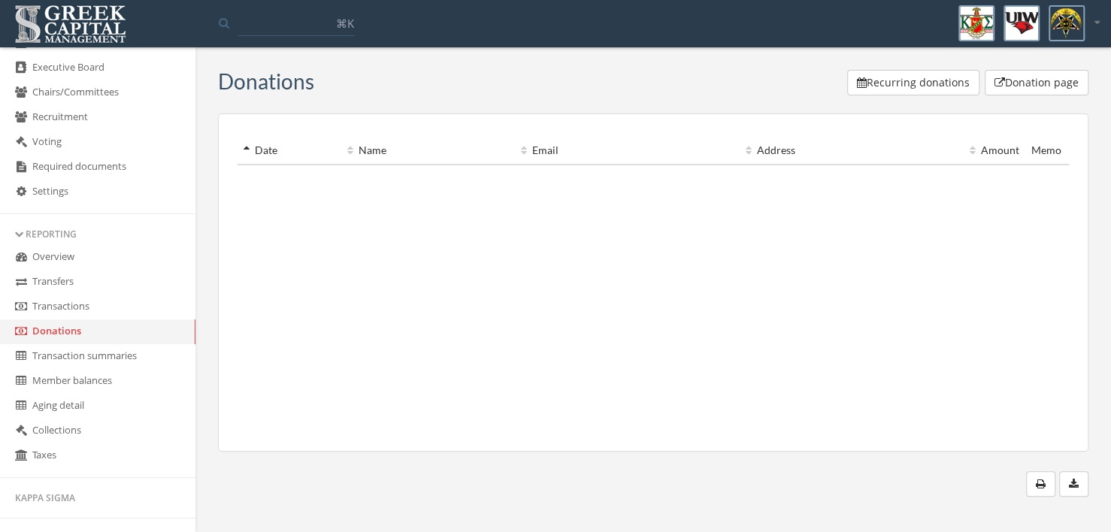
click at [82, 360] on link "Transaction summaries" at bounding box center [97, 356] width 195 height 25
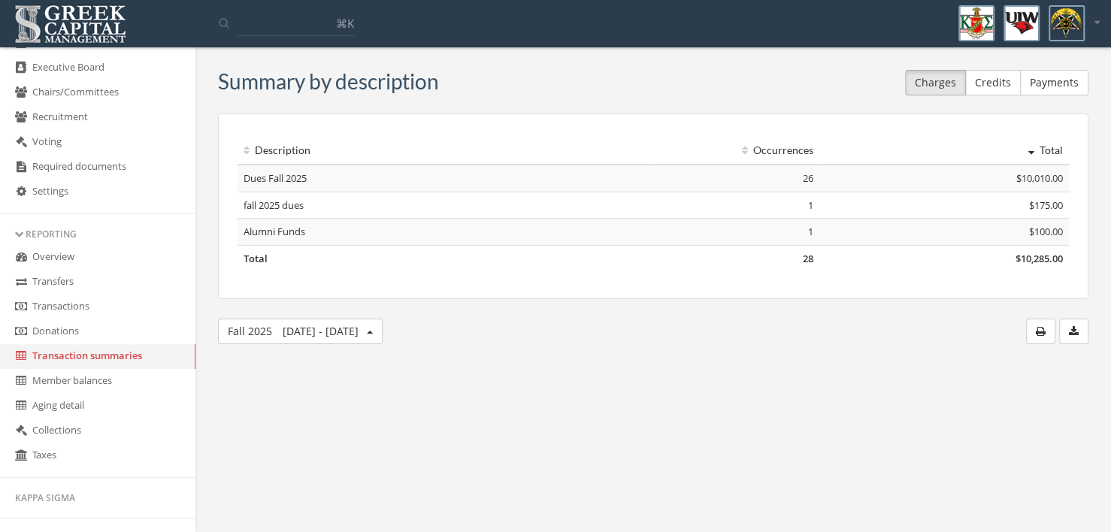
click at [72, 390] on link "Member balances" at bounding box center [97, 381] width 195 height 25
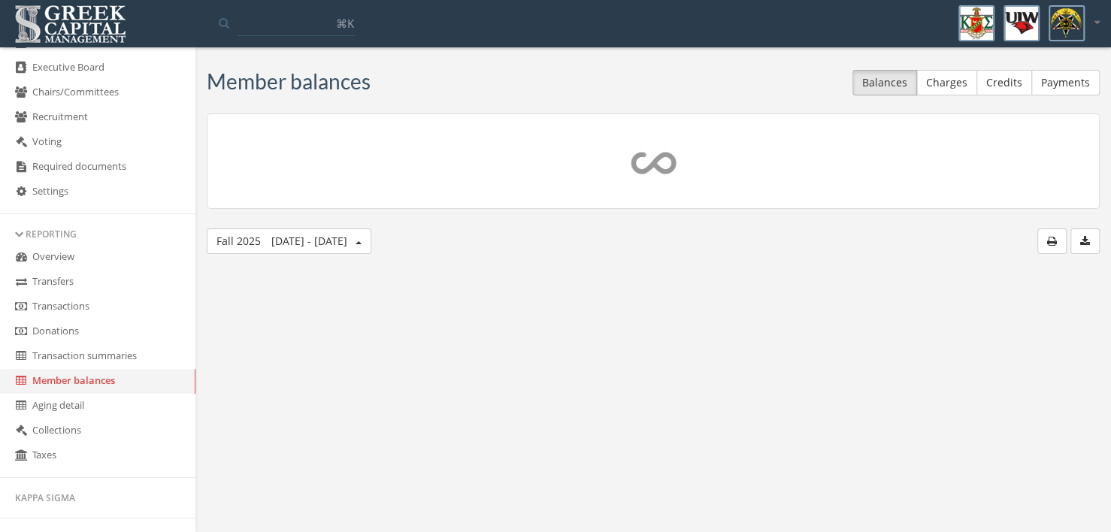
click at [69, 410] on link "Aging detail" at bounding box center [97, 406] width 195 height 25
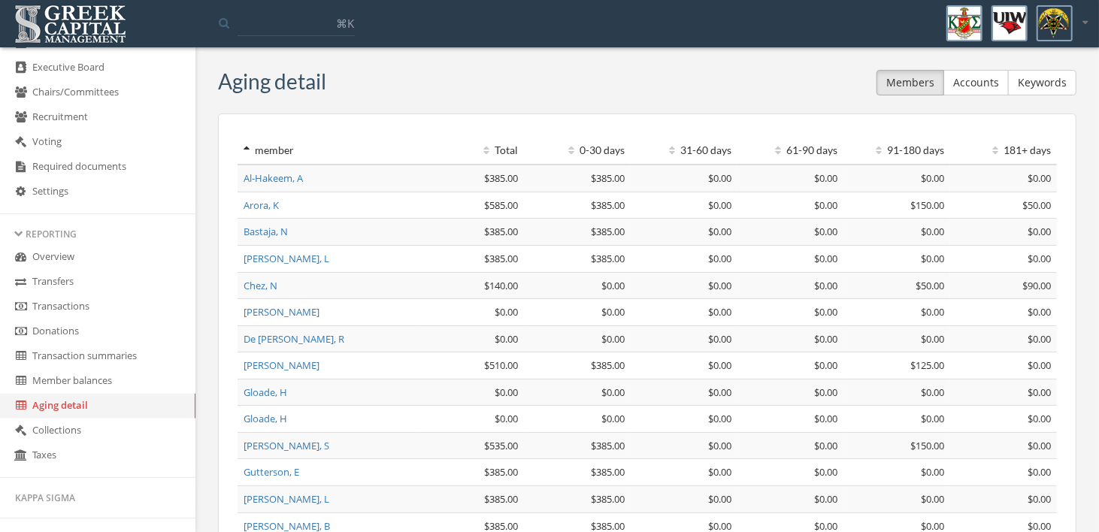
click at [58, 435] on link "Collections" at bounding box center [97, 431] width 195 height 25
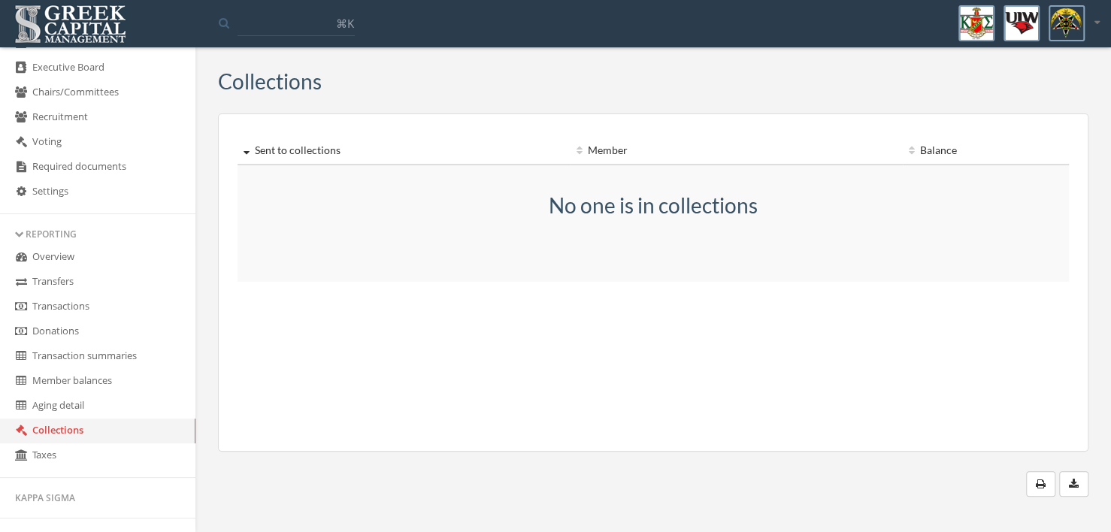
click at [41, 463] on link "Taxes" at bounding box center [97, 455] width 195 height 25
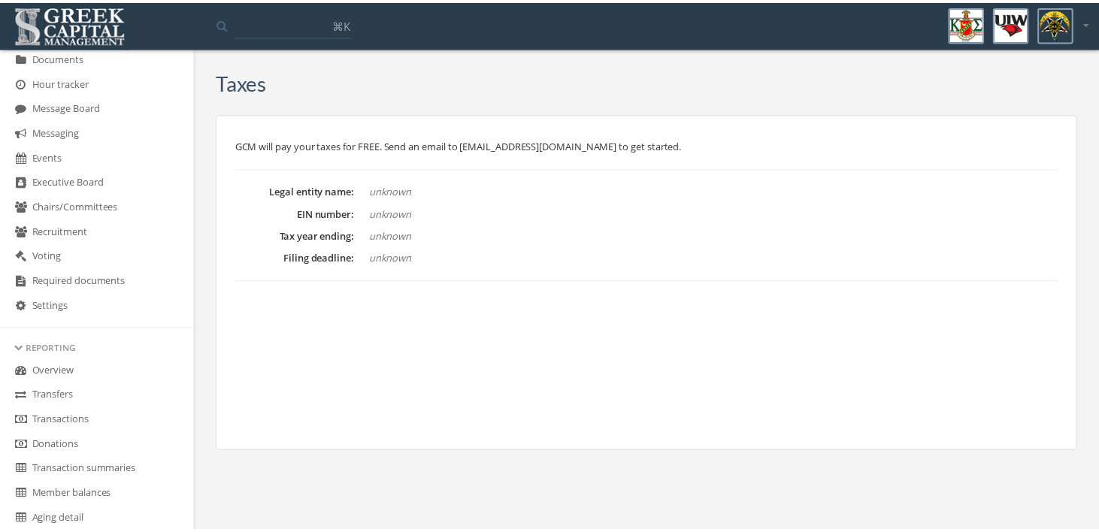
scroll to position [508, 0]
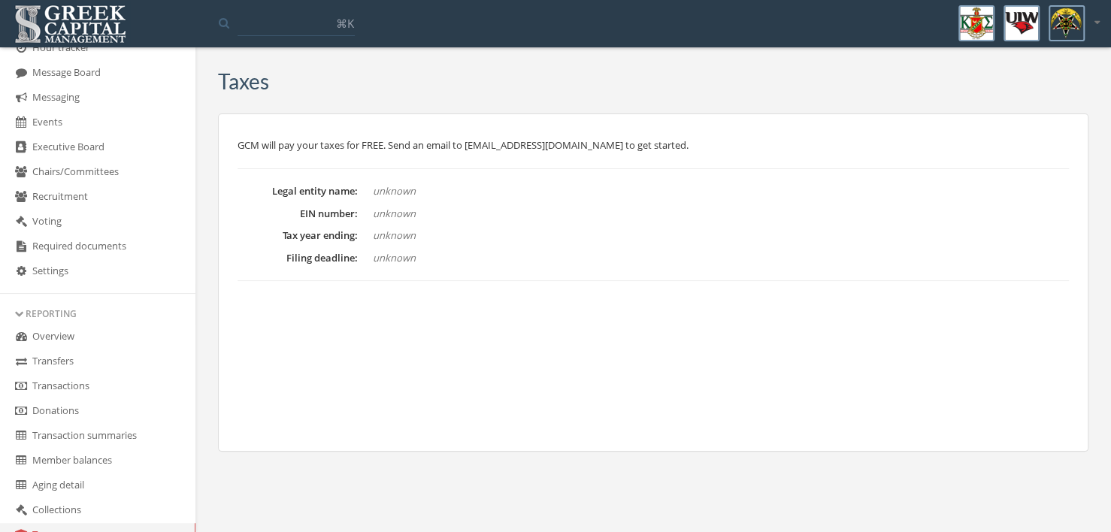
click at [54, 344] on link "Overview" at bounding box center [97, 337] width 195 height 25
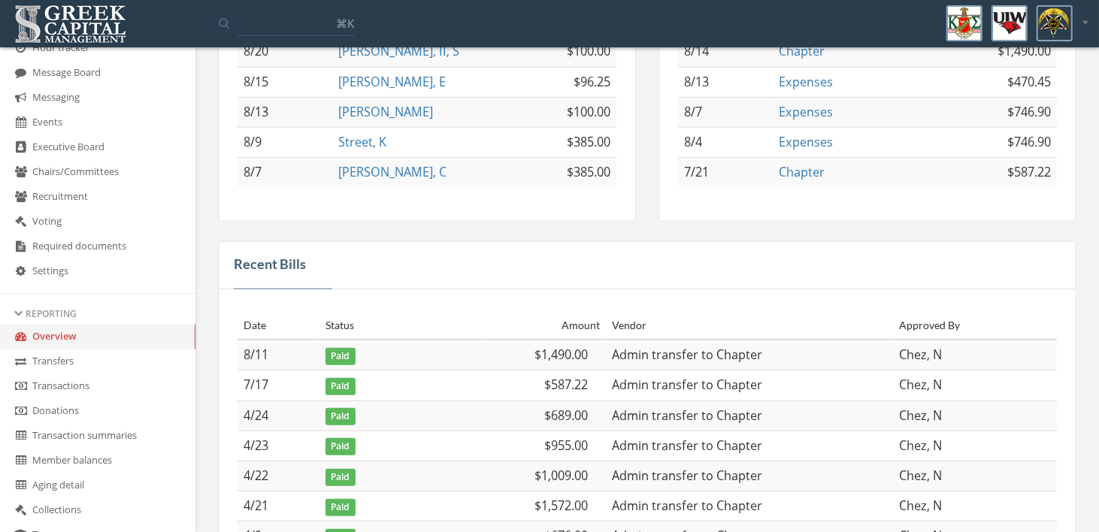
scroll to position [526, 0]
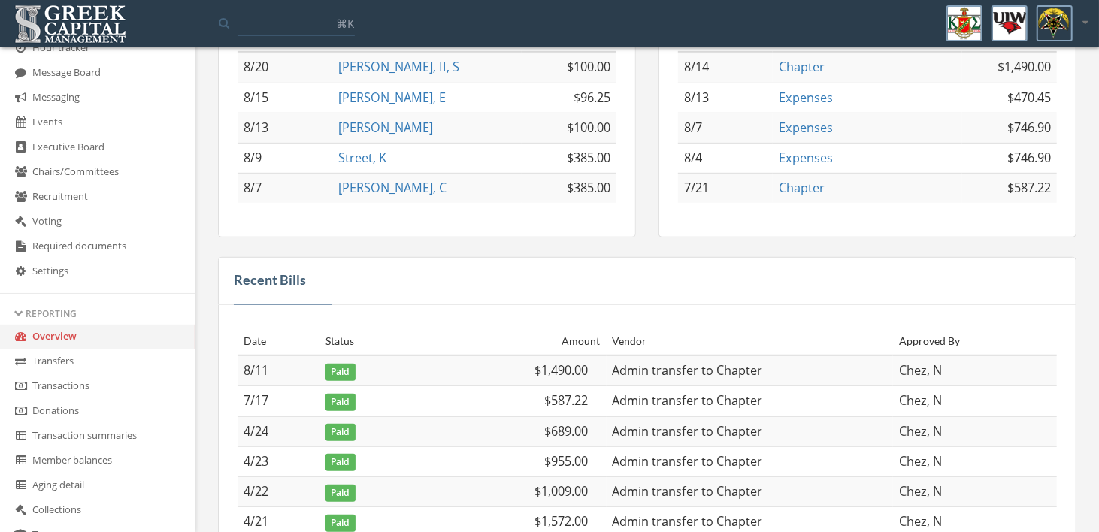
click at [267, 274] on link "Recent Bills" at bounding box center [270, 279] width 72 height 17
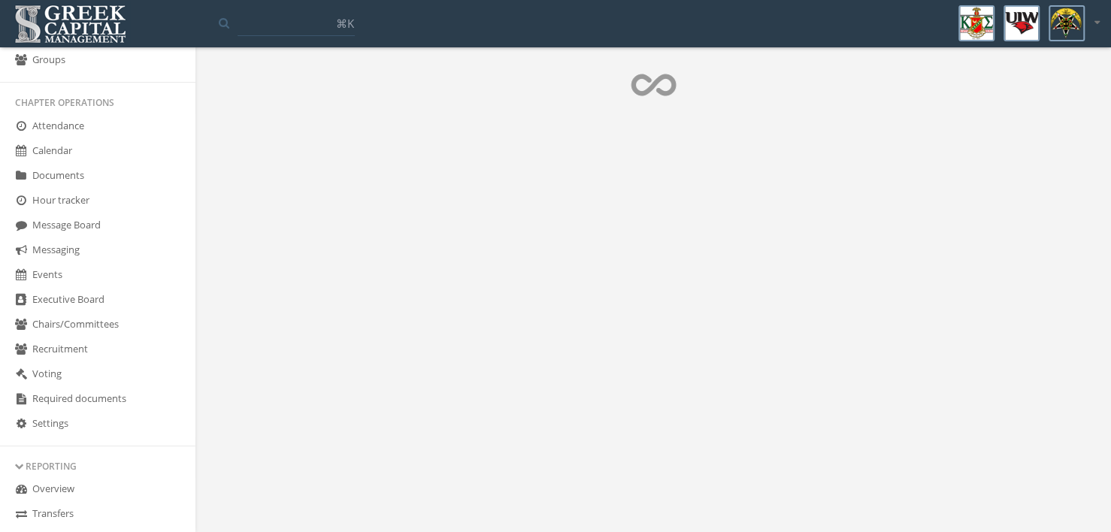
scroll to position [358, 0]
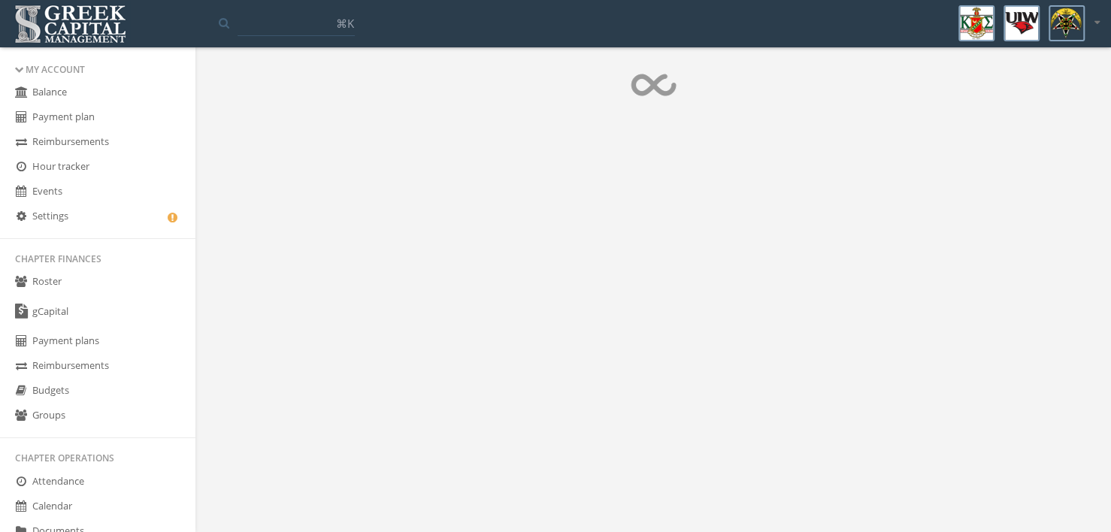
click at [70, 280] on link "Roster" at bounding box center [97, 282] width 195 height 25
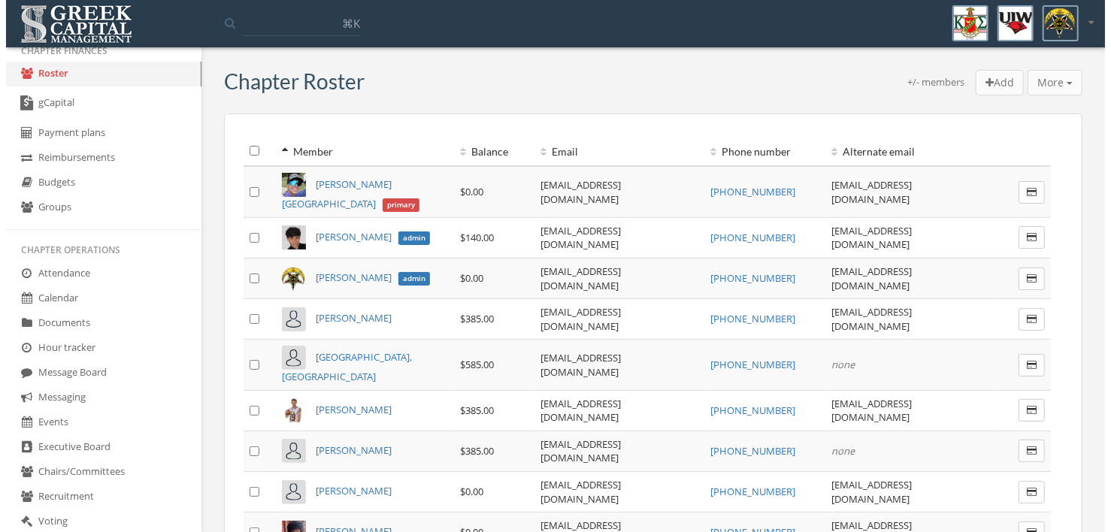
scroll to position [301, 0]
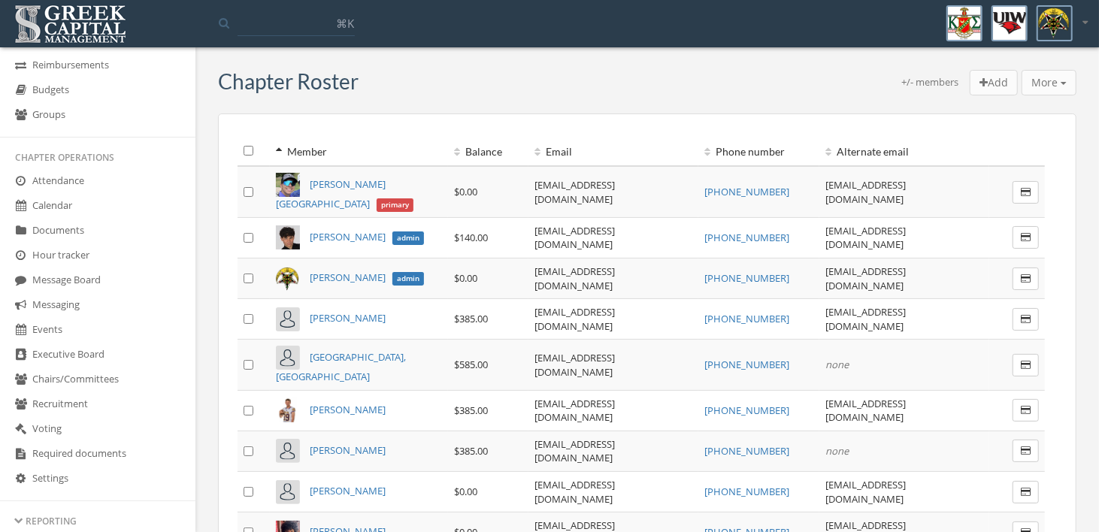
click at [50, 331] on link "Events" at bounding box center [97, 330] width 195 height 25
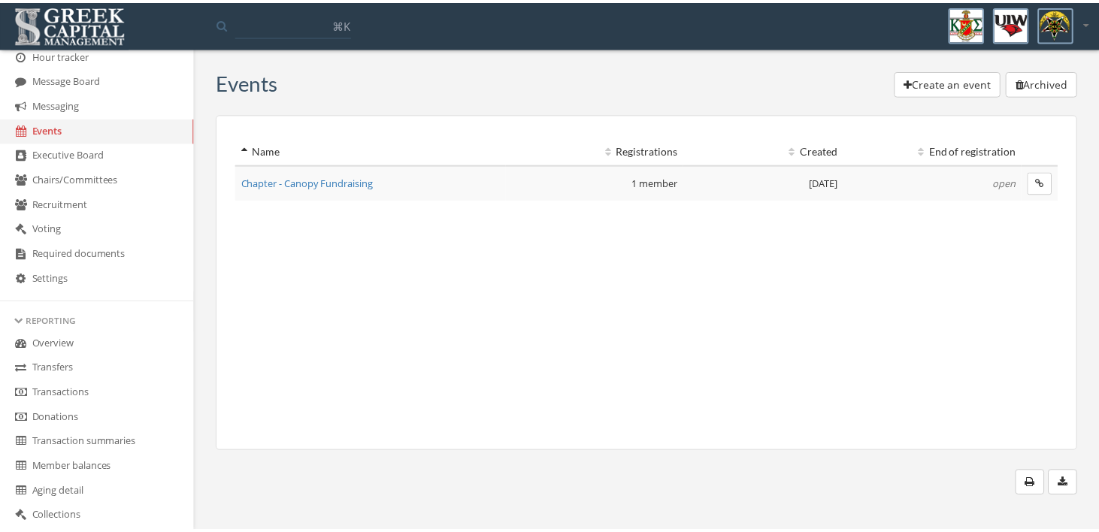
scroll to position [537, 0]
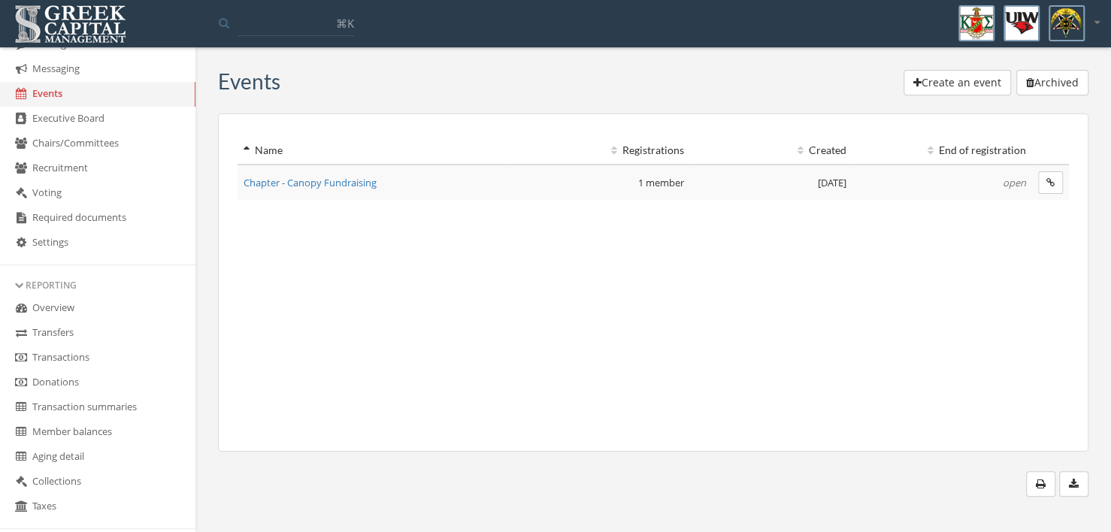
click at [48, 316] on link "Overview" at bounding box center [97, 308] width 195 height 25
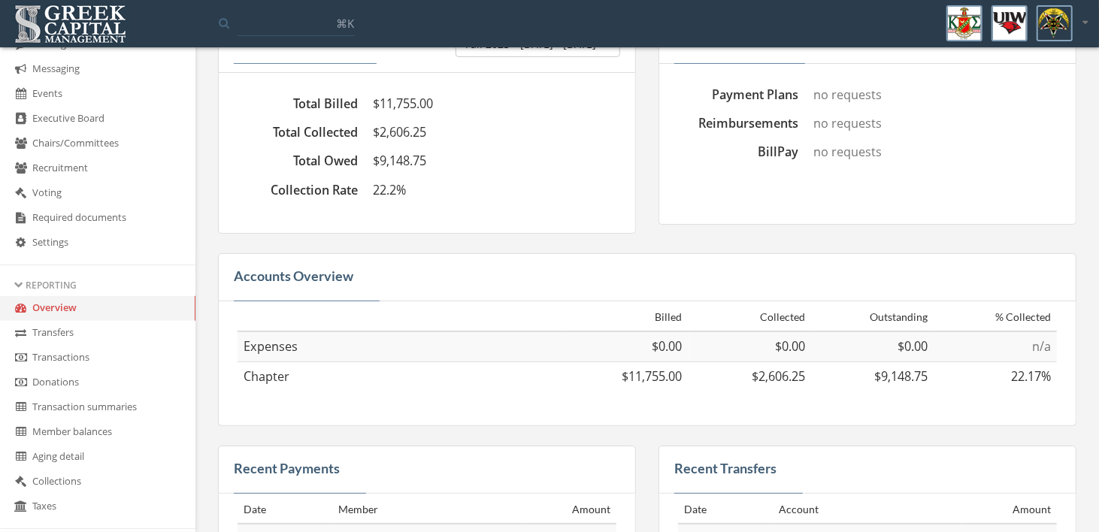
scroll to position [75, 0]
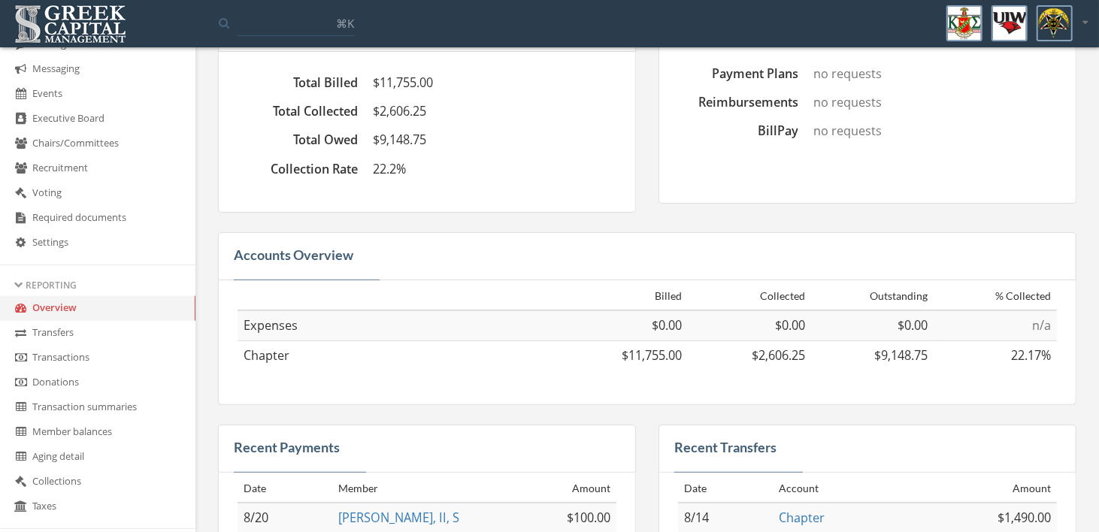
click at [283, 443] on link "Recent Payments" at bounding box center [287, 447] width 106 height 17
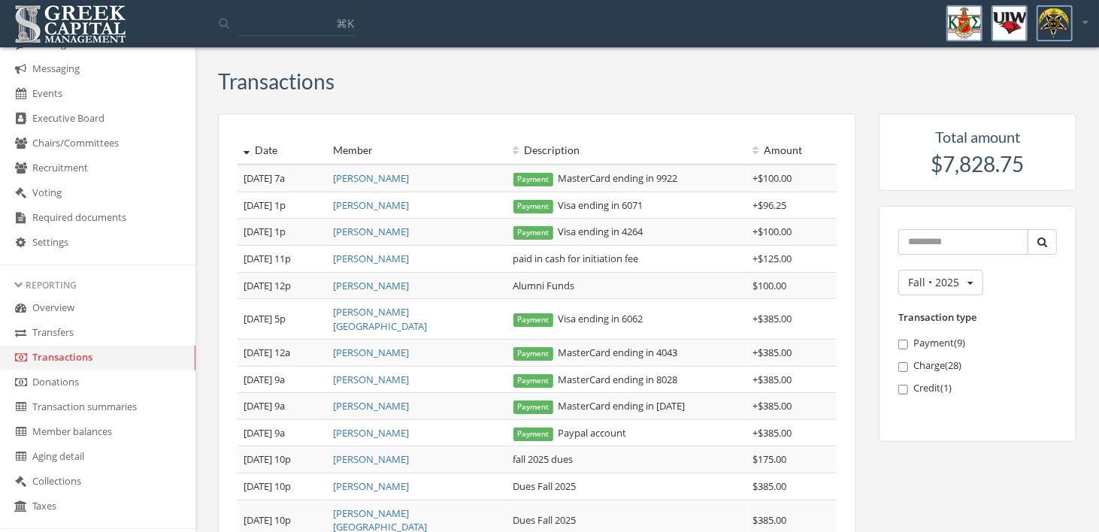
click at [964, 284] on button "Fall • 2025" at bounding box center [940, 283] width 85 height 26
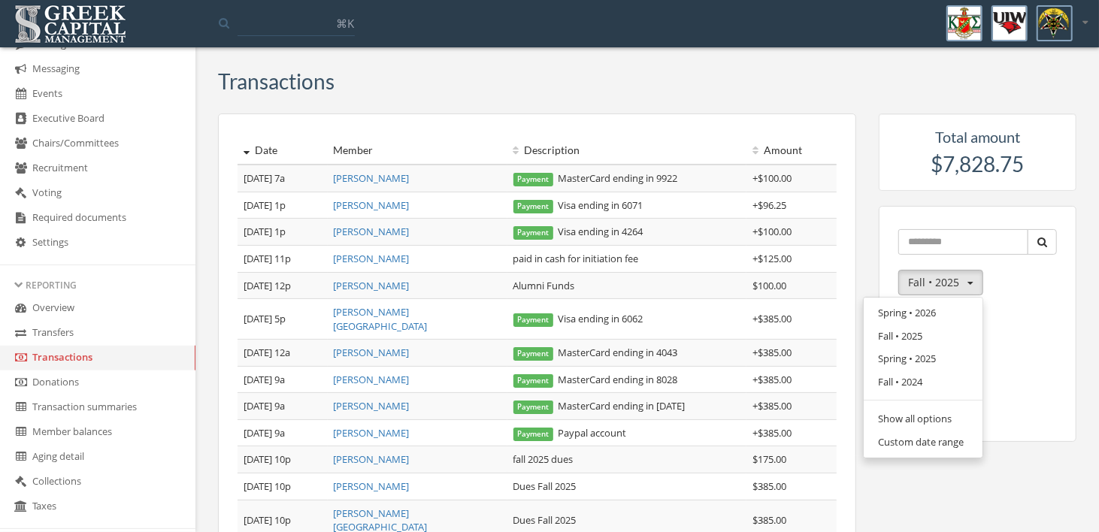
click at [922, 416] on link "Show all options" at bounding box center [923, 418] width 108 height 23
click at [887, 446] on link "All time" at bounding box center [923, 443] width 108 height 23
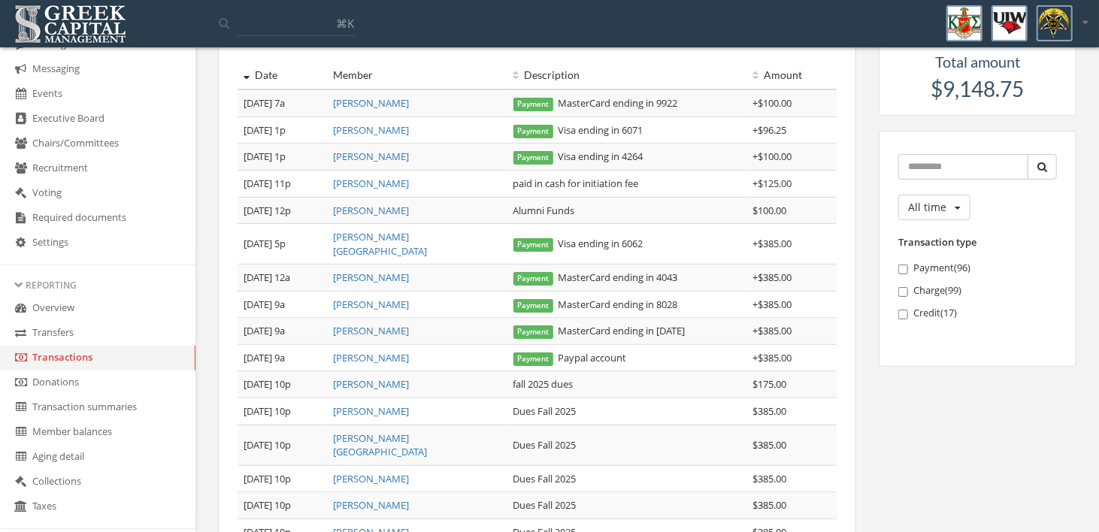
scroll to position [462, 0]
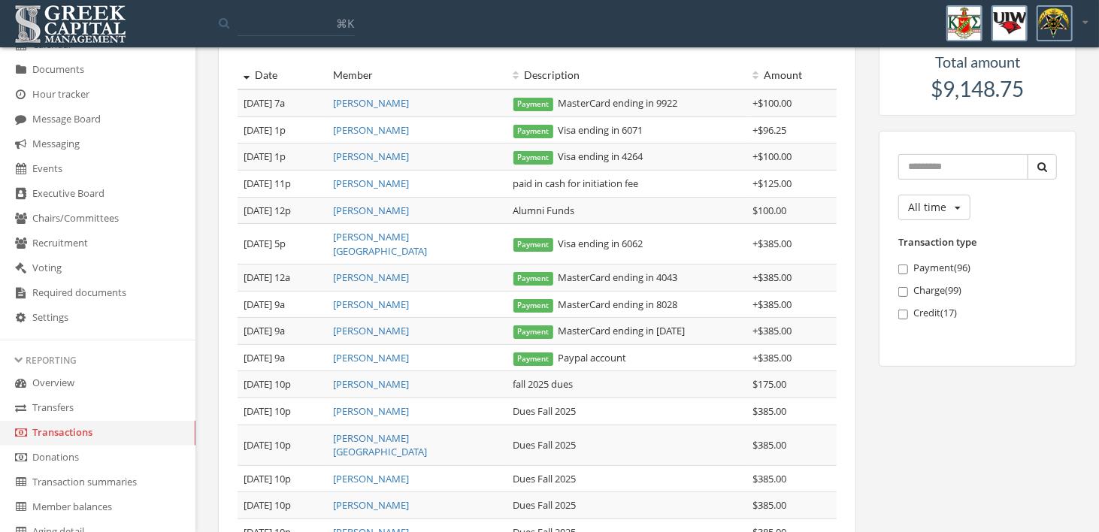
click at [54, 176] on link "Events" at bounding box center [97, 169] width 195 height 25
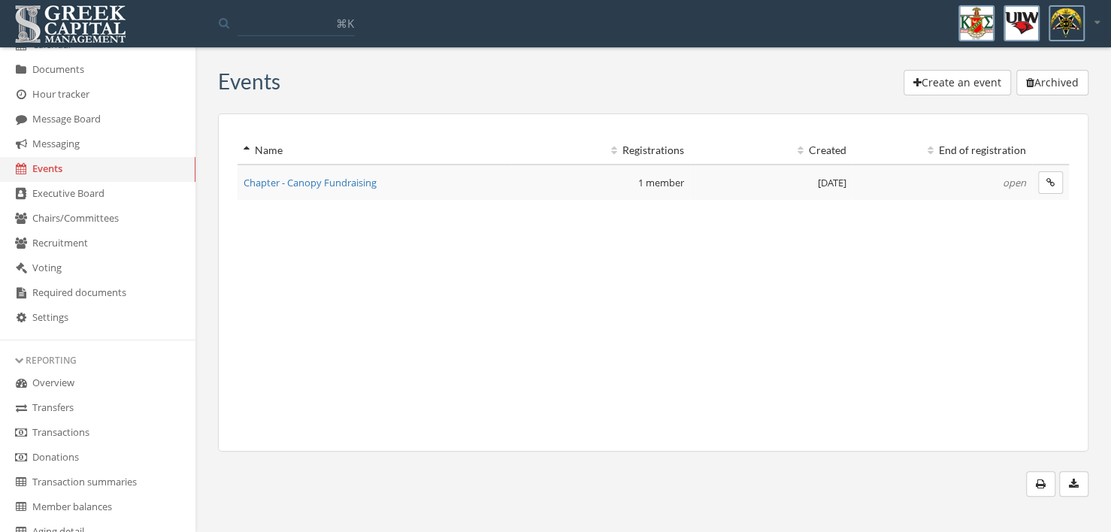
click at [340, 186] on span "Chapter - Canopy Fundraising" at bounding box center [310, 183] width 133 height 14
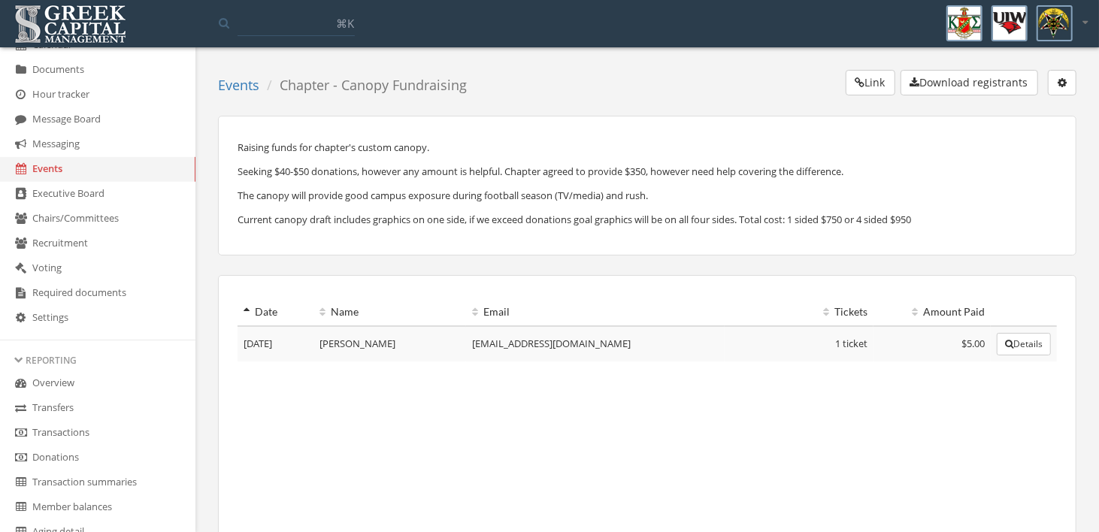
click at [1061, 82] on icon "button" at bounding box center [1062, 82] width 9 height 11
click at [730, 90] on div "Link Download registrants Edit event End registration Delete event" at bounding box center [777, 86] width 598 height 32
click at [244, 86] on link "Events" at bounding box center [238, 85] width 41 height 18
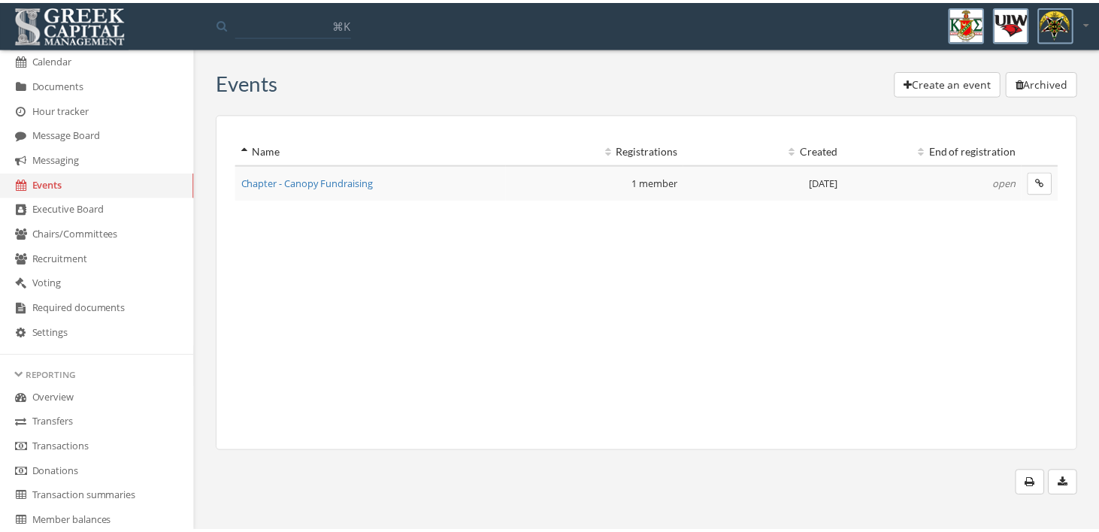
scroll to position [468, 0]
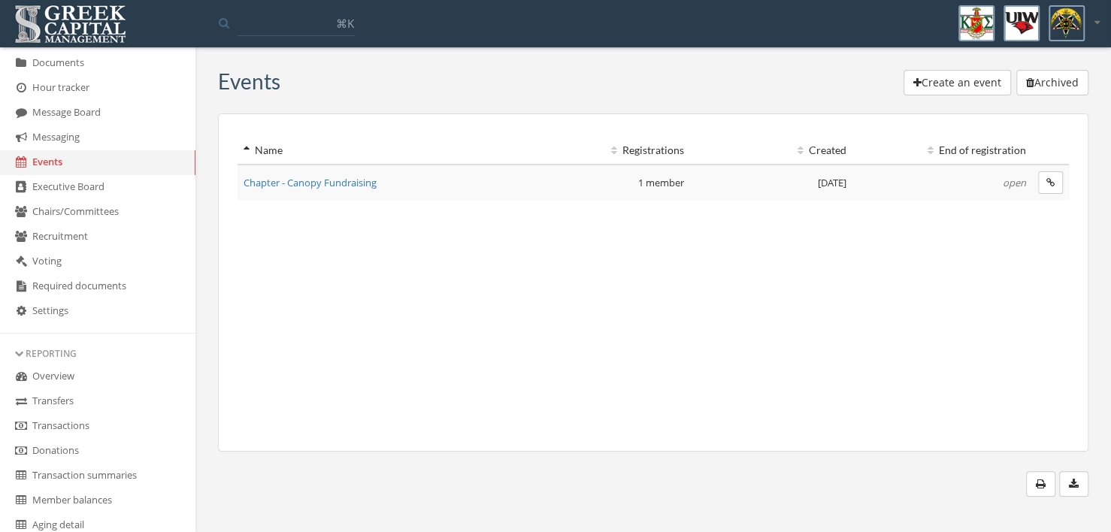
click at [59, 380] on link "Overview" at bounding box center [97, 377] width 195 height 25
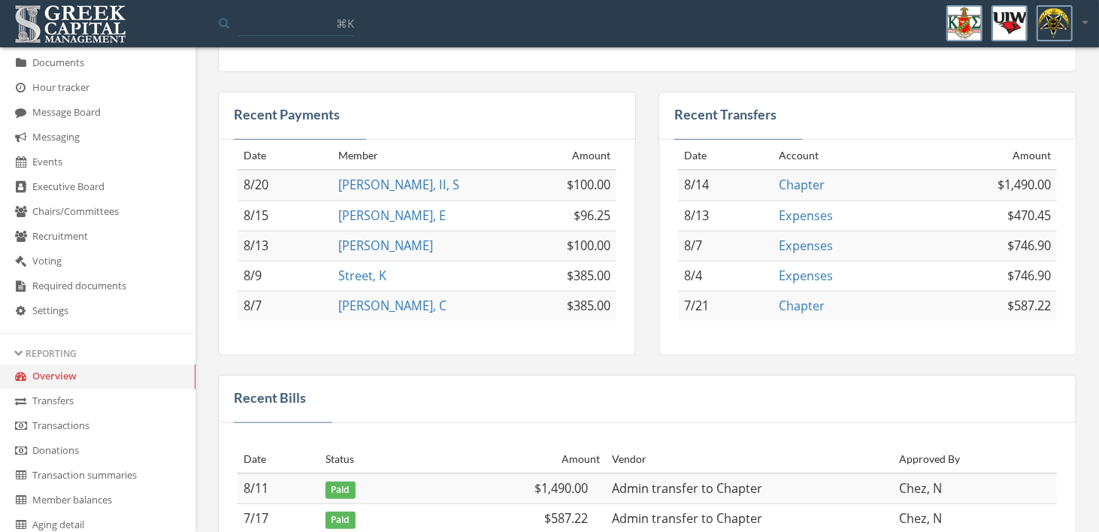
scroll to position [399, 0]
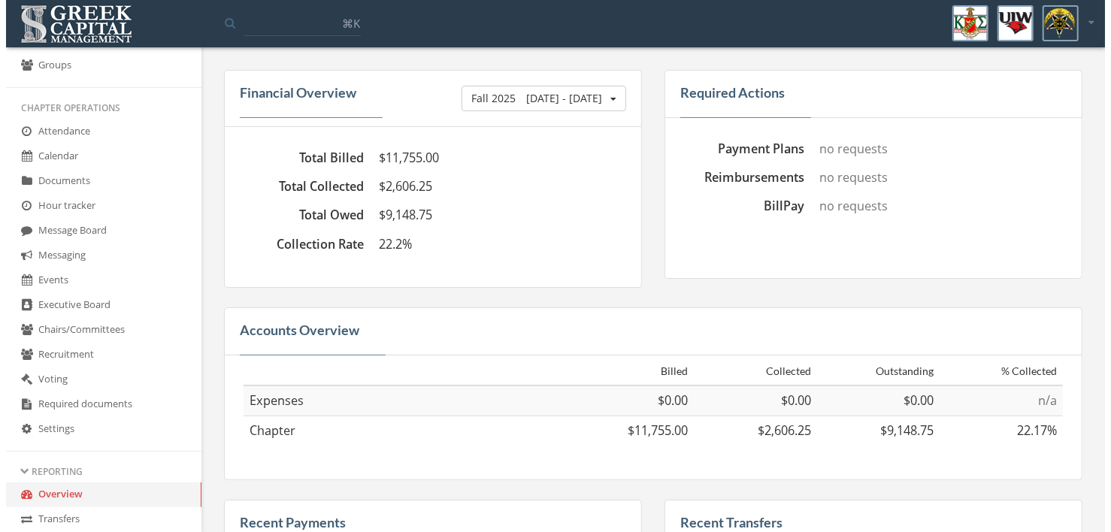
scroll to position [451, 0]
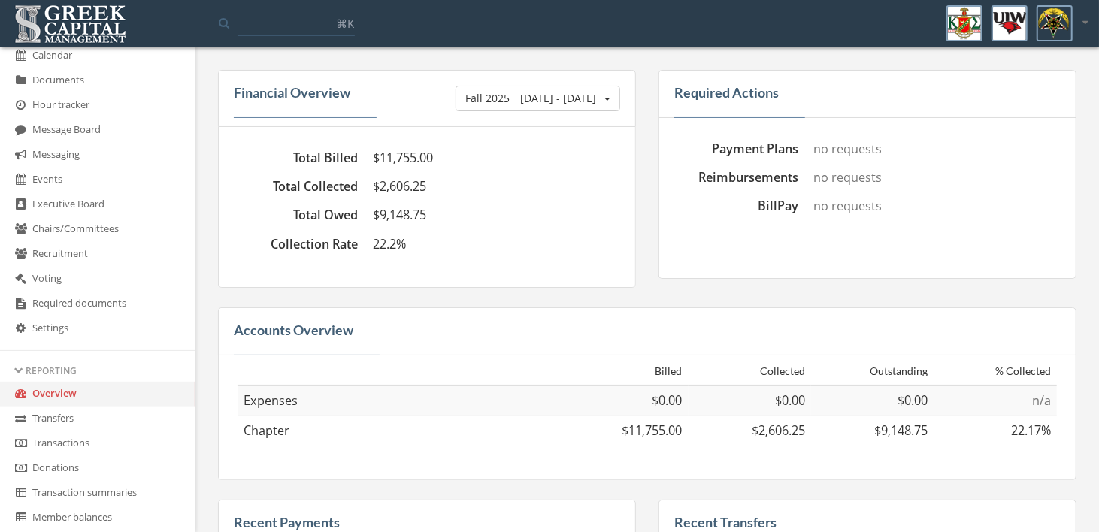
click at [47, 182] on link "Events" at bounding box center [97, 180] width 195 height 25
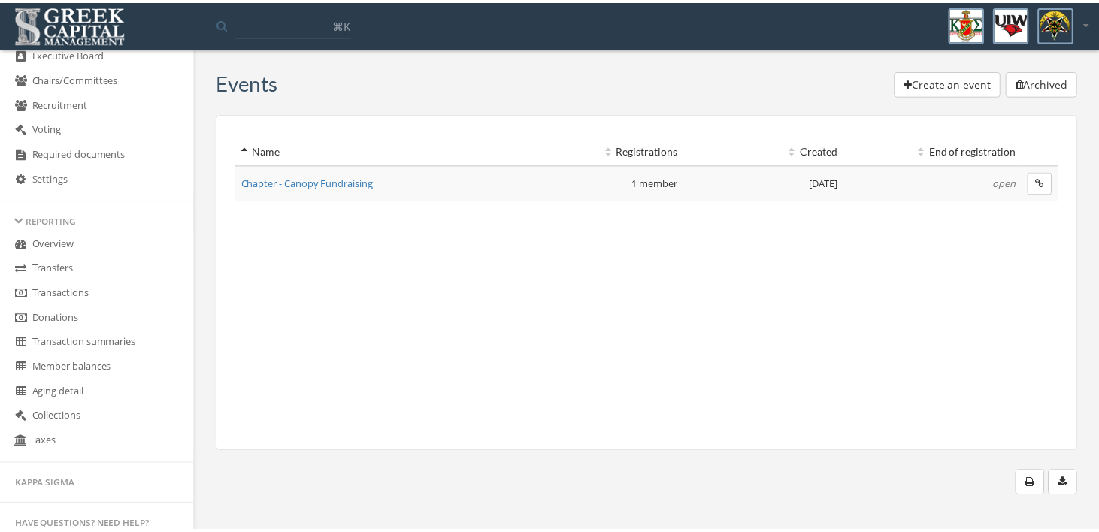
scroll to position [677, 0]
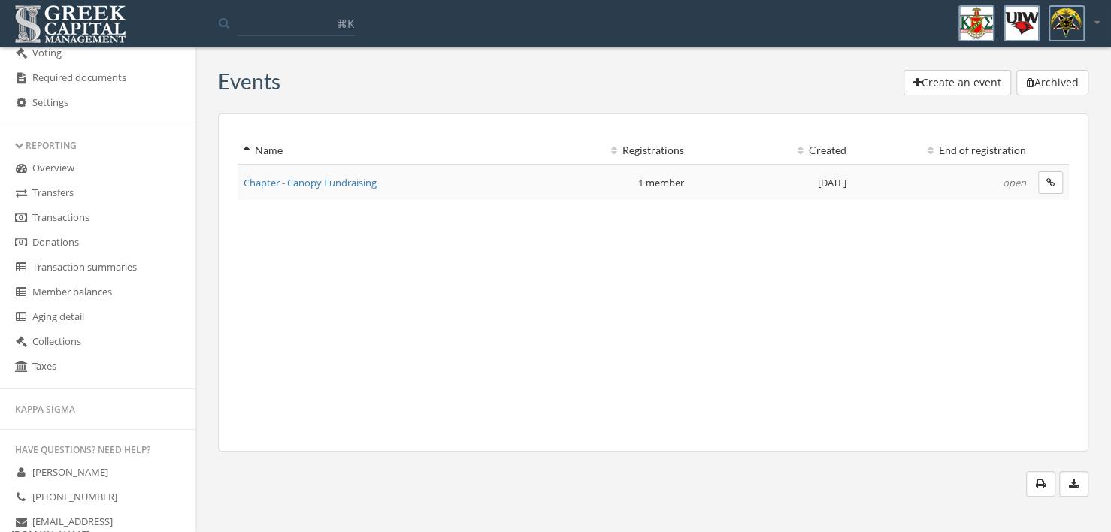
click at [60, 177] on link "Overview" at bounding box center [97, 168] width 195 height 25
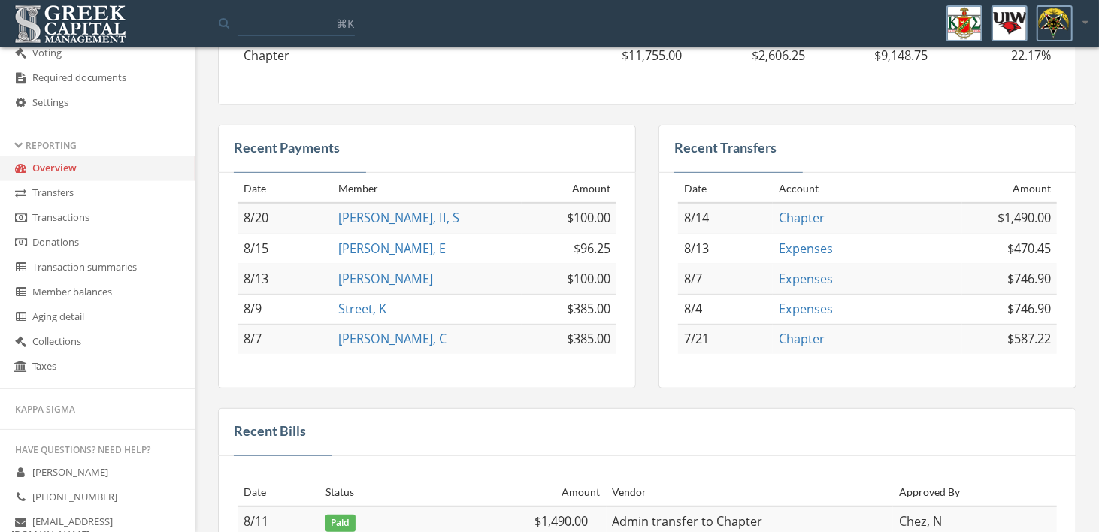
scroll to position [376, 0]
click at [734, 147] on link "Recent Transfers" at bounding box center [725, 146] width 102 height 17
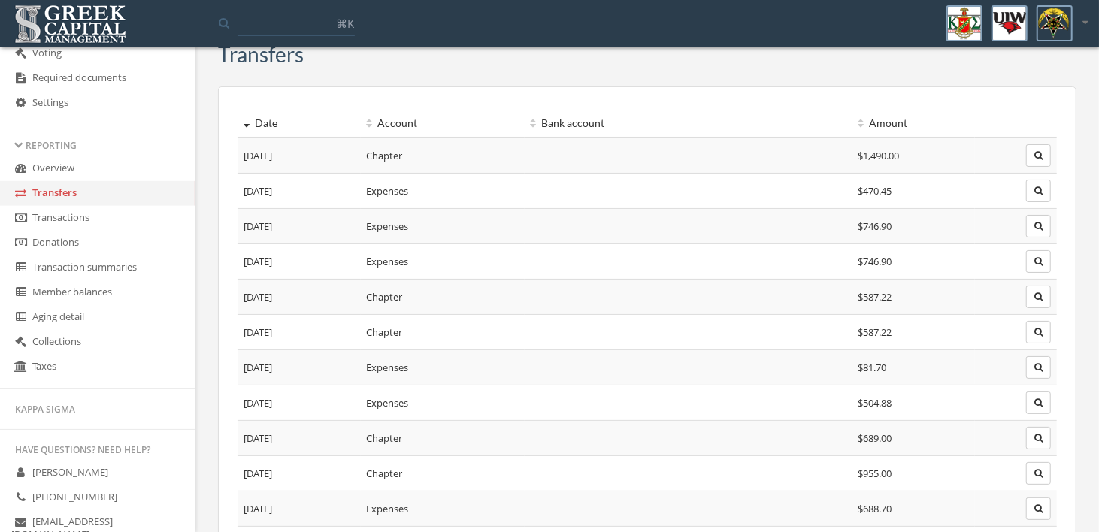
scroll to position [75, 0]
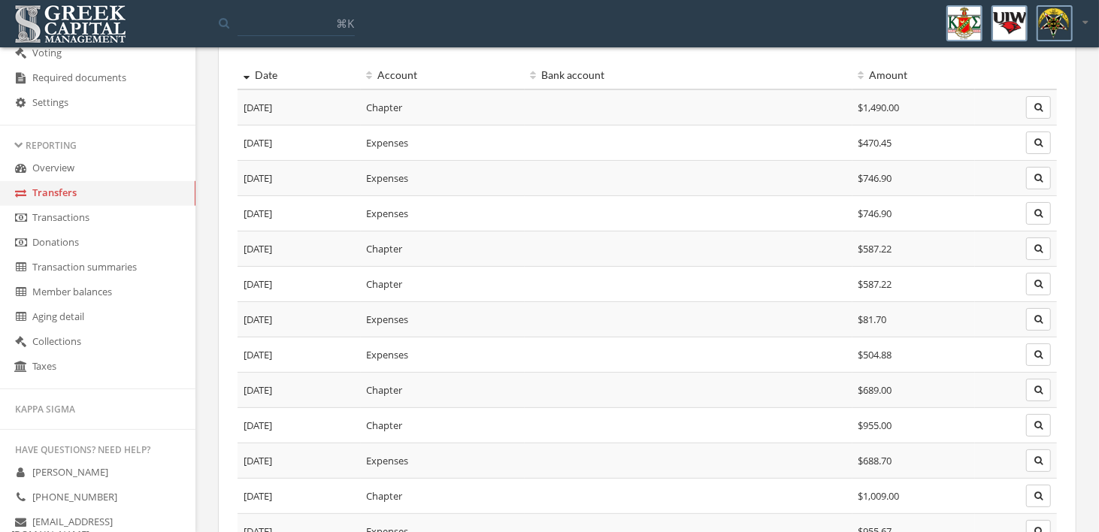
click at [57, 229] on link "Transactions" at bounding box center [97, 218] width 195 height 25
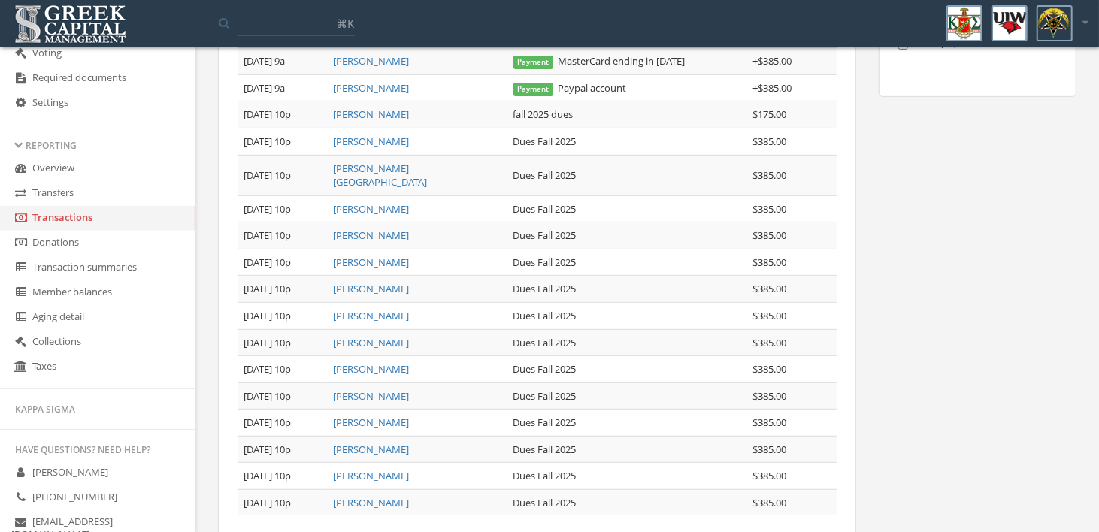
scroll to position [386, 0]
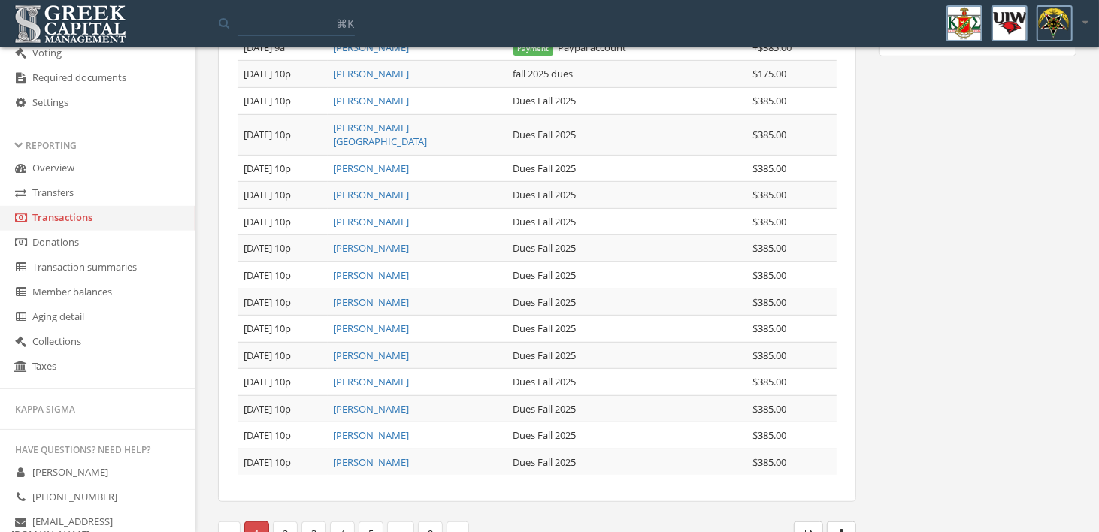
click at [286, 522] on link "2" at bounding box center [285, 534] width 25 height 25
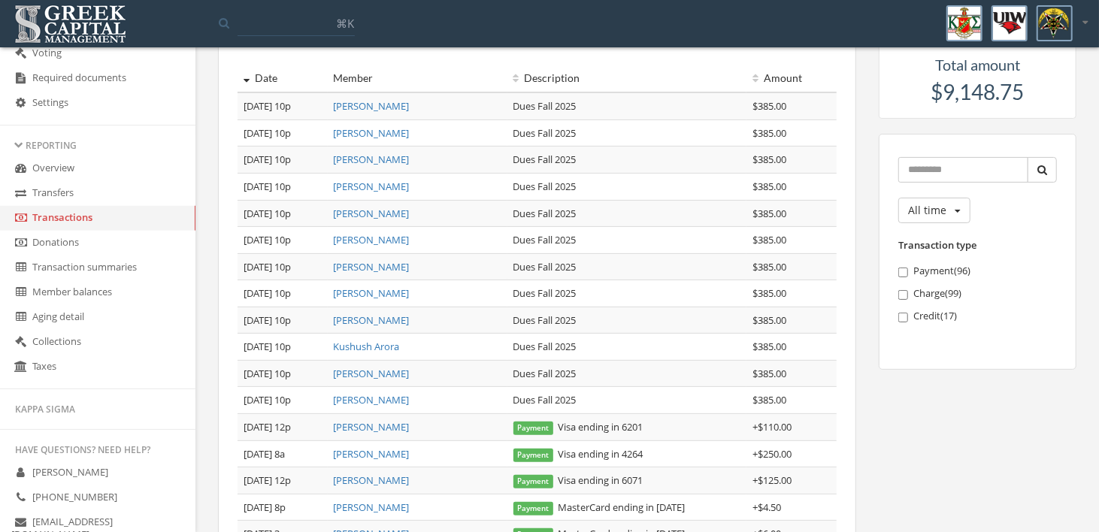
scroll to position [10, 0]
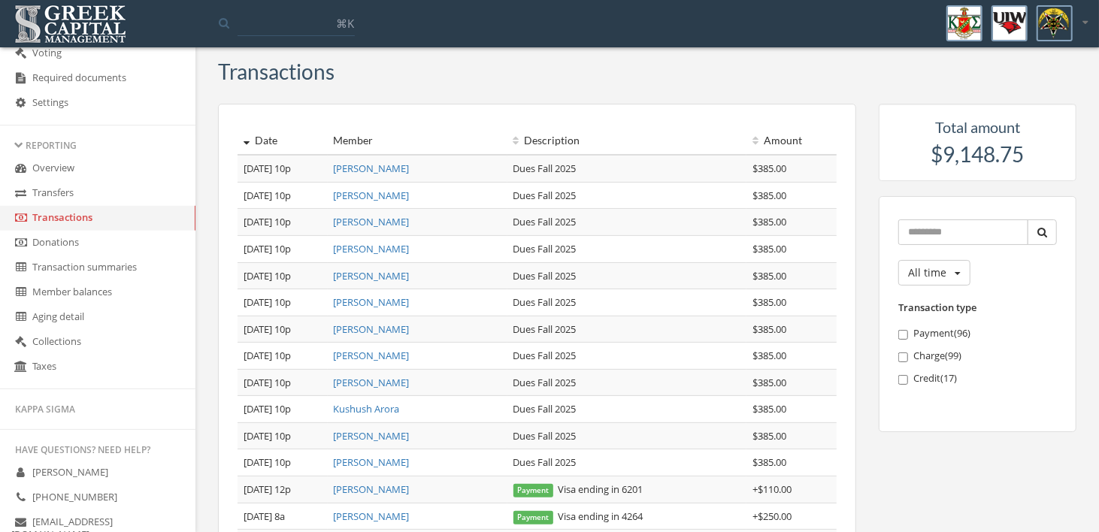
click at [110, 272] on link "Transaction summaries" at bounding box center [97, 268] width 195 height 25
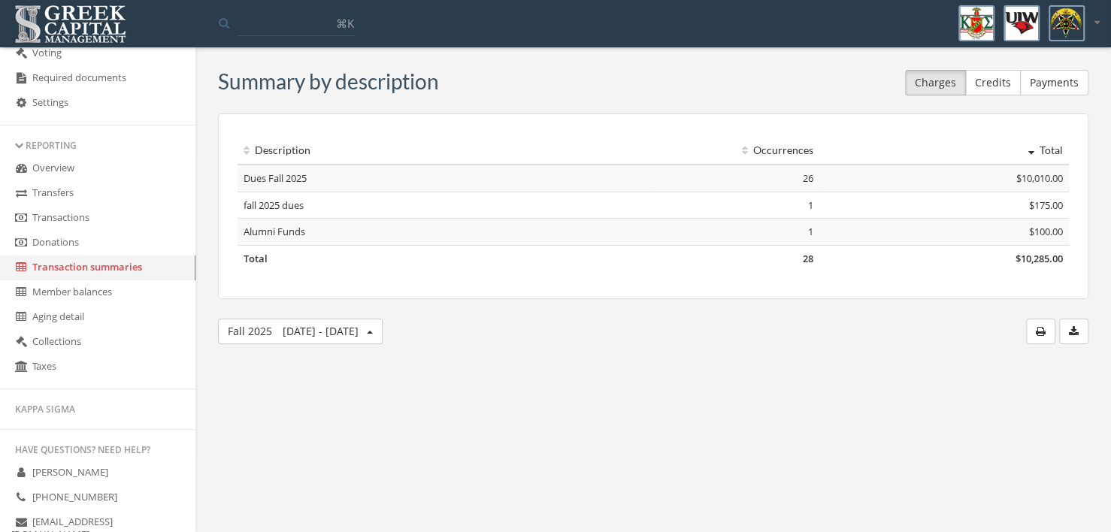
click at [75, 297] on link "Member balances" at bounding box center [97, 292] width 195 height 25
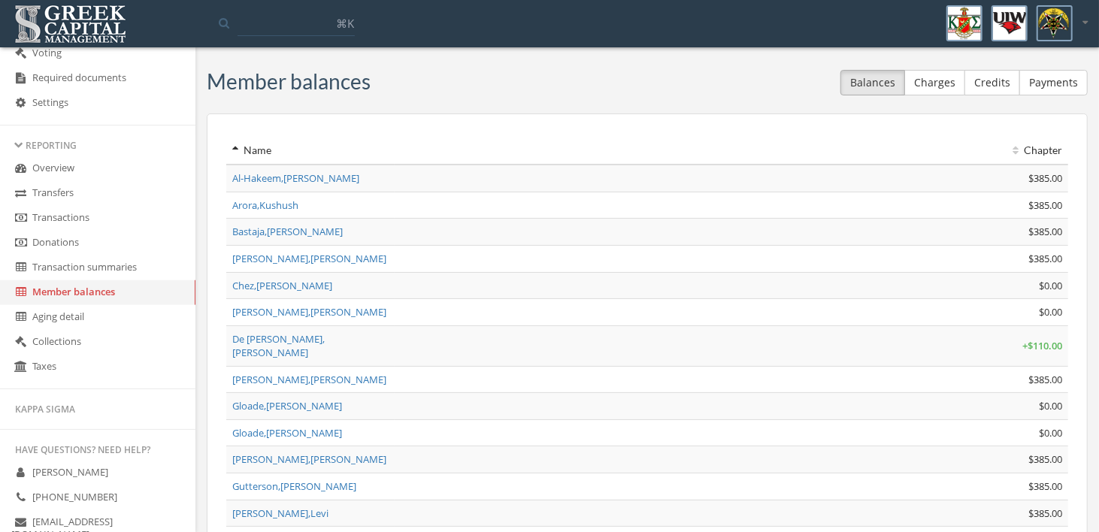
click at [65, 322] on link "Aging detail" at bounding box center [97, 317] width 195 height 25
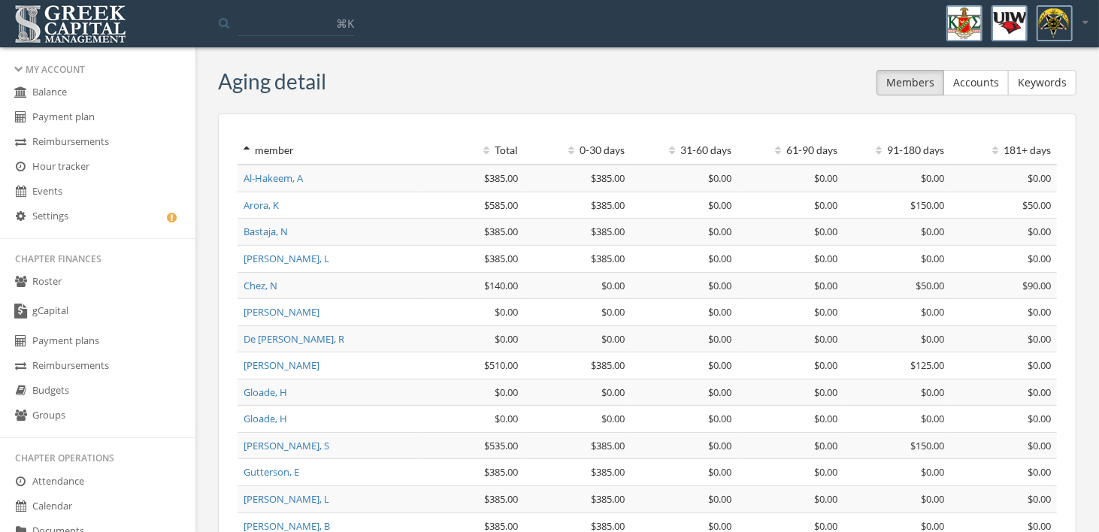
click at [59, 92] on link "Balance" at bounding box center [97, 92] width 195 height 25
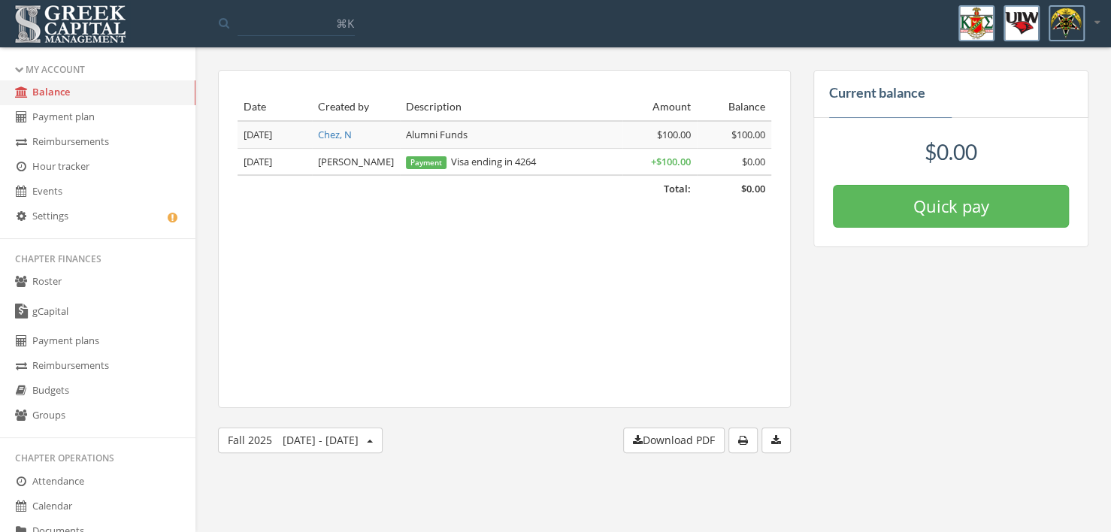
click at [47, 192] on link "Events" at bounding box center [97, 192] width 195 height 25
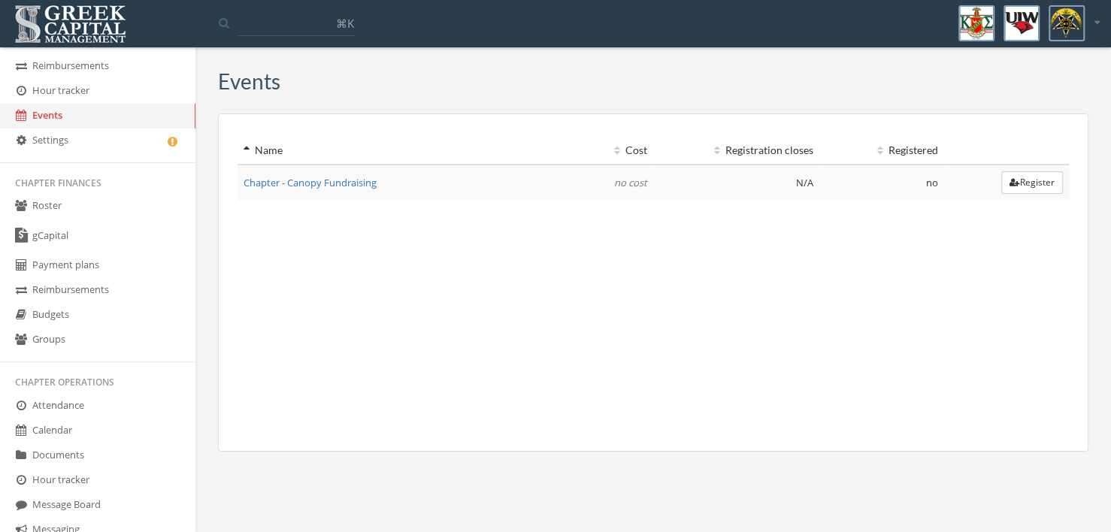
scroll to position [226, 0]
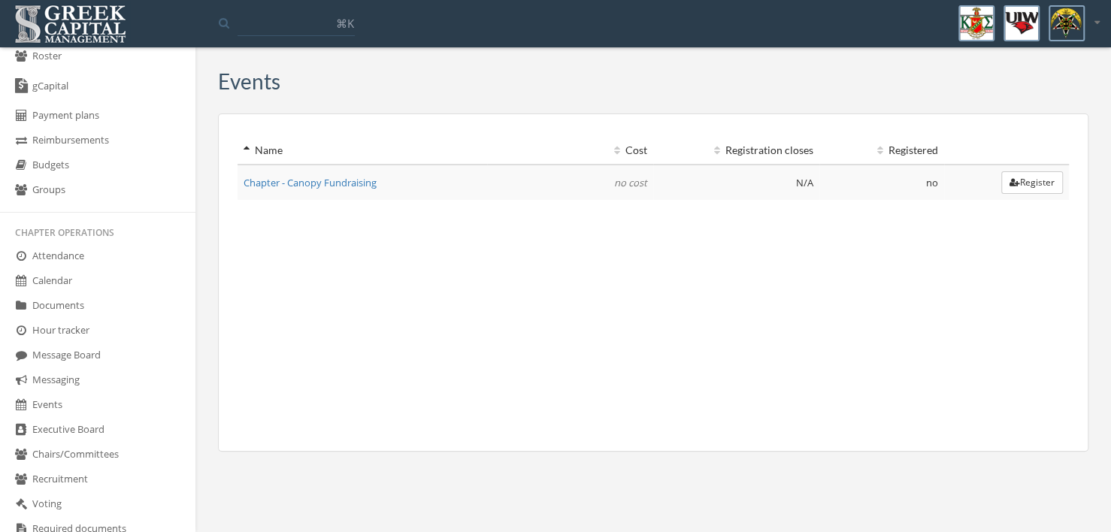
click at [54, 403] on link "Events" at bounding box center [97, 405] width 195 height 25
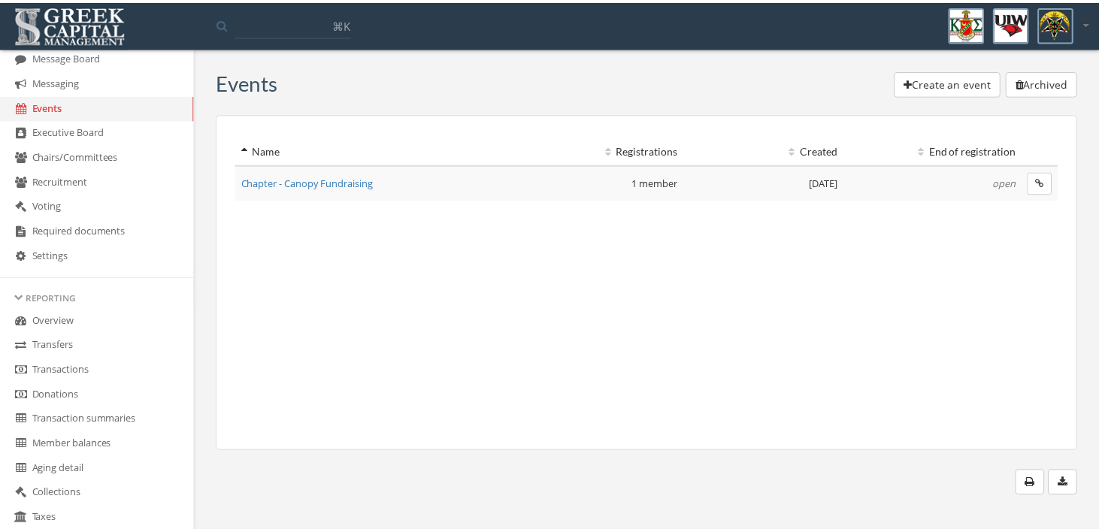
scroll to position [526, 0]
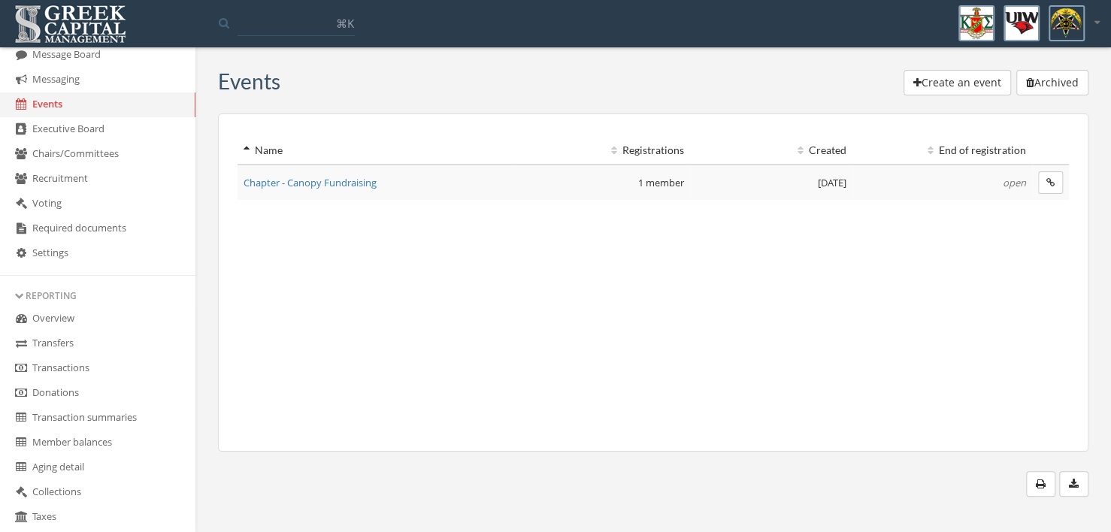
click at [64, 324] on link "Overview" at bounding box center [97, 319] width 195 height 25
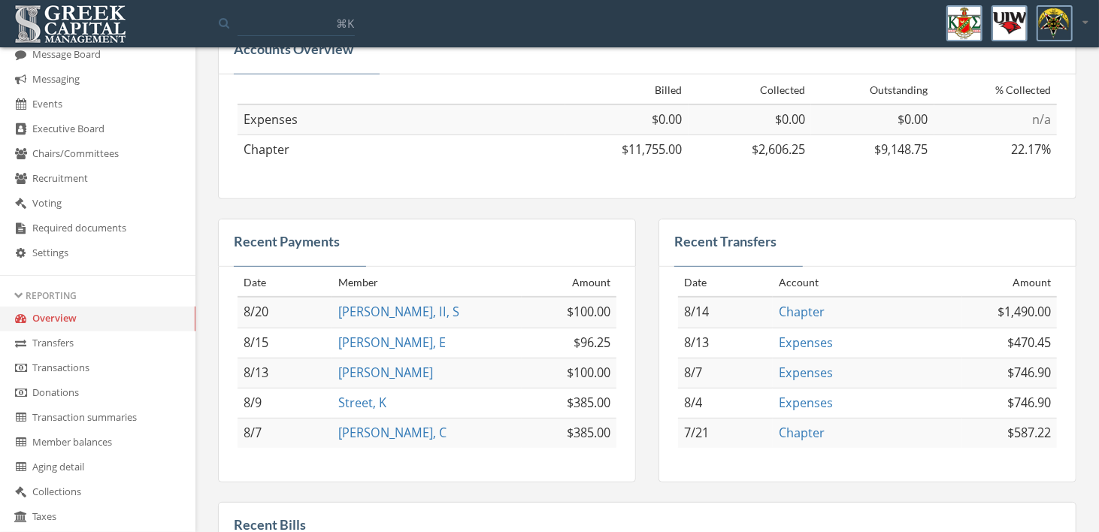
scroll to position [301, 0]
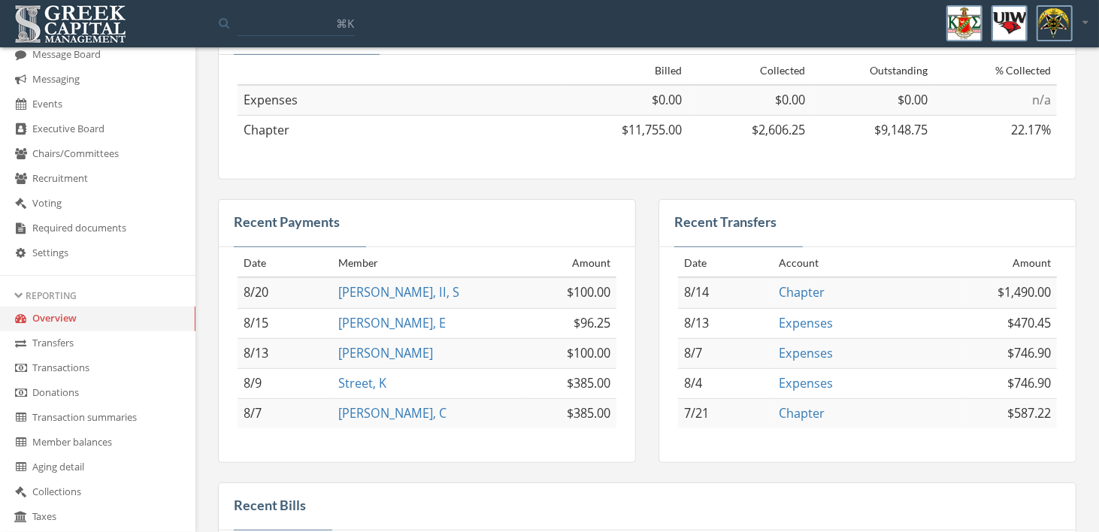
click at [52, 343] on link "Transfers" at bounding box center [97, 343] width 195 height 25
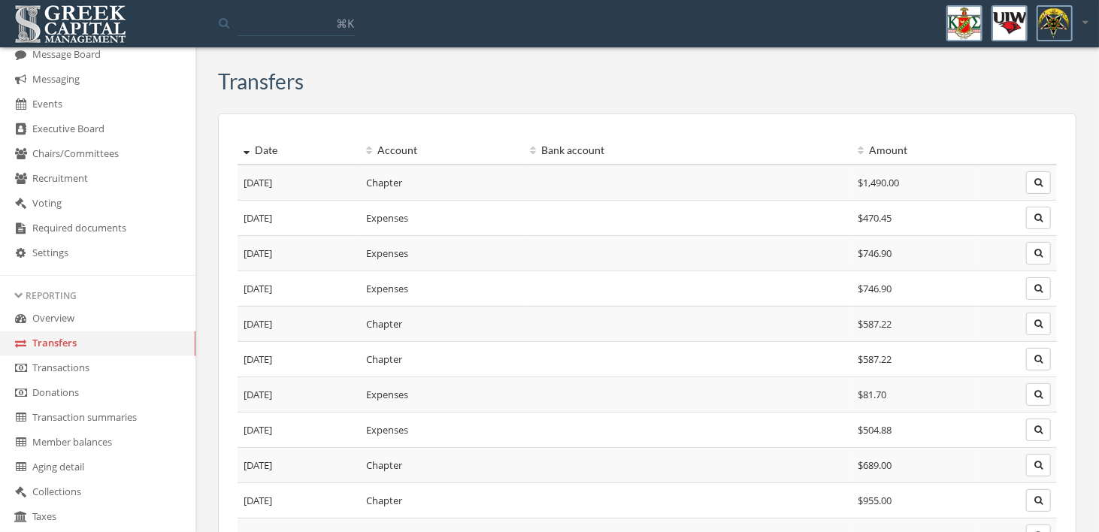
click at [68, 374] on link "Transactions" at bounding box center [97, 368] width 195 height 25
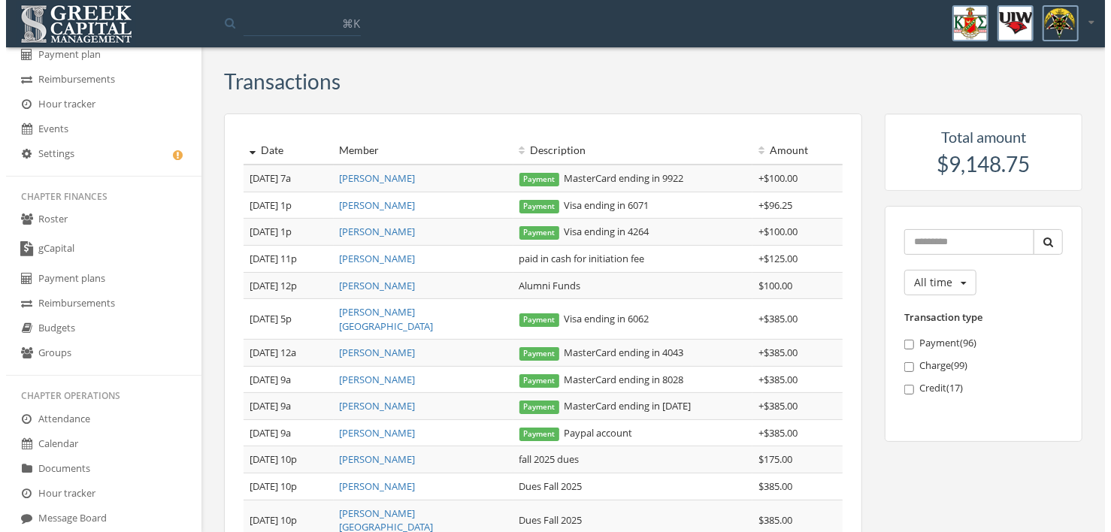
scroll to position [75, 0]
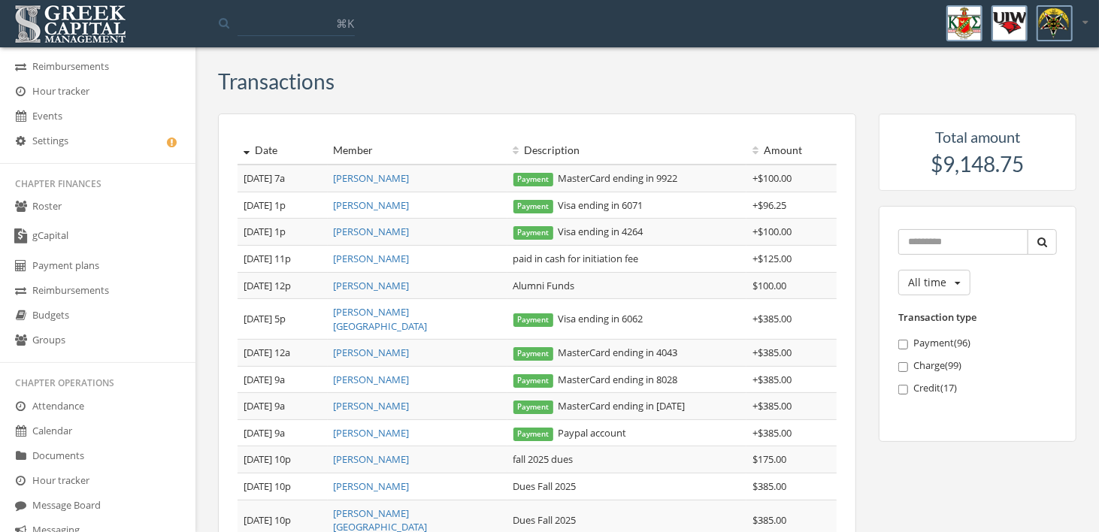
click at [1085, 19] on icon at bounding box center [1084, 22] width 5 height 10
click at [1026, 99] on link "Logout" at bounding box center [1038, 100] width 108 height 23
